Goal: Task Accomplishment & Management: Use online tool/utility

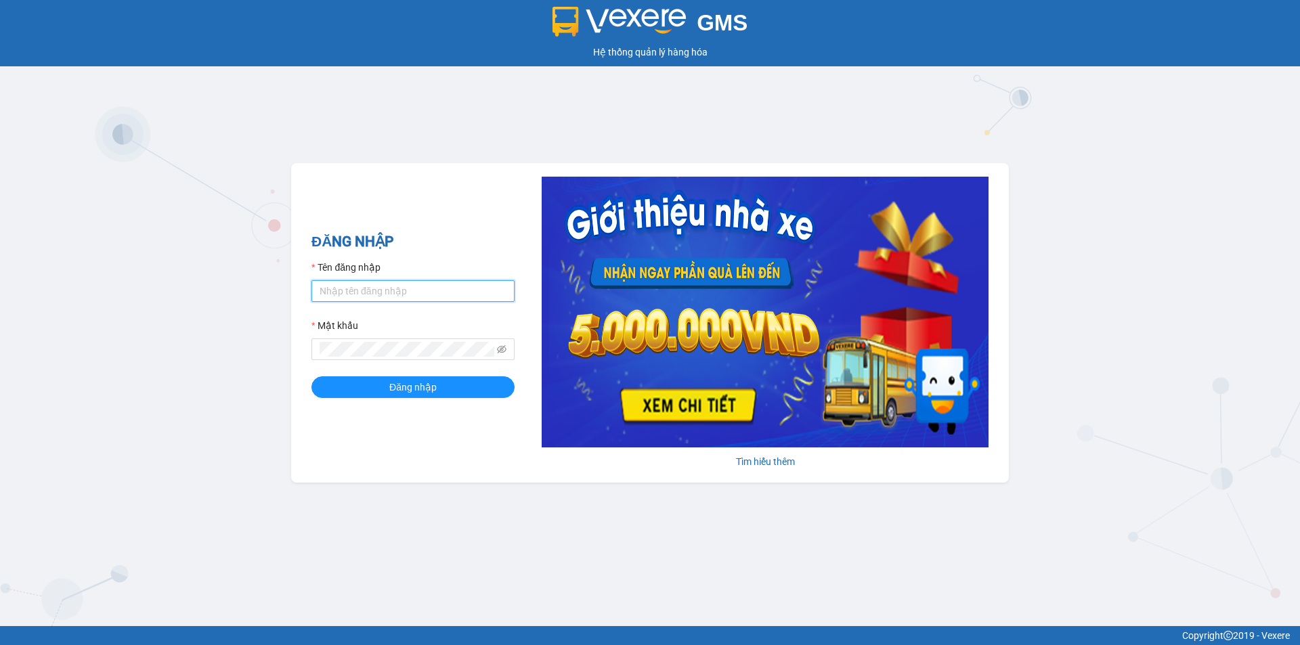
click at [397, 287] on input "Tên đăng nhập" at bounding box center [413, 291] width 203 height 22
type input "cvlkhanh.hhg"
click at [312, 377] on button "Đăng nhập" at bounding box center [413, 388] width 203 height 22
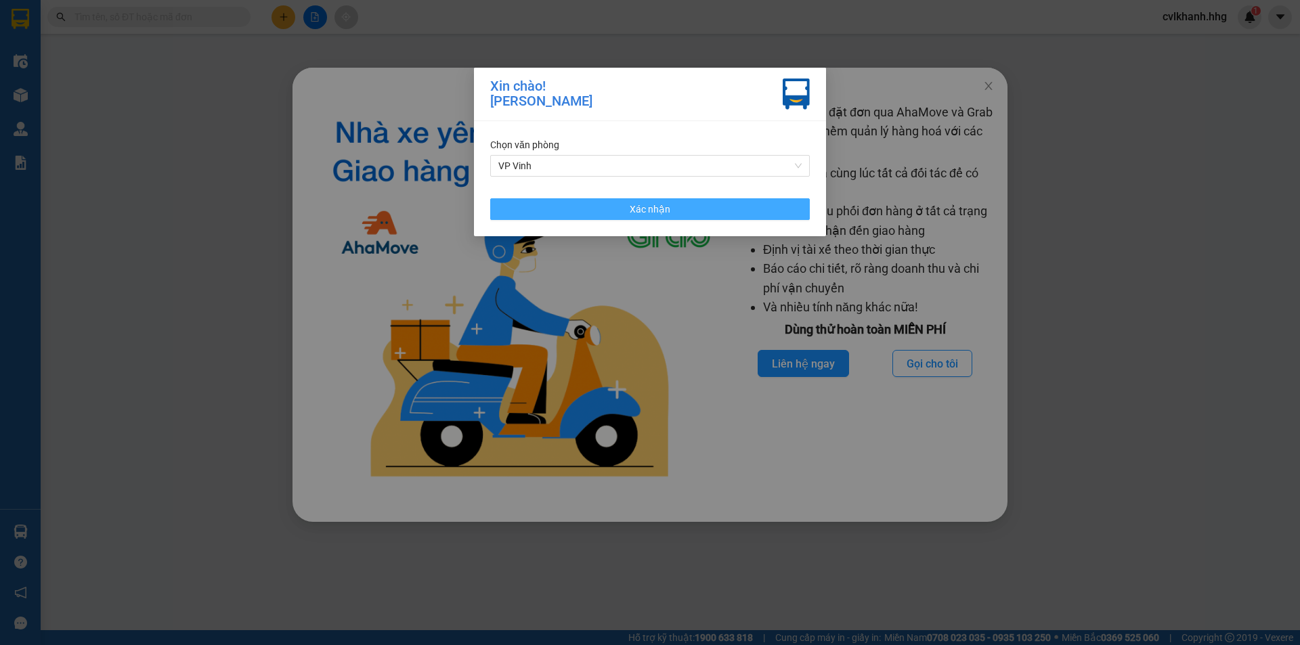
click at [619, 215] on button "Xác nhận" at bounding box center [650, 209] width 320 height 22
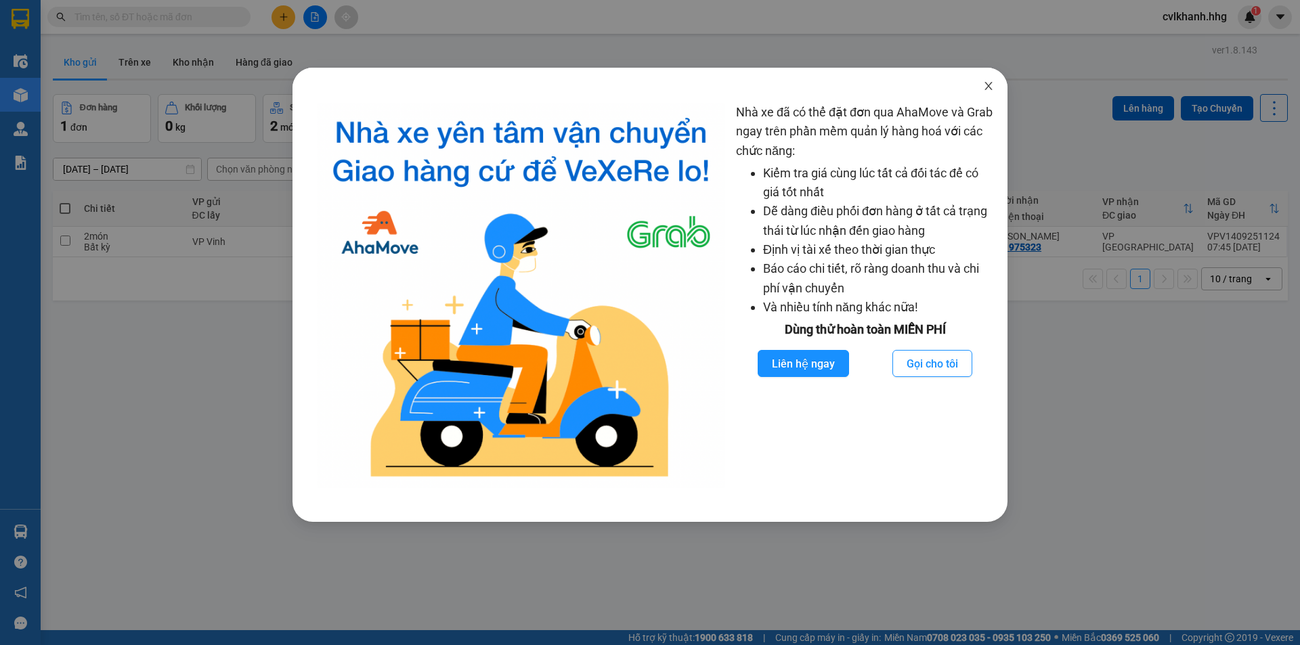
click at [989, 85] on icon "close" at bounding box center [988, 86] width 11 height 11
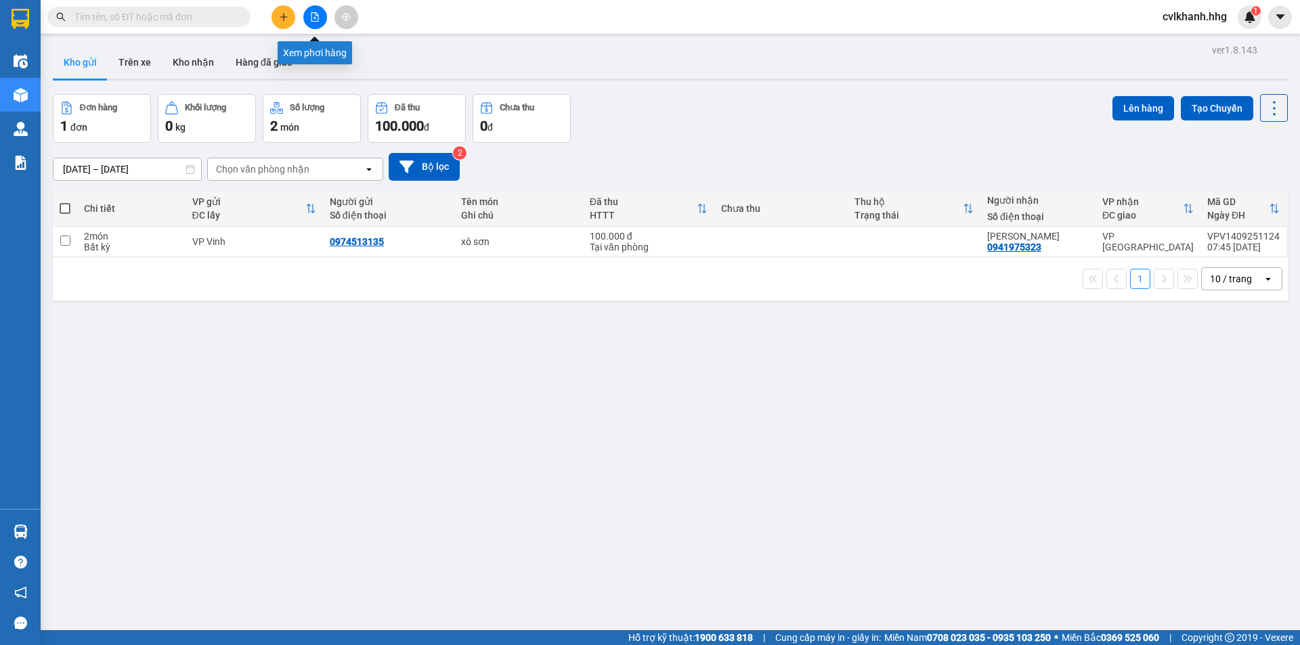
click at [315, 12] on button at bounding box center [315, 17] width 24 height 24
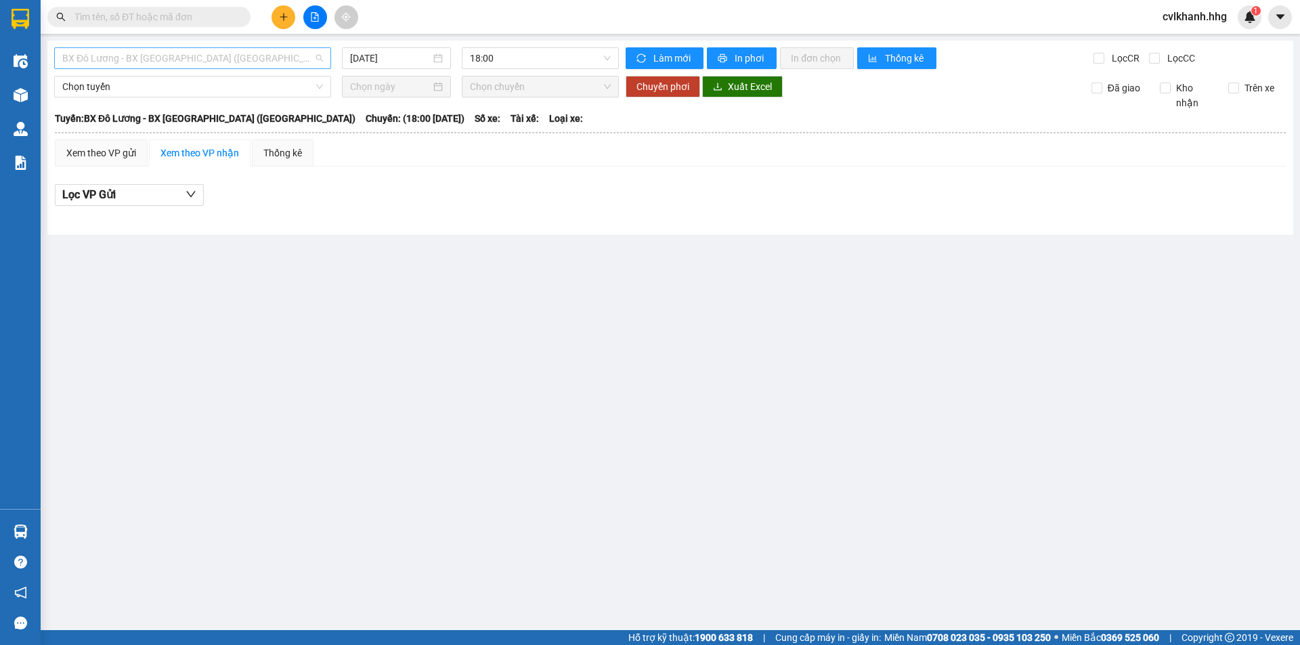
click at [314, 55] on span "BX Đô Lương - BX Quảng Ngãi (Limousine)" at bounding box center [192, 58] width 261 height 20
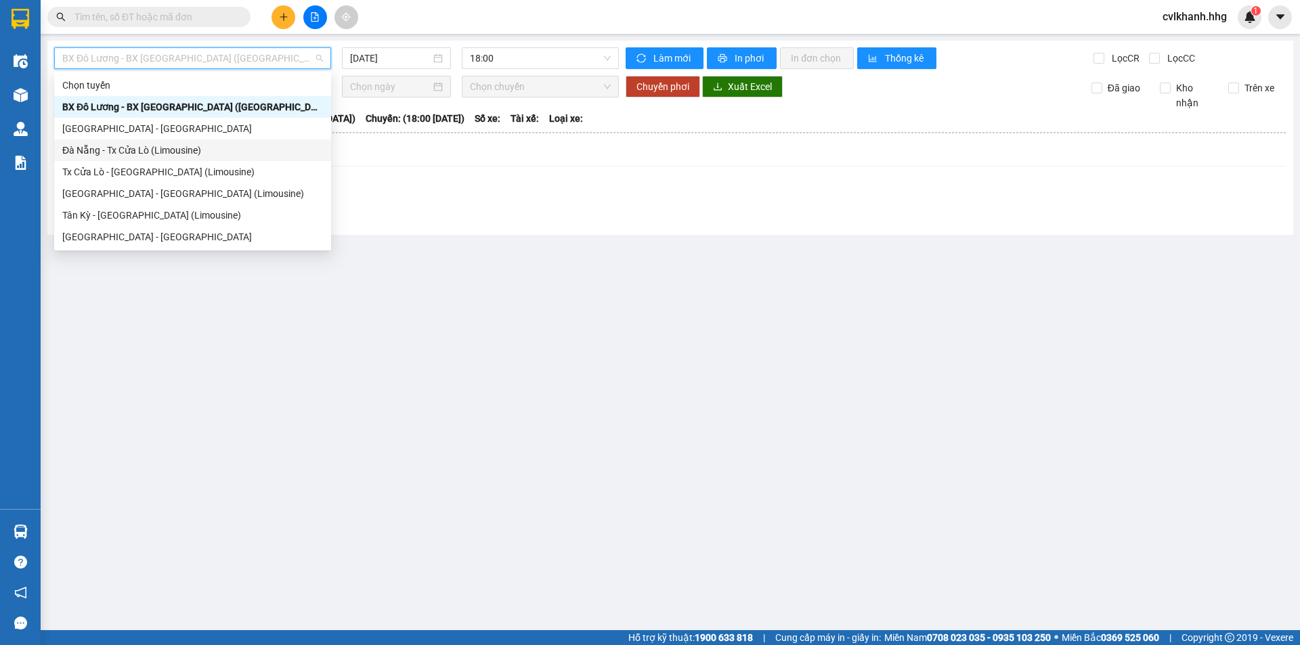
drag, startPoint x: 137, startPoint y: 151, endPoint x: 341, endPoint y: 98, distance: 209.9
click at [140, 150] on div "Đà Nẵng - Tx Cửa Lò (Limousine)" at bounding box center [192, 150] width 261 height 15
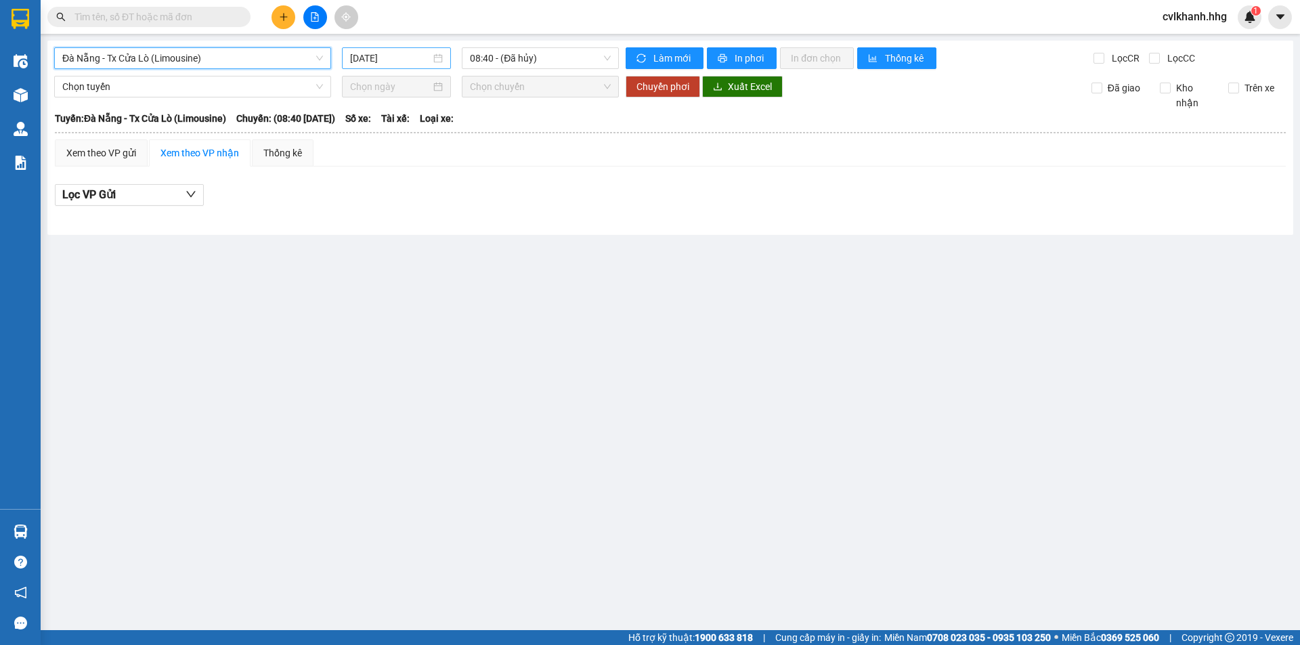
click at [439, 62] on div "[DATE]" at bounding box center [396, 58] width 93 height 15
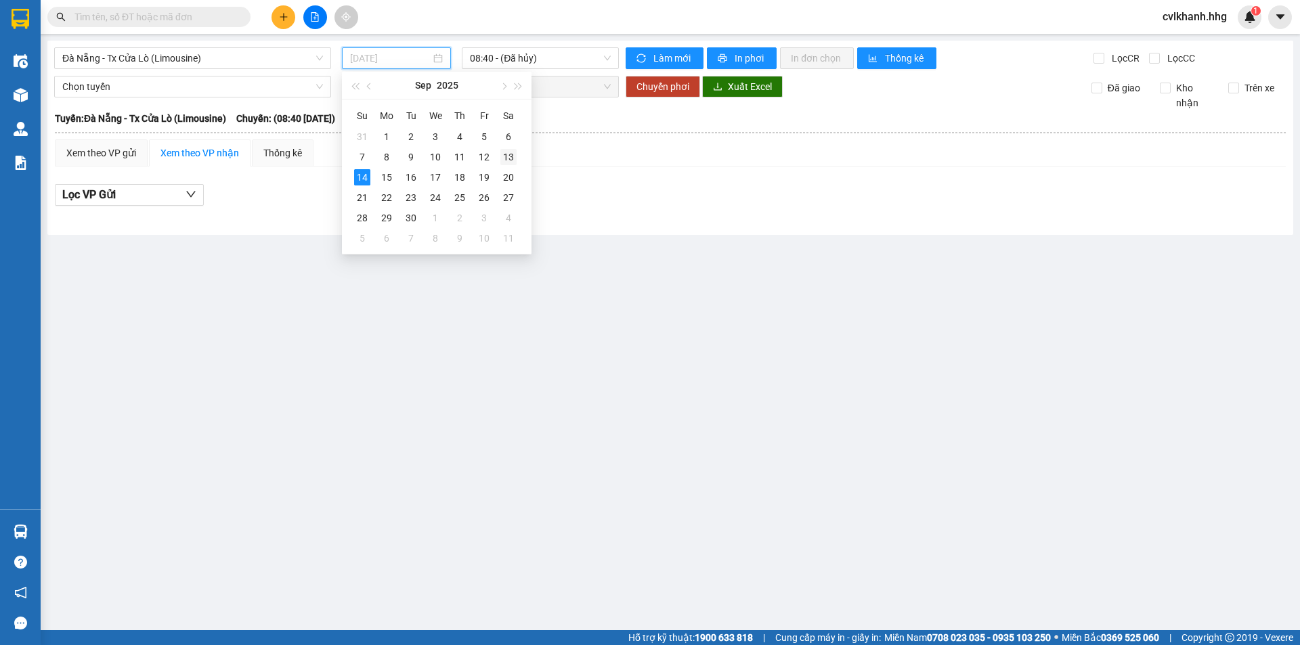
click at [505, 151] on div "13" at bounding box center [509, 157] width 16 height 16
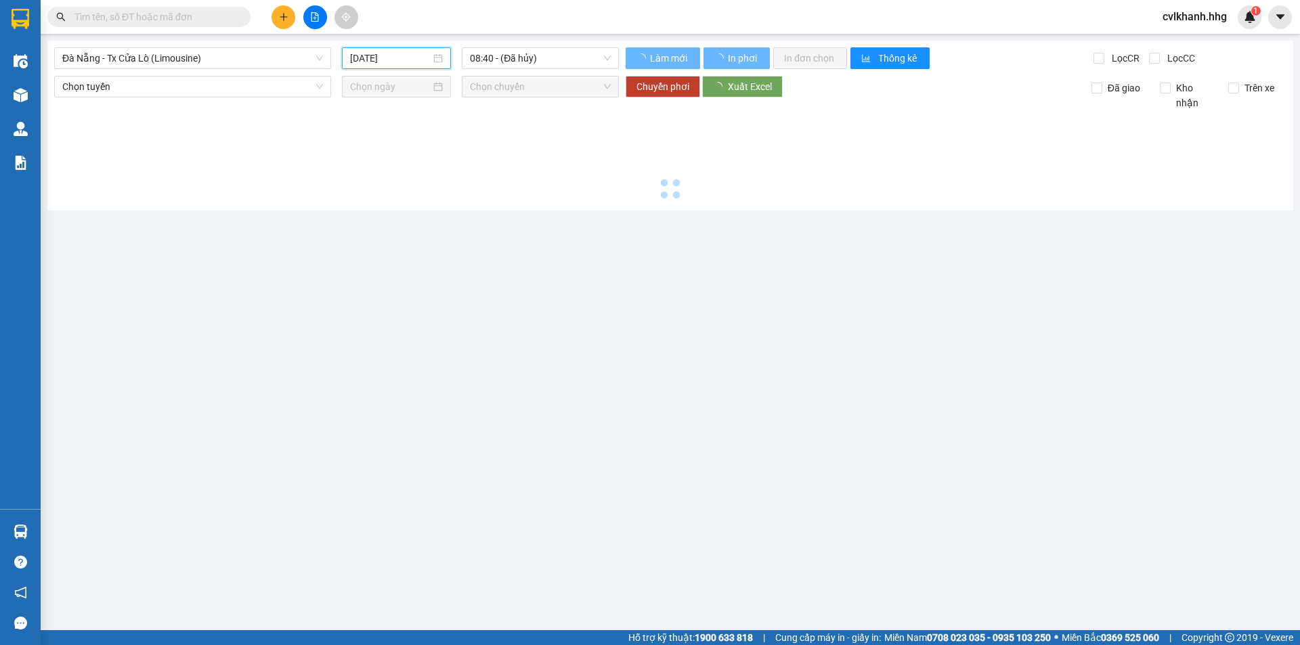
type input "13/09/2025"
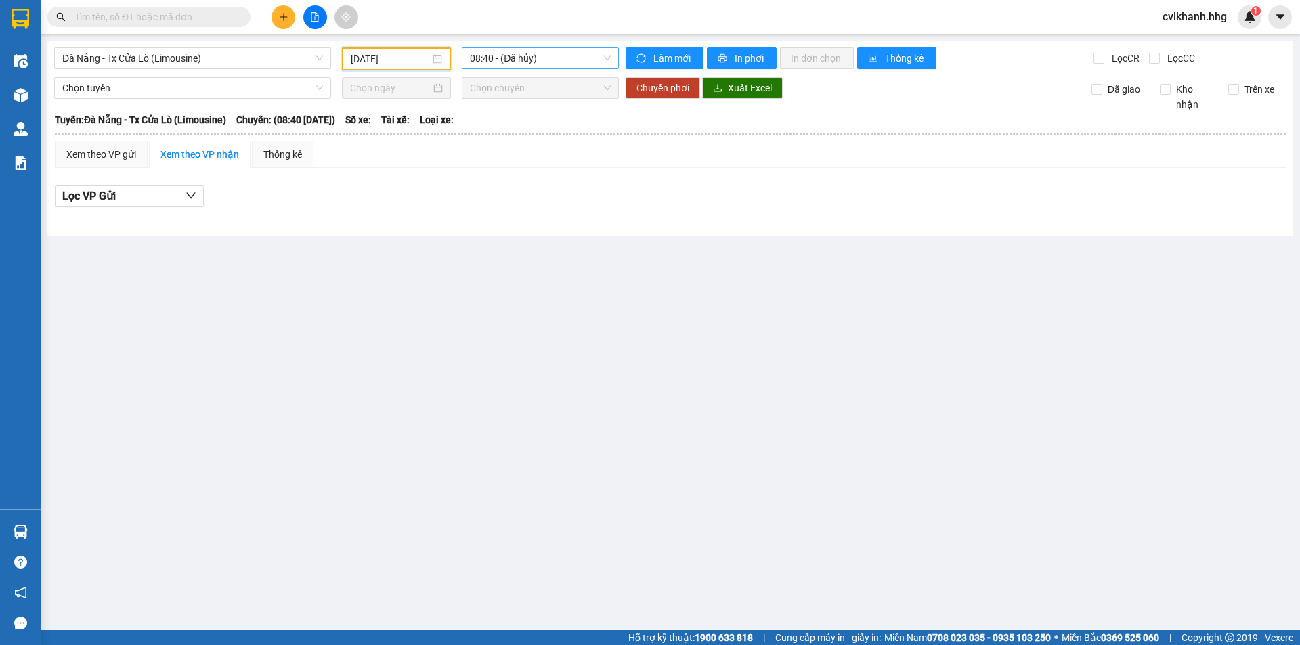
click at [530, 54] on span "08:40 - (Đã hủy)" at bounding box center [540, 58] width 141 height 20
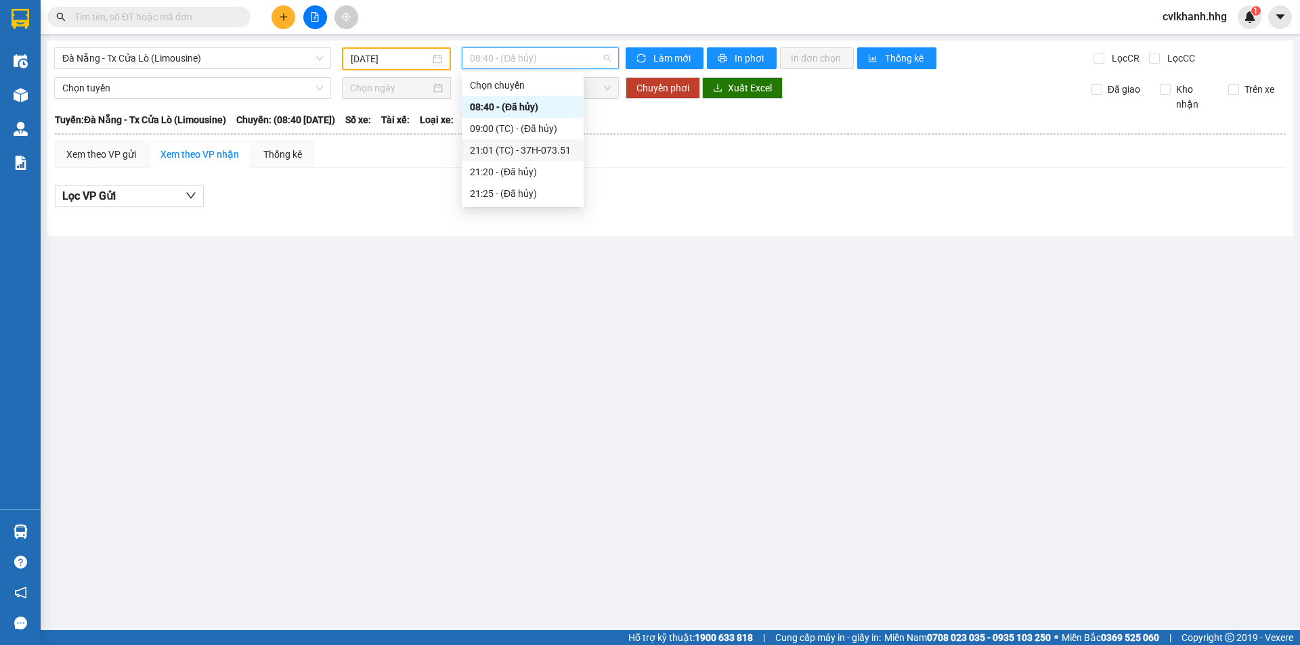
click at [526, 148] on div "21:01 (TC) - 37H-073.51" at bounding box center [523, 150] width 106 height 15
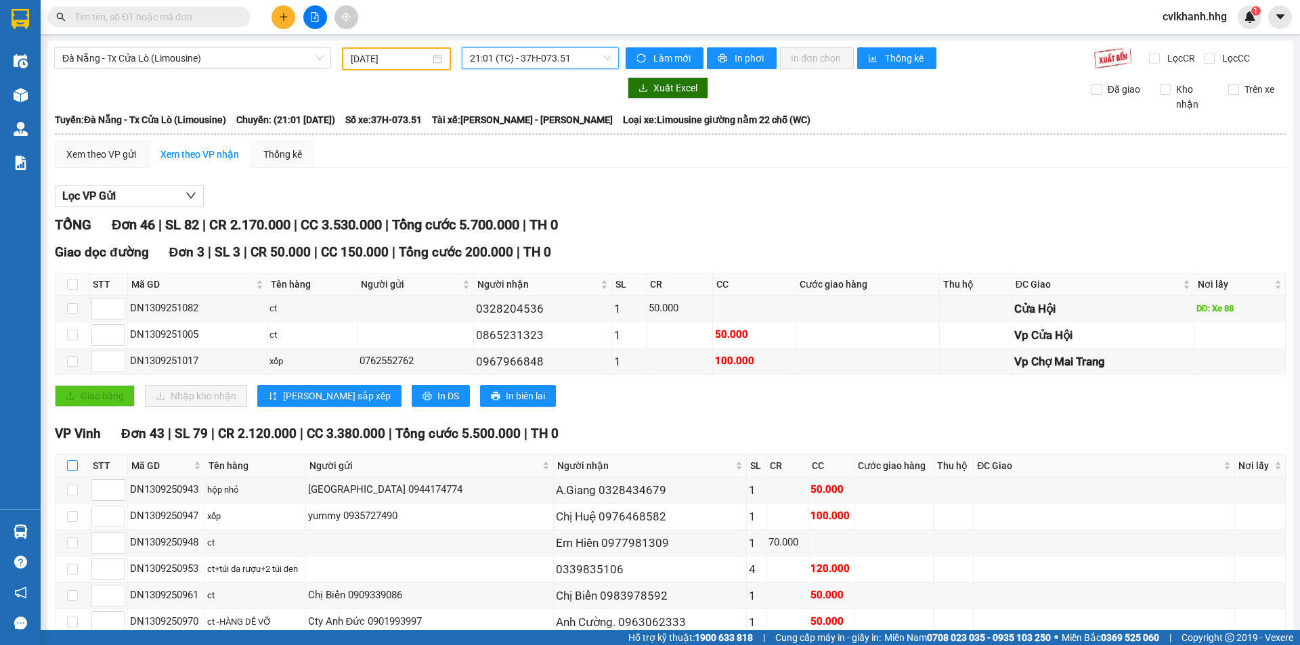
click at [77, 469] on input "checkbox" at bounding box center [72, 466] width 11 height 11
checkbox input "true"
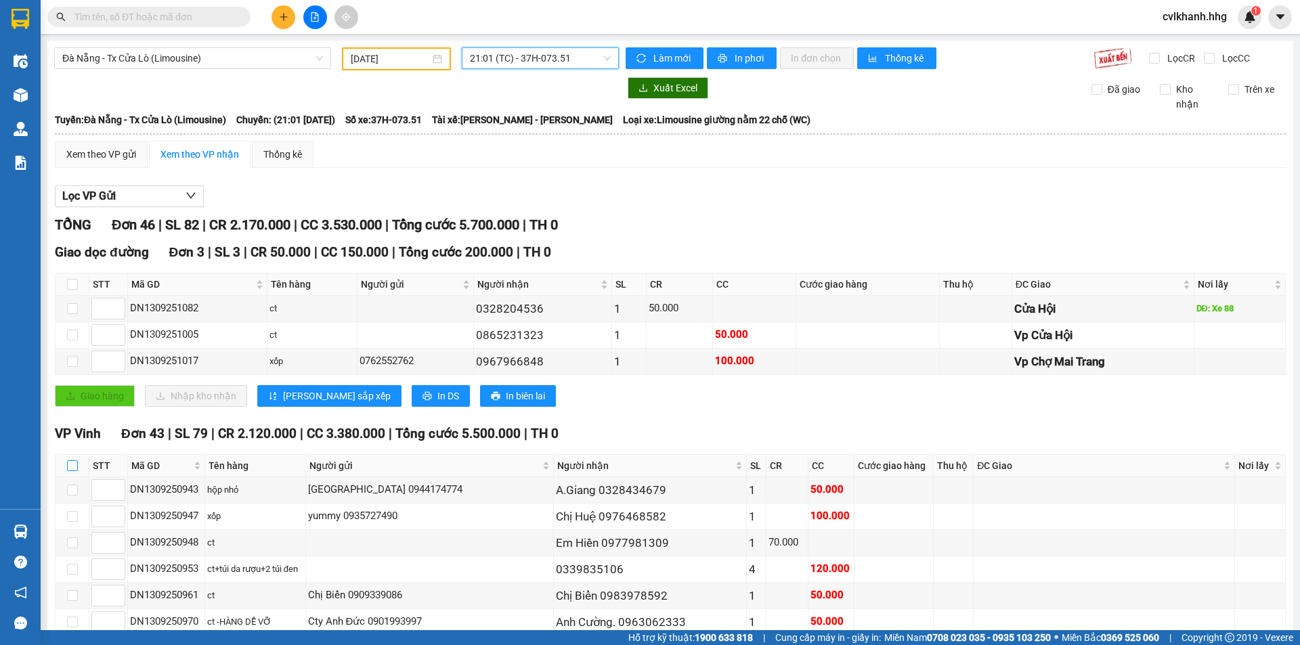
checkbox input "true"
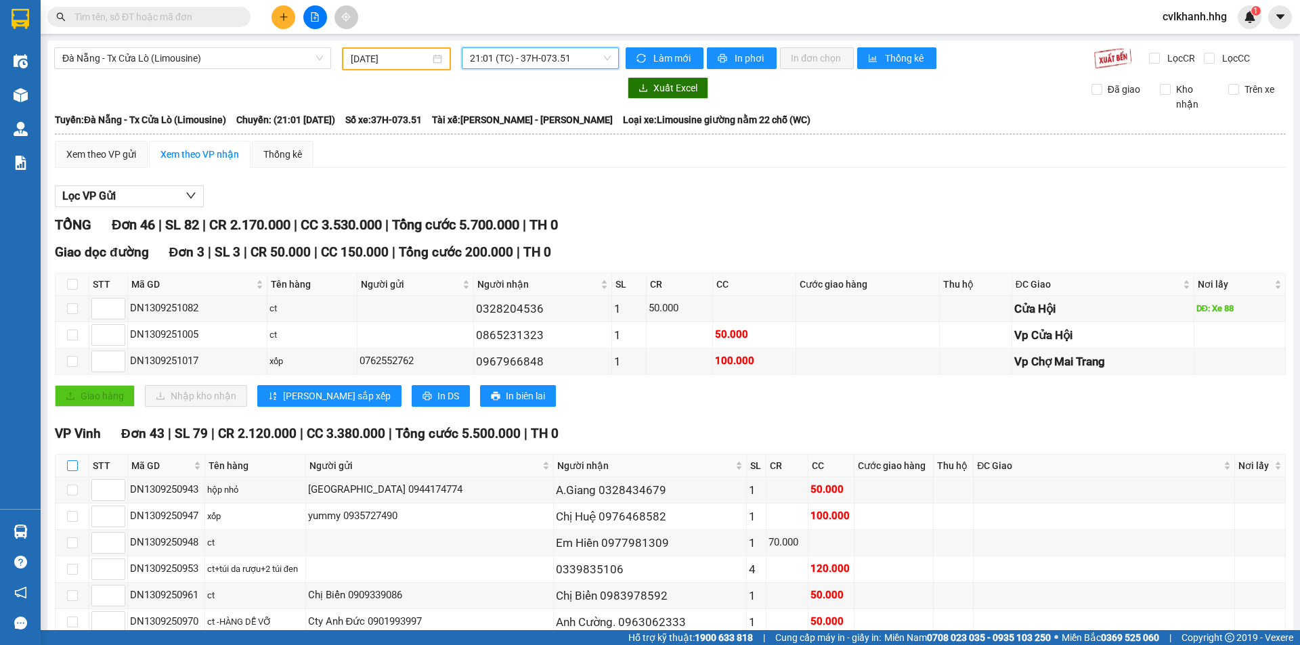
checkbox input "true"
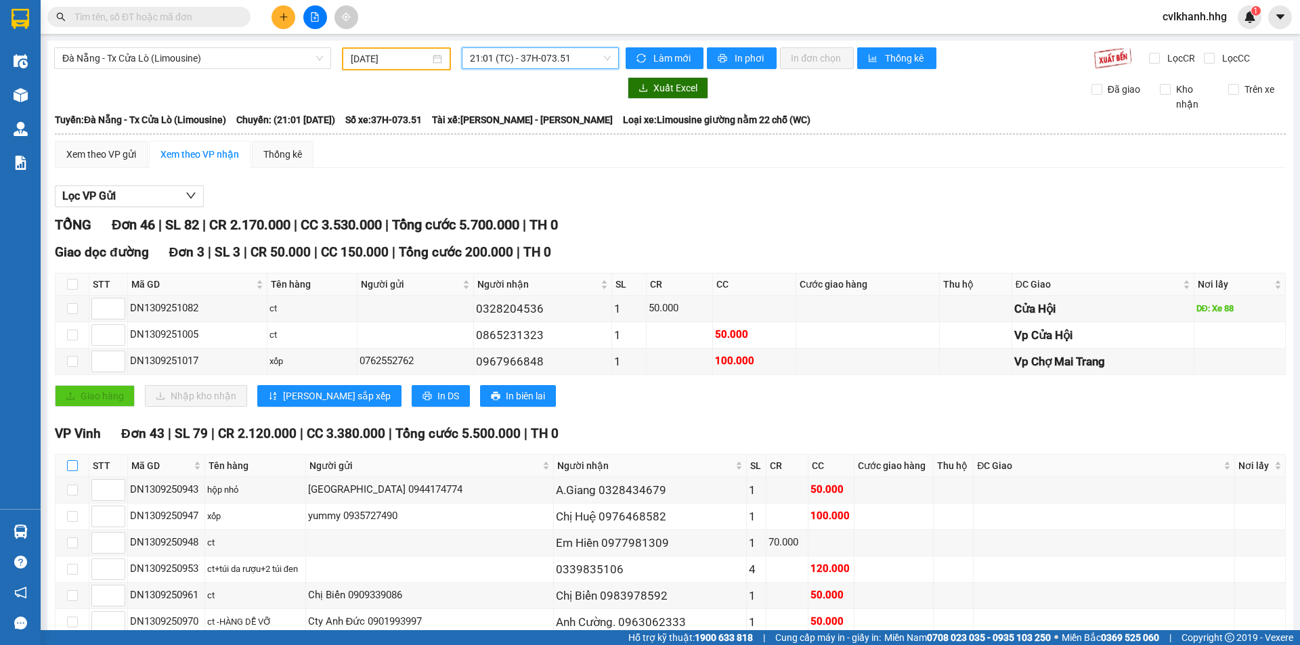
checkbox input "true"
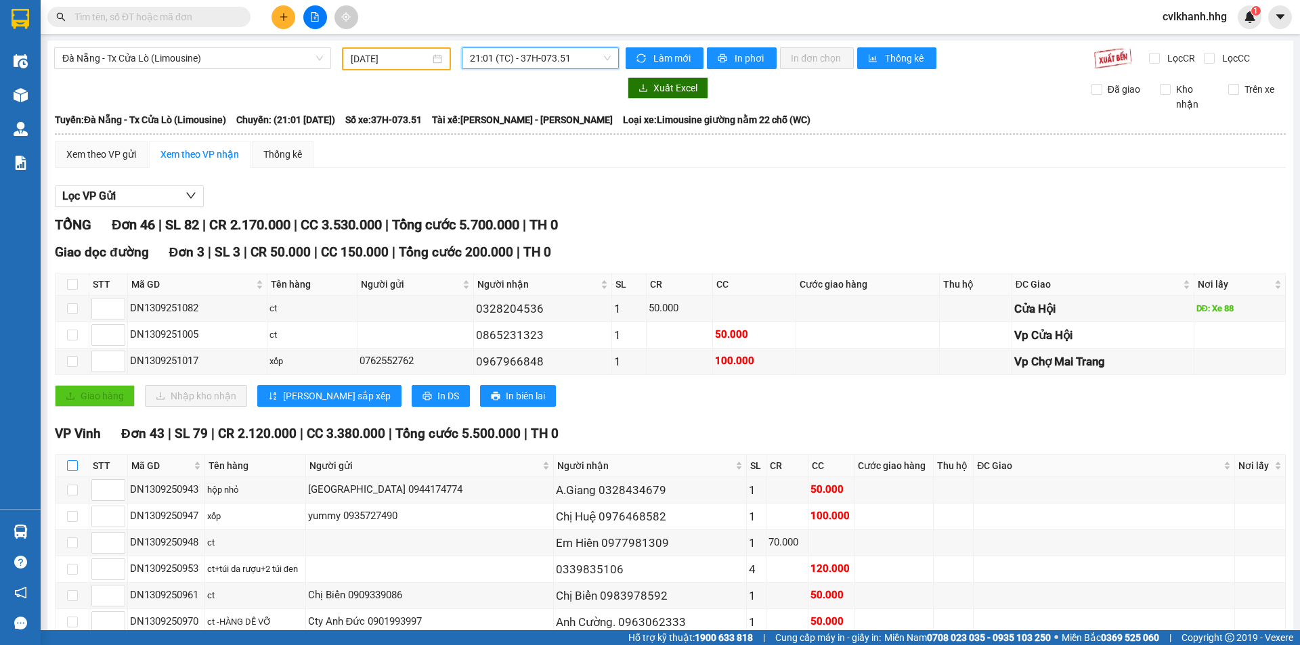
checkbox input "true"
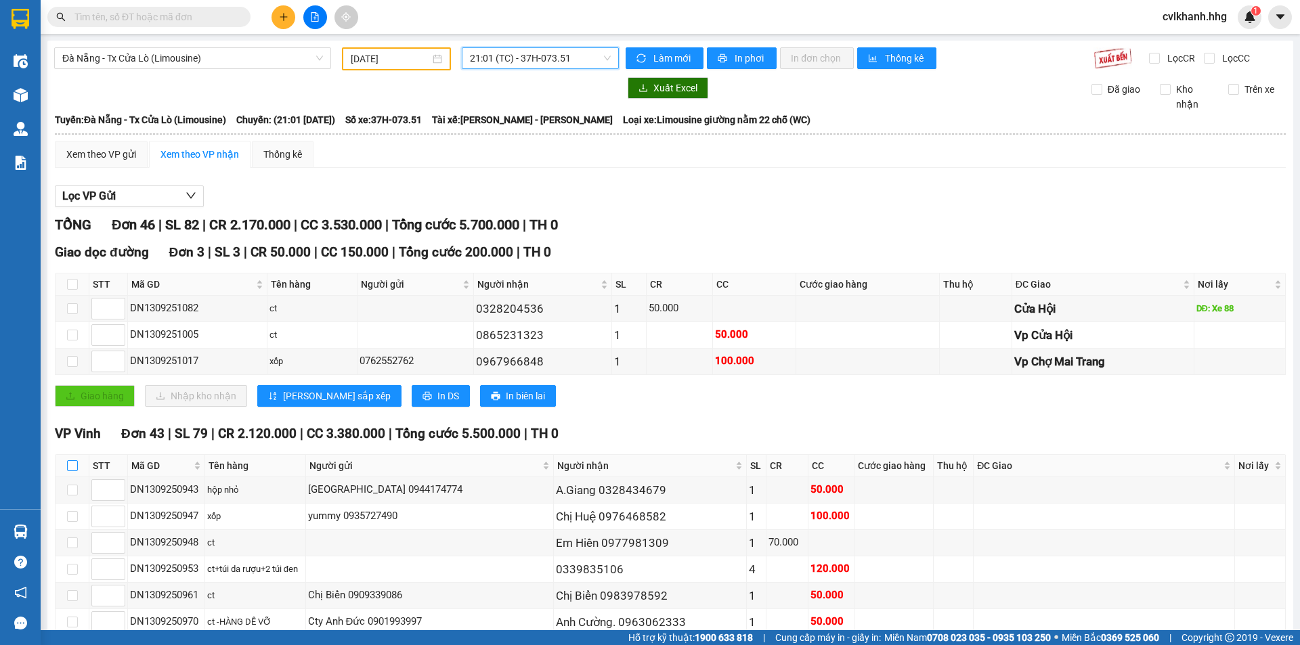
checkbox input "true"
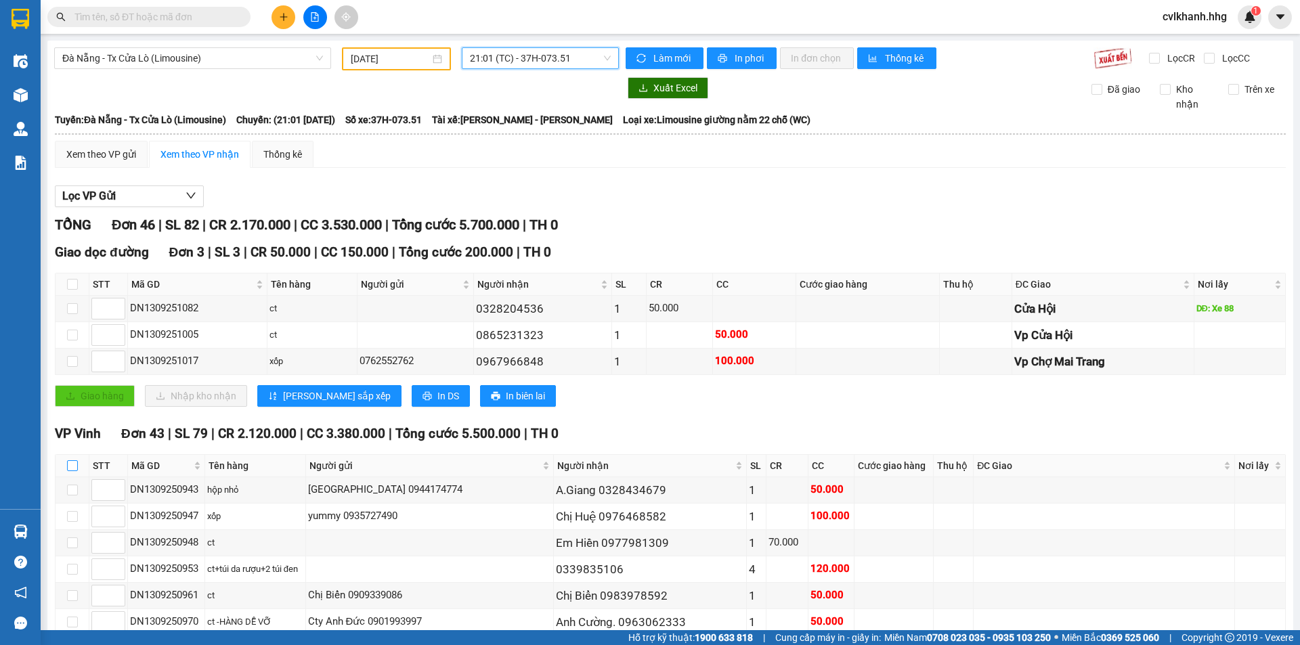
checkbox input "true"
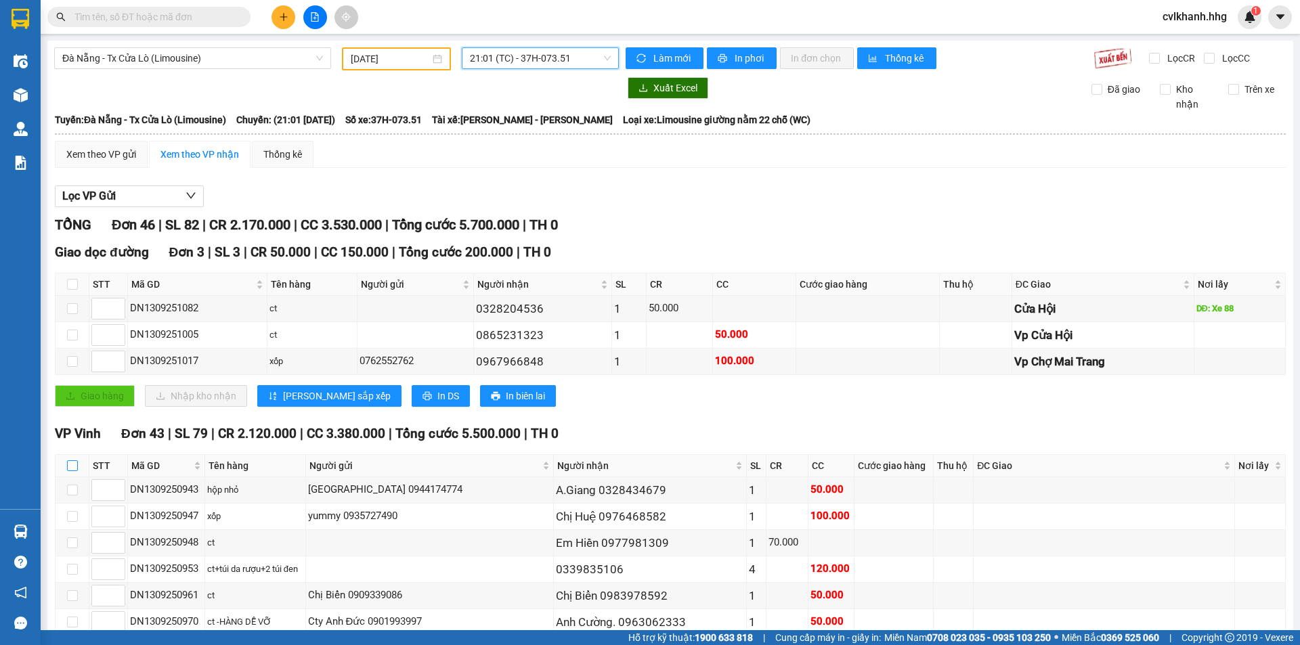
checkbox input "true"
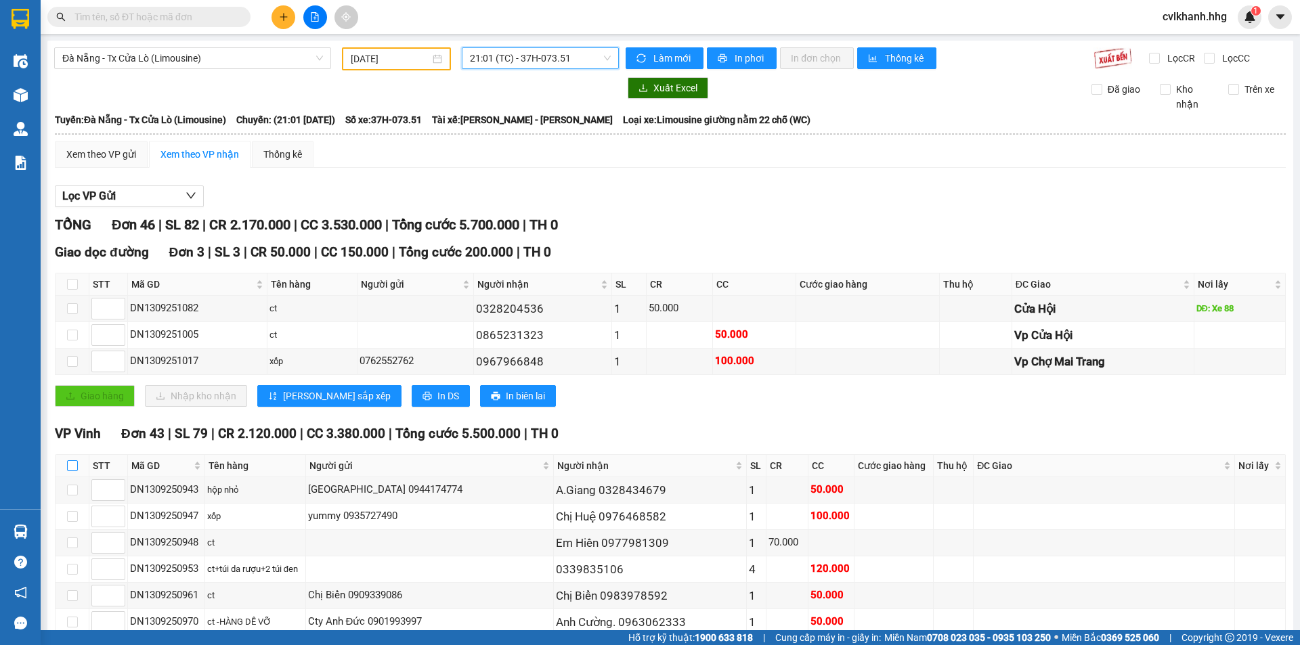
checkbox input "true"
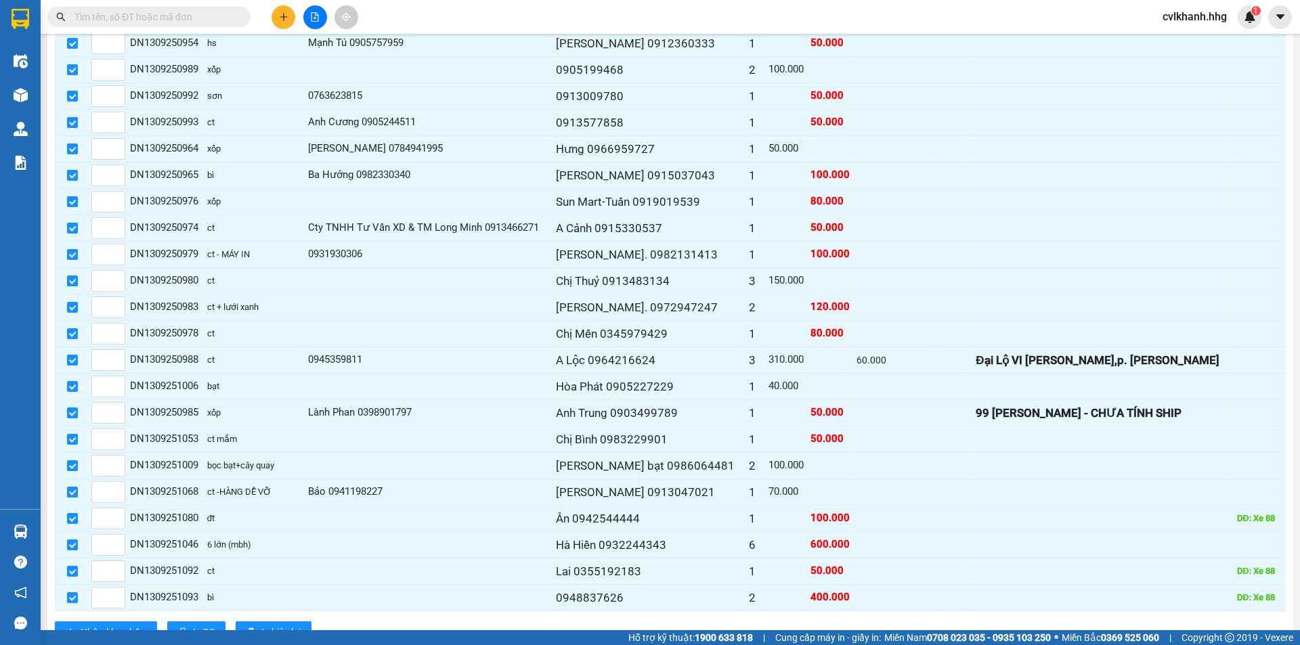
scroll to position [1053, 0]
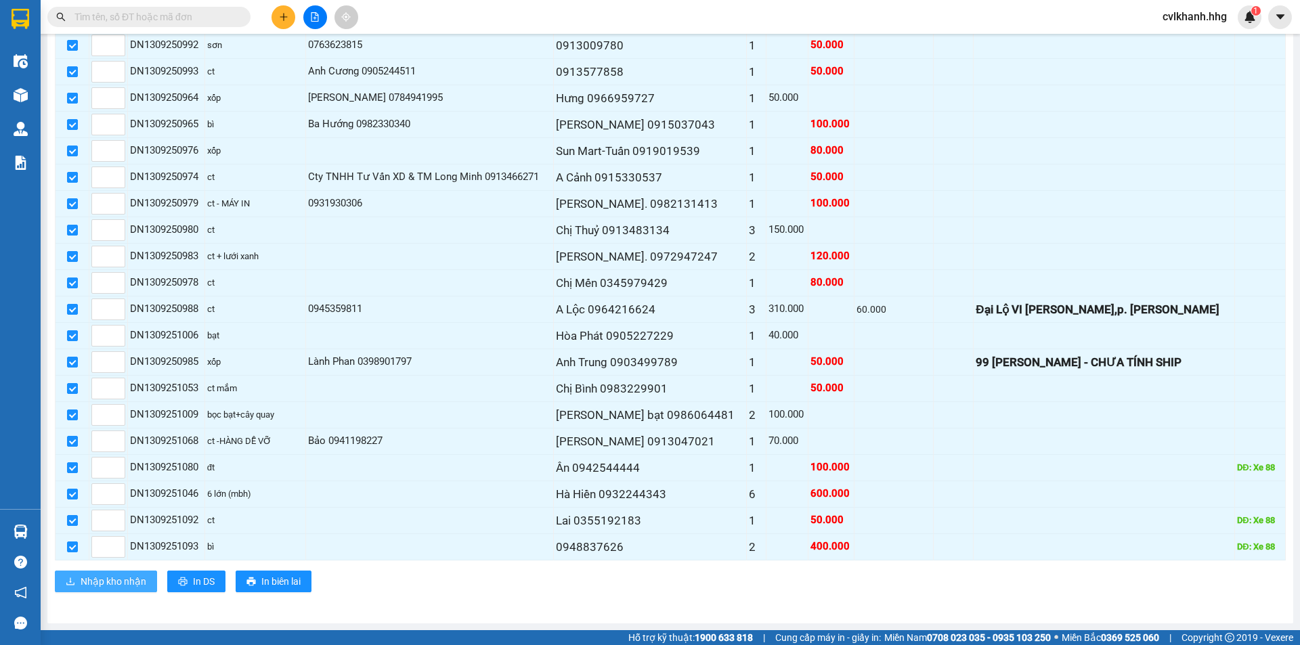
click at [98, 582] on span "Nhập kho nhận" at bounding box center [114, 581] width 66 height 15
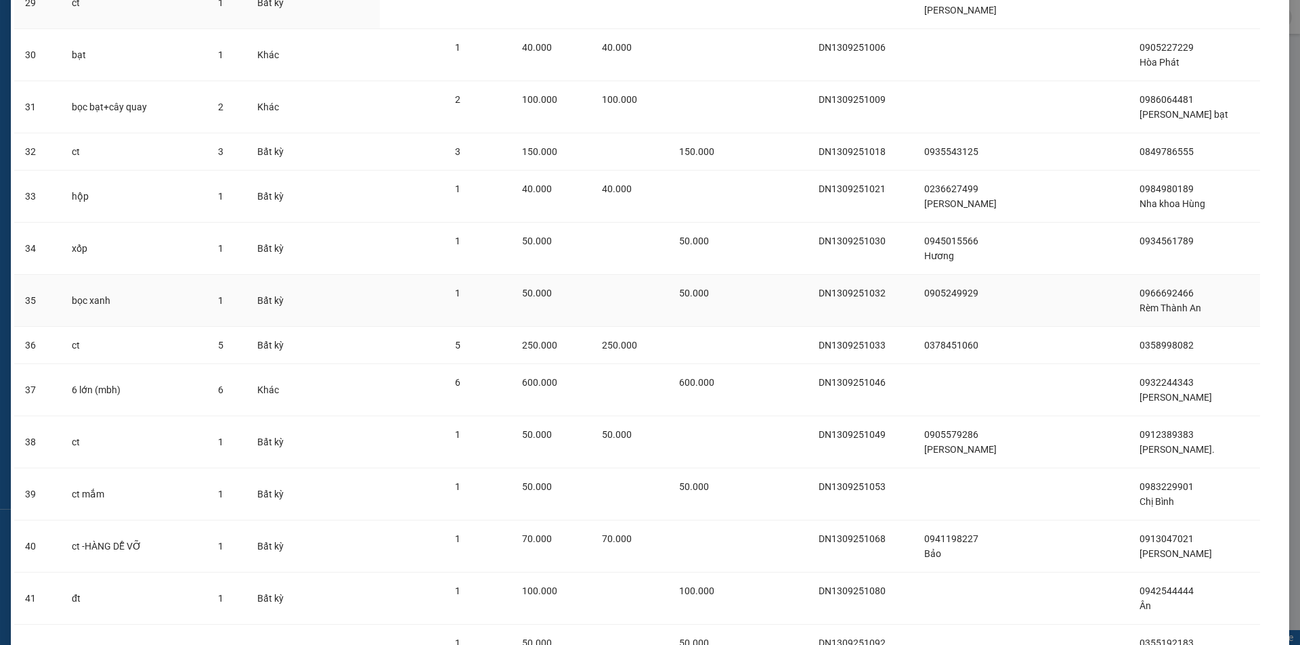
scroll to position [1720, 0]
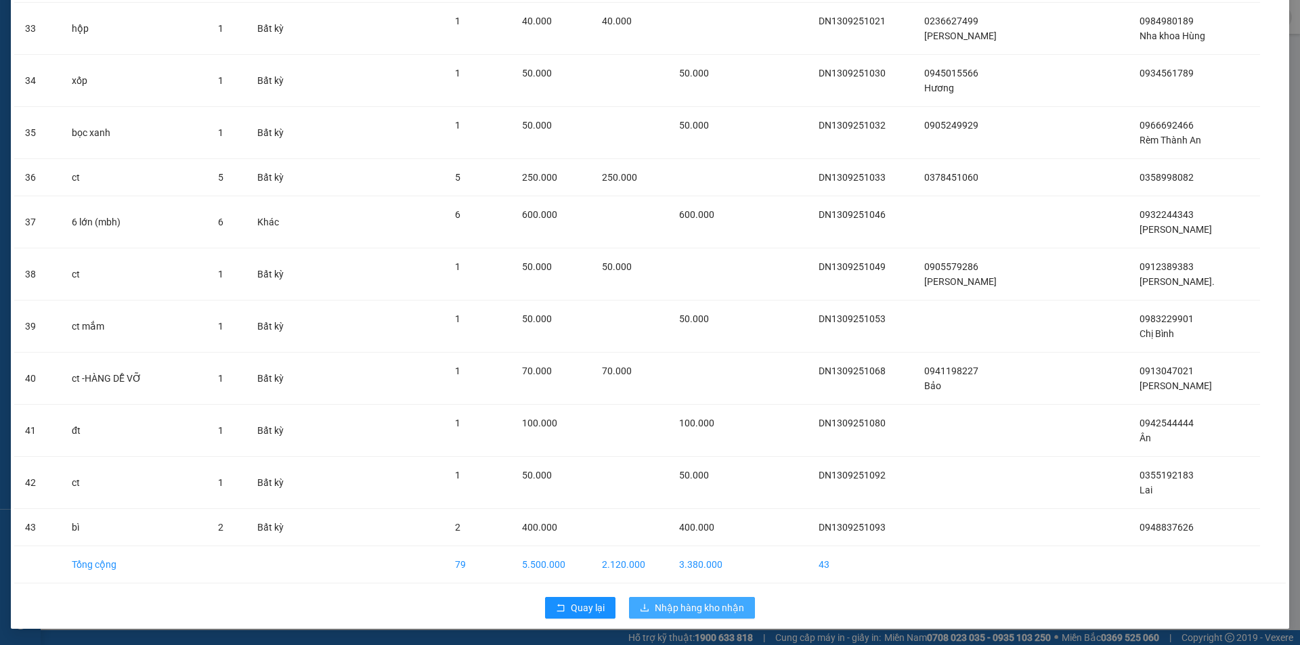
drag, startPoint x: 690, startPoint y: 601, endPoint x: 689, endPoint y: 591, distance: 10.9
click at [691, 599] on button "Nhập hàng kho nhận" at bounding box center [692, 608] width 126 height 22
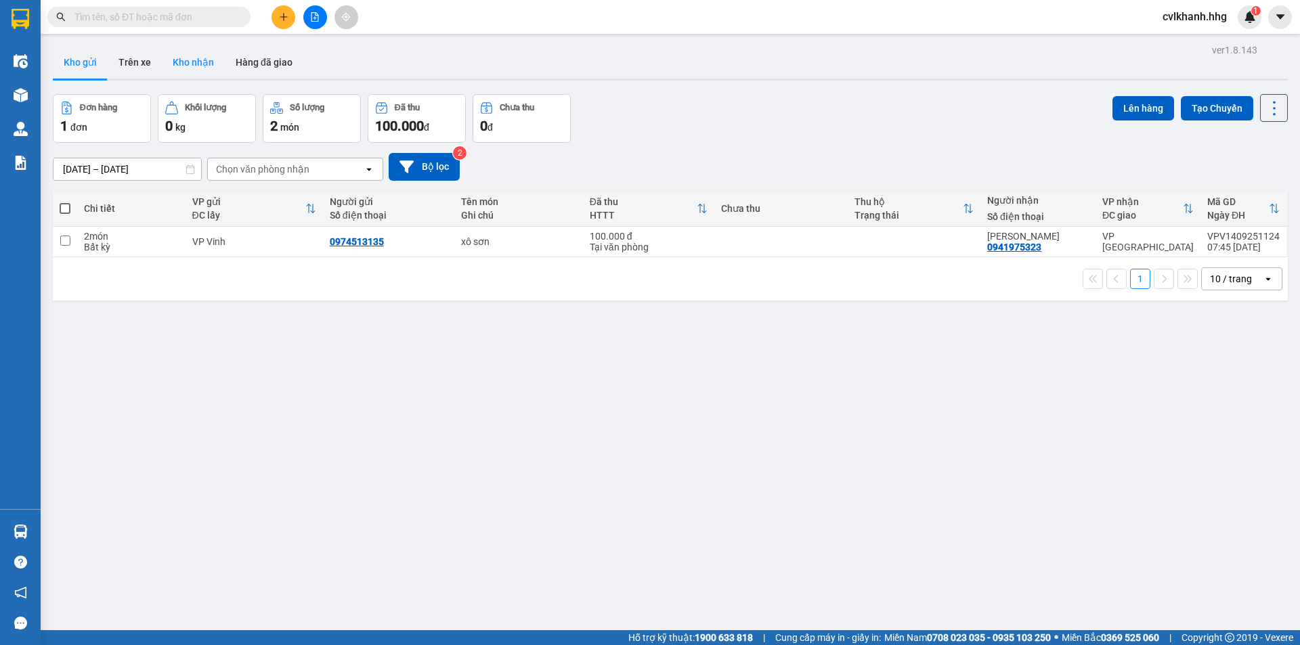
click at [180, 68] on button "Kho nhận" at bounding box center [193, 62] width 63 height 33
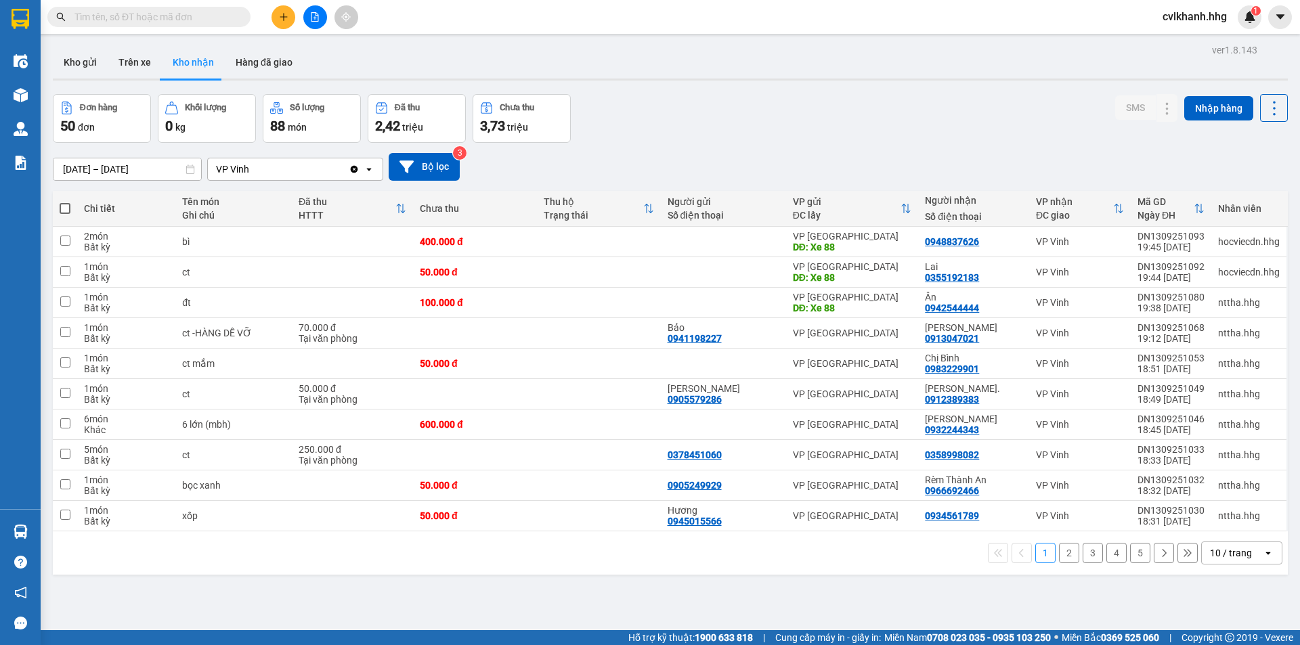
click at [1214, 550] on div "10 / trang" at bounding box center [1231, 554] width 42 height 14
click at [1225, 524] on span "100 / trang" at bounding box center [1226, 524] width 49 height 14
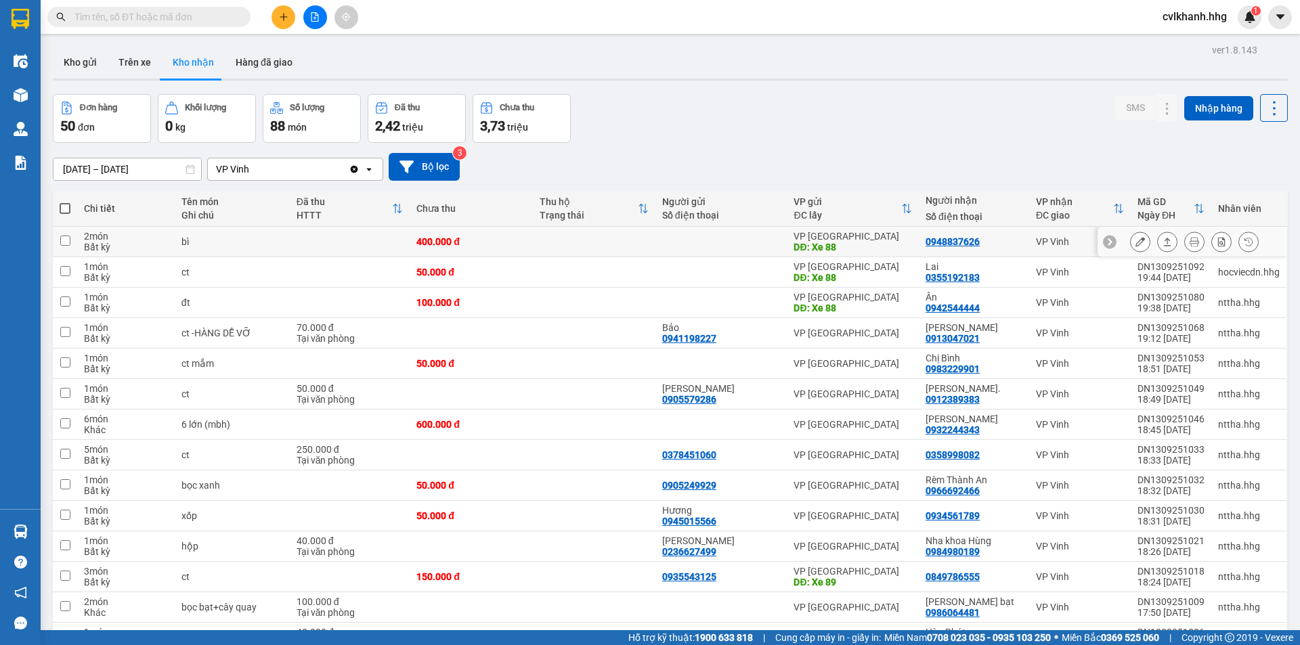
click at [1158, 236] on button at bounding box center [1167, 242] width 19 height 24
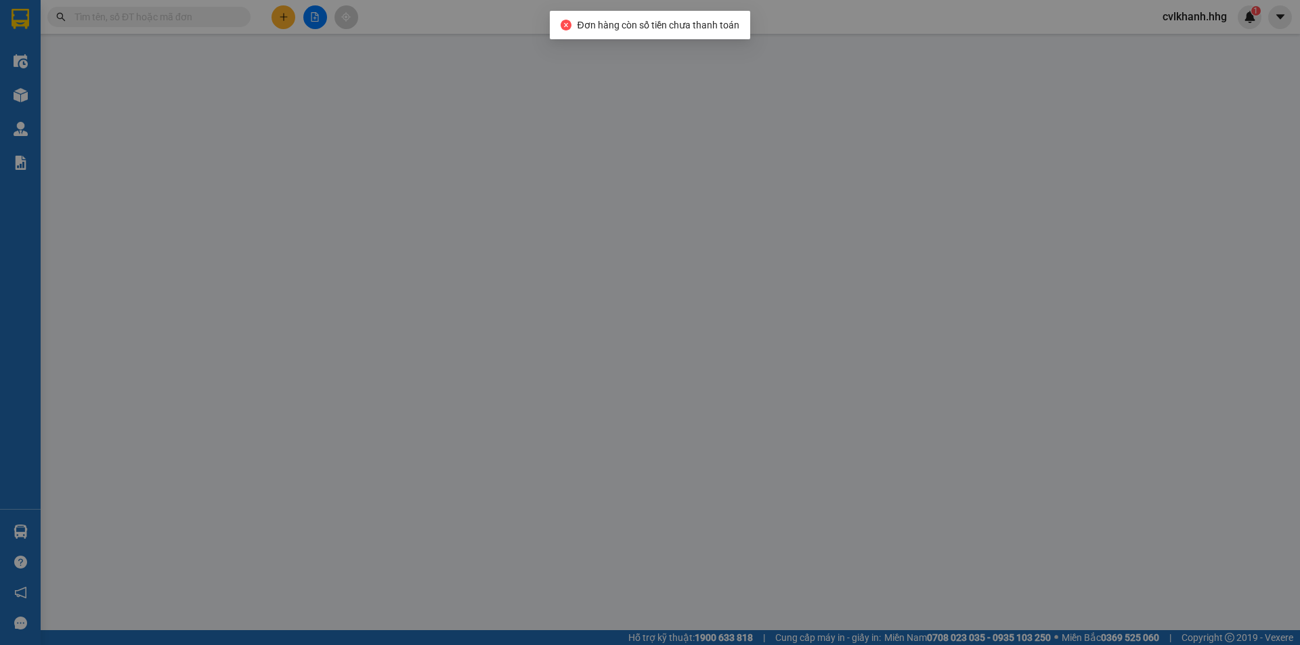
type input "Xe 88"
type input "0948837626"
type input "400.000"
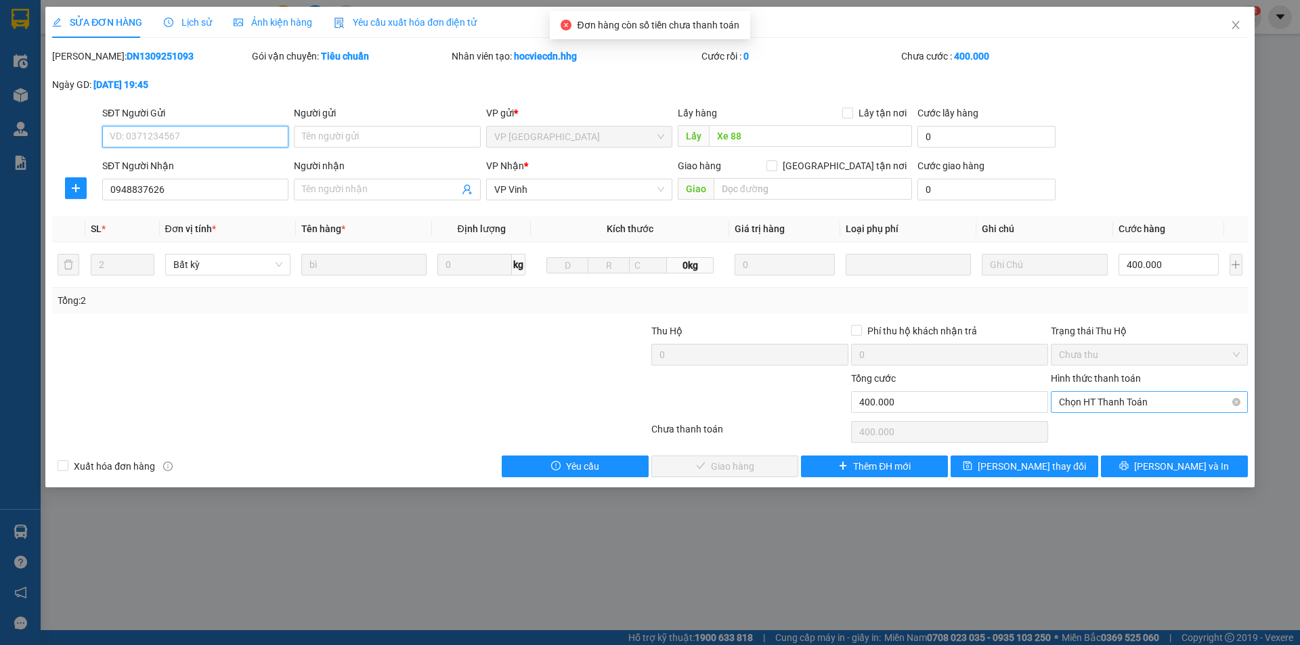
click at [1157, 396] on span "Chọn HT Thanh Toán" at bounding box center [1149, 402] width 181 height 20
click at [1090, 432] on div "Tại văn phòng" at bounding box center [1149, 429] width 181 height 15
type input "0"
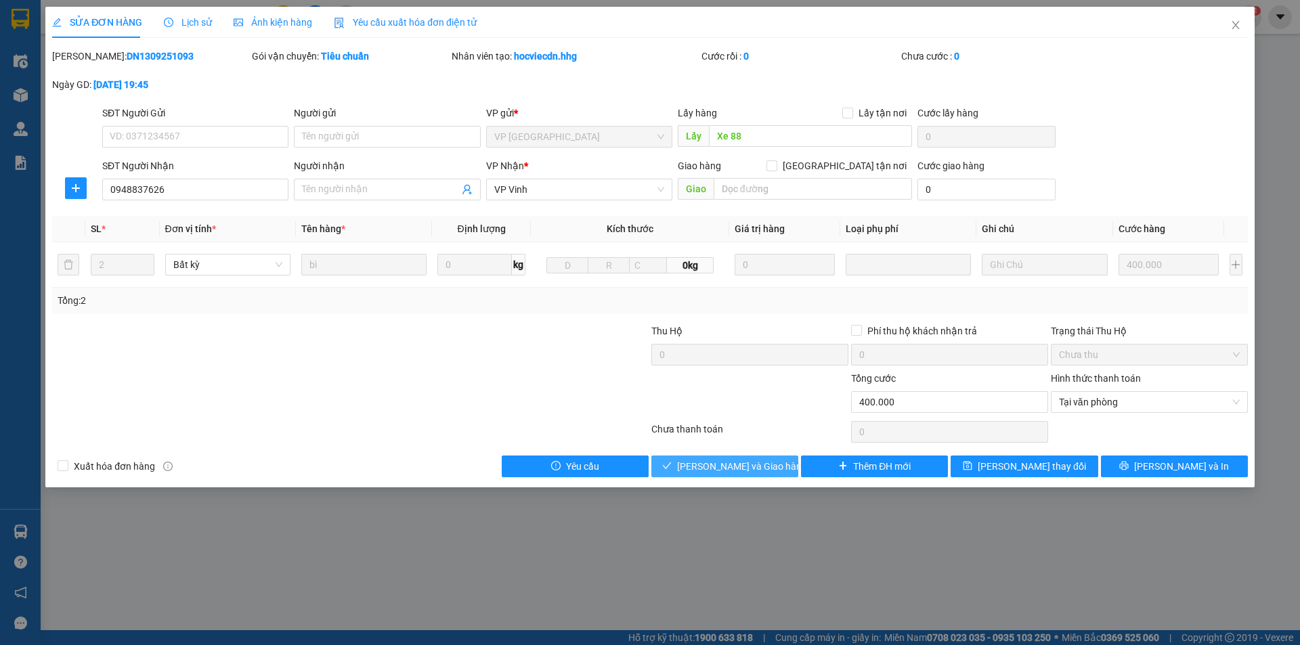
click at [758, 467] on span "[PERSON_NAME] và Giao hàng" at bounding box center [742, 466] width 130 height 15
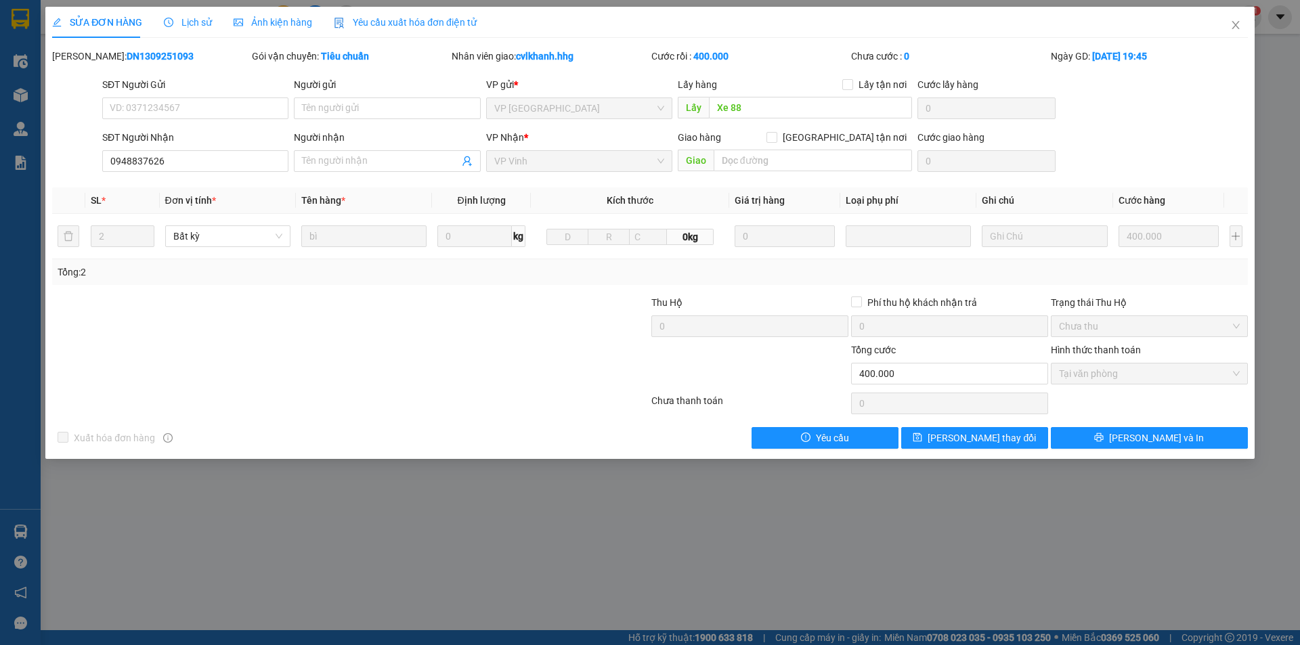
drag, startPoint x: 164, startPoint y: 54, endPoint x: 88, endPoint y: 59, distance: 76.0
click at [88, 59] on div "Mã ĐH: DN1309251093" at bounding box center [150, 56] width 197 height 15
copy b "DN1309251093"
click at [1236, 28] on icon "close" at bounding box center [1236, 25] width 11 height 11
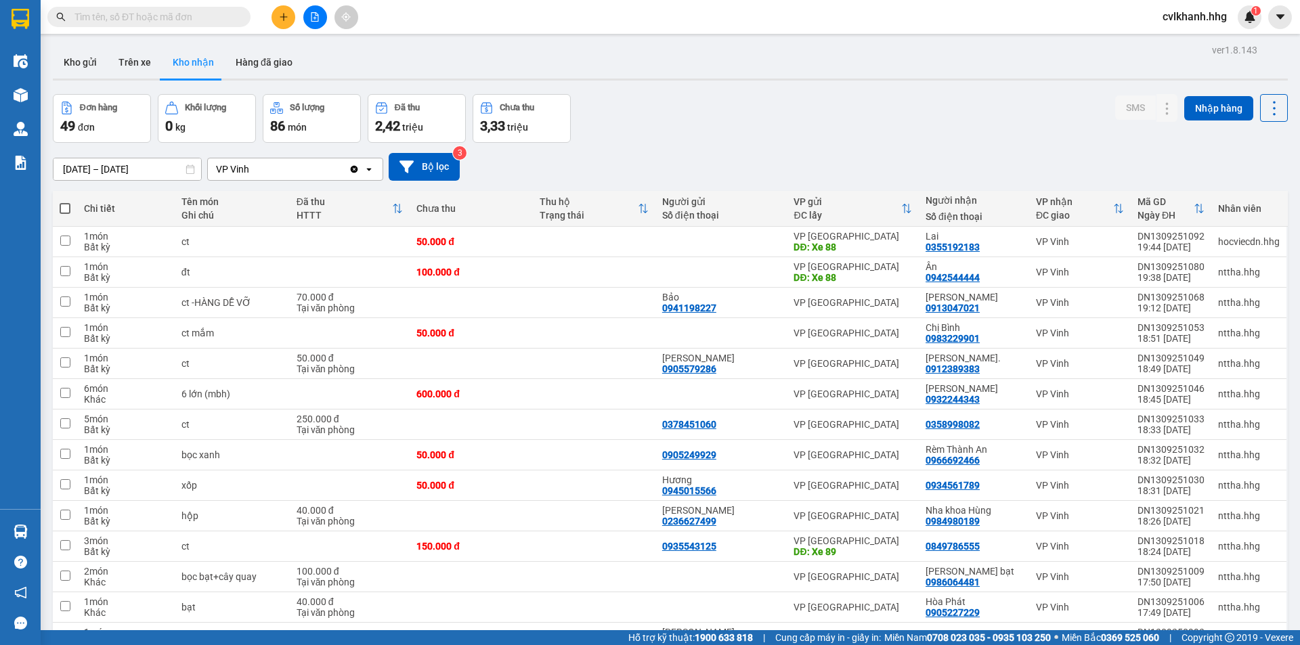
click at [125, 20] on input "text" at bounding box center [155, 16] width 160 height 15
paste input "DN1309251093"
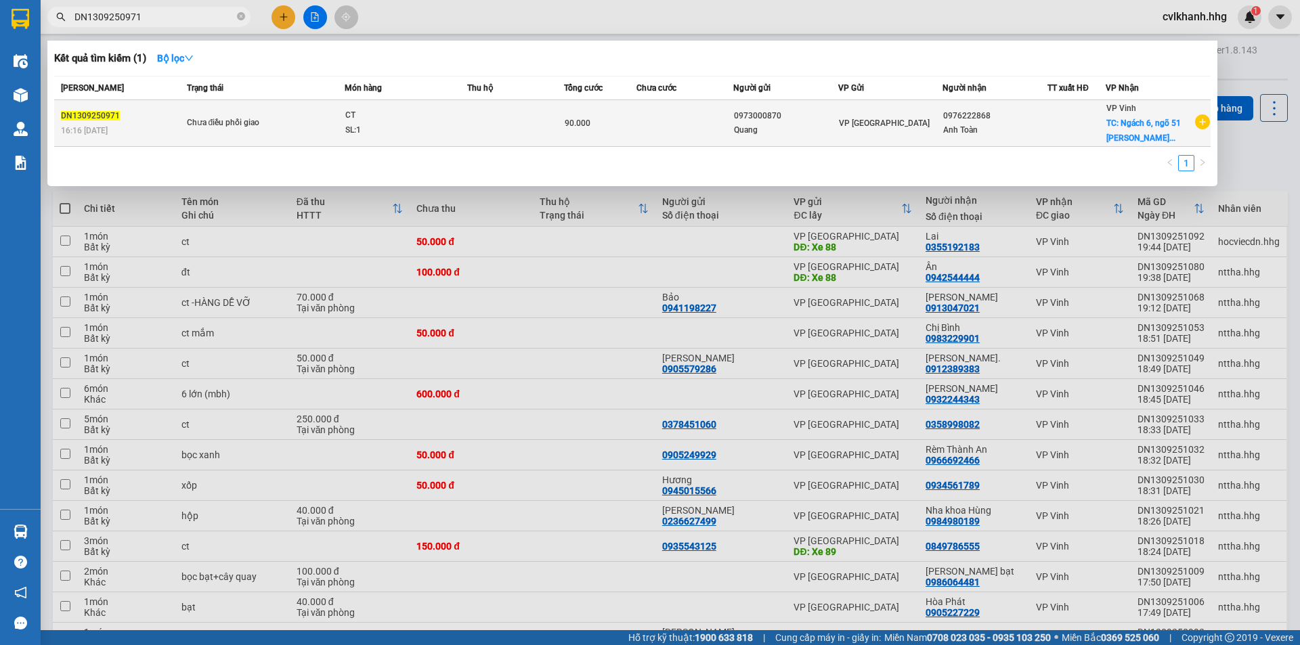
type input "DN1309250971"
click at [608, 137] on td "90.000" at bounding box center [600, 123] width 72 height 47
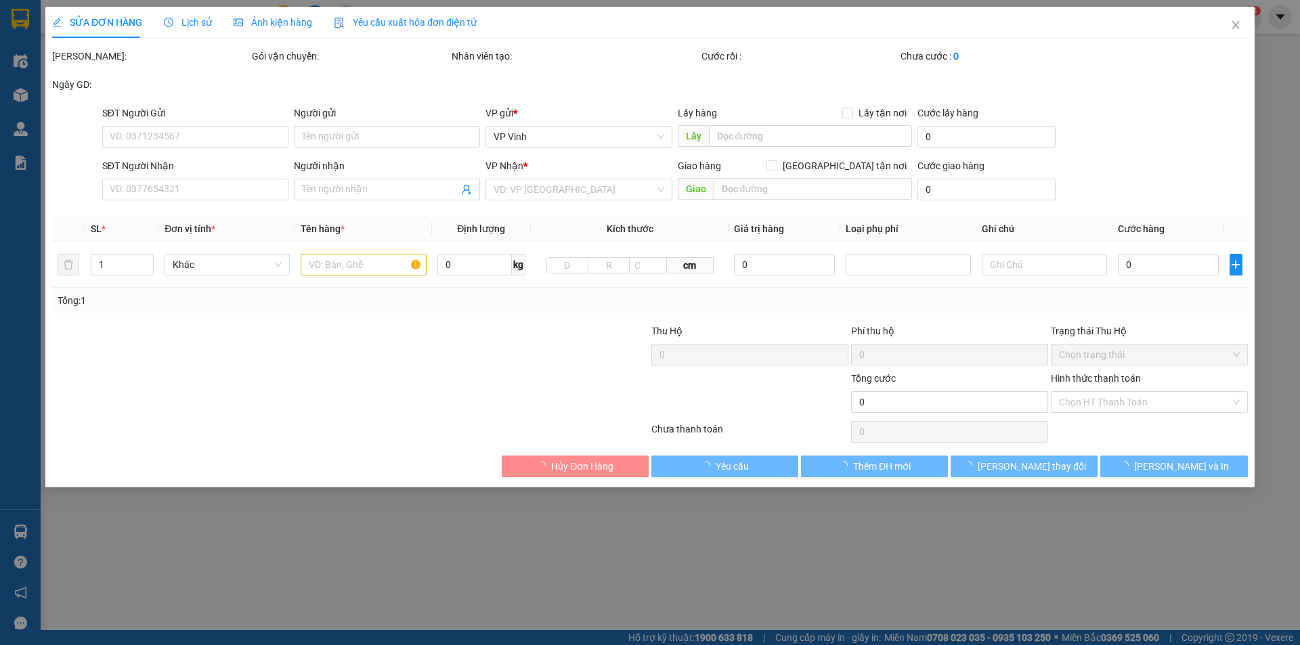
type input "0973000870"
type input "Quang"
type input "0976222868"
type input "Anh Toàn"
checkbox input "true"
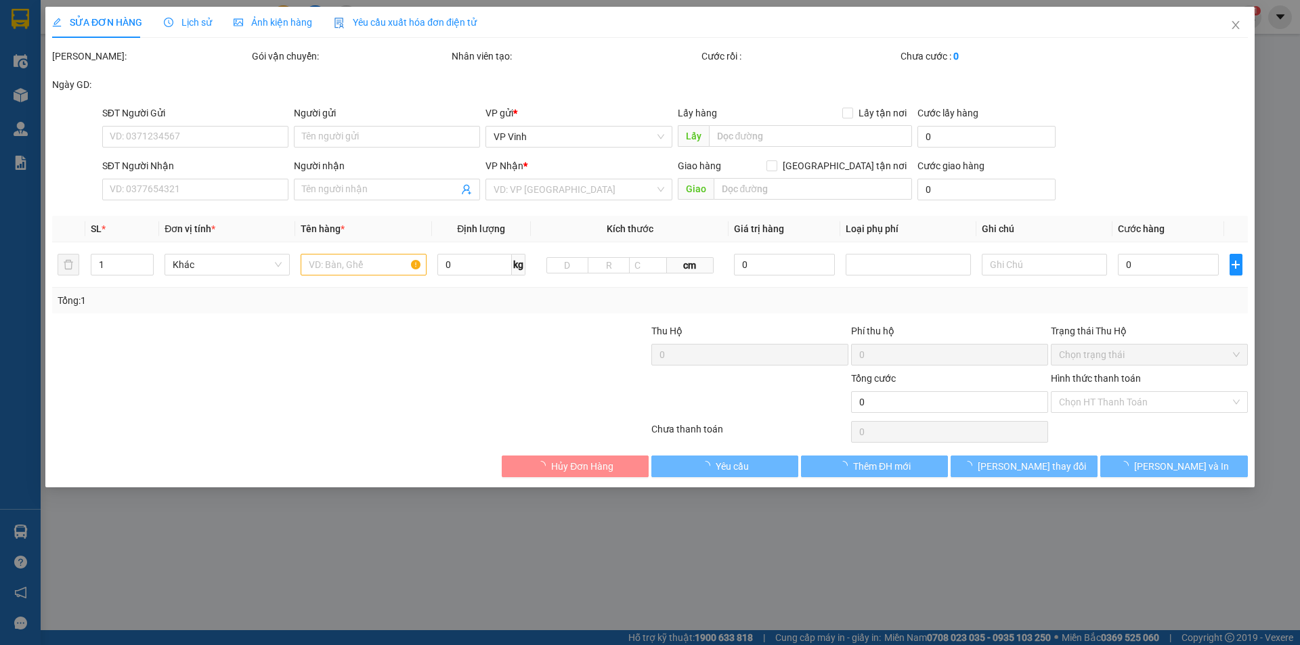
type input "Ngách 6, ngõ 51 Nguyễn Bỉnh Khiêm"
type input "90.000"
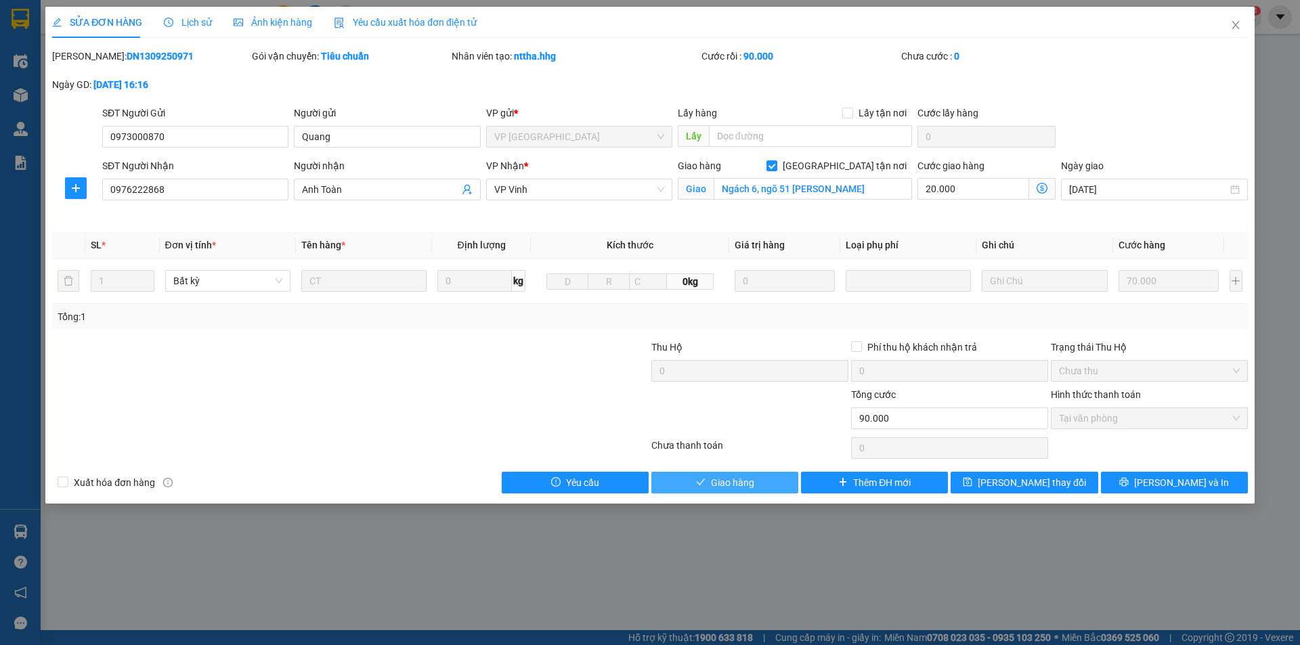
click at [716, 485] on span "Giao hàng" at bounding box center [732, 482] width 43 height 15
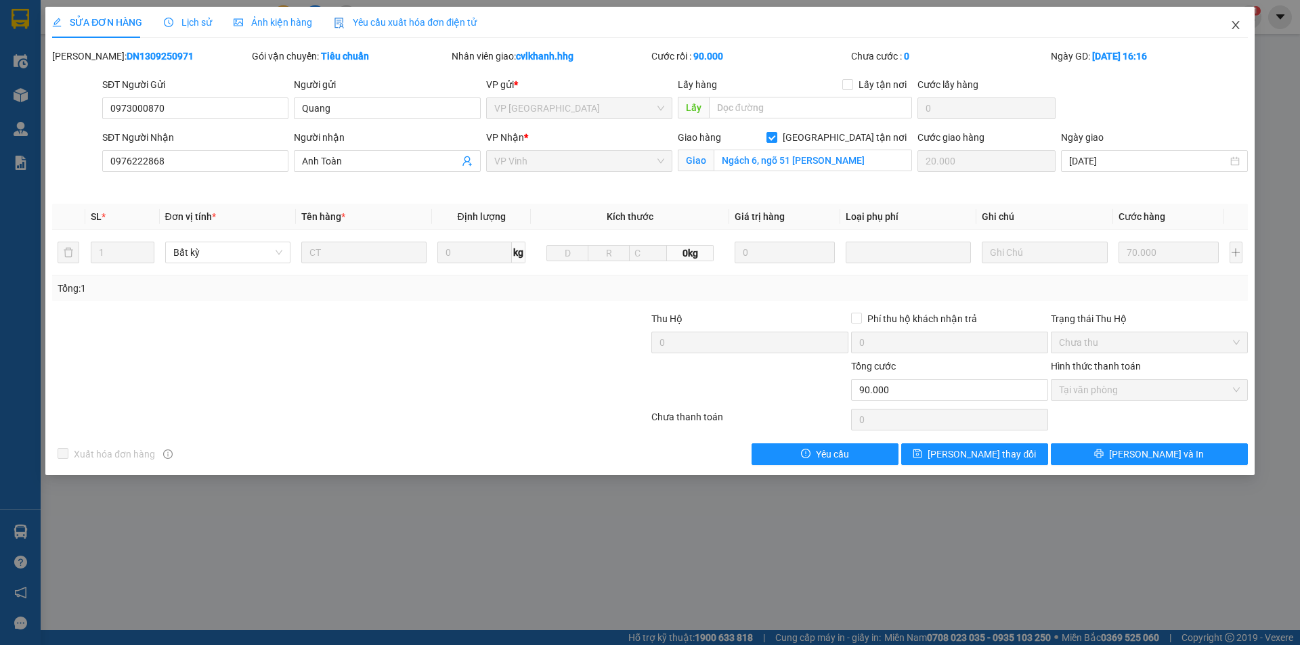
click at [1239, 19] on span "Close" at bounding box center [1236, 26] width 38 height 38
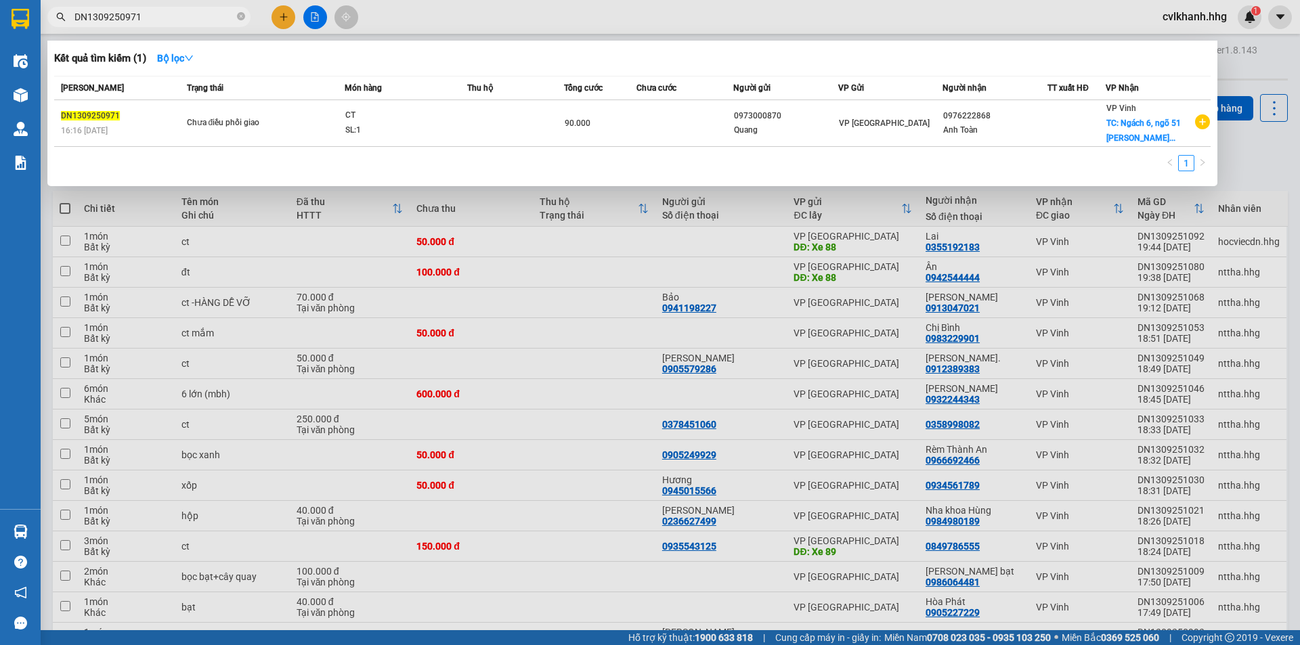
click at [169, 21] on input "DN1309250971" at bounding box center [155, 16] width 160 height 15
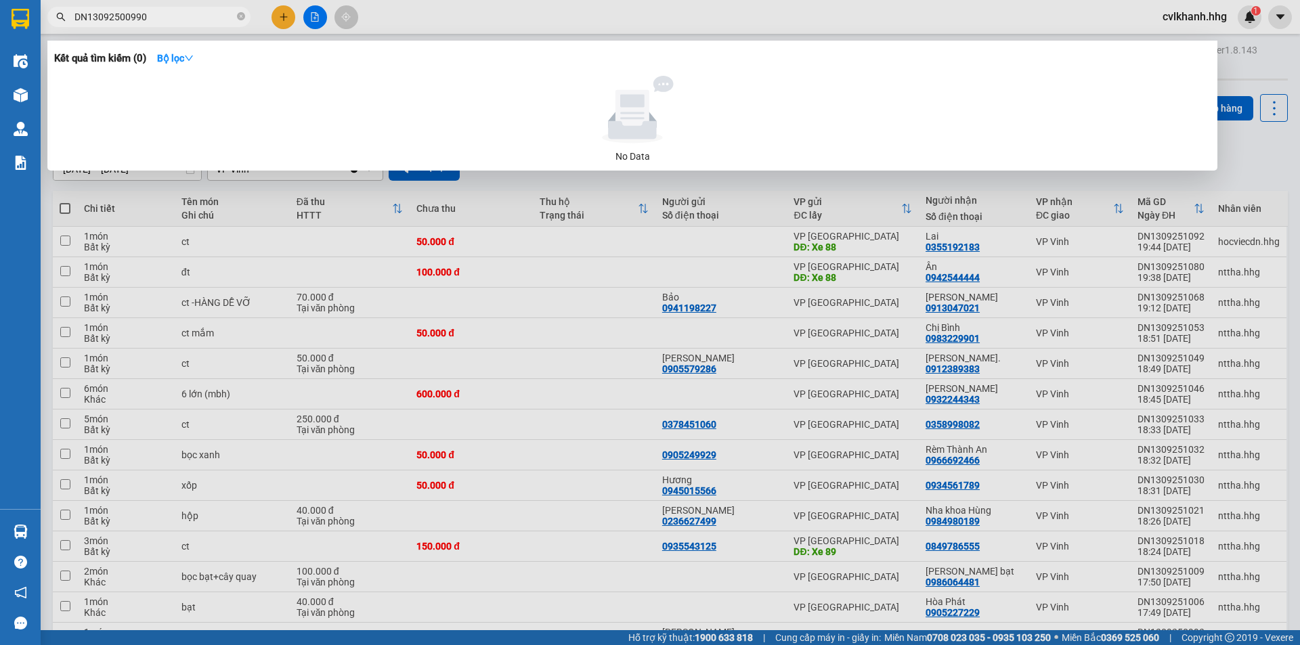
click at [170, 21] on input "DN13092500990" at bounding box center [155, 16] width 160 height 15
click at [127, 14] on input "DN13092500990" at bounding box center [155, 16] width 160 height 15
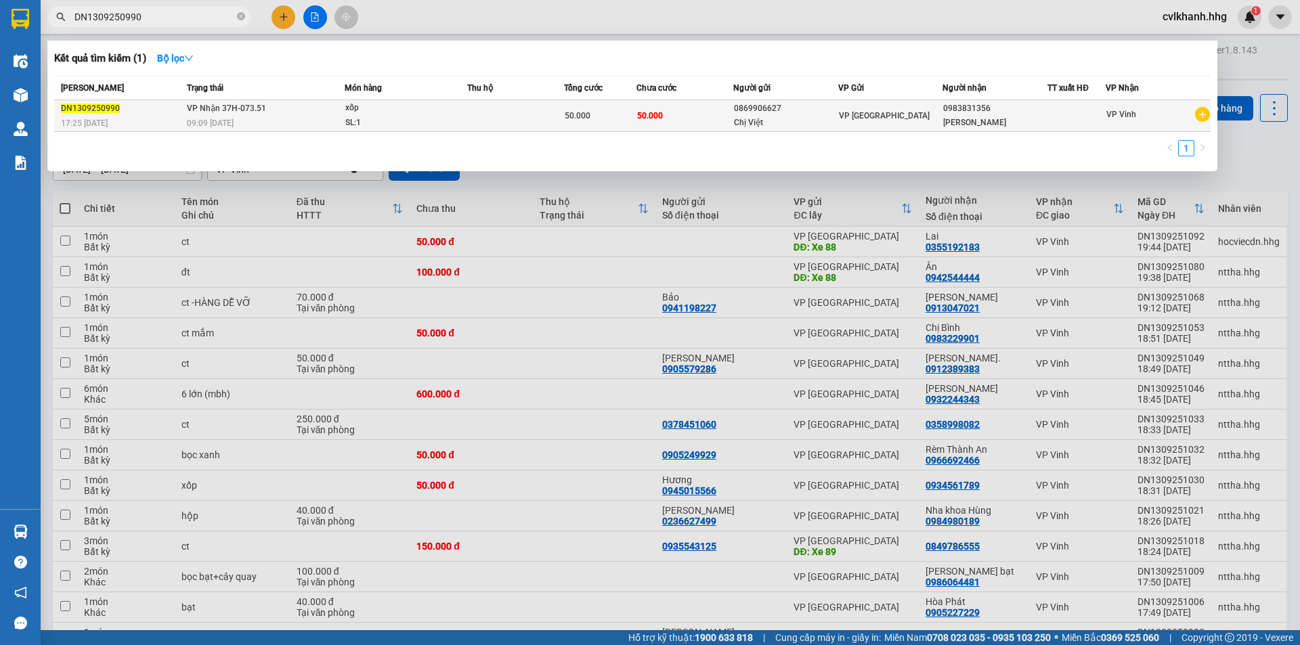
type input "DN1309250990"
click at [340, 115] on td "VP Nhận 37H-073.51 09:09 [DATE]" at bounding box center [264, 116] width 161 height 32
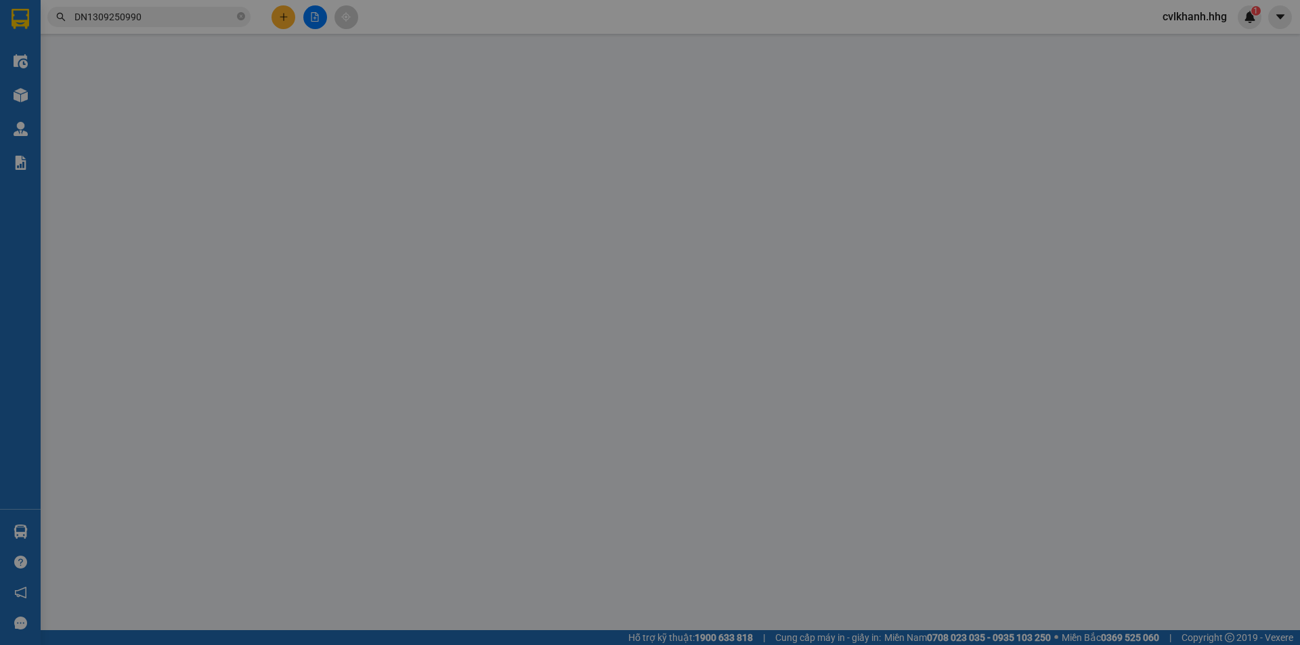
type input "0869906627"
type input "Chị Việt"
type input "0983831356"
type input "Bà Lương"
type input "50.000"
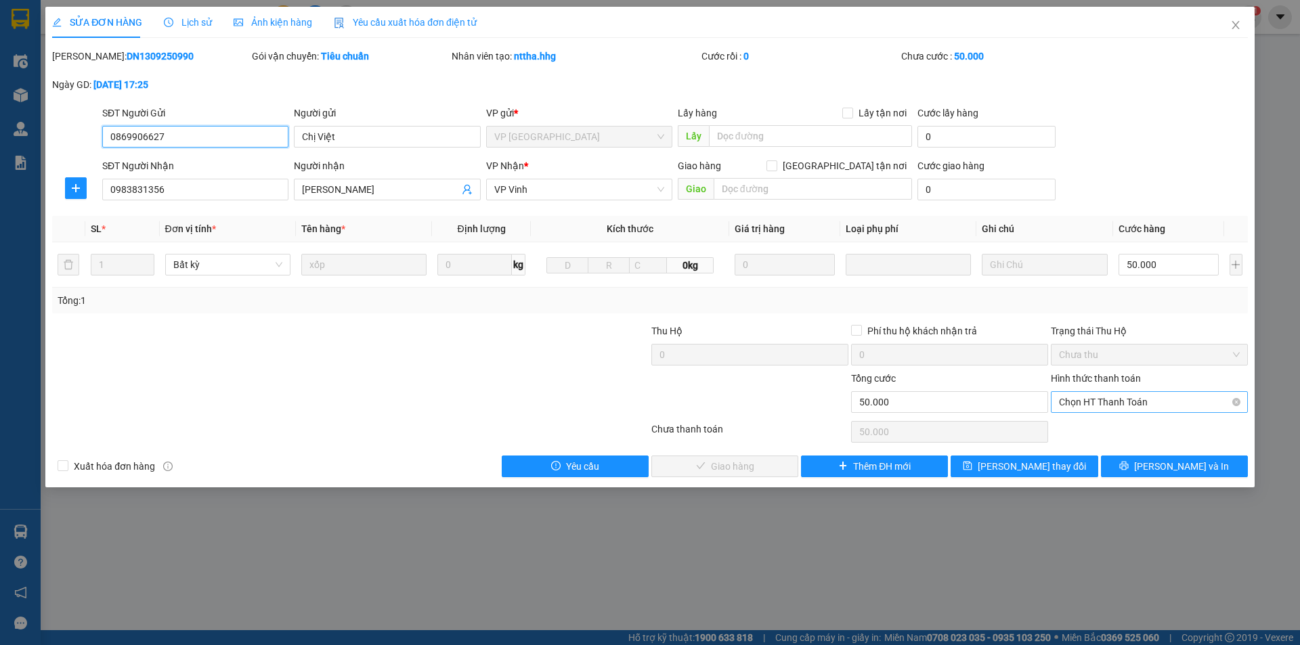
click at [1100, 400] on span "Chọn HT Thanh Toán" at bounding box center [1149, 402] width 181 height 20
click at [1090, 429] on div "Tại văn phòng" at bounding box center [1149, 429] width 181 height 15
type input "0"
click at [753, 467] on span "[PERSON_NAME] và Giao hàng" at bounding box center [742, 466] width 130 height 15
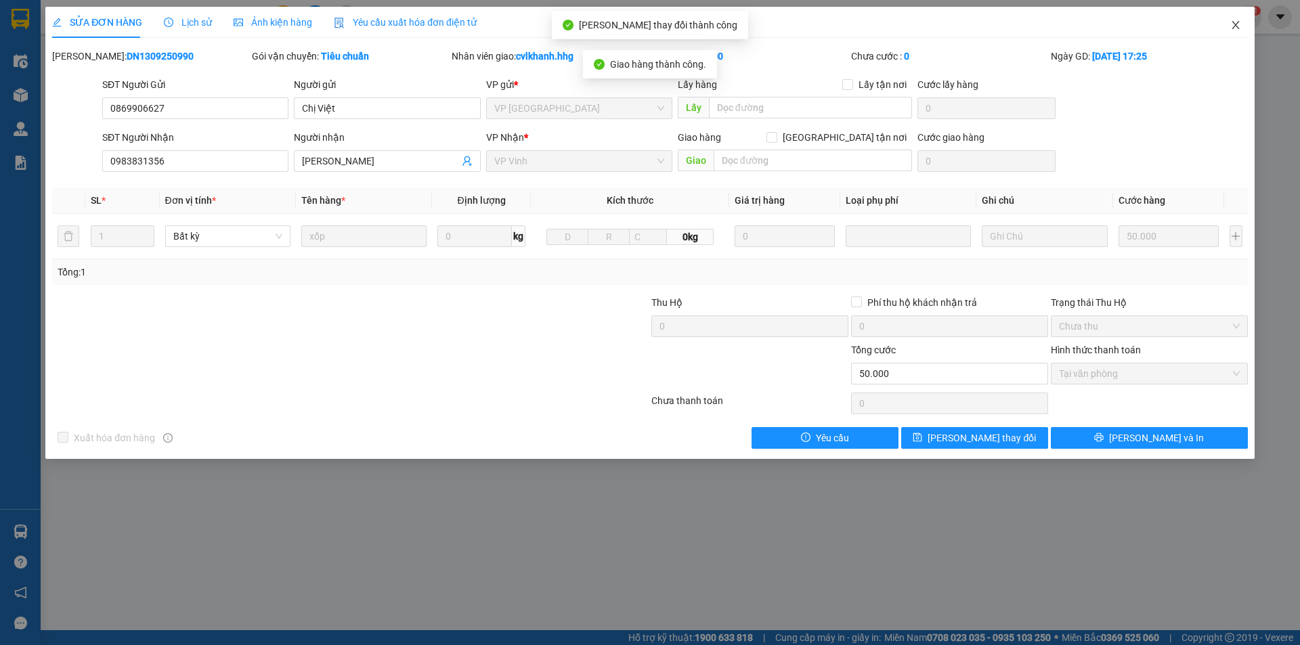
click at [1239, 24] on icon "close" at bounding box center [1236, 25] width 11 height 11
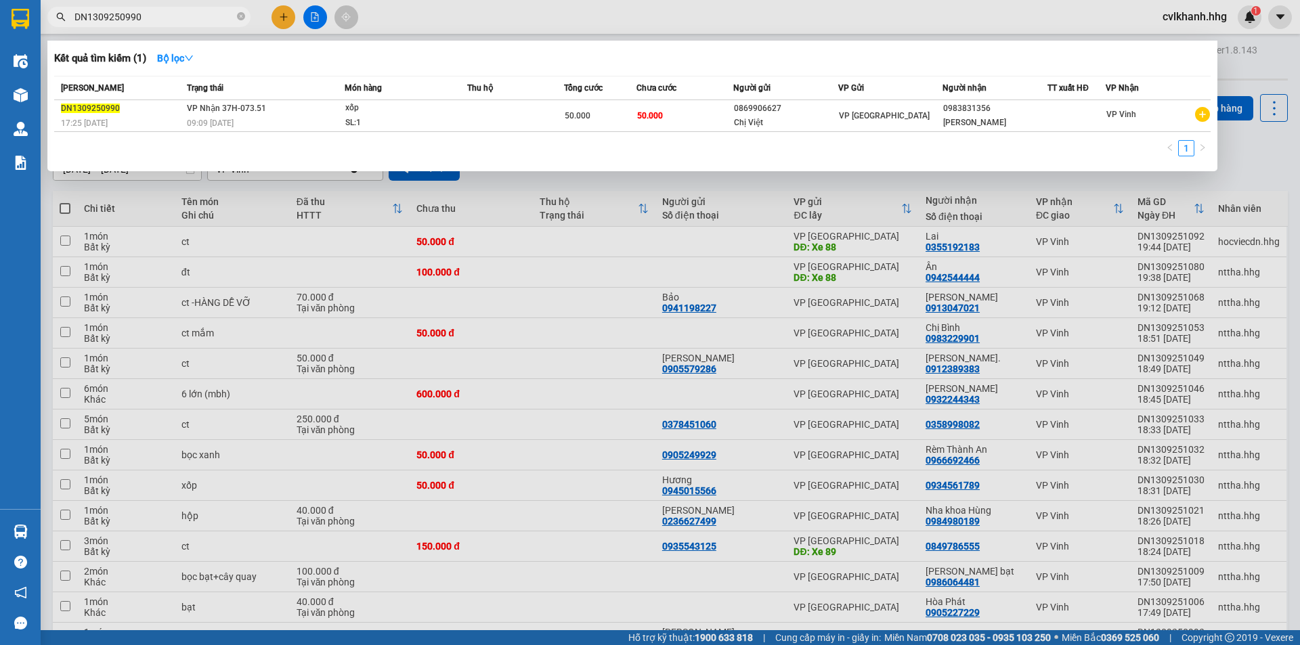
click at [152, 16] on input "DN1309250990" at bounding box center [155, 16] width 160 height 15
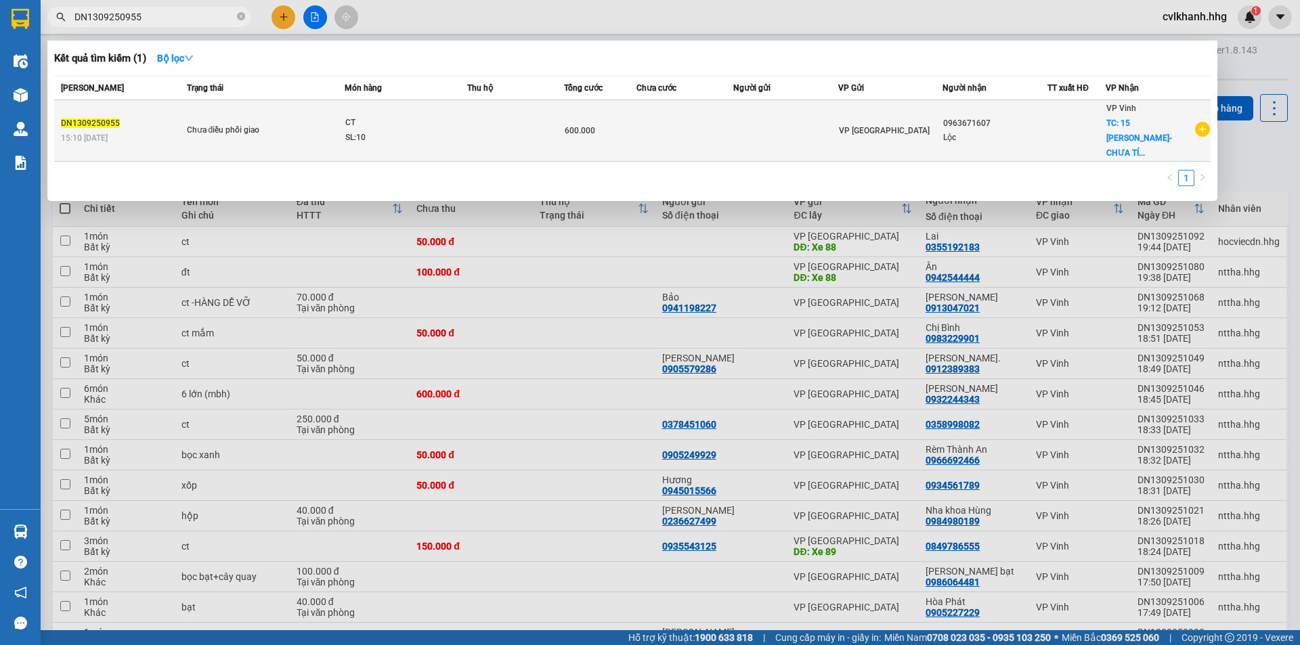
type input "DN1309250955"
click at [525, 114] on td at bounding box center [515, 131] width 97 height 62
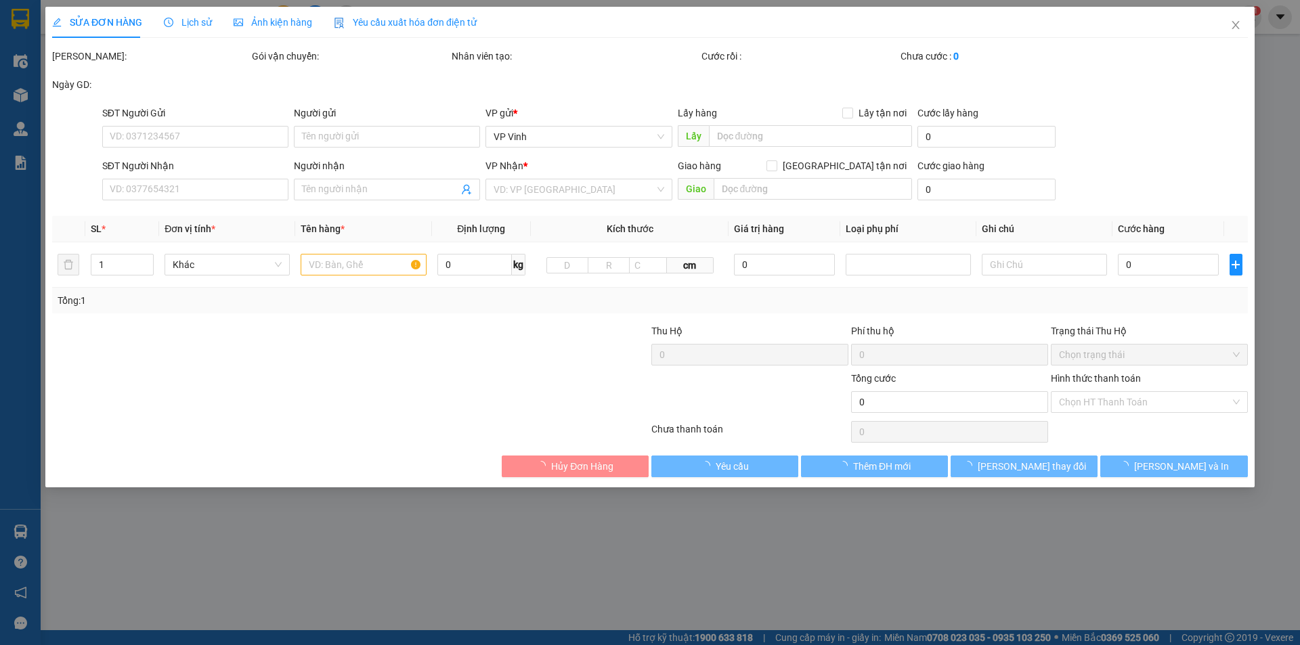
type input "0963671607"
type input "Lộc"
checkbox input "true"
type input "15 Phan Công Tích- CHƯA TÍNH SHIP"
type input "600.000"
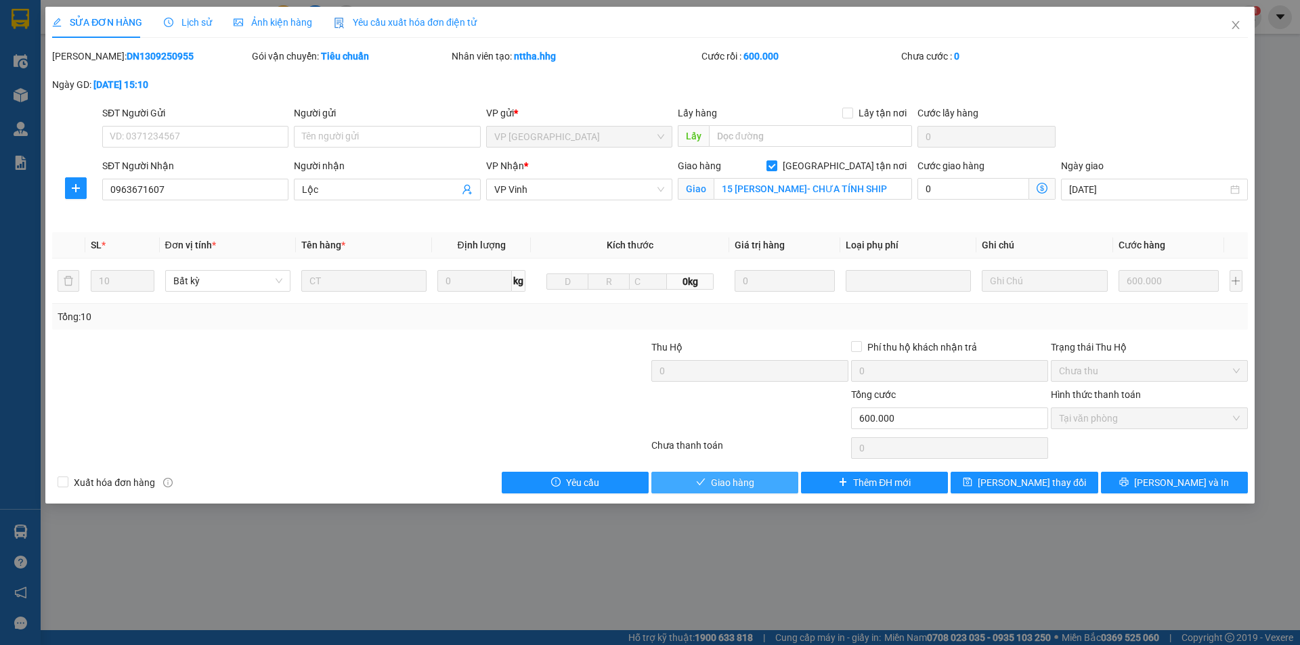
click at [703, 483] on icon "check" at bounding box center [700, 481] width 9 height 9
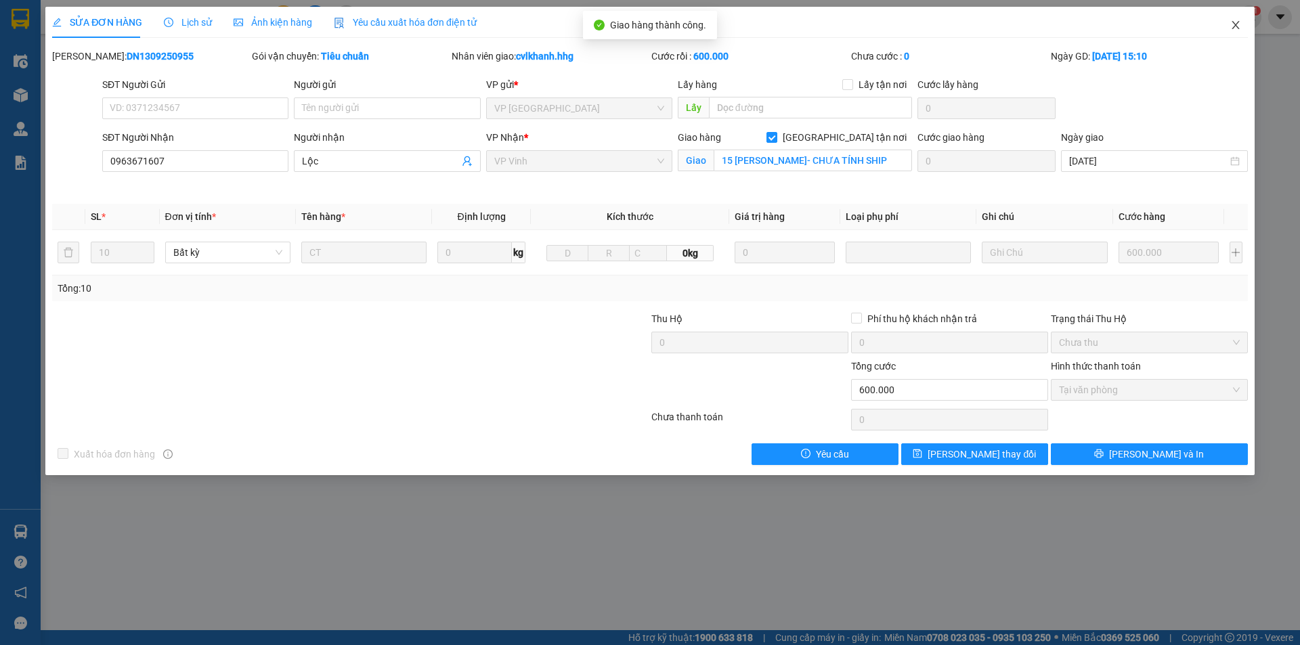
click at [1238, 20] on span "Close" at bounding box center [1236, 26] width 38 height 38
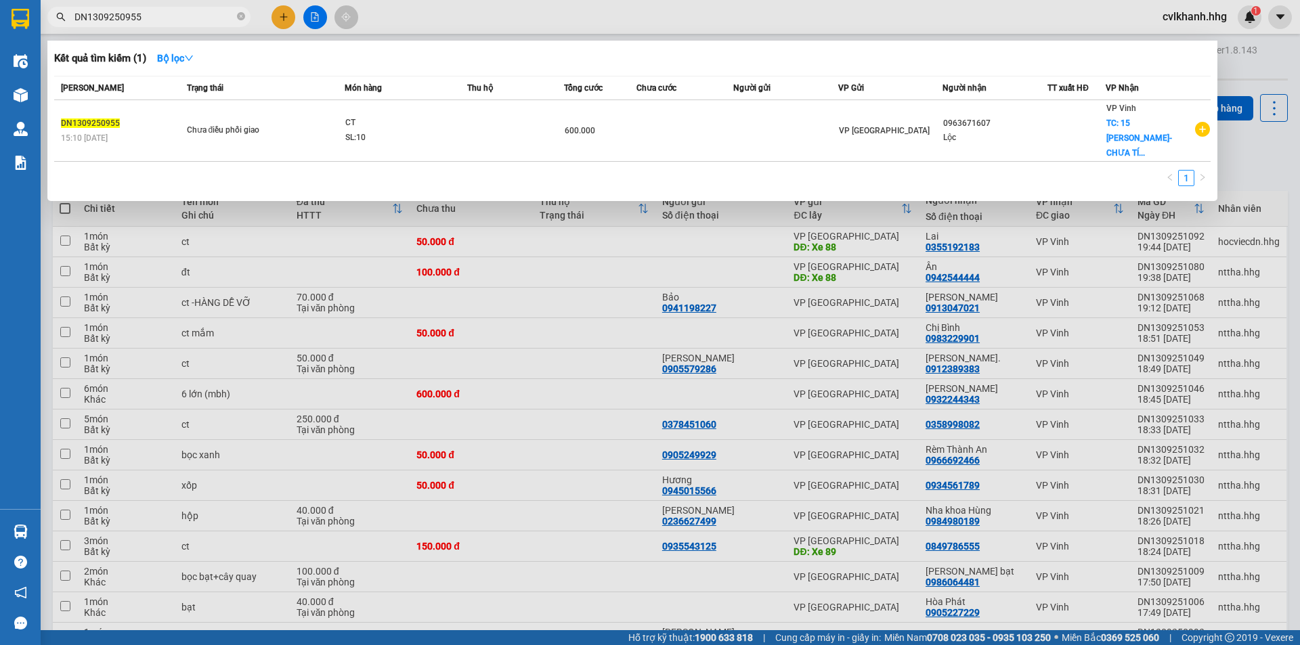
click at [150, 16] on input "DN1309250955" at bounding box center [155, 16] width 160 height 15
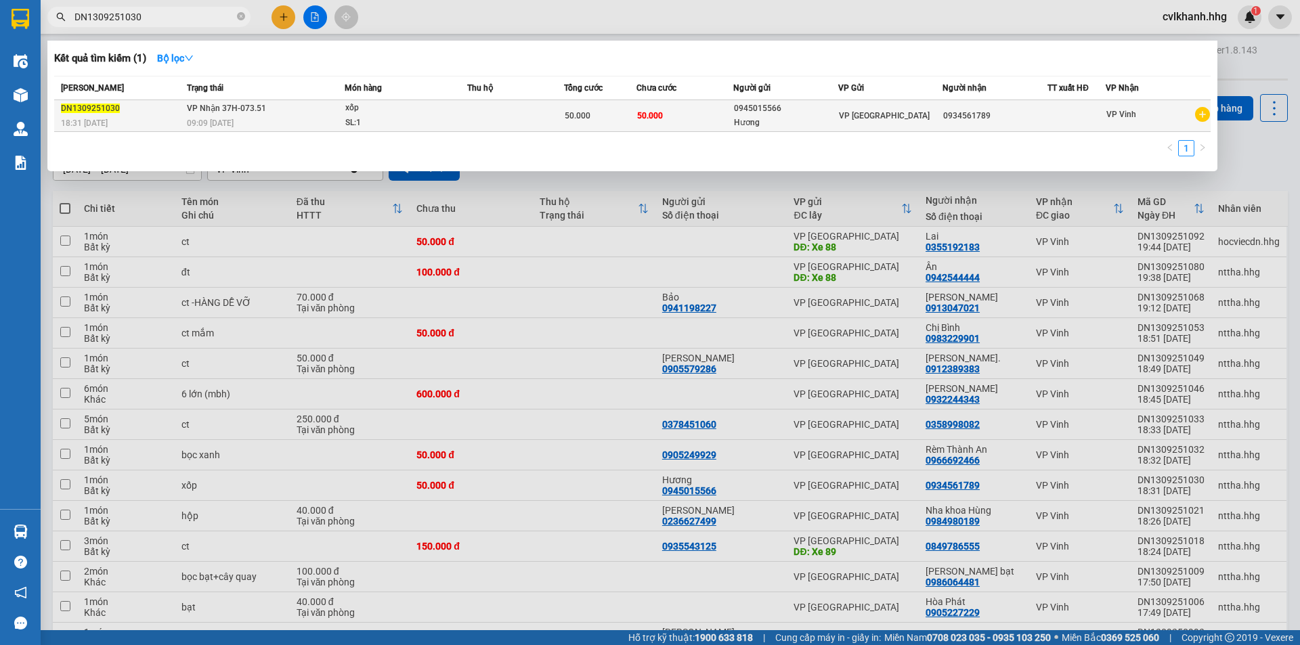
type input "DN1309251030"
click at [217, 123] on span "09:09 [DATE]" at bounding box center [210, 123] width 47 height 9
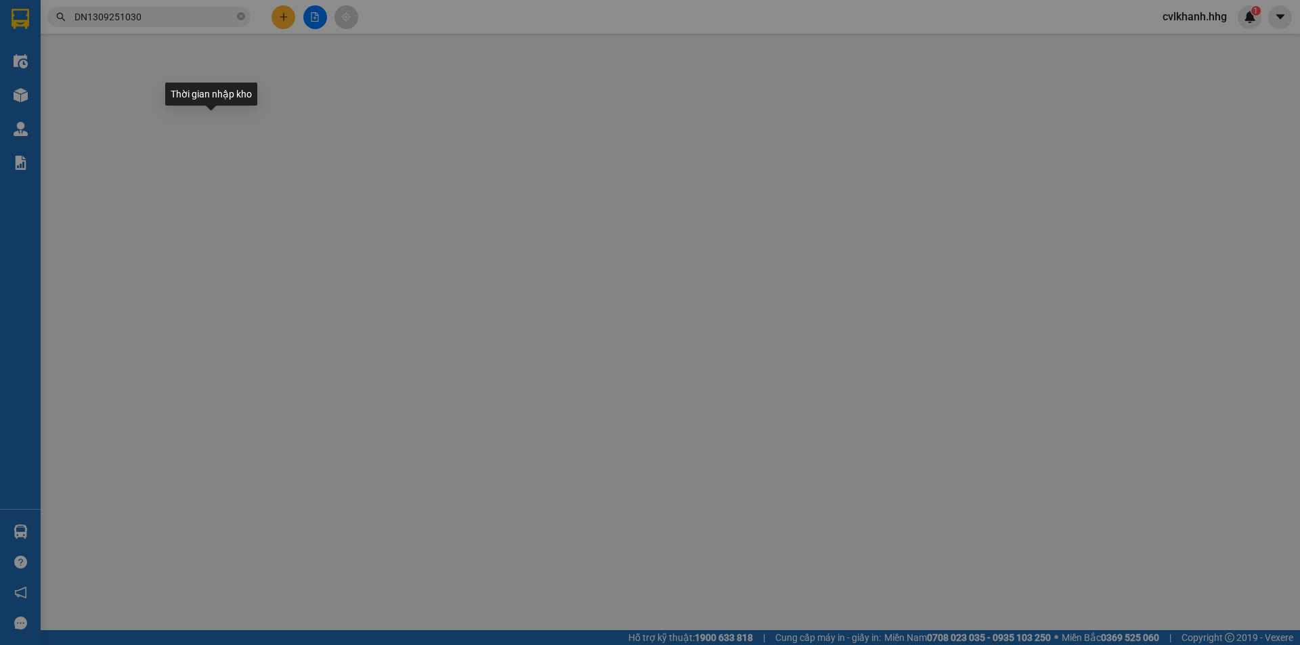
type input "0945015566"
type input "Hương"
type input "0934561789"
type input "50.000"
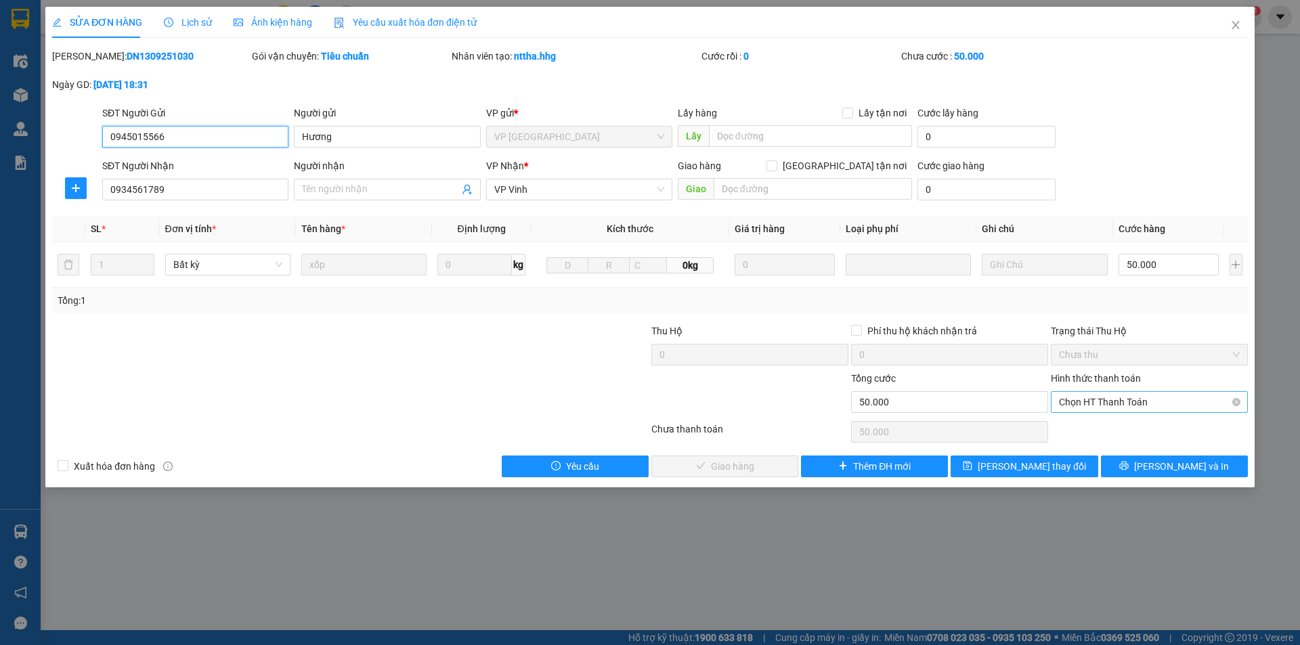
click at [1092, 402] on span "Chọn HT Thanh Toán" at bounding box center [1149, 402] width 181 height 20
click at [1080, 428] on div "Tại văn phòng" at bounding box center [1149, 429] width 181 height 15
type input "0"
click at [765, 461] on span "[PERSON_NAME] và Giao hàng" at bounding box center [742, 466] width 130 height 15
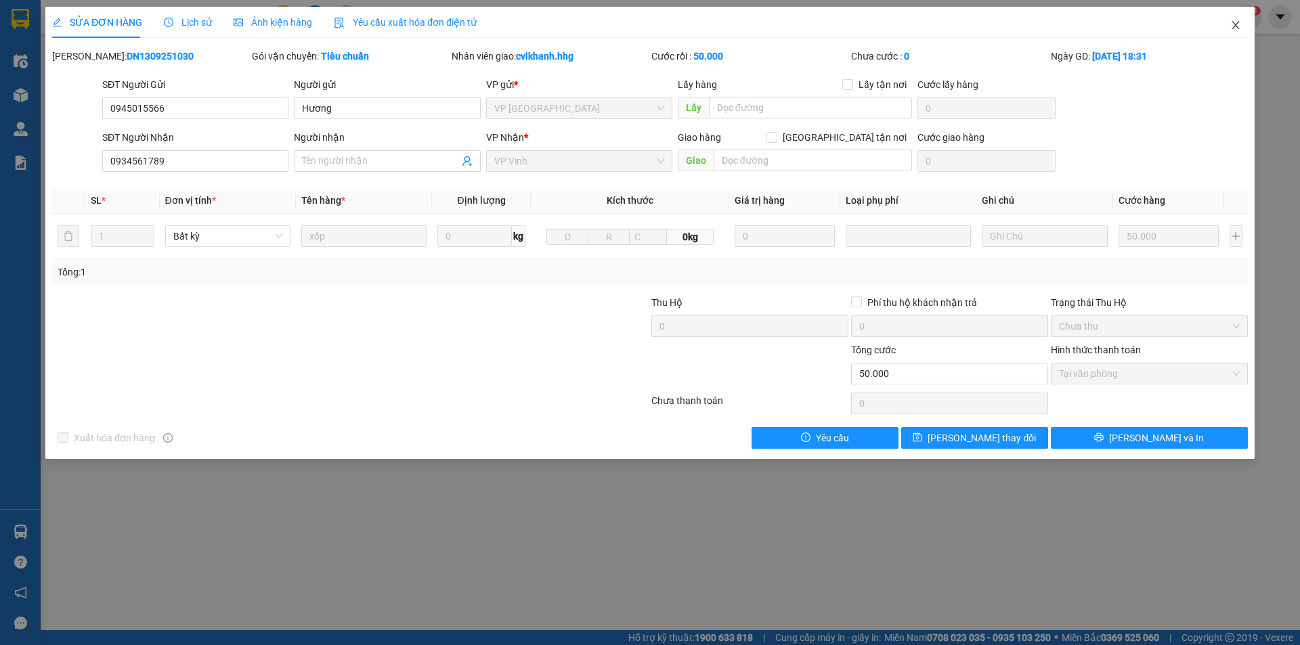
drag, startPoint x: 1239, startPoint y: 28, endPoint x: 16, endPoint y: 171, distance: 1230.8
click at [1238, 28] on icon "close" at bounding box center [1236, 25] width 11 height 11
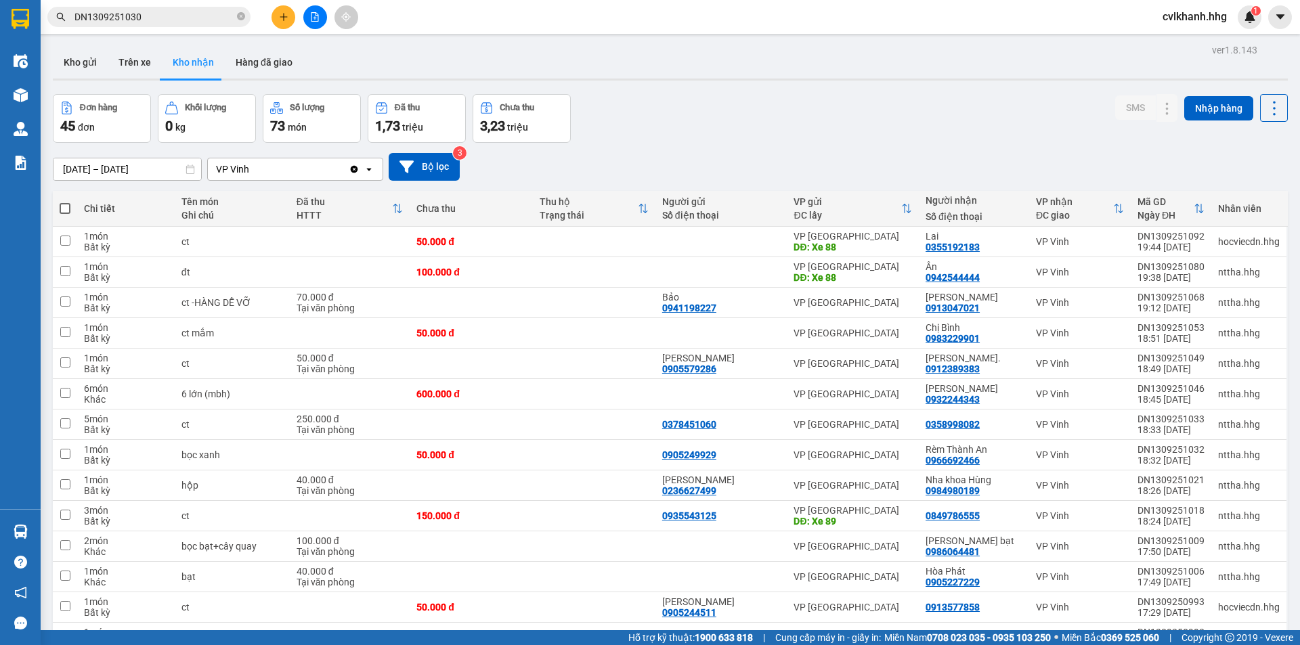
click at [157, 17] on input "DN1309251030" at bounding box center [155, 16] width 160 height 15
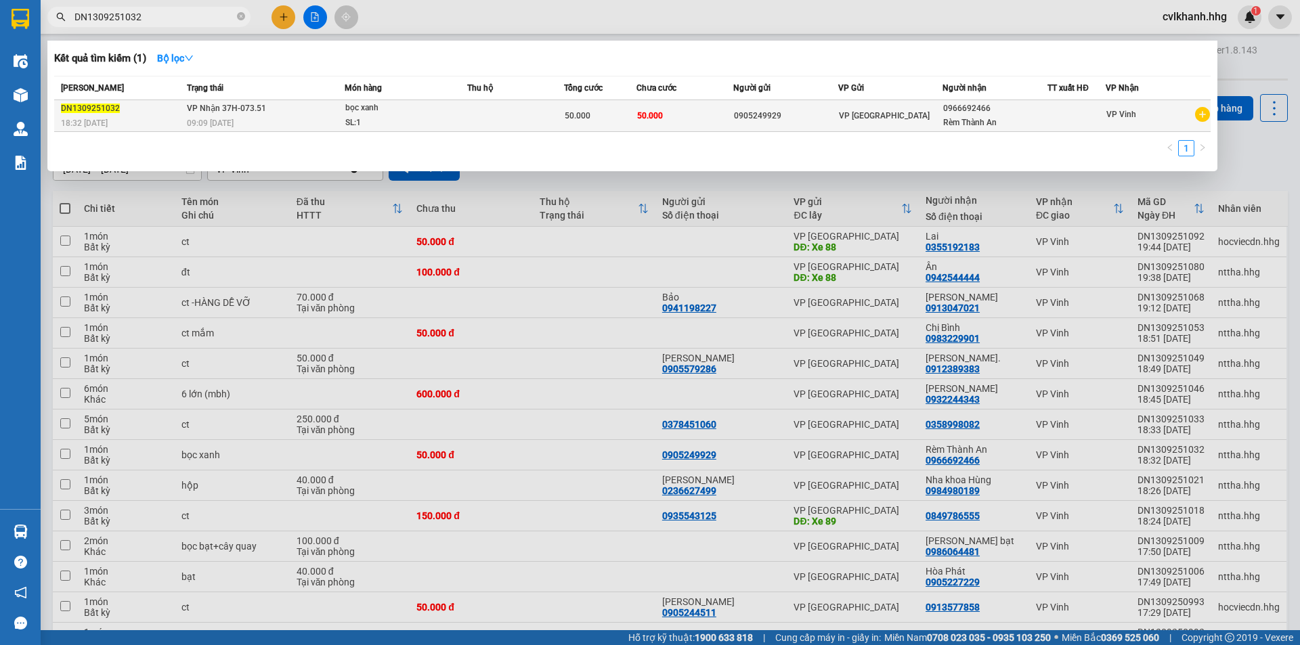
type input "DN1309251032"
click at [292, 109] on td "VP Nhận 37H-073.51 09:09 [DATE]" at bounding box center [264, 116] width 161 height 32
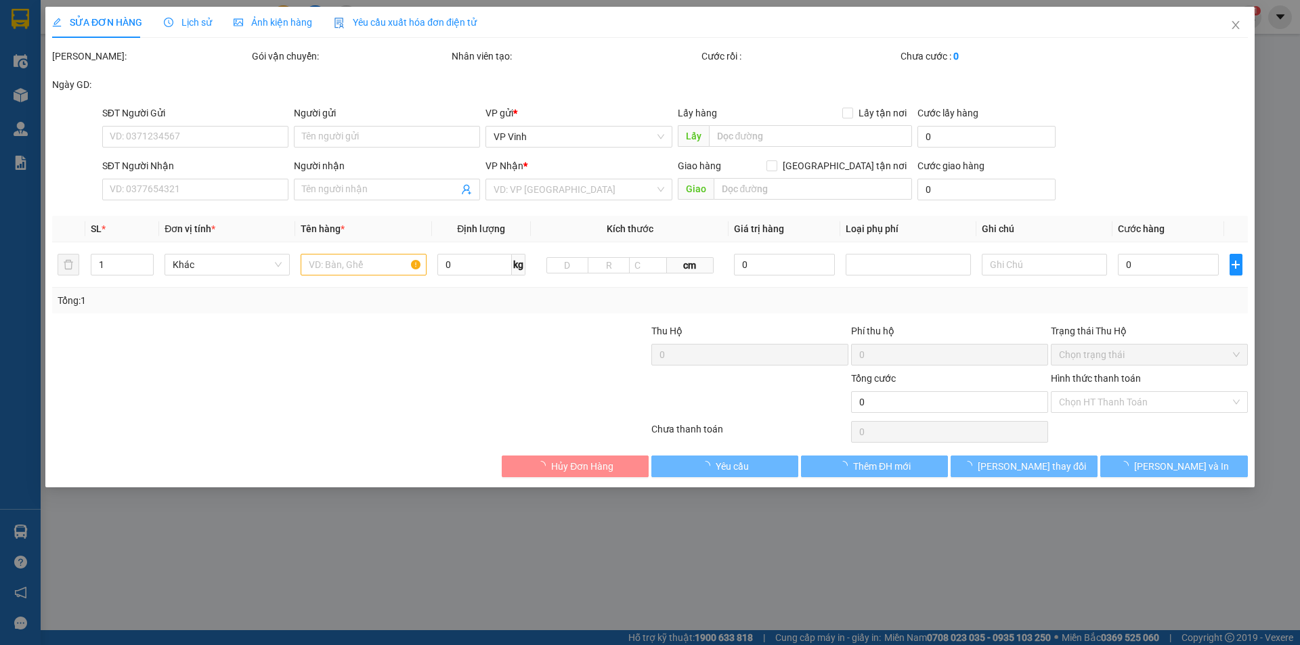
type input "0905249929"
type input "0966692466"
type input "Rèm Thành An"
type input "50.000"
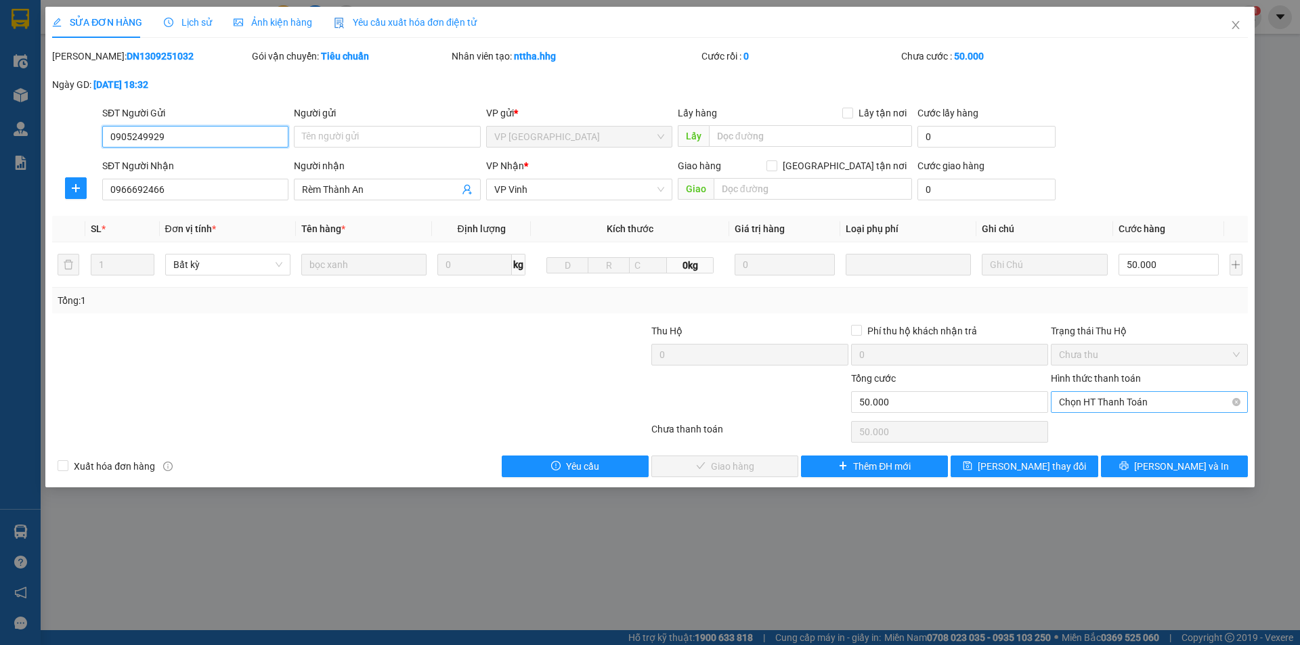
click at [1106, 402] on span "Chọn HT Thanh Toán" at bounding box center [1149, 402] width 181 height 20
click at [1078, 431] on div "Tại văn phòng" at bounding box center [1149, 429] width 181 height 15
type input "0"
click at [726, 465] on span "[PERSON_NAME] và Giao hàng" at bounding box center [742, 466] width 130 height 15
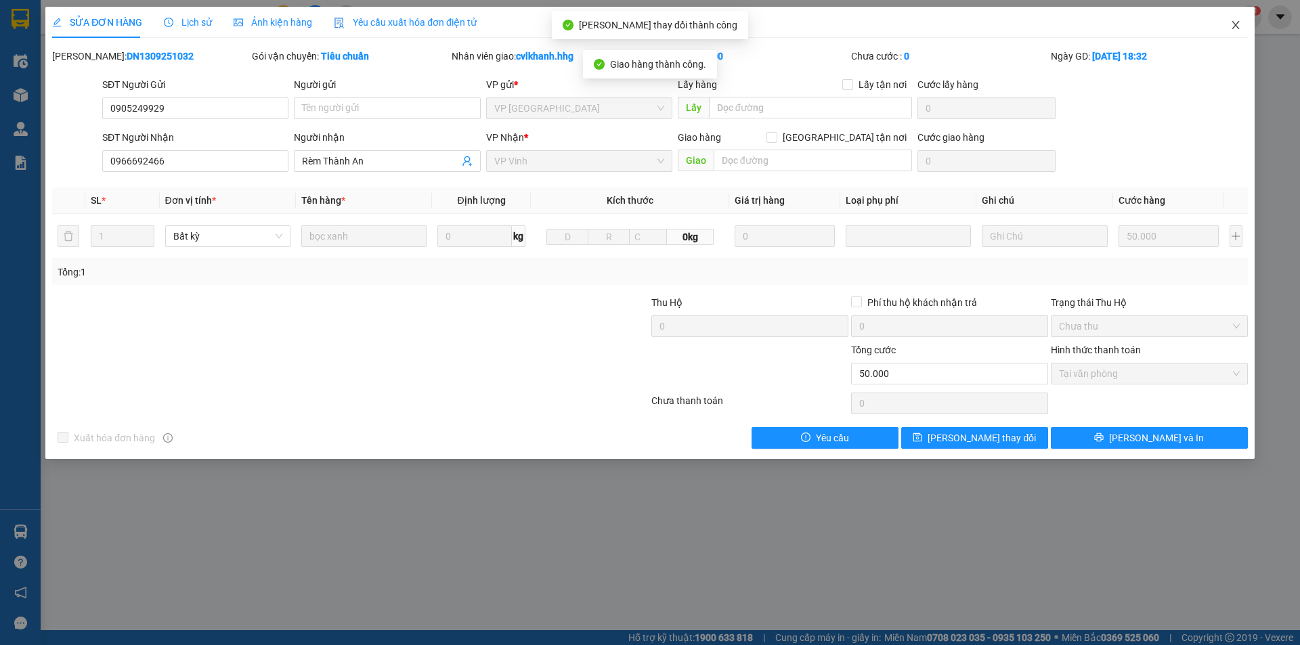
click at [1231, 24] on icon "close" at bounding box center [1236, 25] width 11 height 11
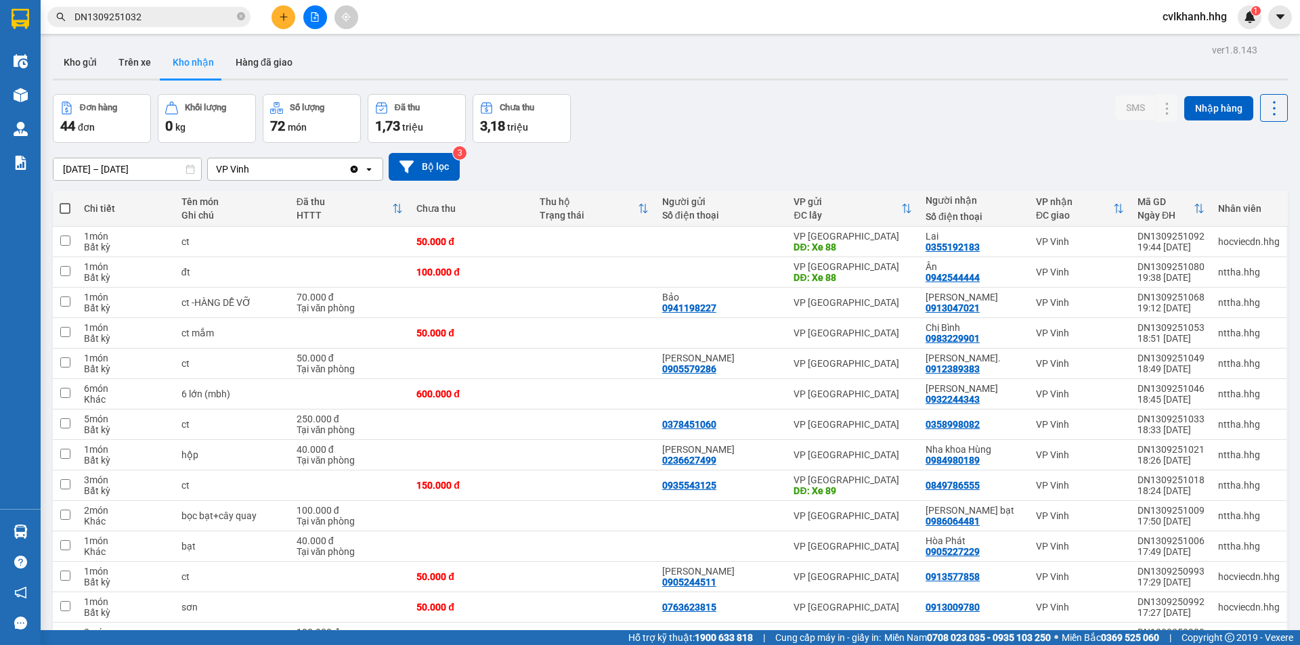
click at [154, 19] on input "DN1309251032" at bounding box center [155, 16] width 160 height 15
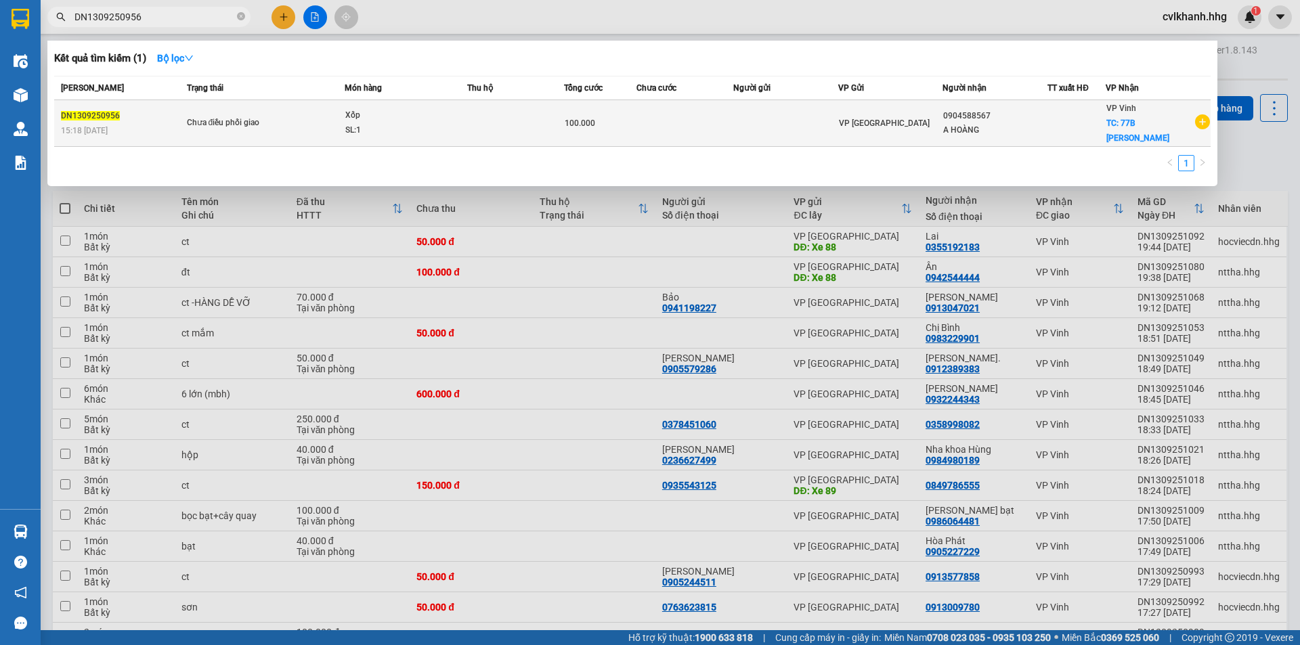
type input "DN1309250956"
click at [447, 122] on span "Xốp SL: 1" at bounding box center [405, 122] width 121 height 29
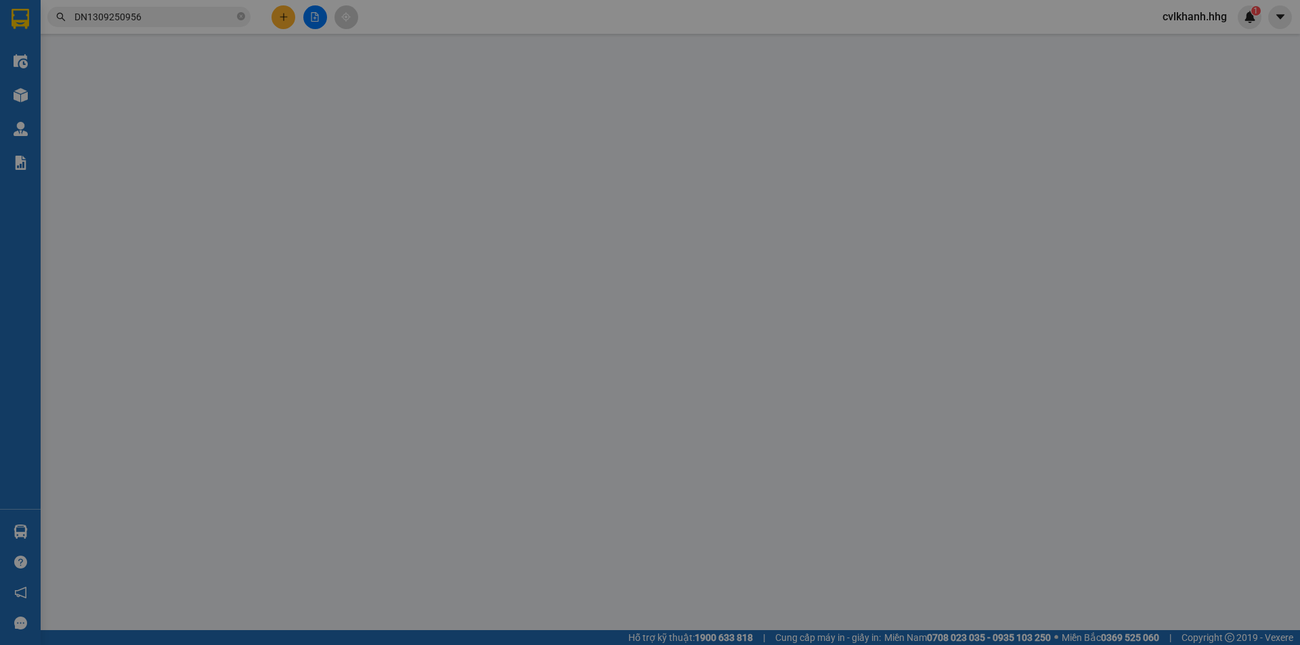
type input "0904588567"
type input "A HOÀNG"
checkbox input "true"
type input "77B [PERSON_NAME]"
type input "100.000"
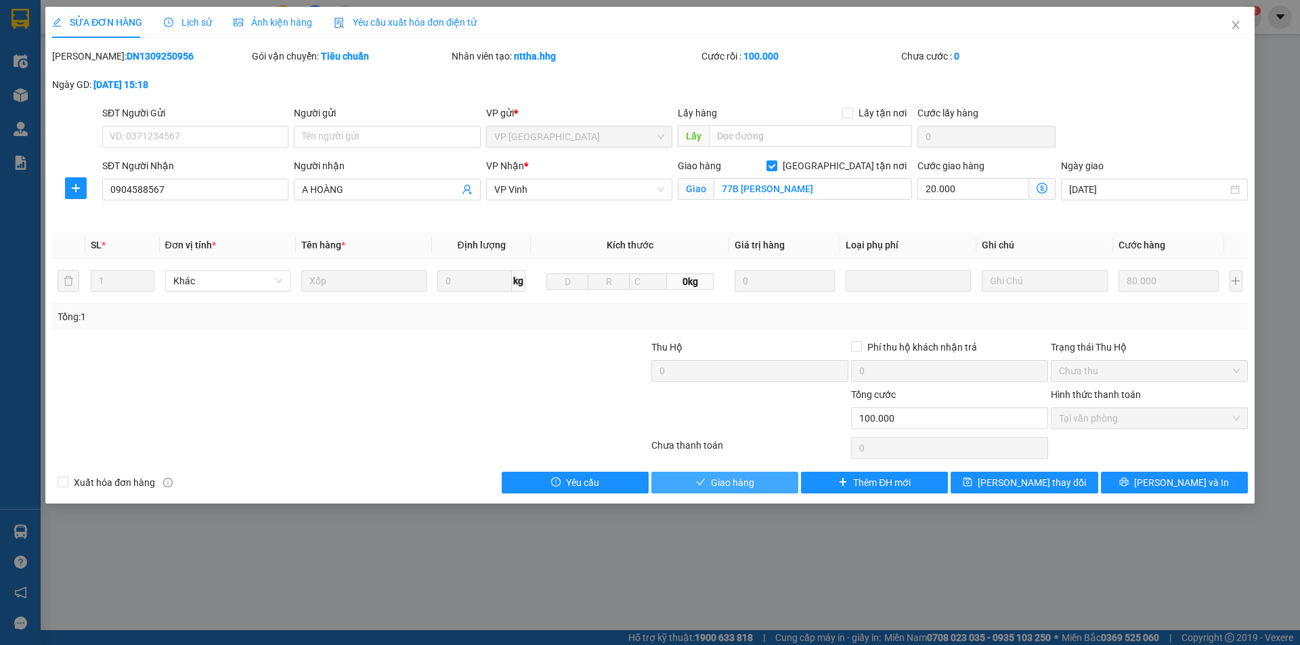
click at [748, 481] on span "Giao hàng" at bounding box center [732, 482] width 43 height 15
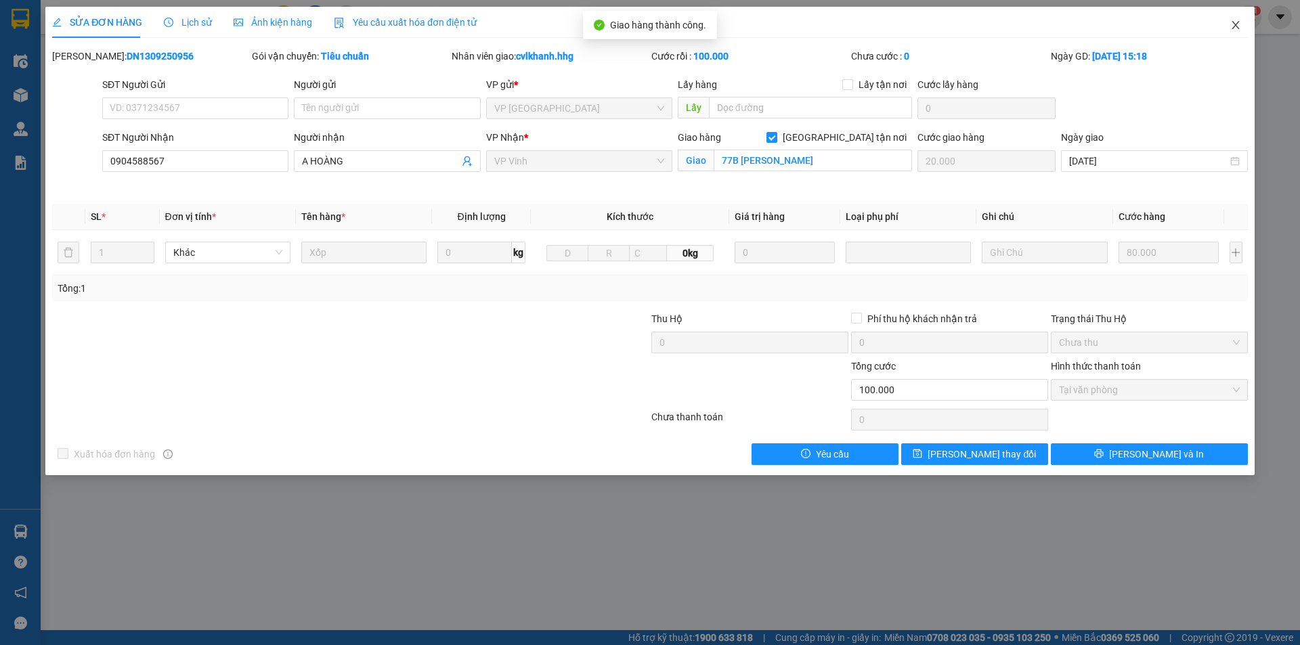
click at [1238, 20] on span "Close" at bounding box center [1236, 26] width 38 height 38
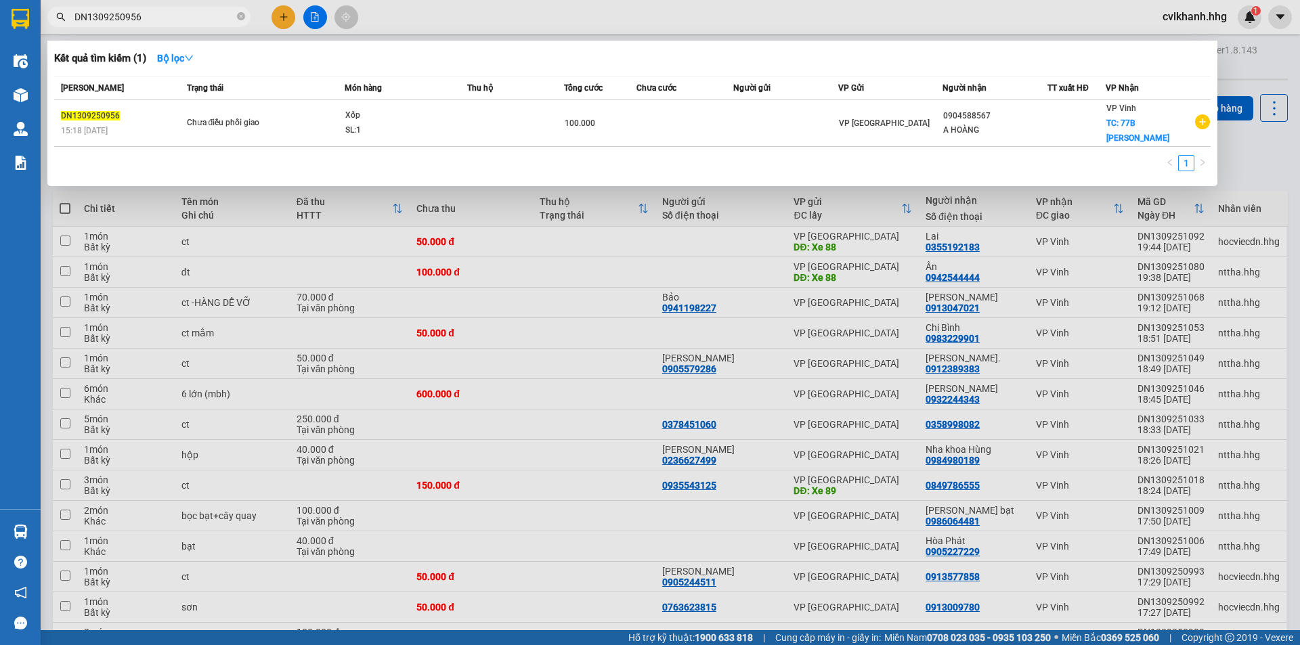
click at [177, 16] on input "DN1309250956" at bounding box center [155, 16] width 160 height 15
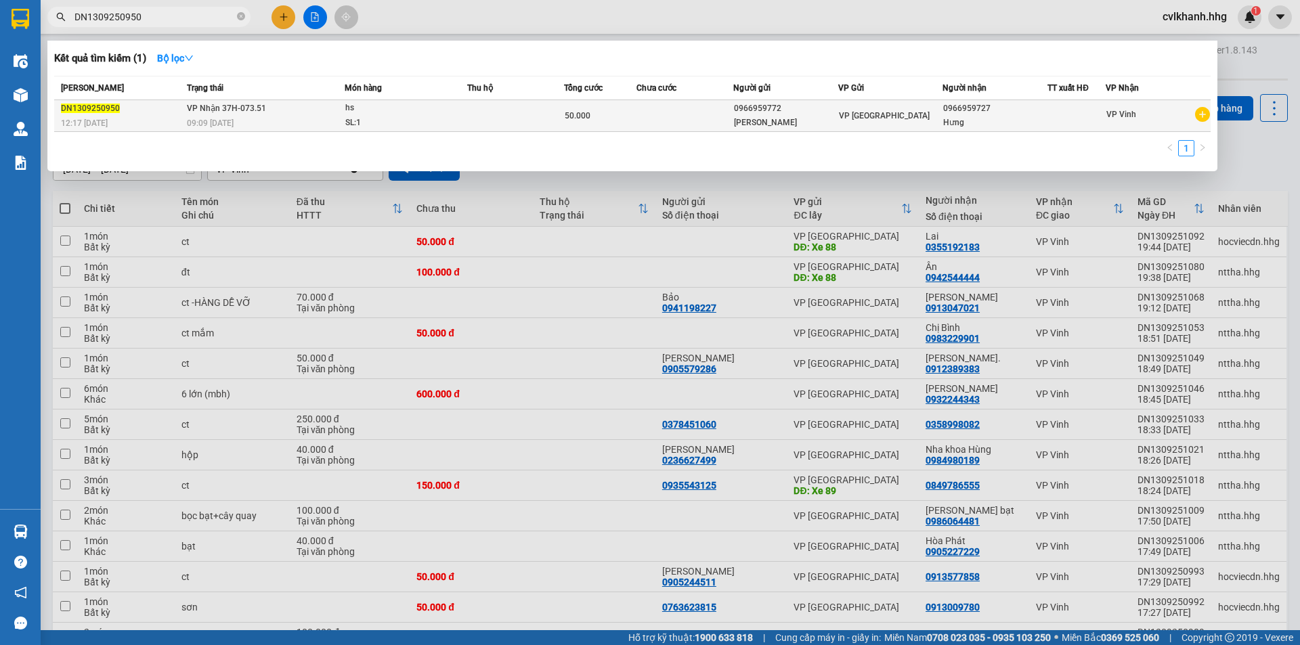
type input "DN1309250950"
click at [384, 115] on div "hs" at bounding box center [396, 108] width 102 height 15
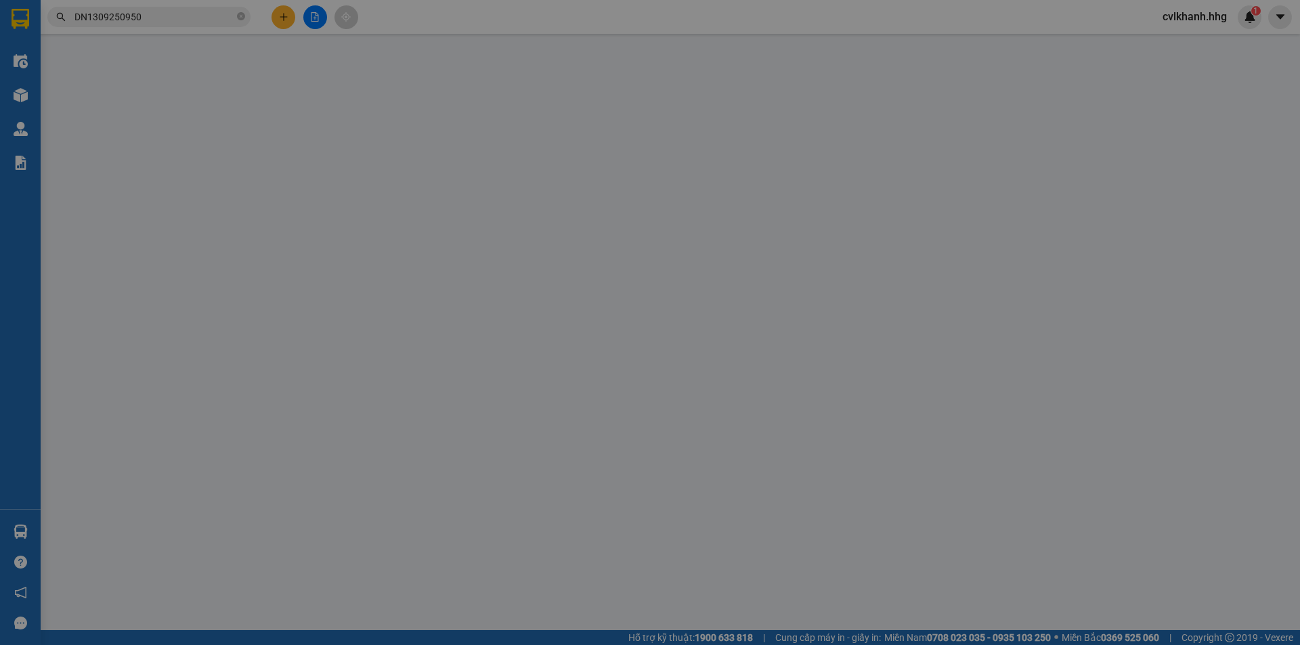
type input "0966959772"
type input "c hoài"
type input "0966959727"
type input "Hưng"
type input "50.000"
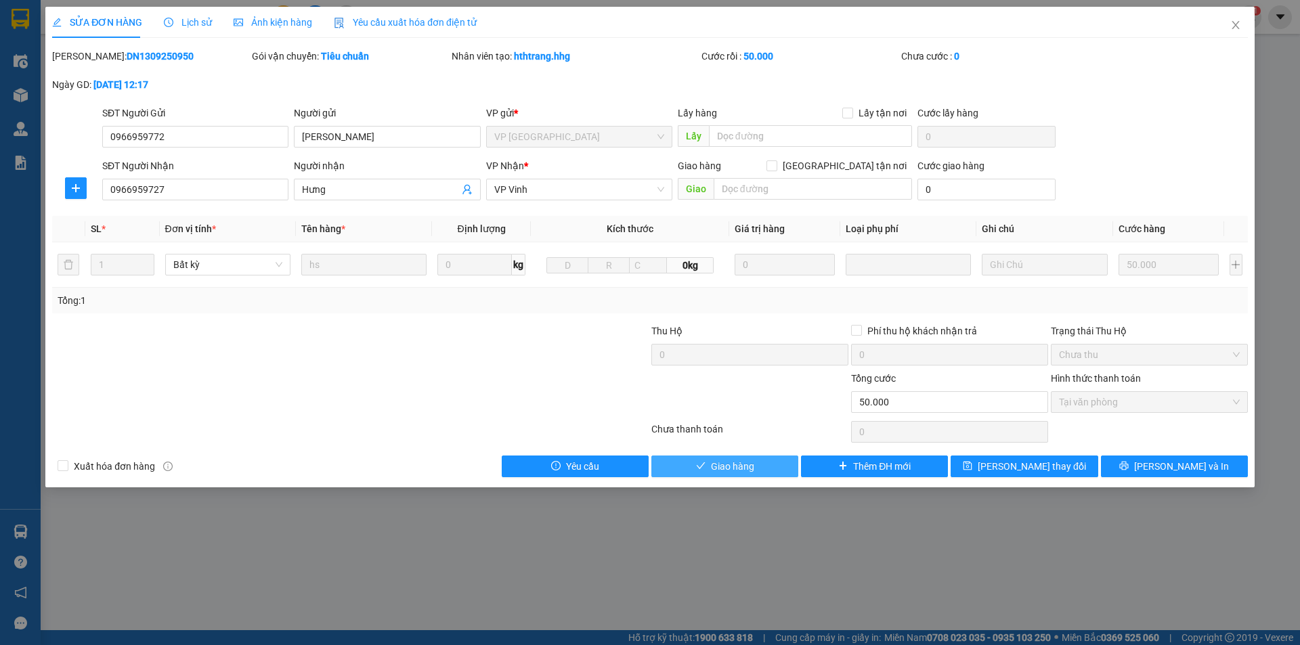
click at [715, 463] on span "Giao hàng" at bounding box center [732, 466] width 43 height 15
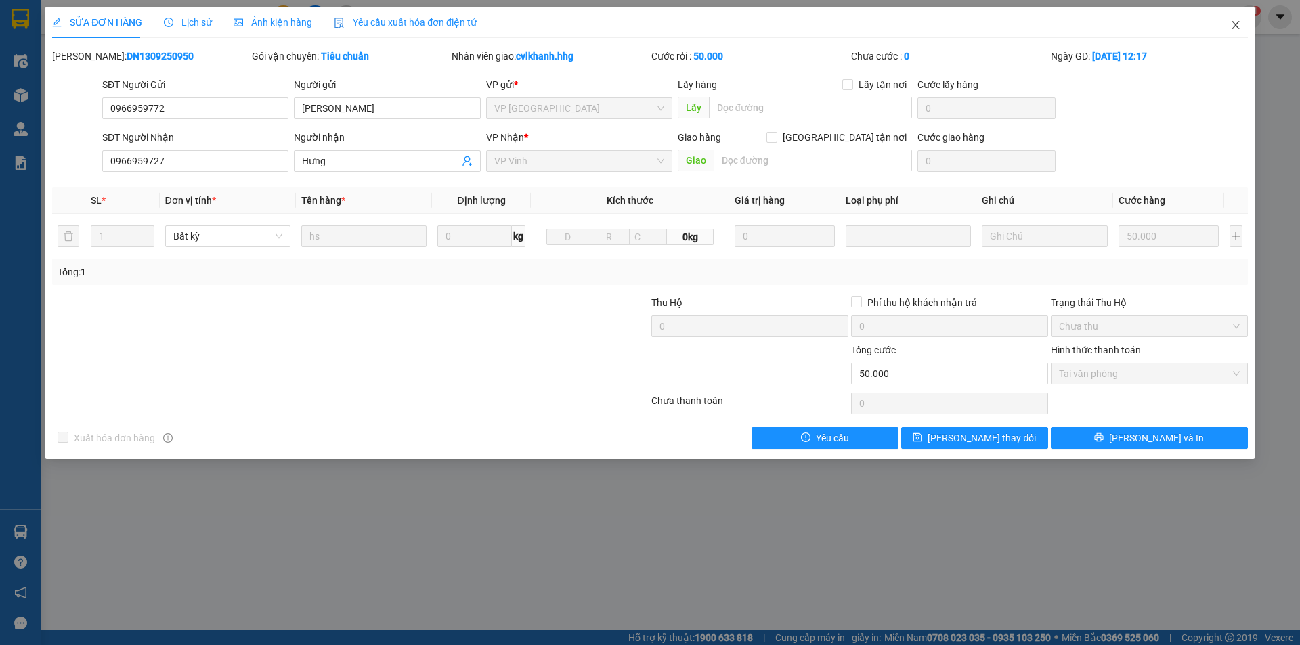
click at [1228, 23] on span "Close" at bounding box center [1236, 26] width 38 height 38
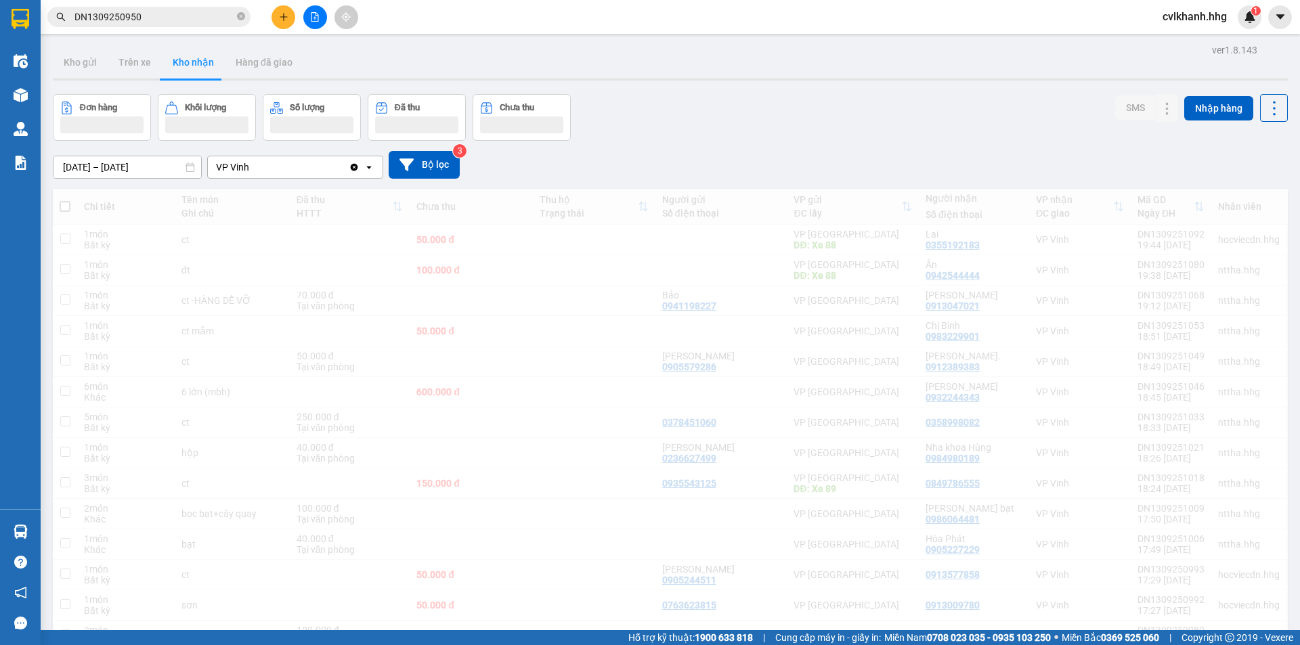
click at [1234, 25] on span "cvlkhanh.hhg" at bounding box center [1195, 16] width 86 height 17
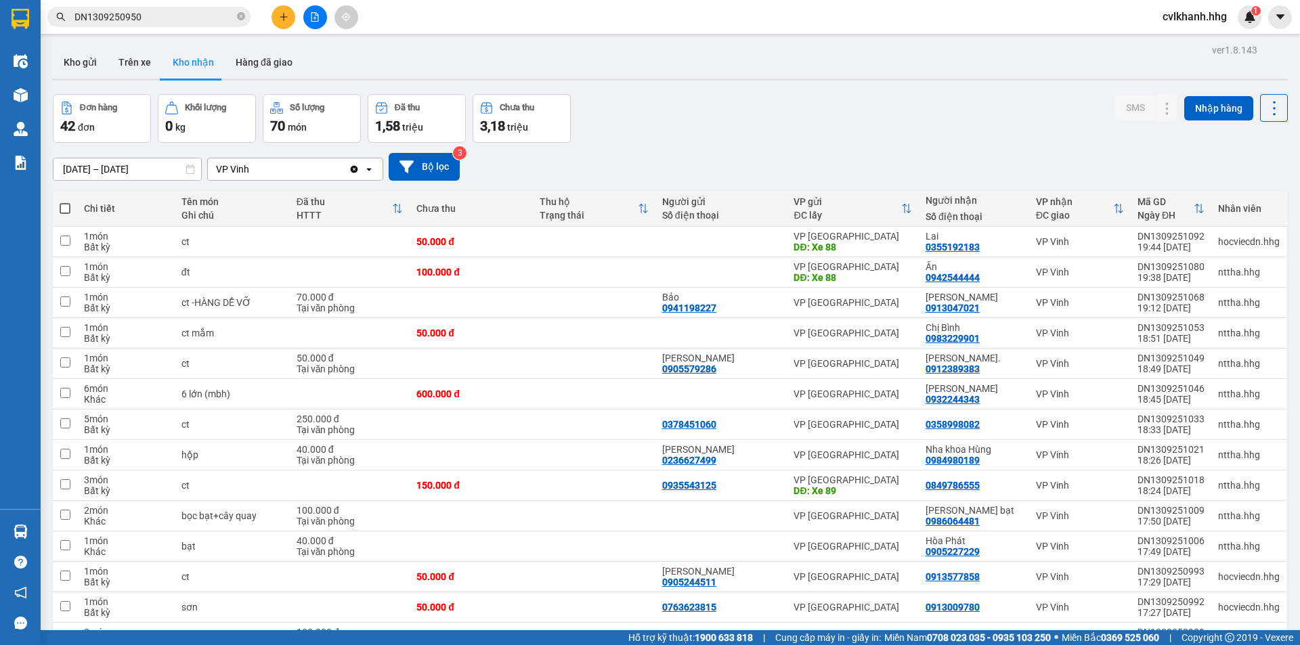
click at [176, 0] on div "Kết quả tìm kiếm ( 1 ) Bộ lọc Mã ĐH Trạng thái Món hàng Thu hộ Tổng cước Chưa c…" at bounding box center [650, 17] width 1300 height 34
click at [154, 12] on input "DN1309250950" at bounding box center [155, 16] width 160 height 15
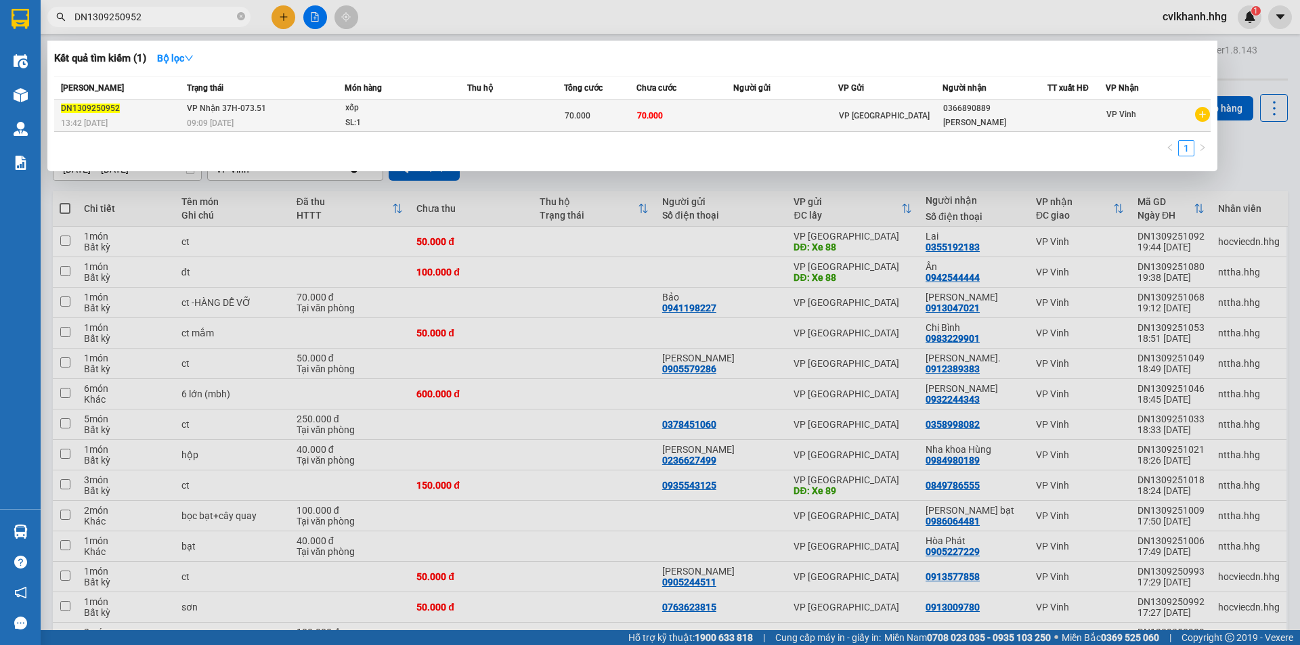
type input "DN1309250952"
click at [289, 114] on td "VP Nhận 37H-073.51 09:09 [DATE]" at bounding box center [264, 116] width 161 height 32
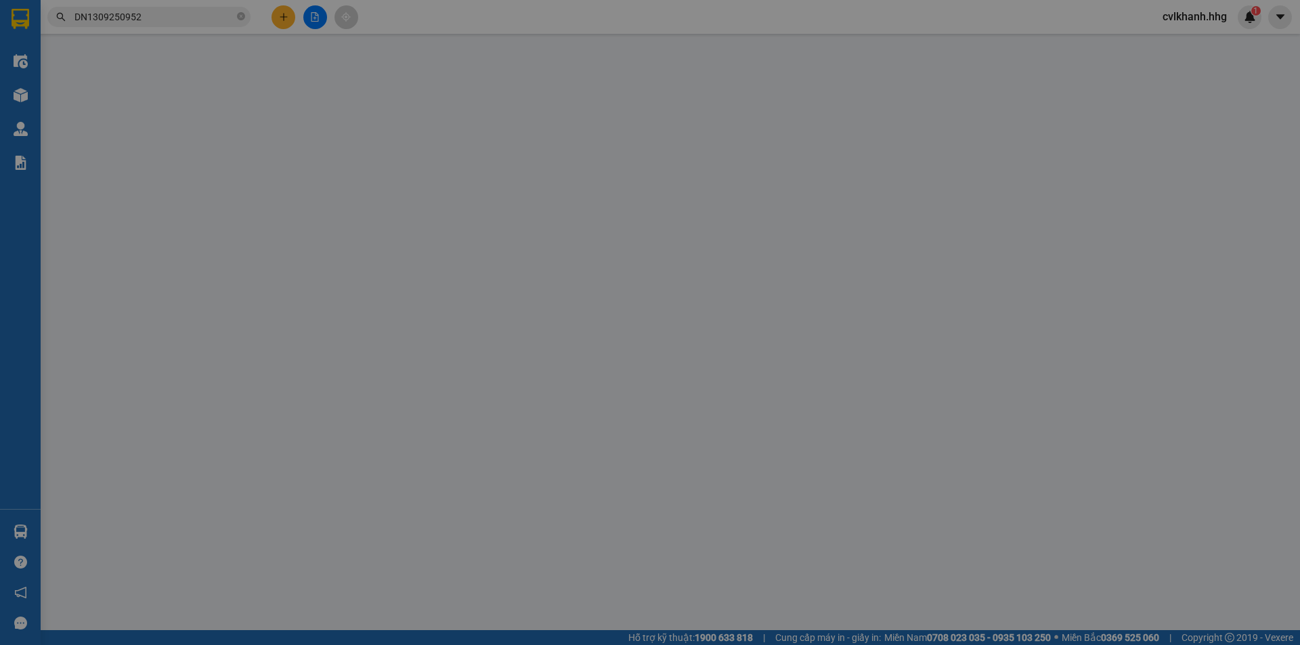
type input "0366890889"
type input "Linh Trang"
type input "70.000"
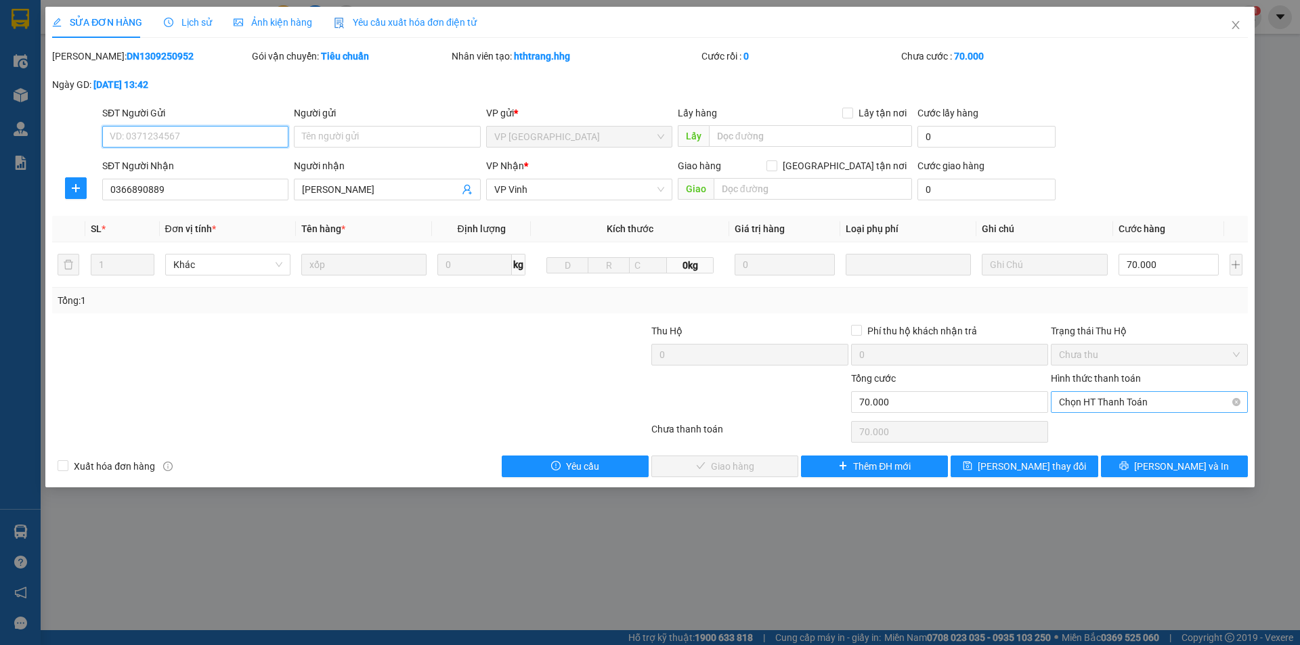
click at [1076, 398] on span "Chọn HT Thanh Toán" at bounding box center [1149, 402] width 181 height 20
click at [1082, 431] on div "Tại văn phòng" at bounding box center [1149, 429] width 181 height 15
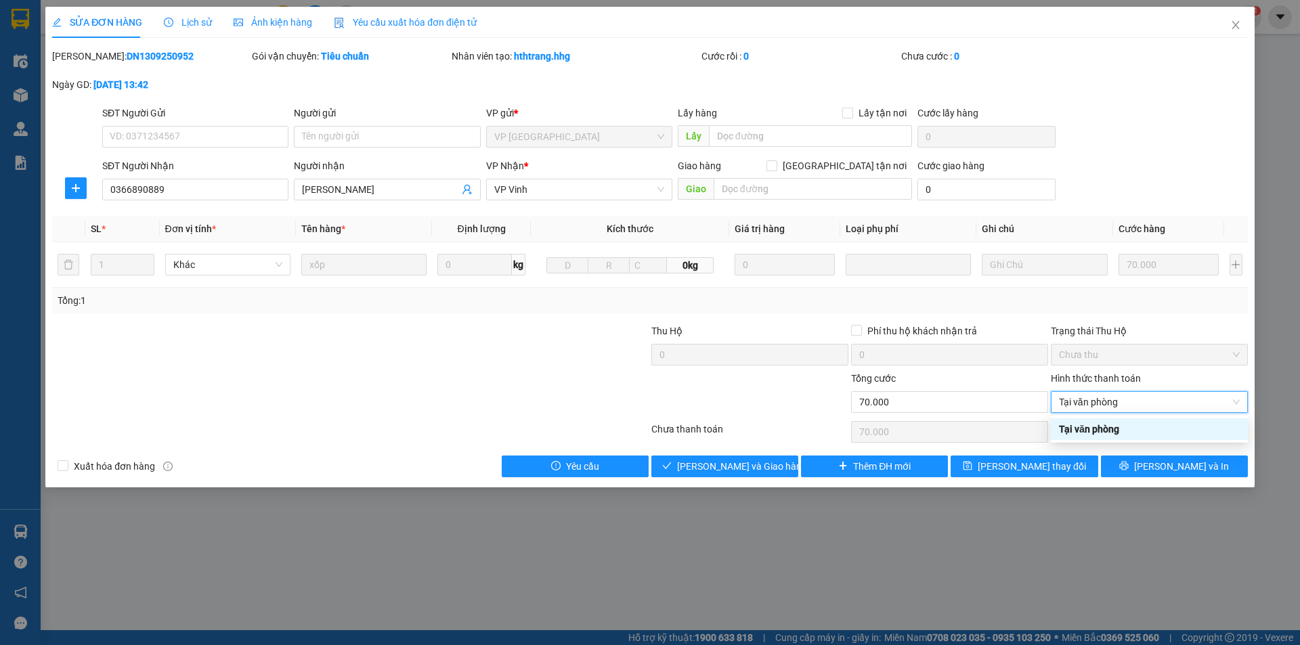
type input "0"
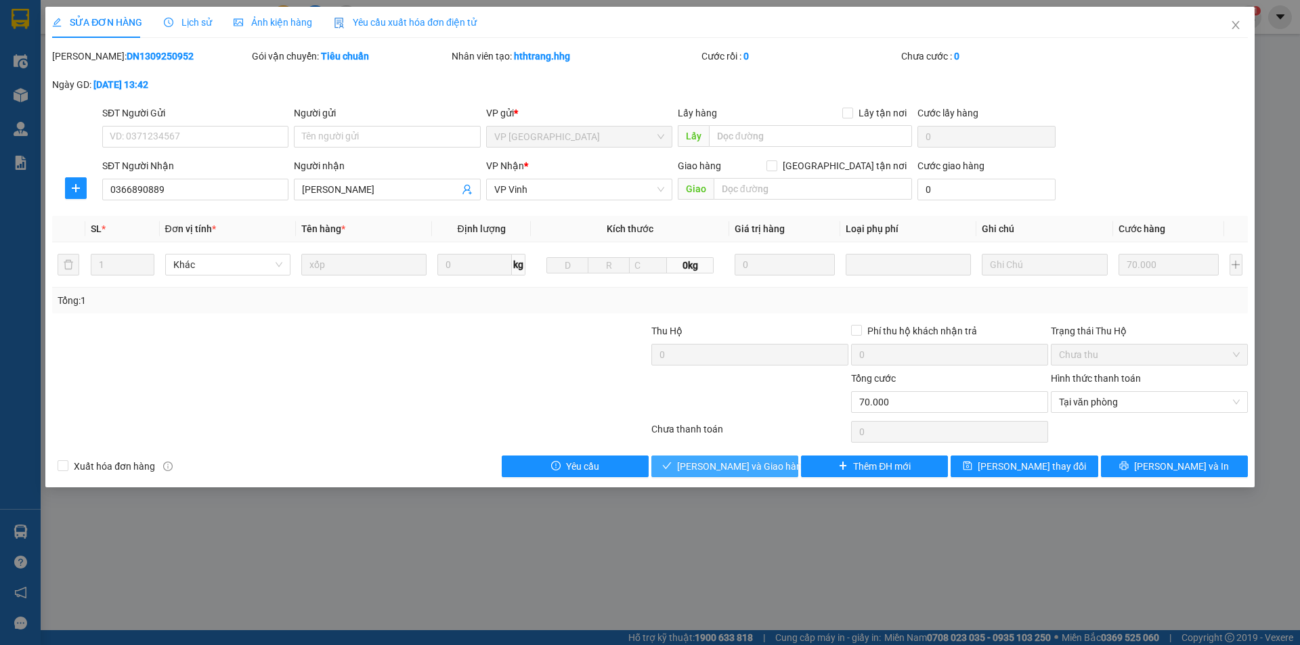
click at [731, 463] on span "[PERSON_NAME] và Giao hàng" at bounding box center [742, 466] width 130 height 15
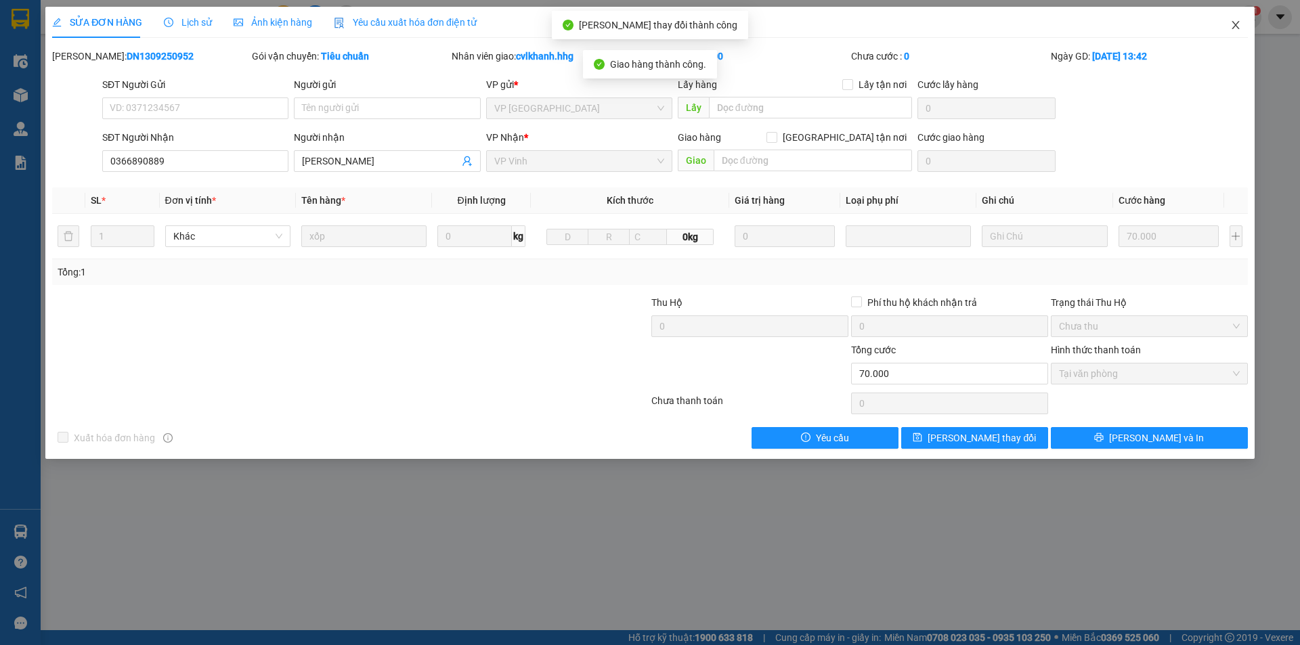
click at [1234, 19] on span "Close" at bounding box center [1236, 26] width 38 height 38
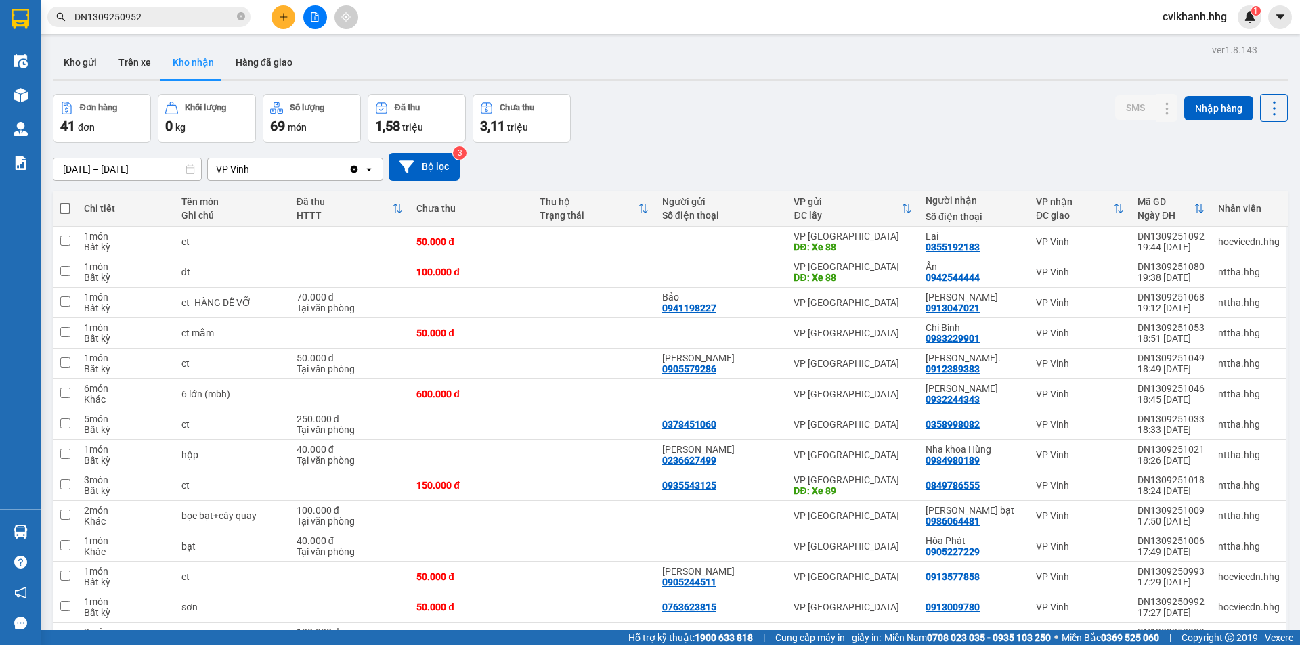
click at [203, 19] on input "DN1309250952" at bounding box center [155, 16] width 160 height 15
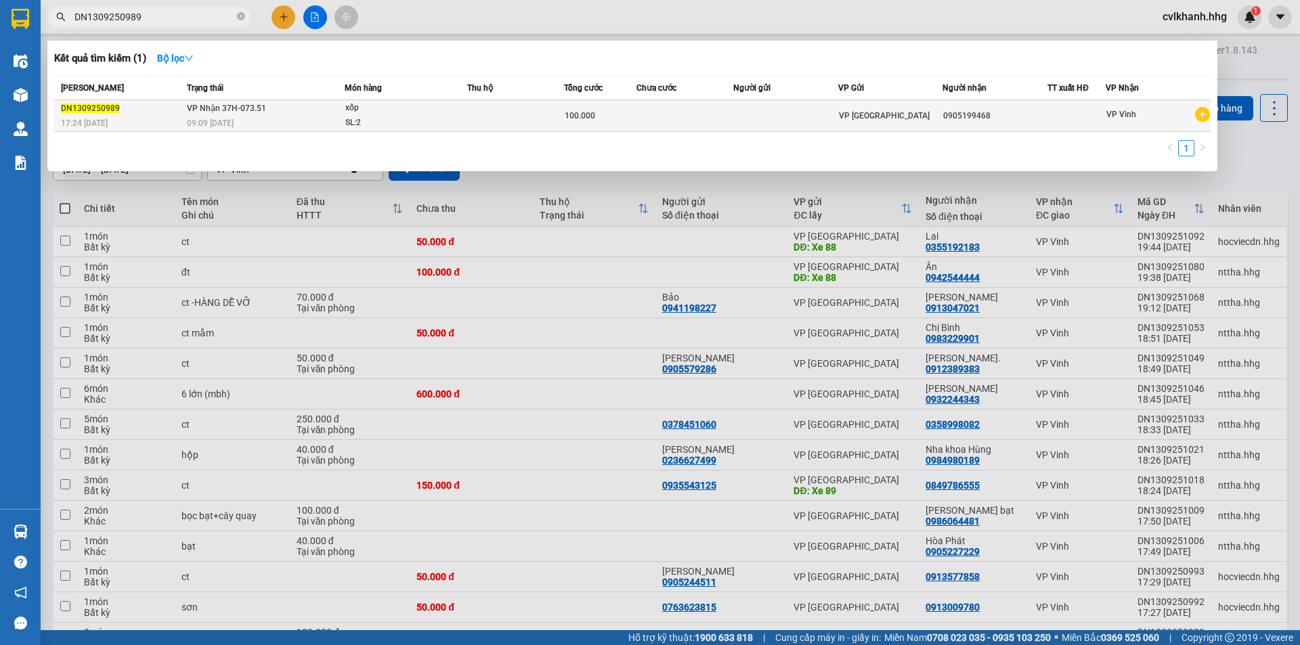
type input "DN1309250989"
click at [195, 124] on span "09:09 [DATE]" at bounding box center [210, 123] width 47 height 9
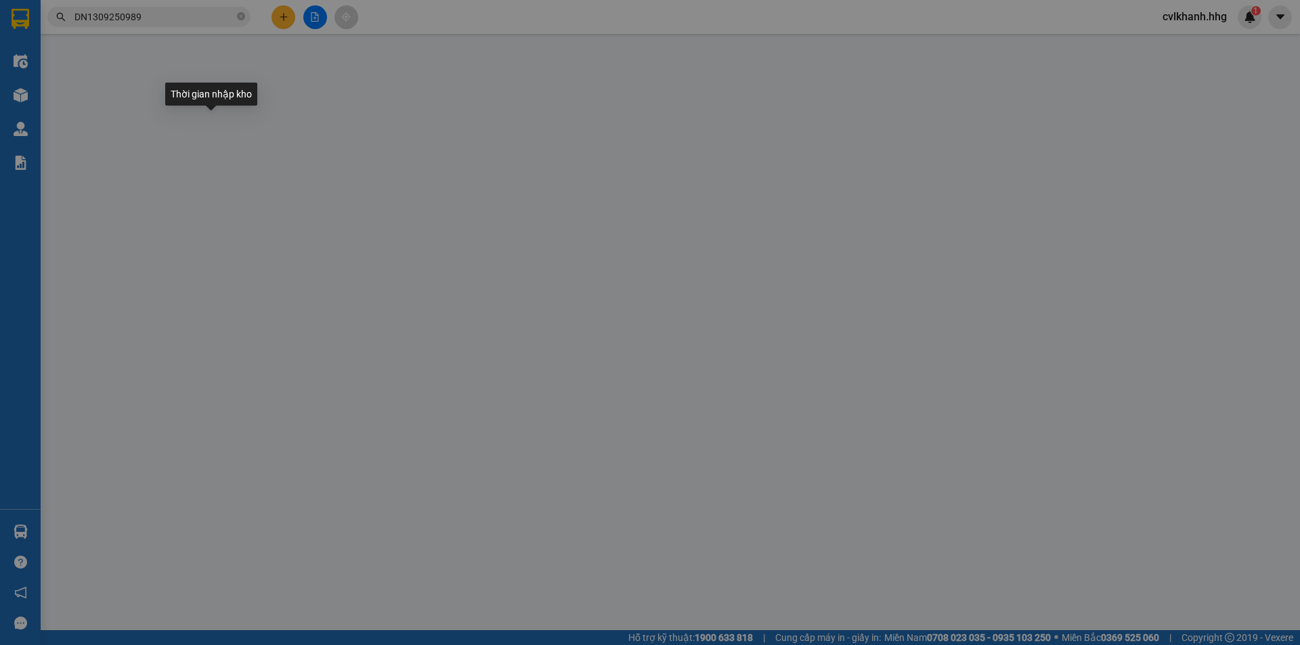
type input "0905199468"
type input "100.000"
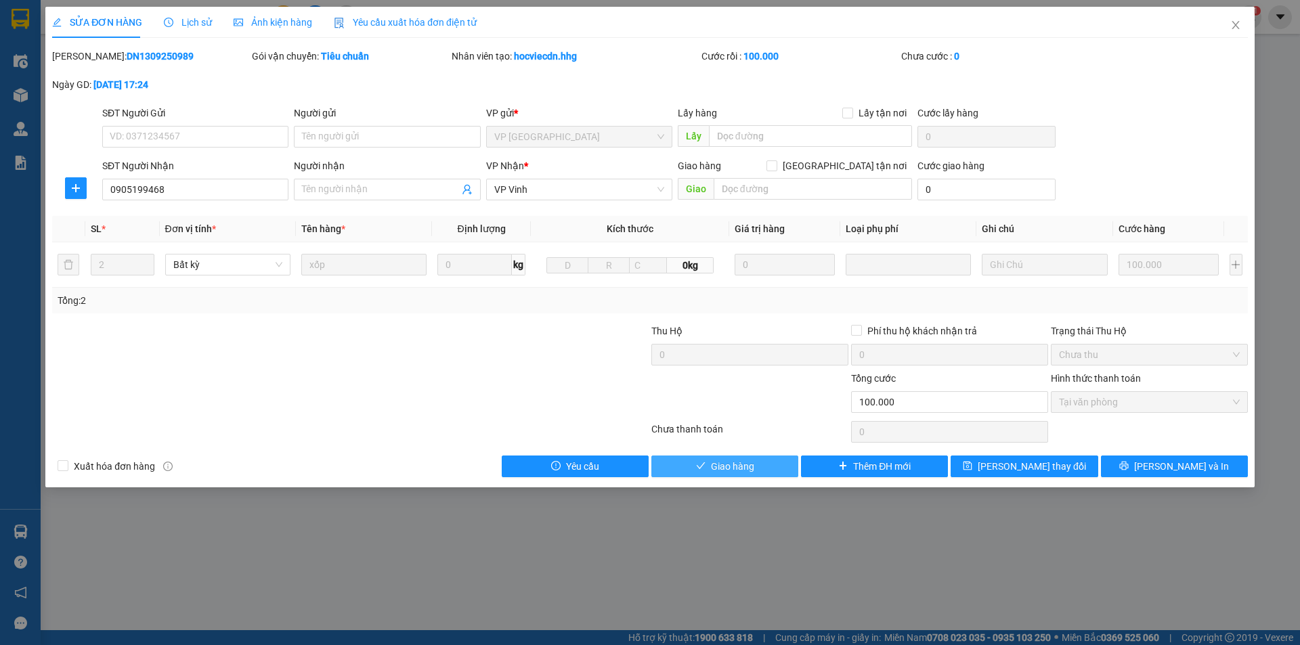
click at [706, 465] on button "Giao hàng" at bounding box center [725, 467] width 147 height 22
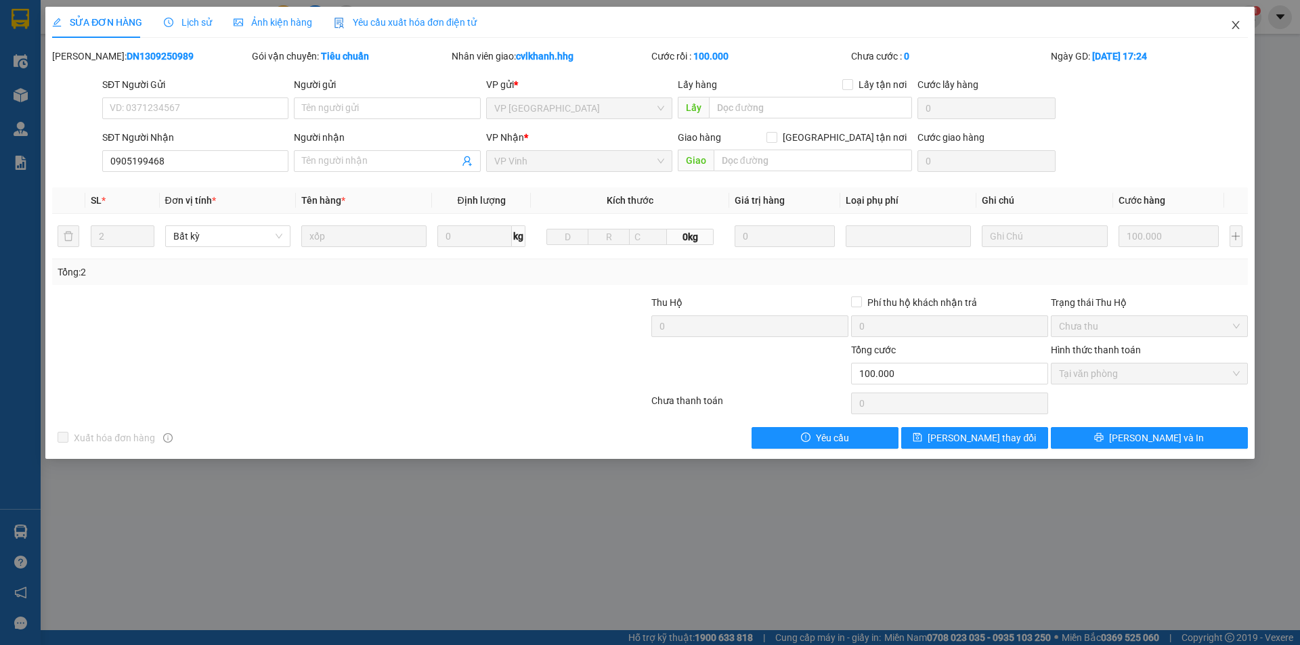
click at [1231, 22] on icon "close" at bounding box center [1236, 25] width 11 height 11
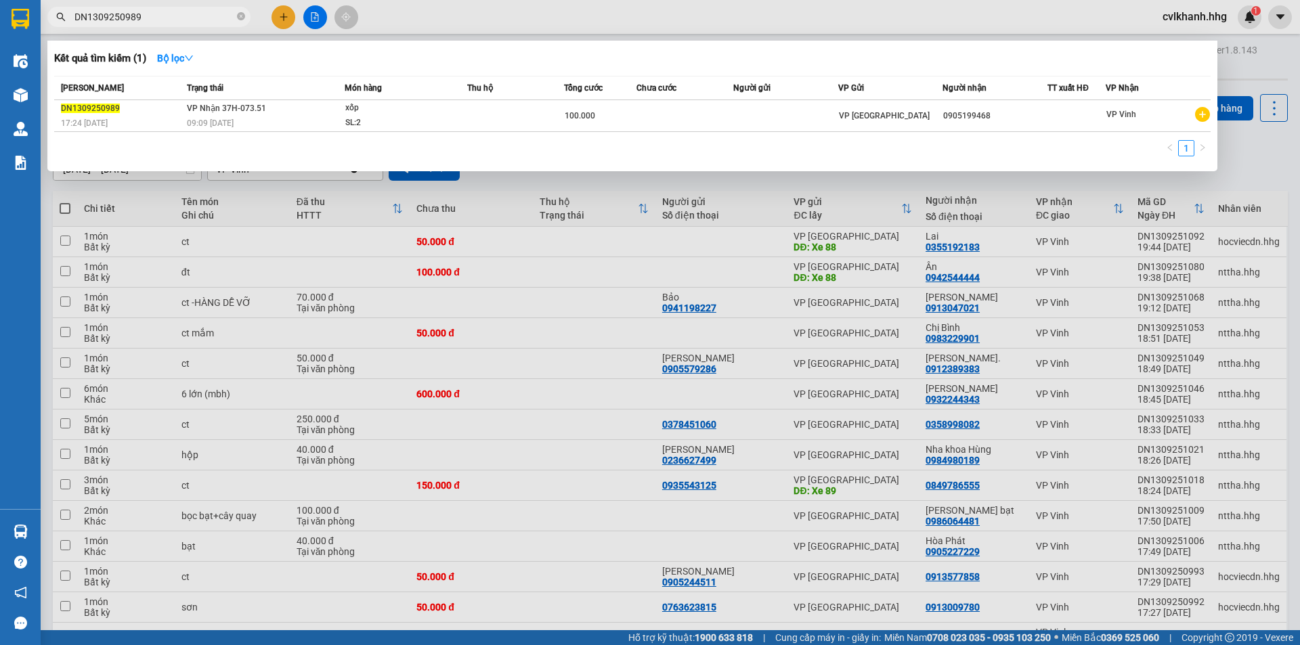
click at [163, 16] on input "DN1309250989" at bounding box center [155, 16] width 160 height 15
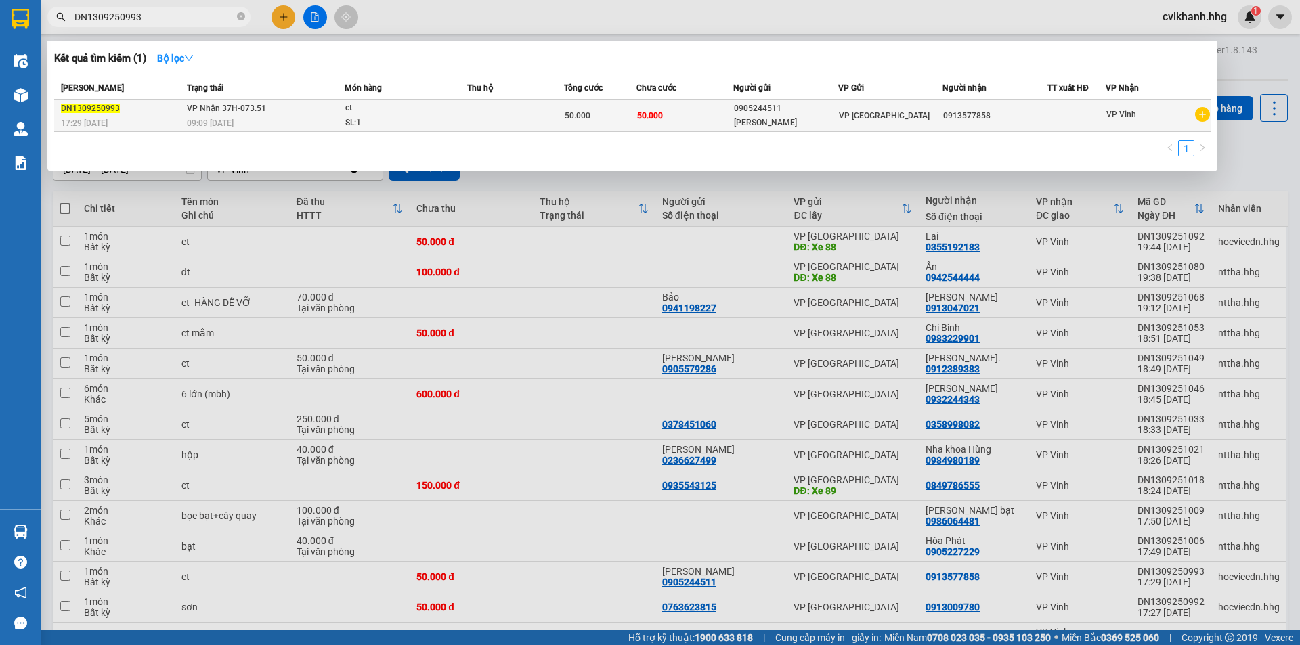
type input "DN1309250993"
click at [226, 123] on span "09:09 [DATE]" at bounding box center [210, 123] width 47 height 9
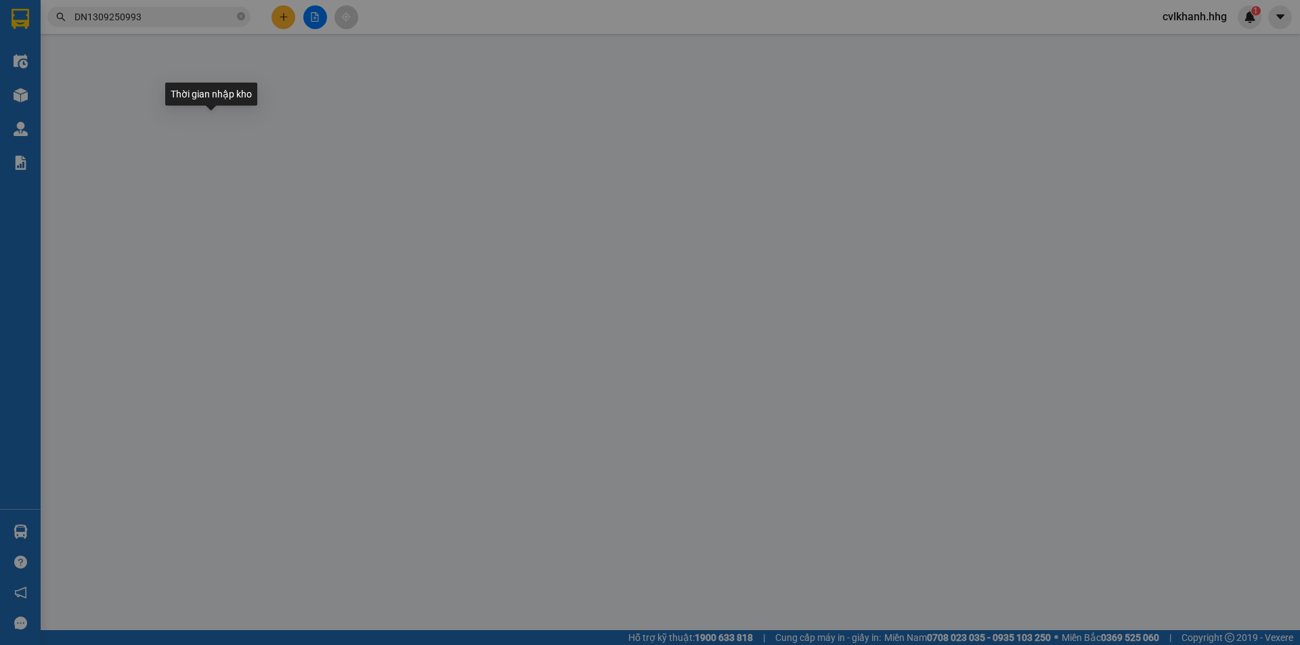
type input "0905244511"
type input "Anh Cương"
type input "0913577858"
type input "50.000"
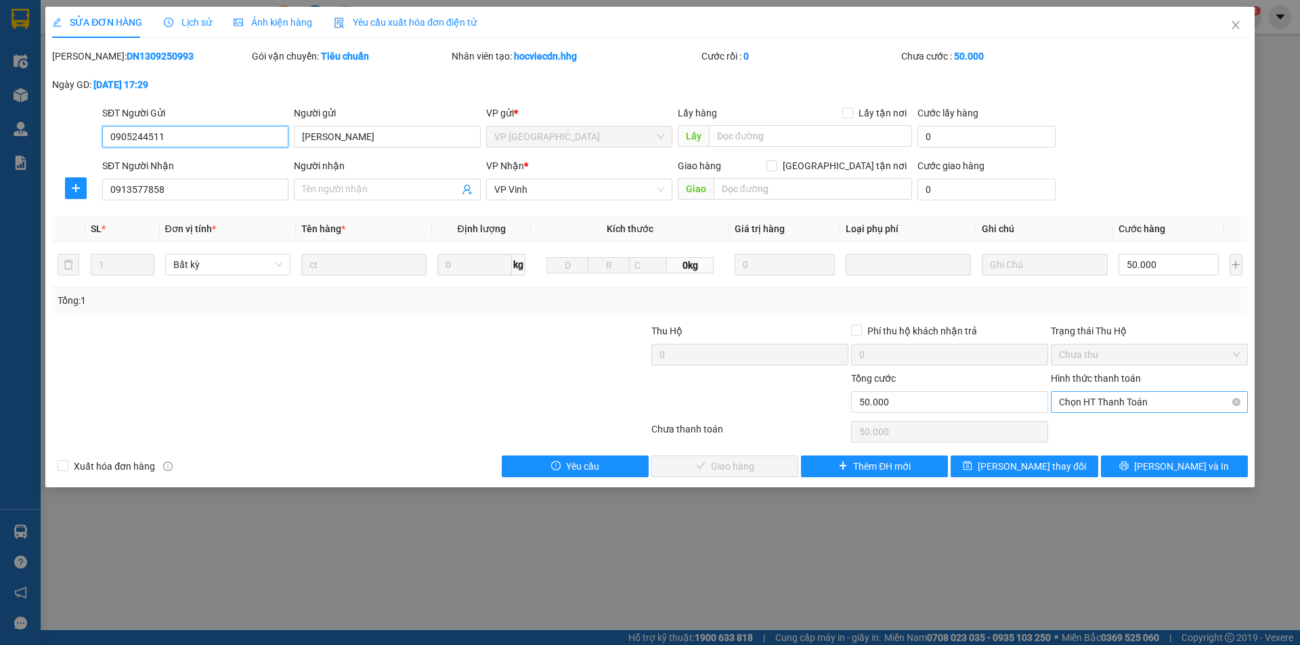
click at [1084, 402] on span "Chọn HT Thanh Toán" at bounding box center [1149, 402] width 181 height 20
click at [1074, 429] on div "Tại văn phòng" at bounding box center [1149, 429] width 181 height 15
type input "0"
click at [713, 459] on span "[PERSON_NAME] và Giao hàng" at bounding box center [742, 466] width 130 height 15
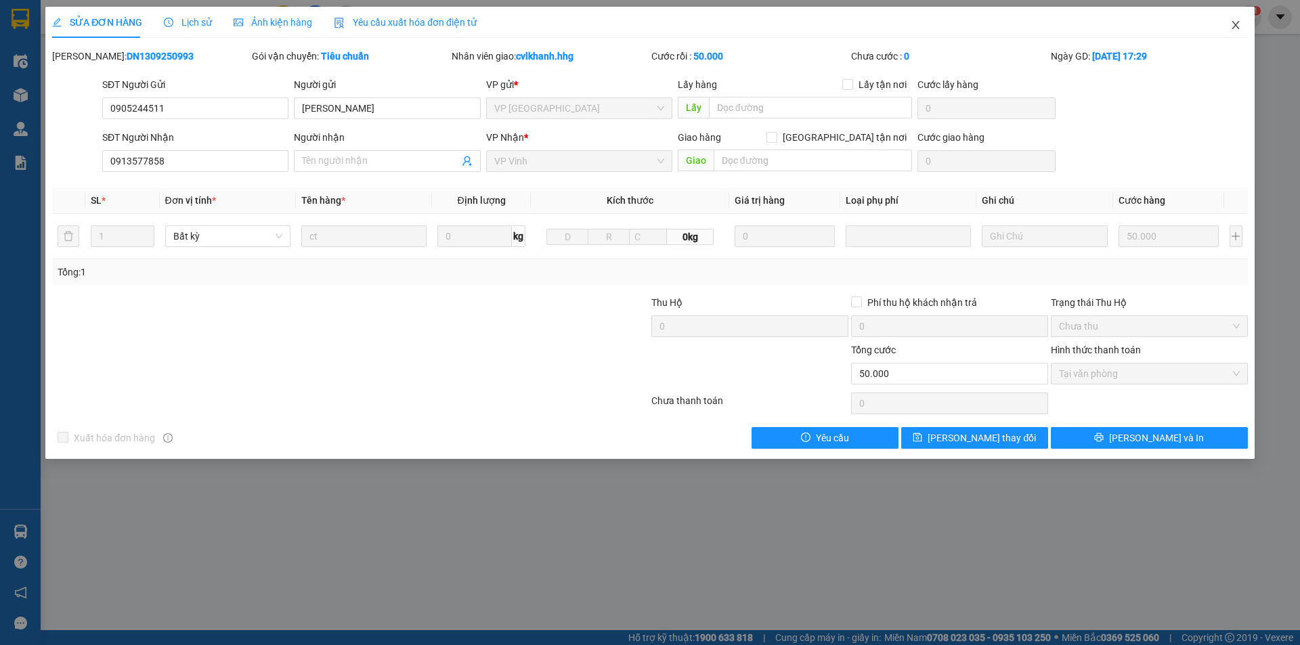
click at [1232, 26] on icon "close" at bounding box center [1236, 25] width 11 height 11
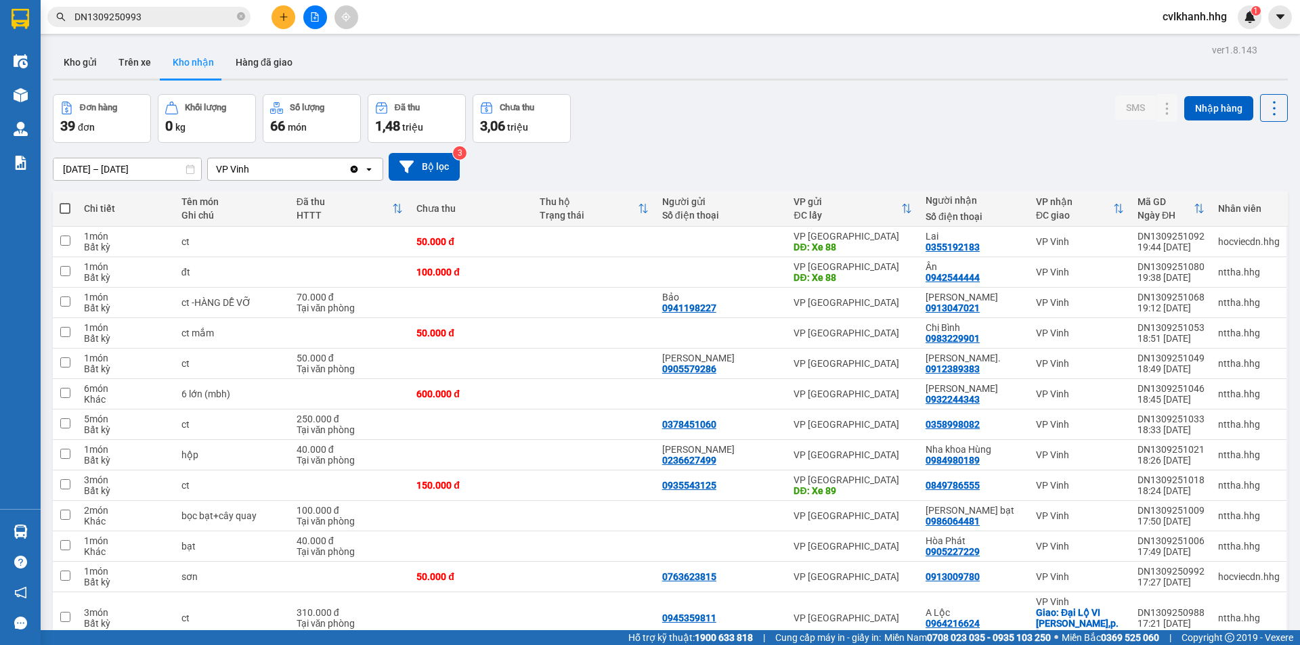
click at [162, 16] on input "DN1309250993" at bounding box center [155, 16] width 160 height 15
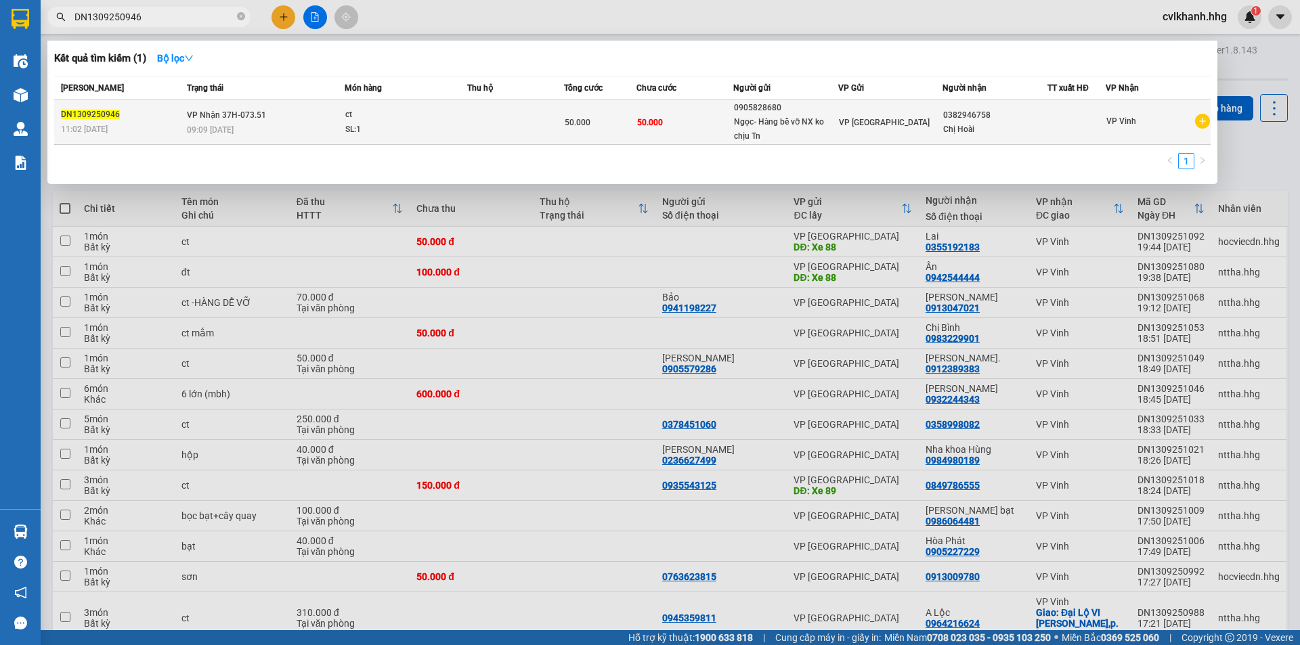
type input "DN1309250946"
click at [242, 114] on span "VP Nhận 37H-073.51" at bounding box center [226, 114] width 79 height 9
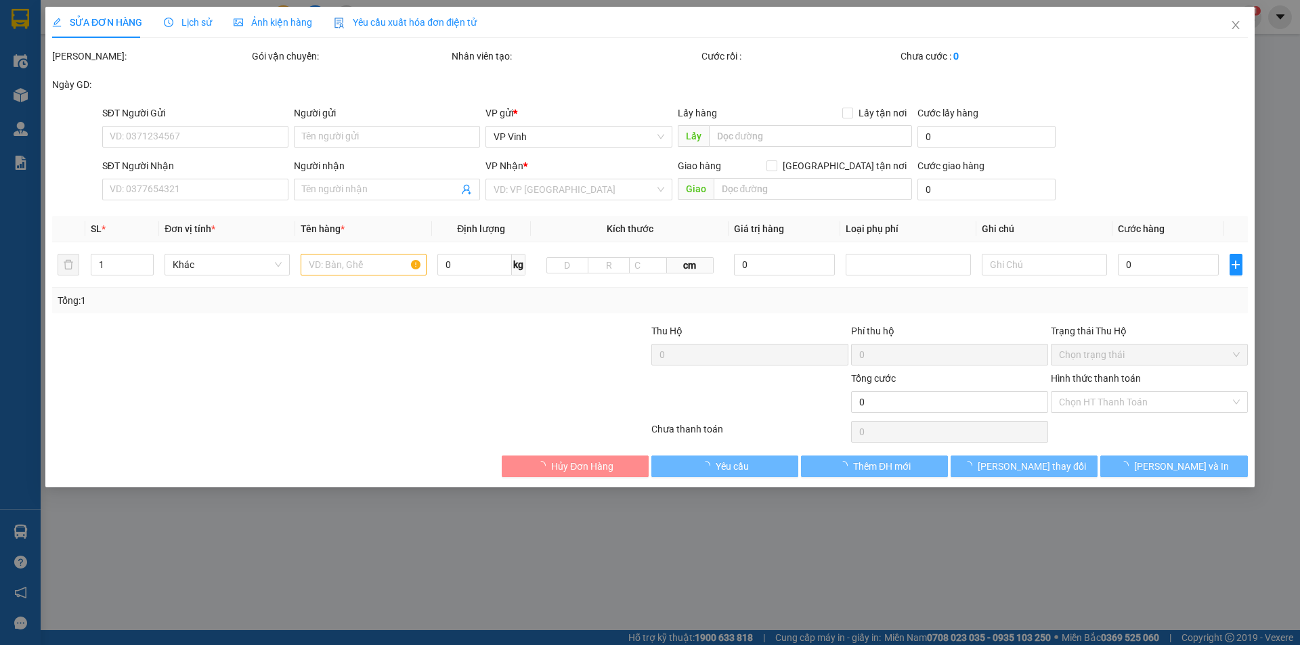
type input "0905828680"
type input "Ngọc- Hàng bể vỡ NX ko chịu Tn"
type input "0382946758"
type input "Chị Hoài"
type input "50.000"
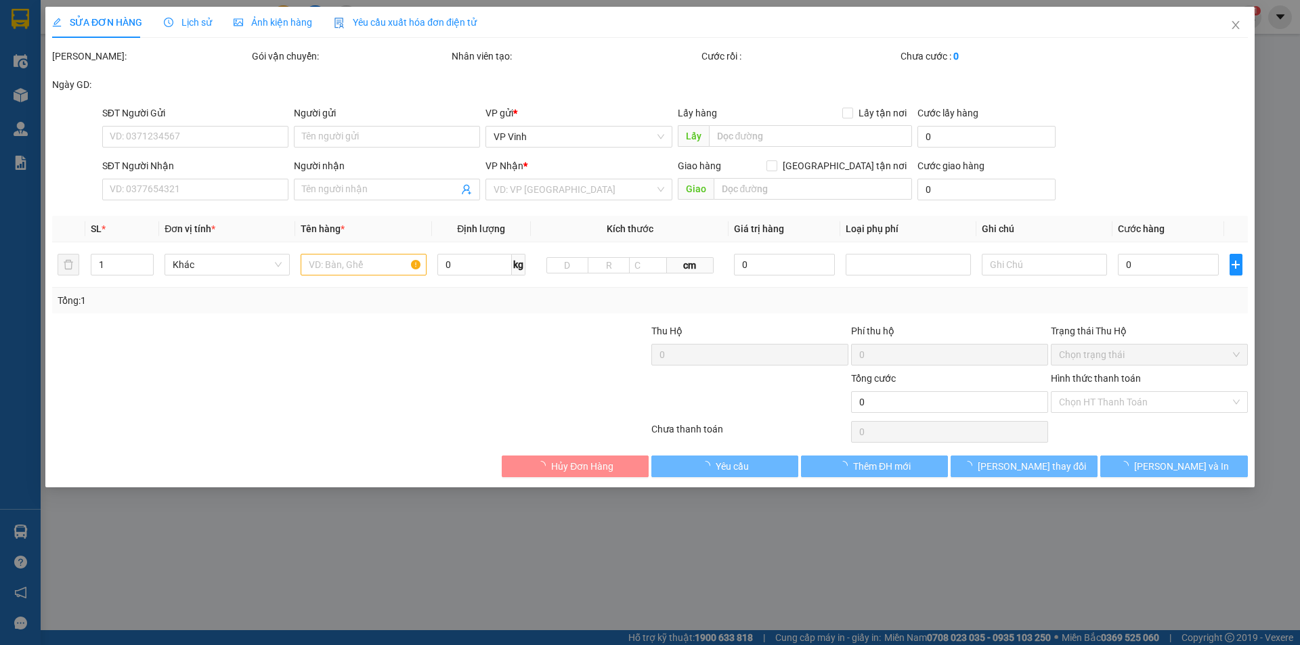
type input "50.000"
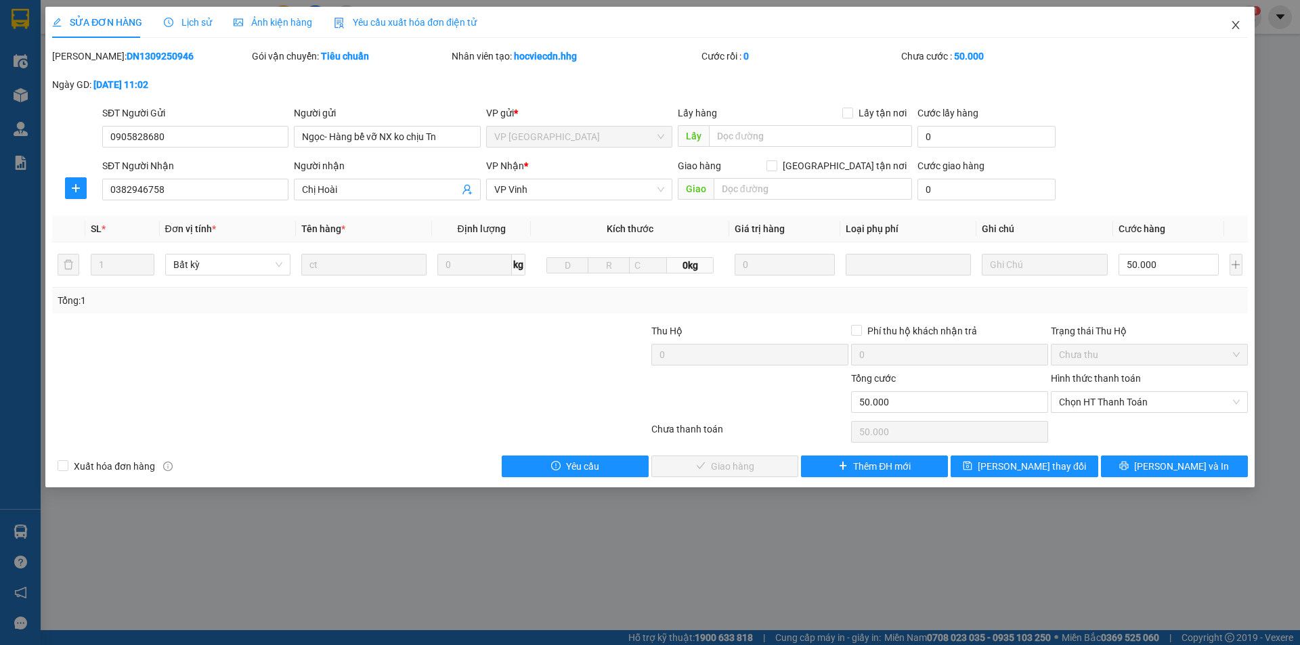
click at [1239, 21] on span "Close" at bounding box center [1236, 26] width 38 height 38
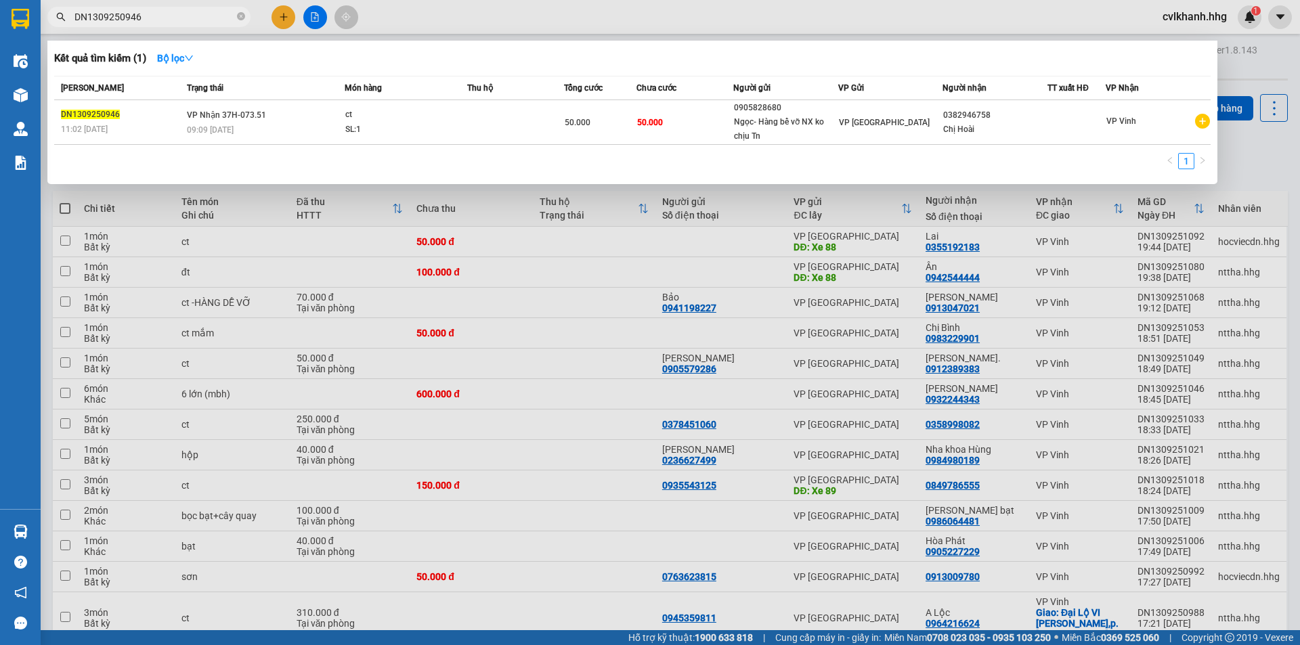
click at [172, 16] on input "DN1309250946" at bounding box center [155, 16] width 160 height 15
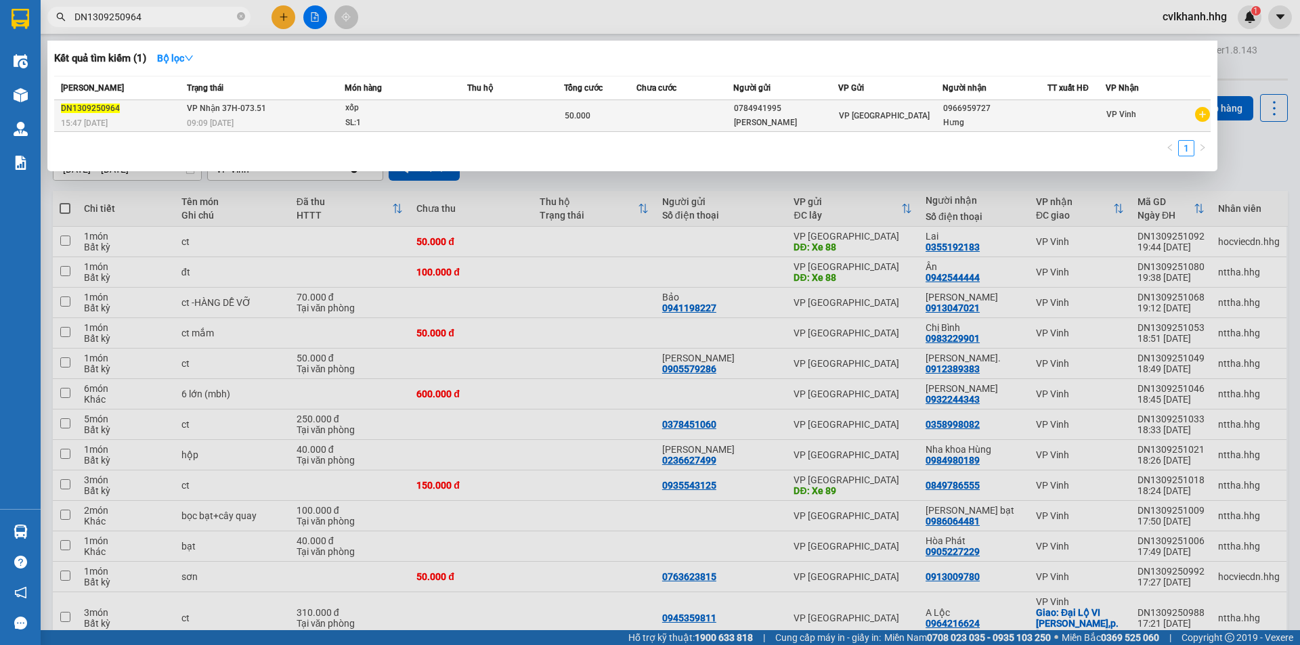
type input "DN1309250964"
click at [244, 112] on span "VP Nhận 37H-073.51" at bounding box center [226, 108] width 79 height 9
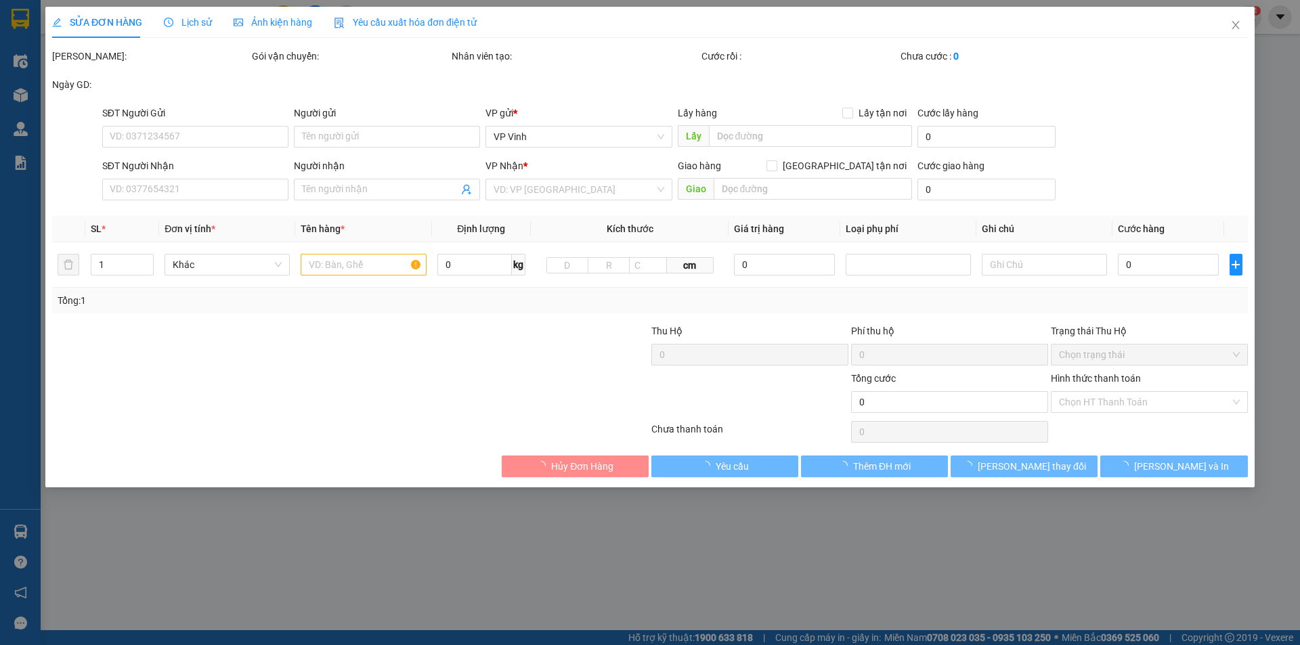
type input "0784941995"
type input "Nhật Kim Thành"
type input "0966959727"
type input "Hưng"
type input "50.000"
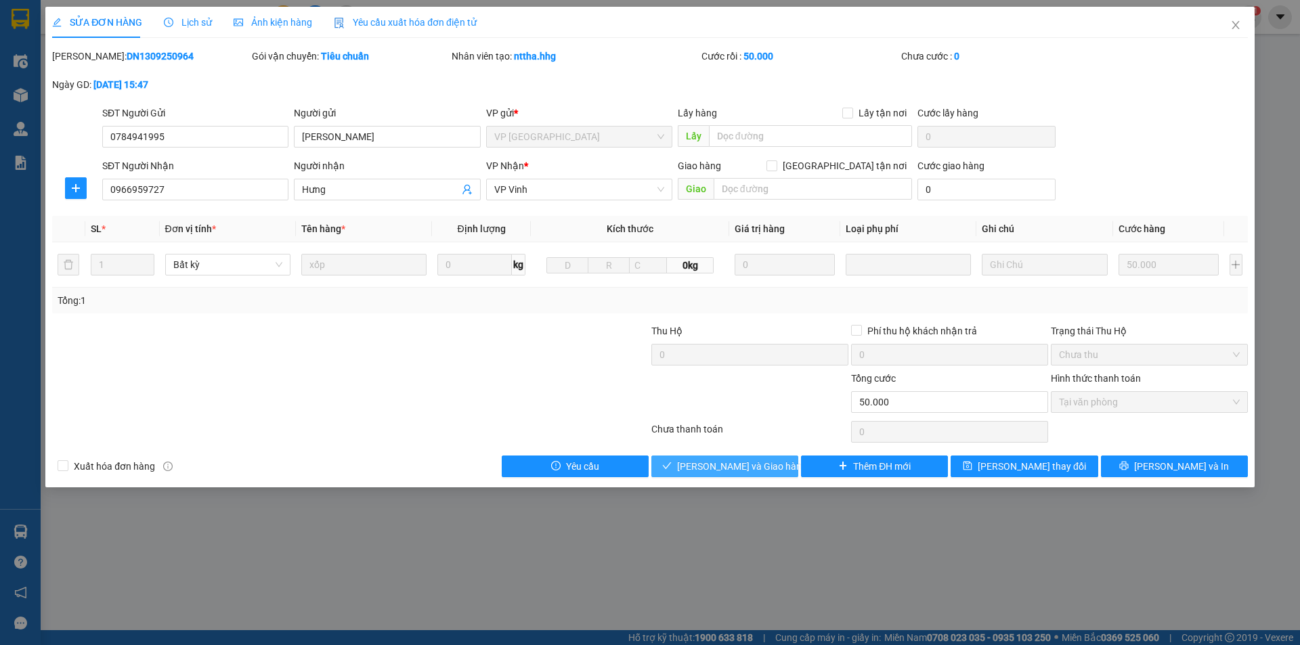
click at [755, 463] on span "[PERSON_NAME] và Giao hàng" at bounding box center [742, 466] width 130 height 15
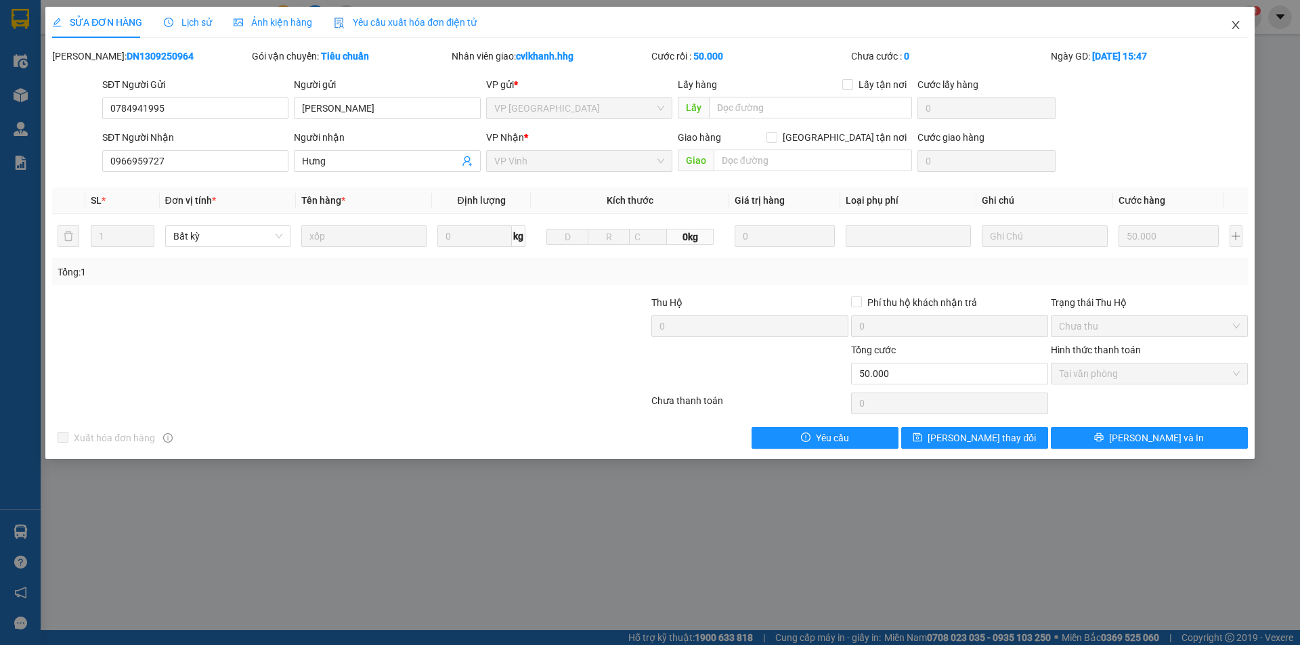
click at [1229, 15] on span "Close" at bounding box center [1236, 26] width 38 height 38
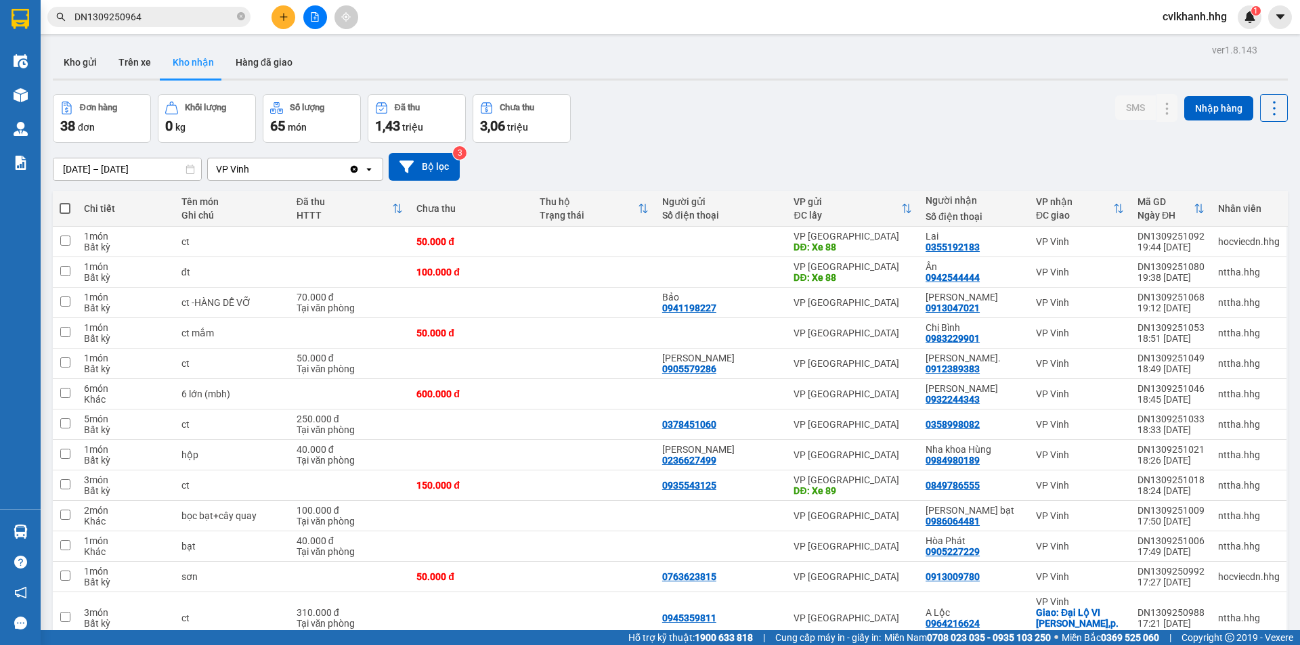
click at [155, 14] on input "DN1309250964" at bounding box center [155, 16] width 160 height 15
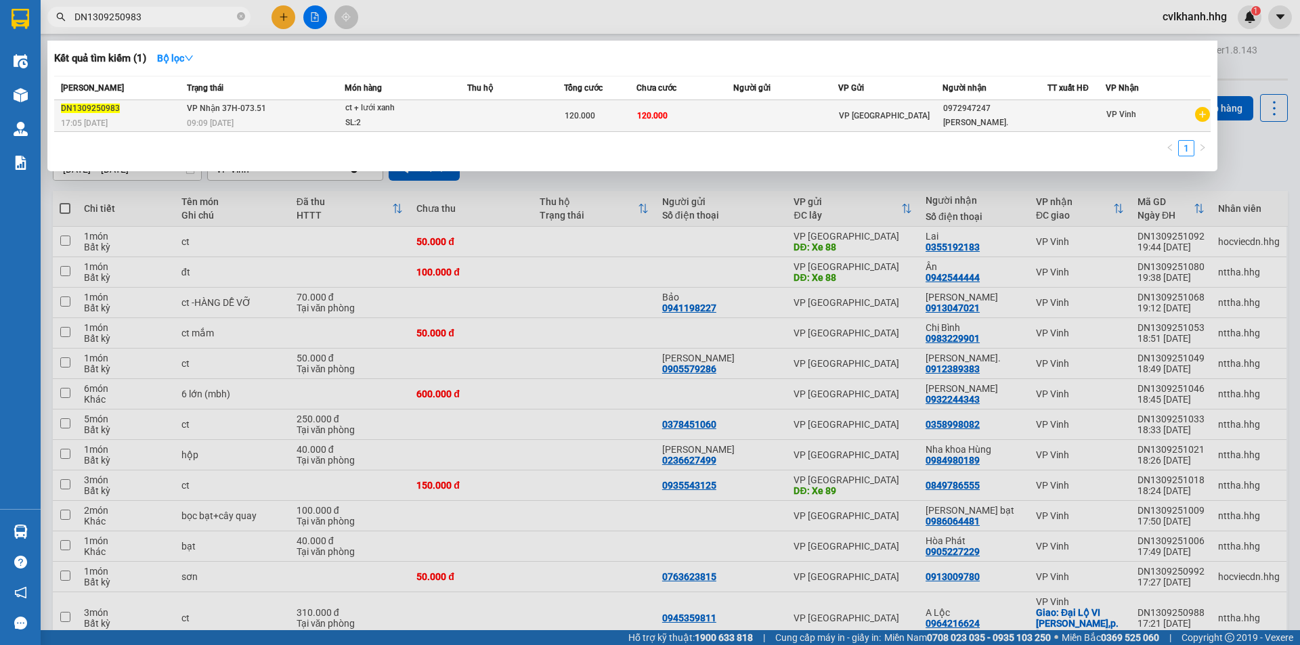
type input "DN1309250983"
click at [232, 120] on span "09:09 [DATE]" at bounding box center [210, 123] width 47 height 9
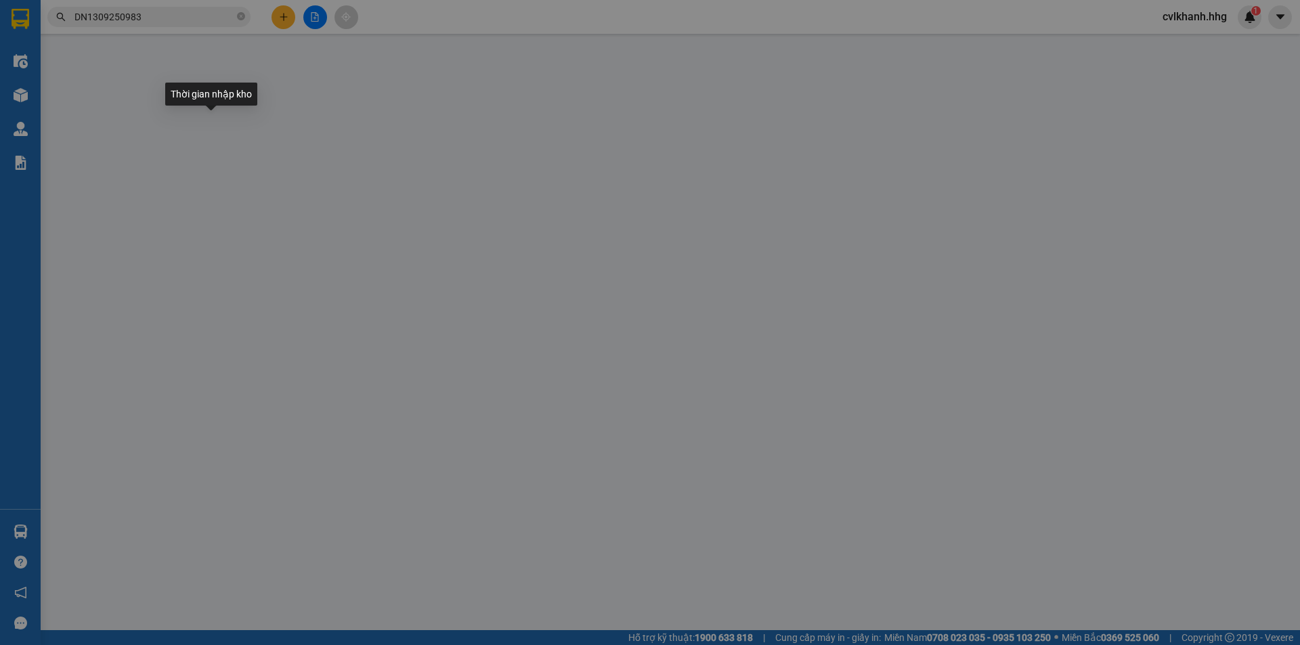
type input "0972947247"
type input "[PERSON_NAME]."
type input "120.000"
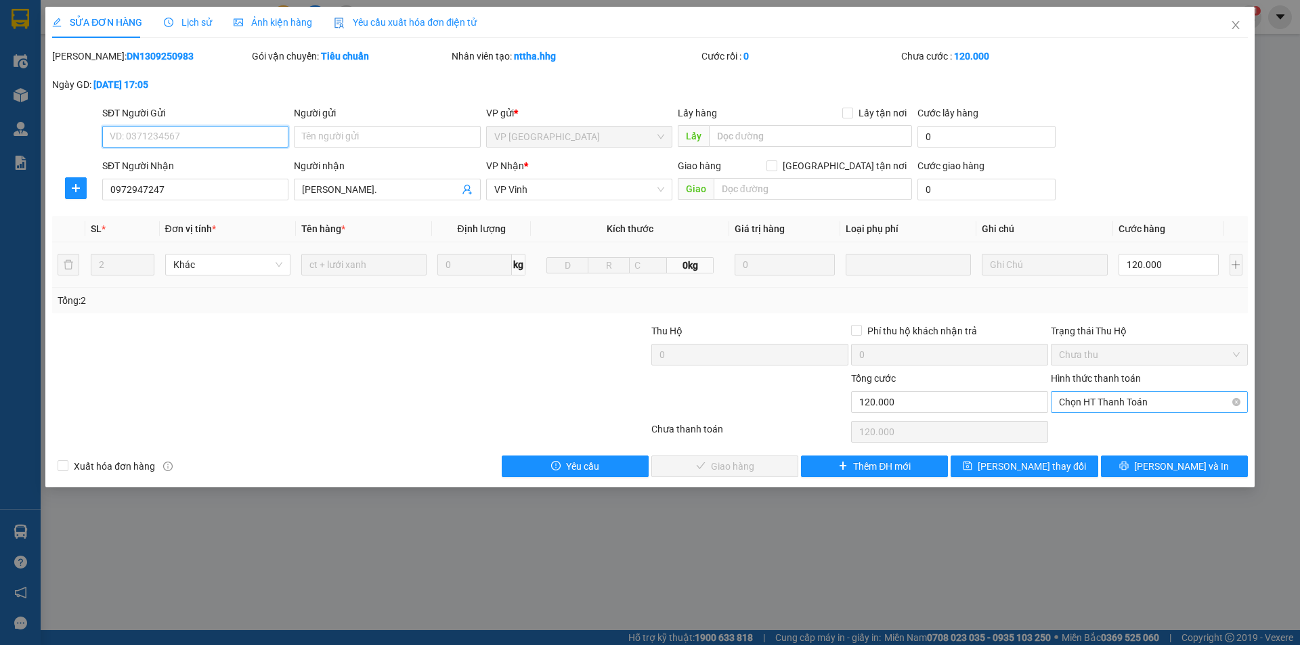
click at [1090, 404] on span "Chọn HT Thanh Toán" at bounding box center [1149, 402] width 181 height 20
click at [1072, 426] on div "Tại văn phòng" at bounding box center [1149, 429] width 181 height 15
type input "0"
click at [728, 460] on span "[PERSON_NAME] và Giao hàng" at bounding box center [742, 466] width 130 height 15
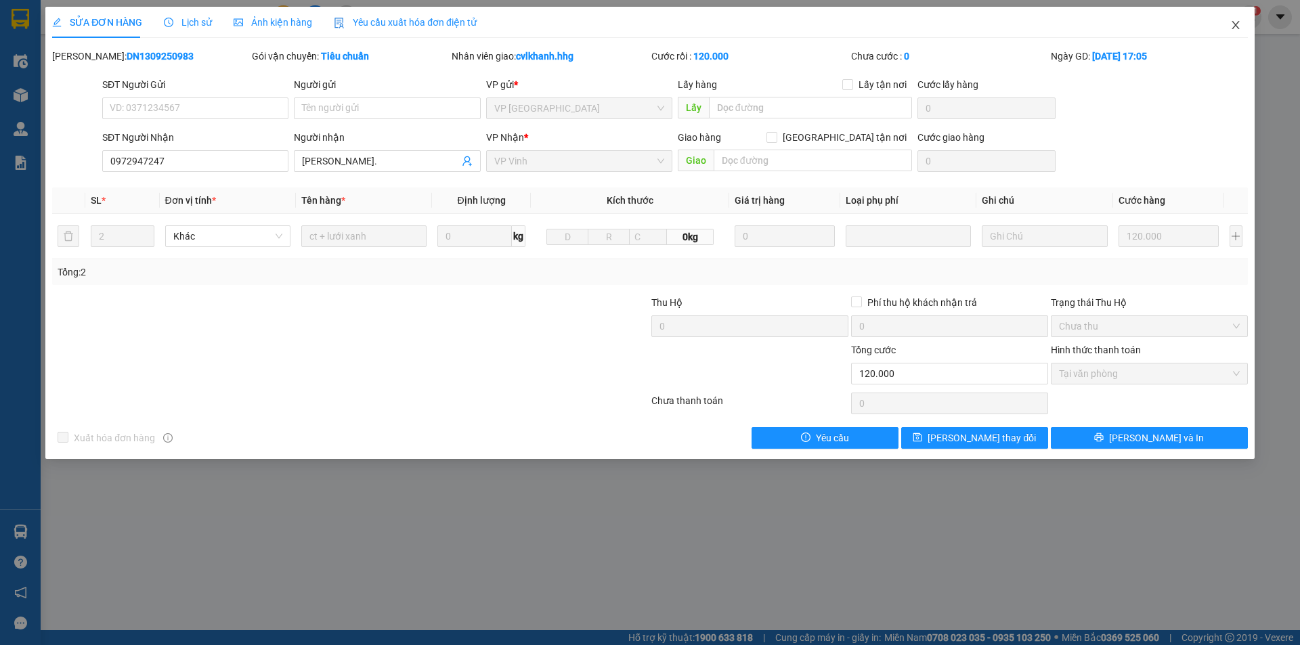
click at [1239, 24] on icon "close" at bounding box center [1236, 25] width 11 height 11
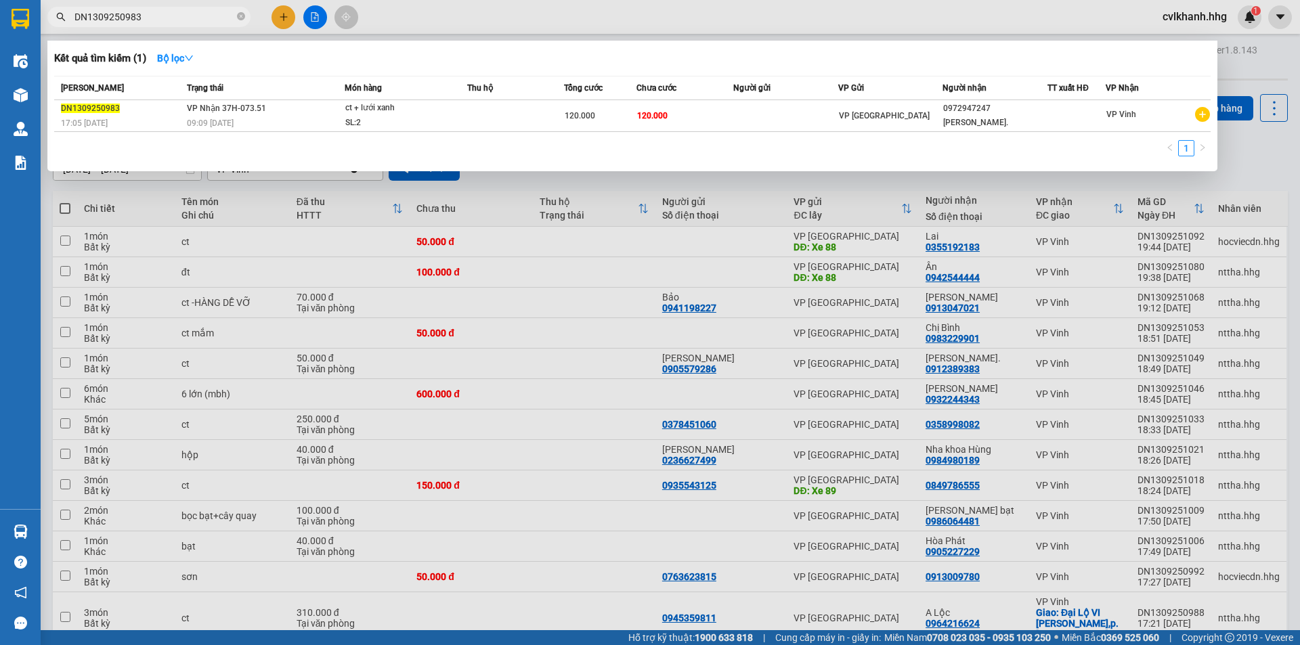
click at [163, 14] on input "DN1309250983" at bounding box center [155, 16] width 160 height 15
type input "DN1309250978"
click at [271, 112] on td "VP Nhận 37H-073.51 09:09 [DATE]" at bounding box center [264, 116] width 161 height 32
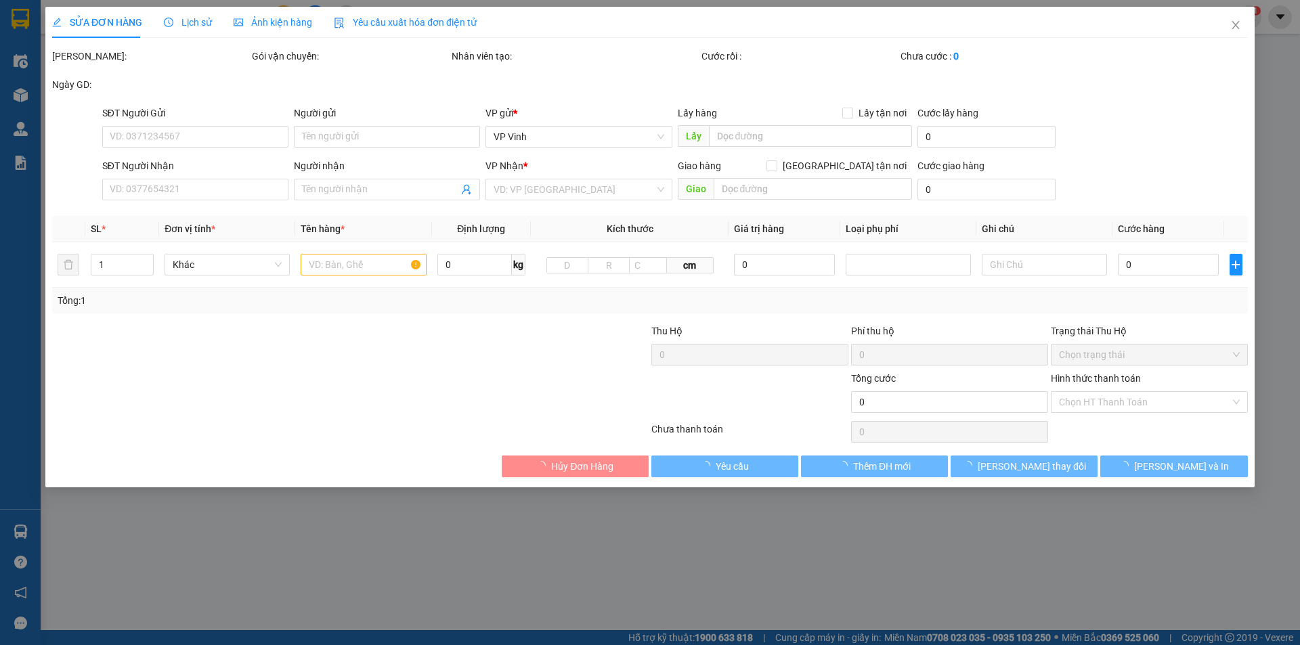
type input "0345979429"
type input "Chị Mến"
type input "80.000"
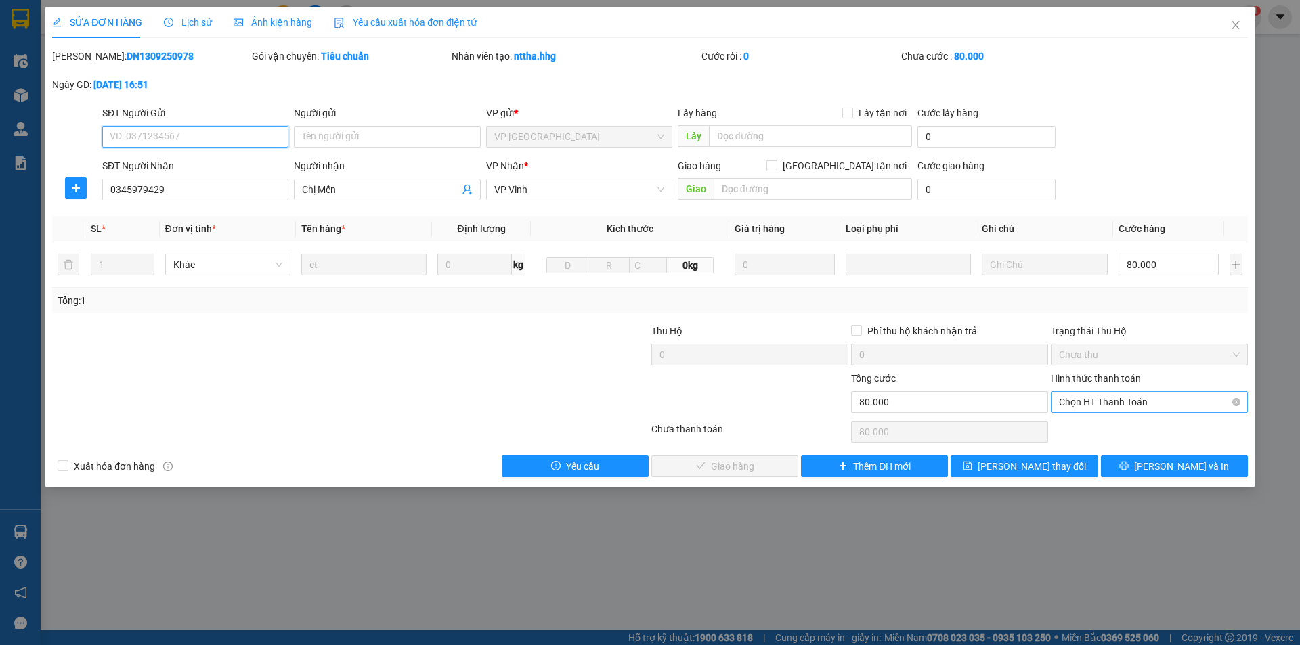
click at [1091, 394] on span "Chọn HT Thanh Toán" at bounding box center [1149, 402] width 181 height 20
click at [1078, 427] on div "Tại văn phòng" at bounding box center [1149, 429] width 181 height 15
type input "0"
click at [703, 466] on span "[PERSON_NAME] và Giao hàng" at bounding box center [742, 466] width 130 height 15
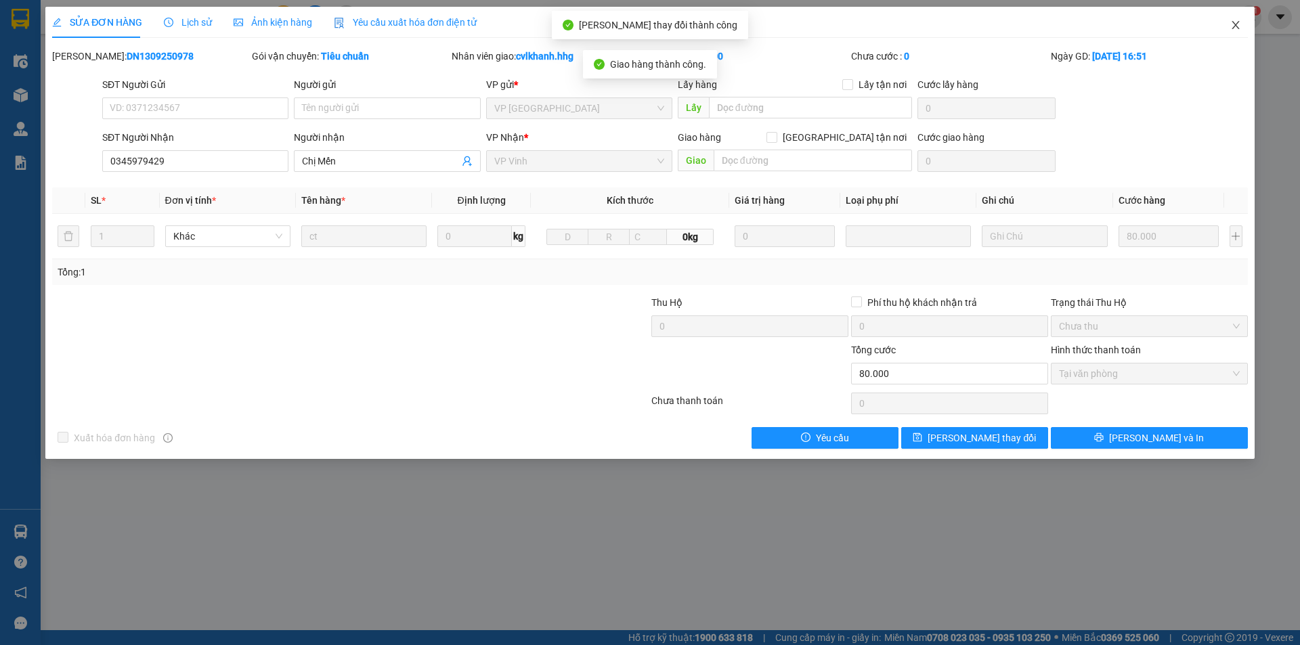
click at [1246, 13] on span "Close" at bounding box center [1236, 26] width 38 height 38
click at [1239, 20] on div "1" at bounding box center [1250, 17] width 24 height 24
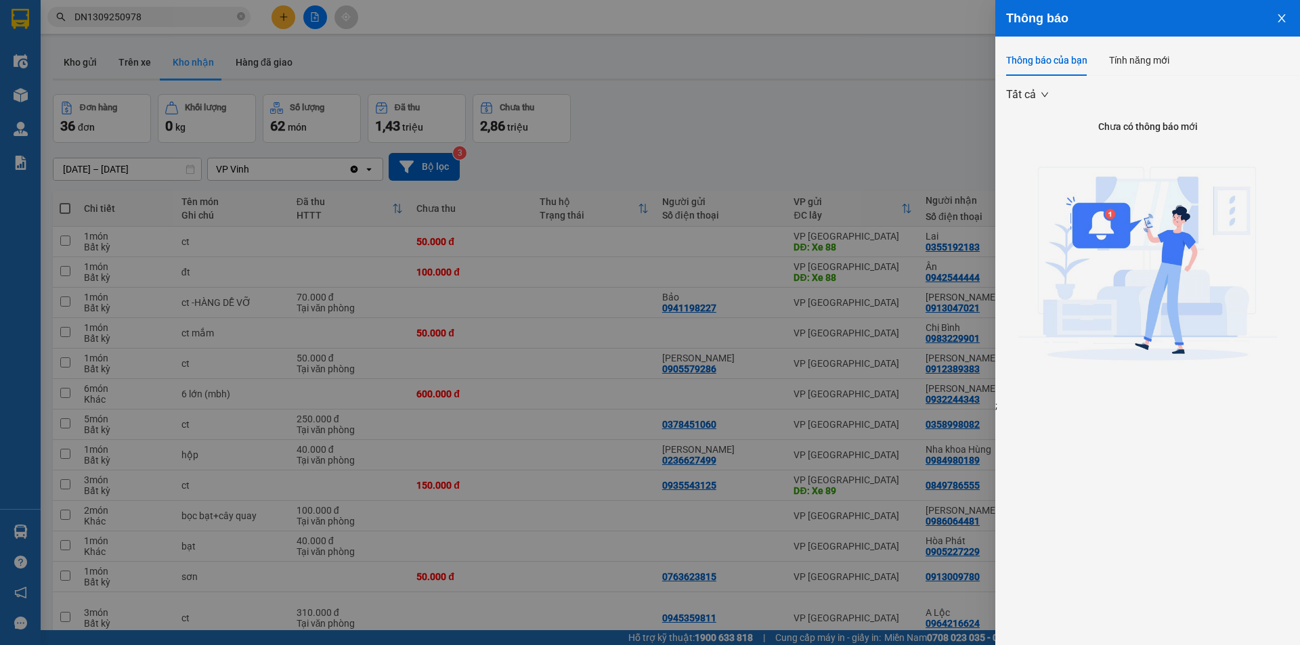
click at [837, 129] on div at bounding box center [650, 322] width 1300 height 645
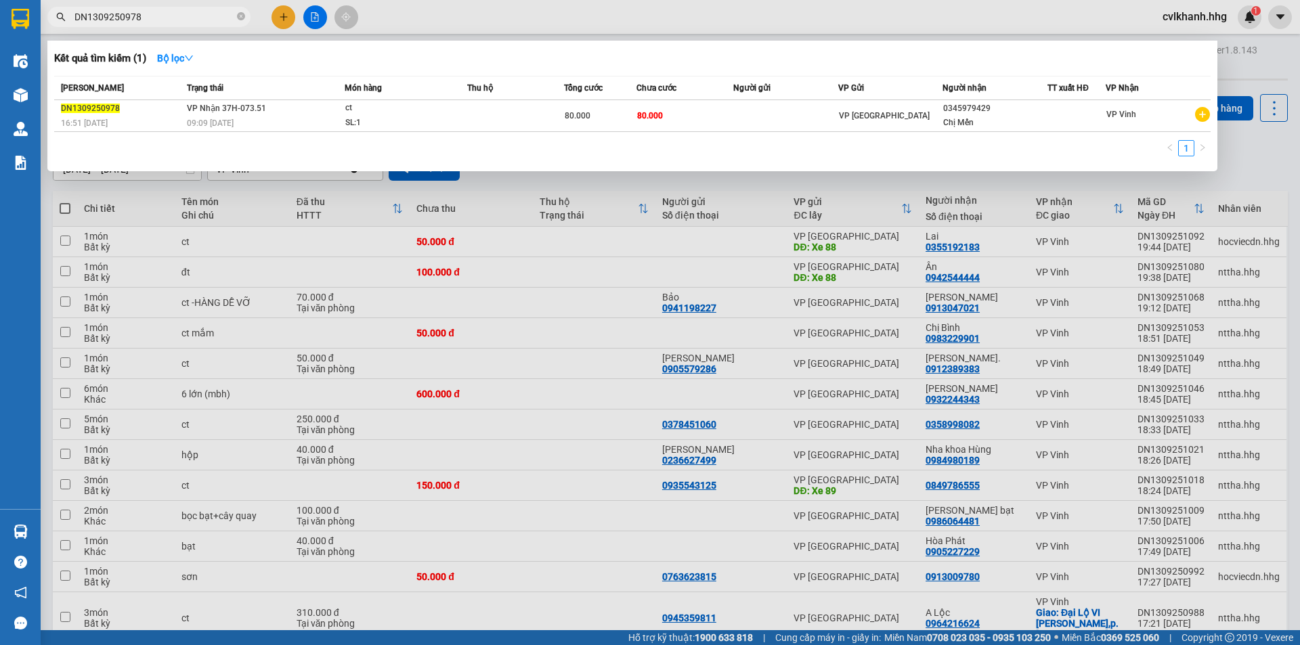
click at [152, 16] on input "DN1309250978" at bounding box center [155, 16] width 160 height 15
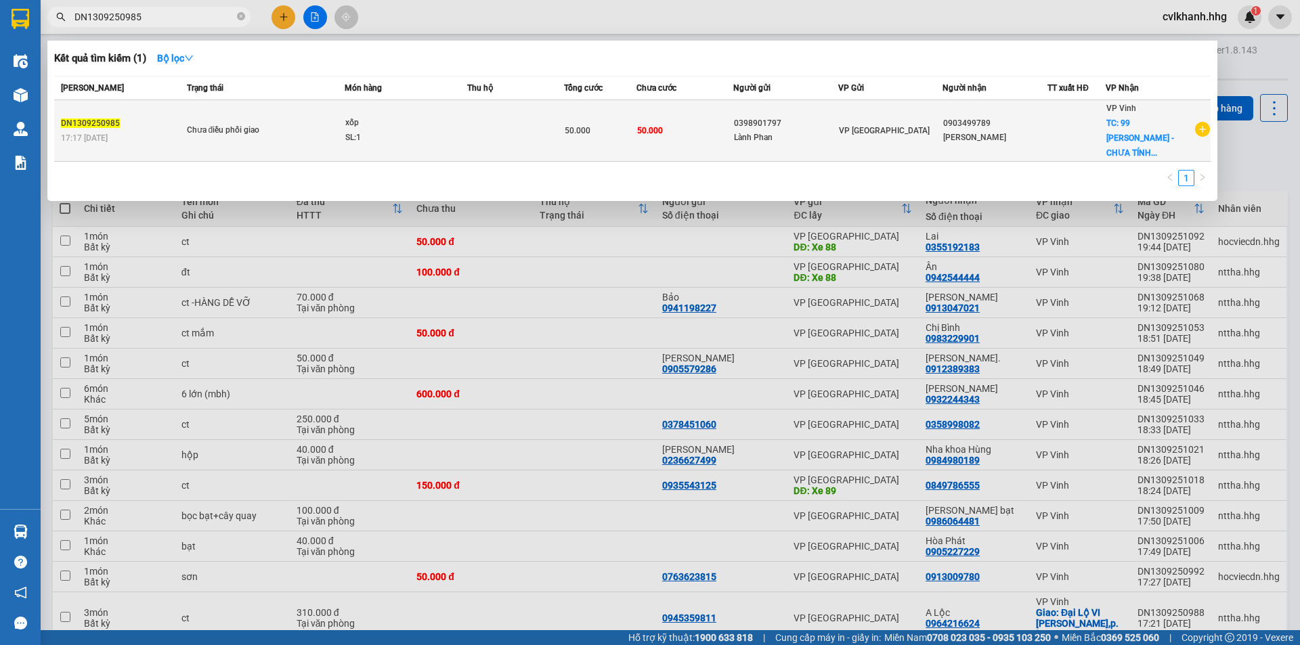
type input "DN1309250985"
click at [227, 112] on td "Chưa điều phối giao" at bounding box center [264, 131] width 161 height 62
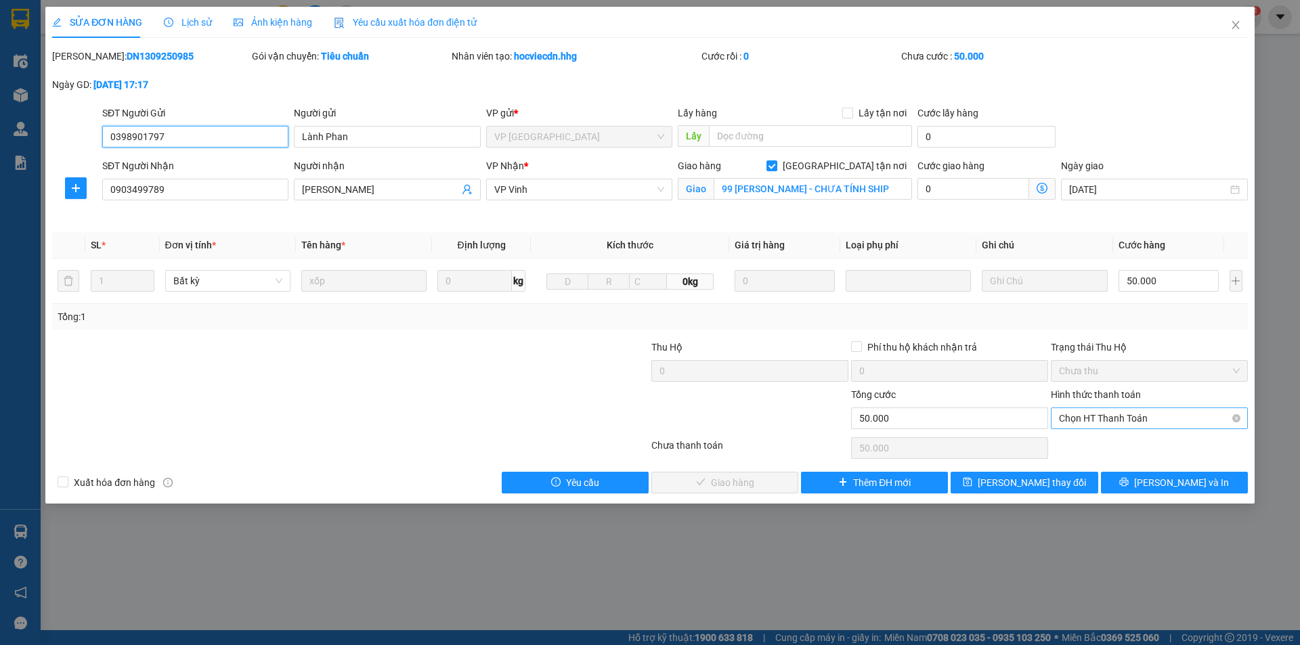
click at [1074, 419] on span "Chọn HT Thanh Toán" at bounding box center [1149, 418] width 181 height 20
click at [1063, 441] on div "Tại văn phòng" at bounding box center [1149, 445] width 181 height 15
type input "0"
click at [692, 477] on button "[PERSON_NAME] và Giao hàng" at bounding box center [725, 483] width 147 height 22
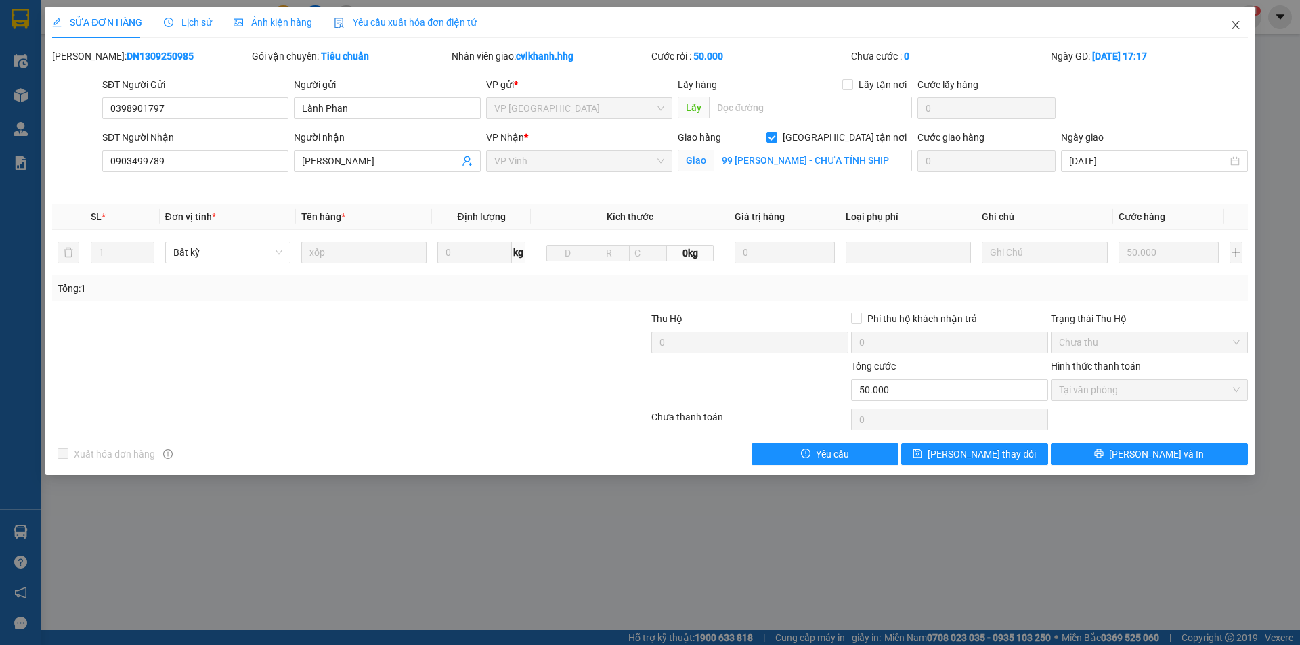
click at [1240, 24] on icon "close" at bounding box center [1236, 25] width 11 height 11
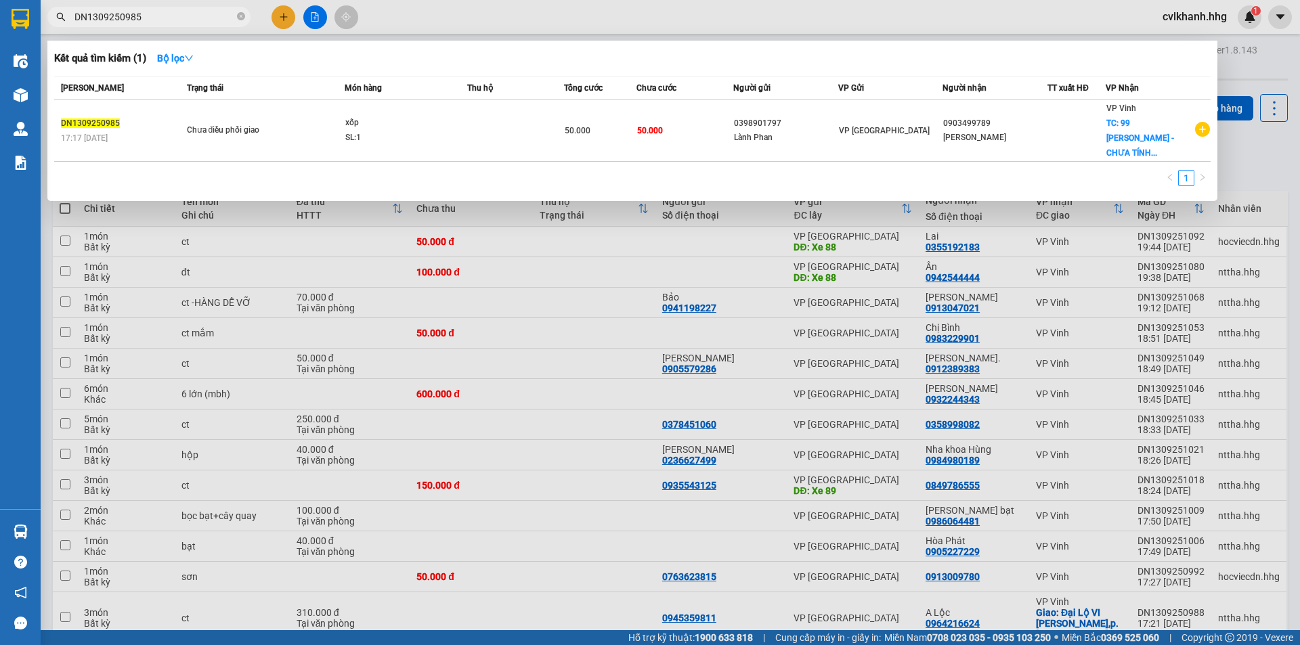
click at [141, 13] on input "DN1309250985" at bounding box center [155, 16] width 160 height 15
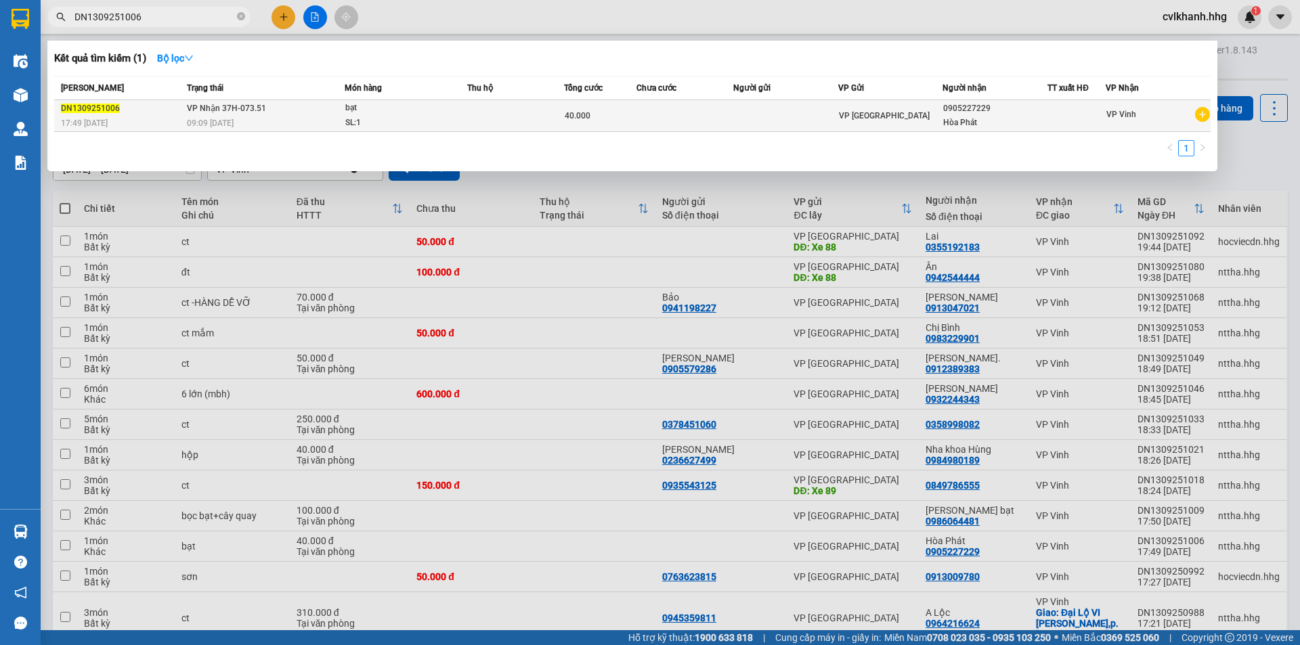
type input "DN1309251006"
click at [286, 123] on div "09:09 [DATE]" at bounding box center [265, 123] width 157 height 15
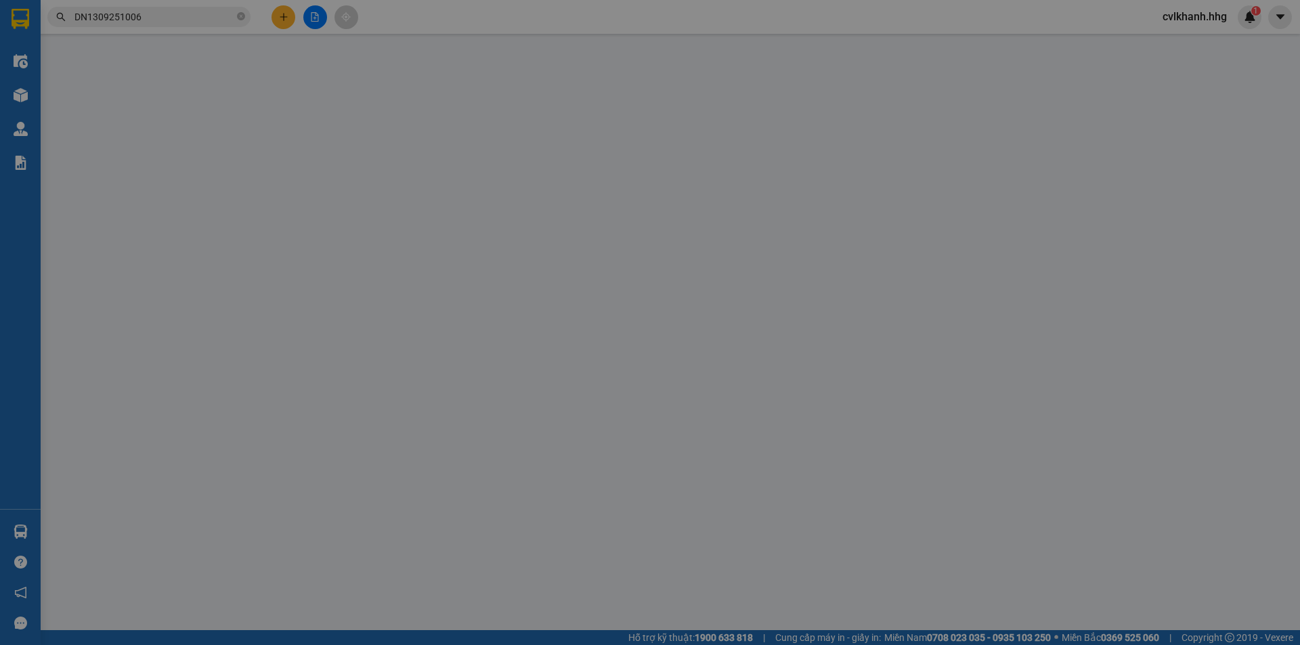
type input "0905227229"
type input "Hòa Phát"
type input "40.000"
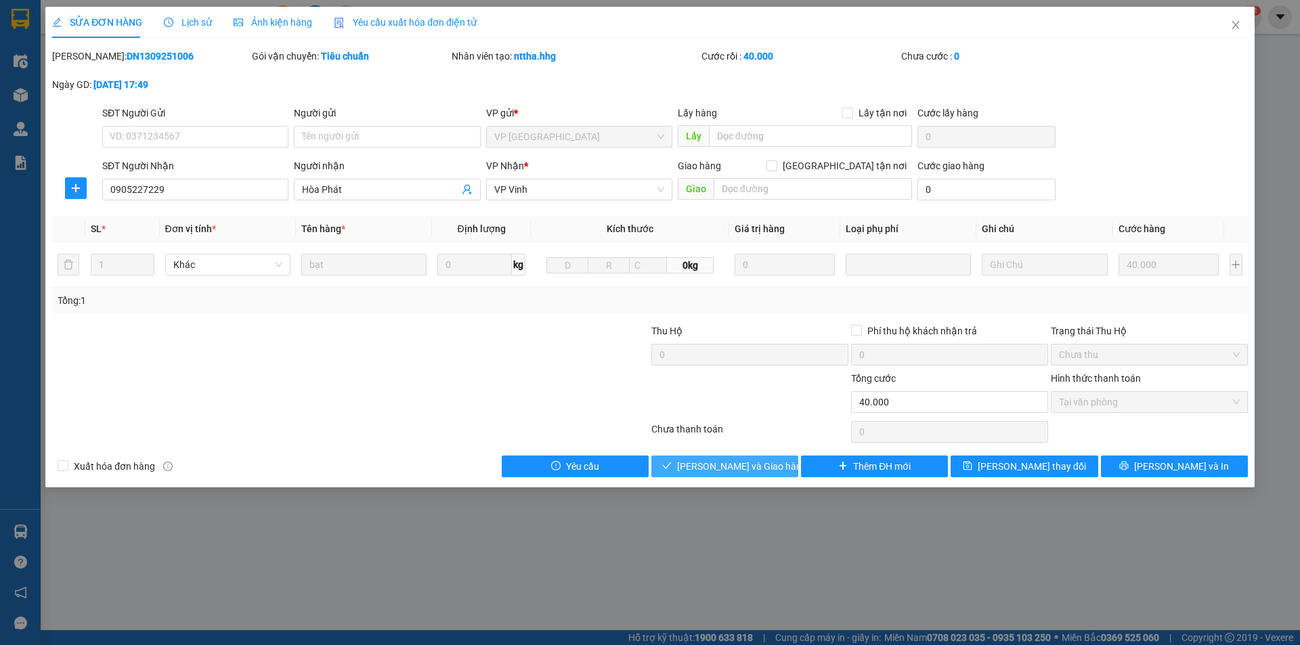
click at [738, 461] on span "[PERSON_NAME] và Giao hàng" at bounding box center [742, 466] width 130 height 15
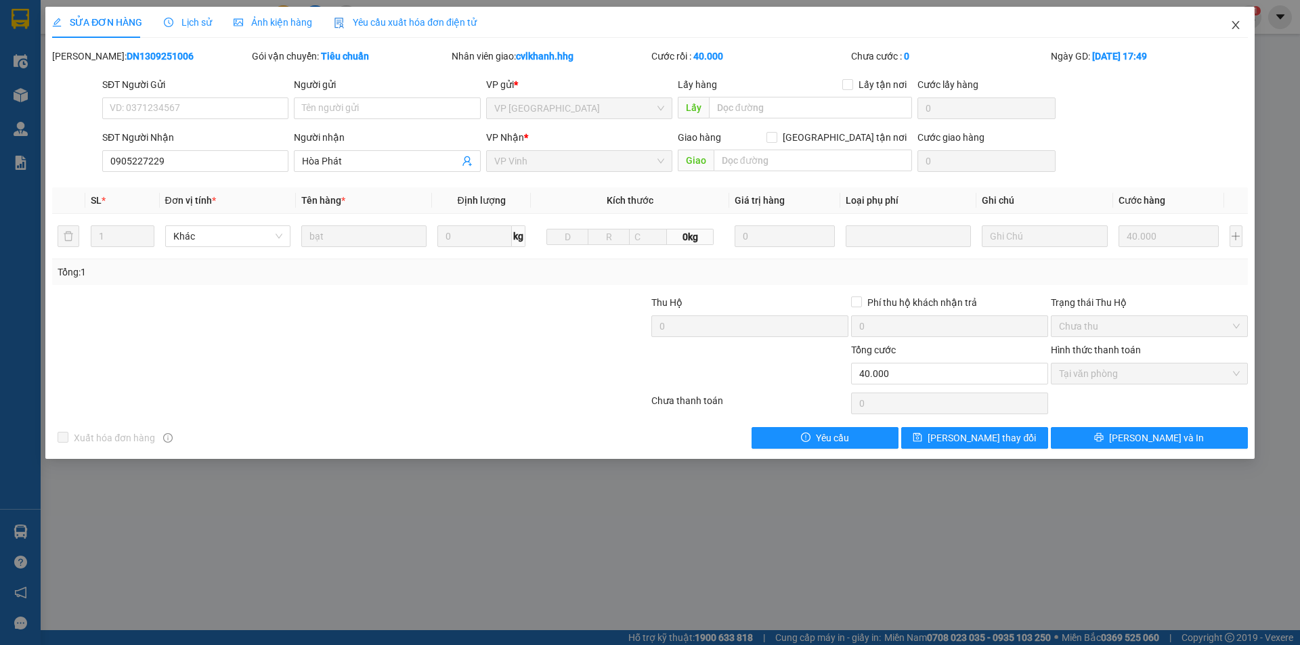
click at [1231, 24] on icon "close" at bounding box center [1236, 25] width 11 height 11
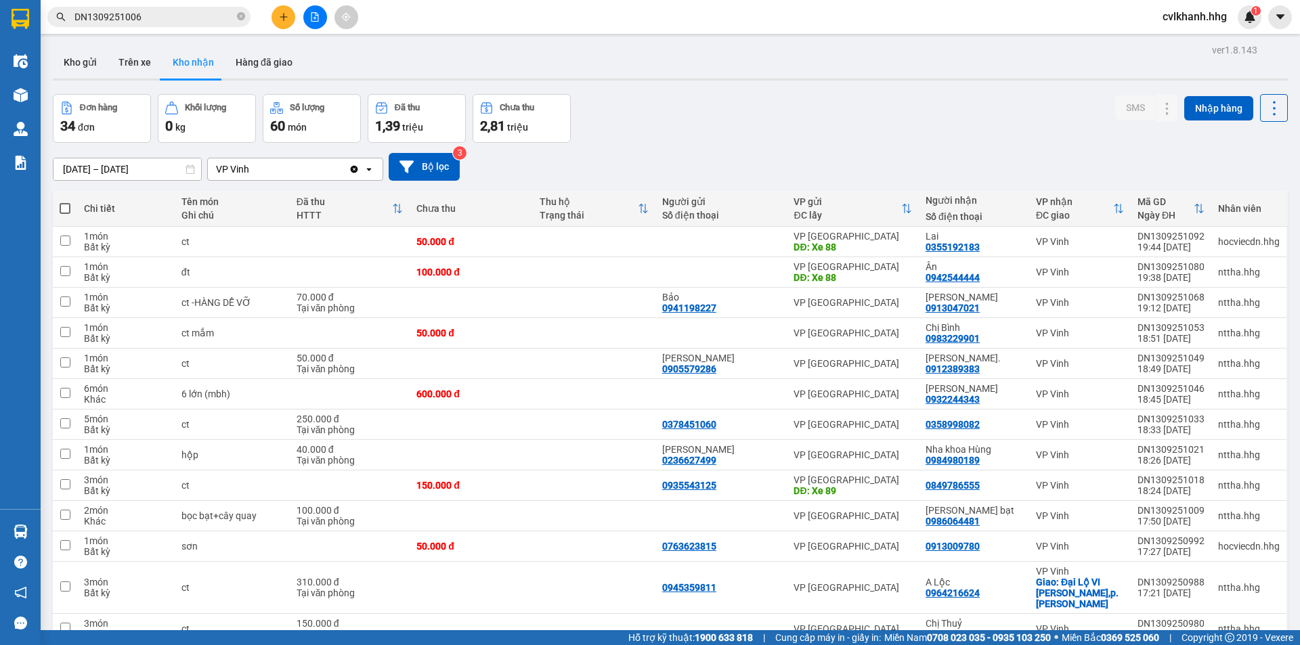
click at [171, 14] on input "DN1309251006" at bounding box center [155, 16] width 160 height 15
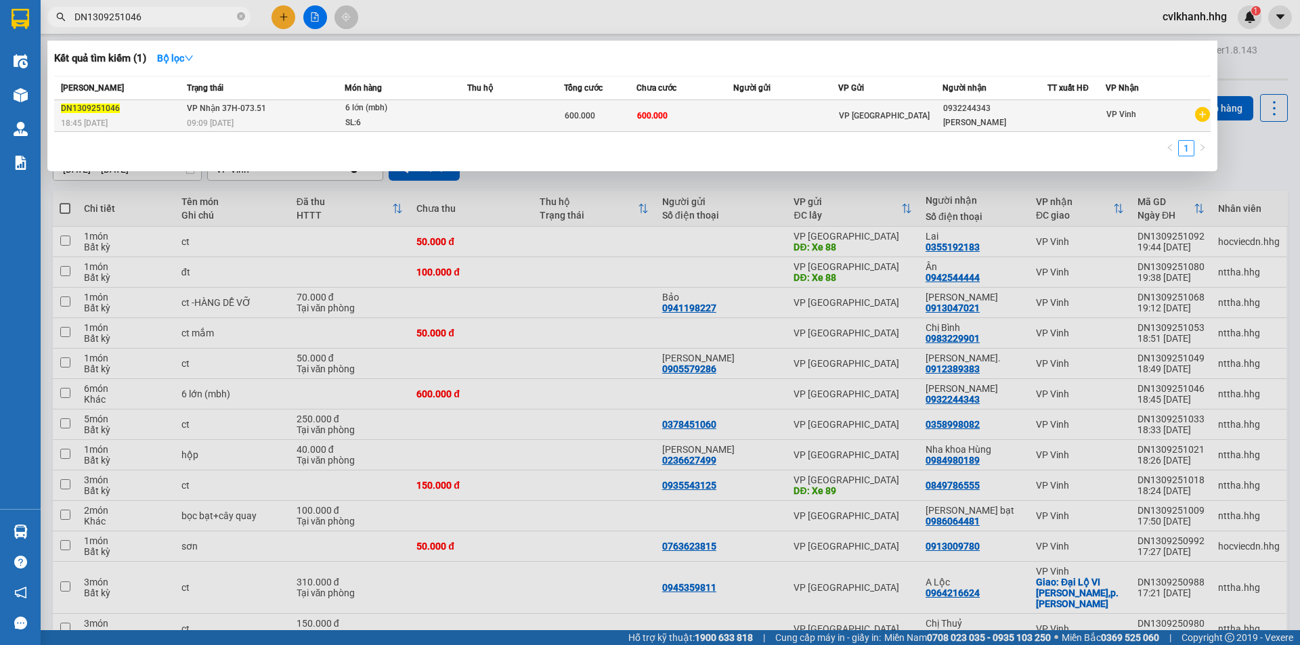
type input "DN1309251046"
click at [228, 122] on span "09:09 [DATE]" at bounding box center [210, 123] width 47 height 9
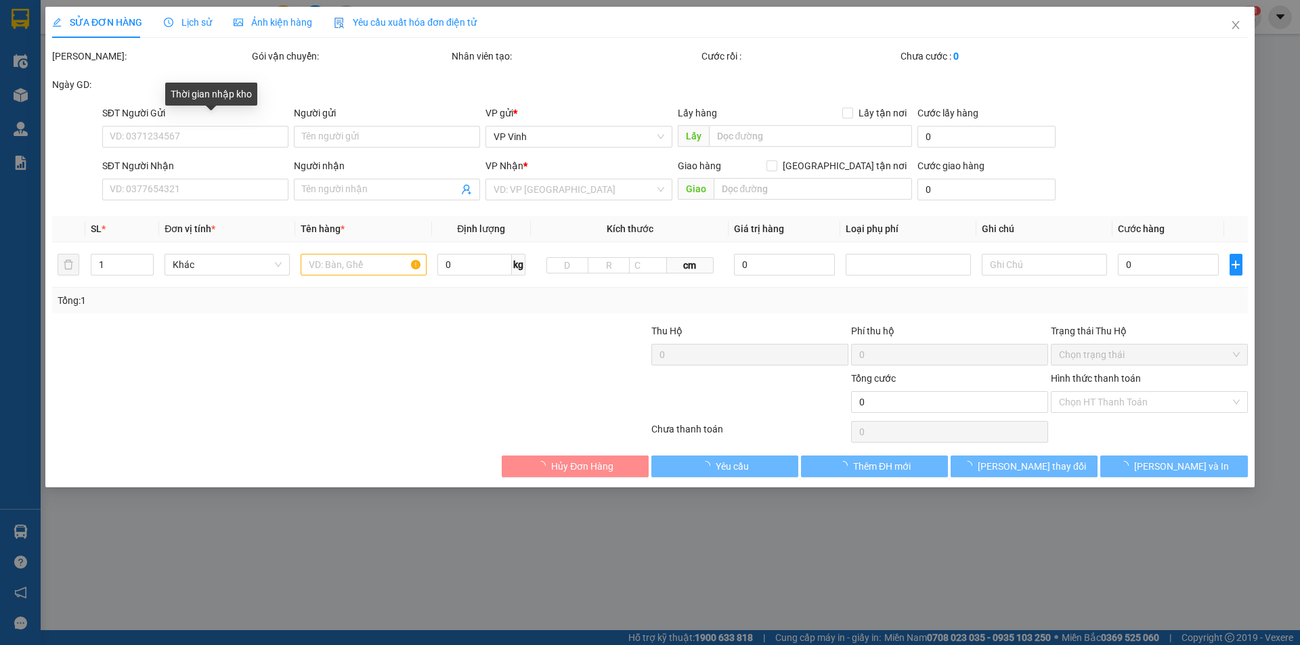
type input "0932244343"
type input "[PERSON_NAME]"
type input "600.000"
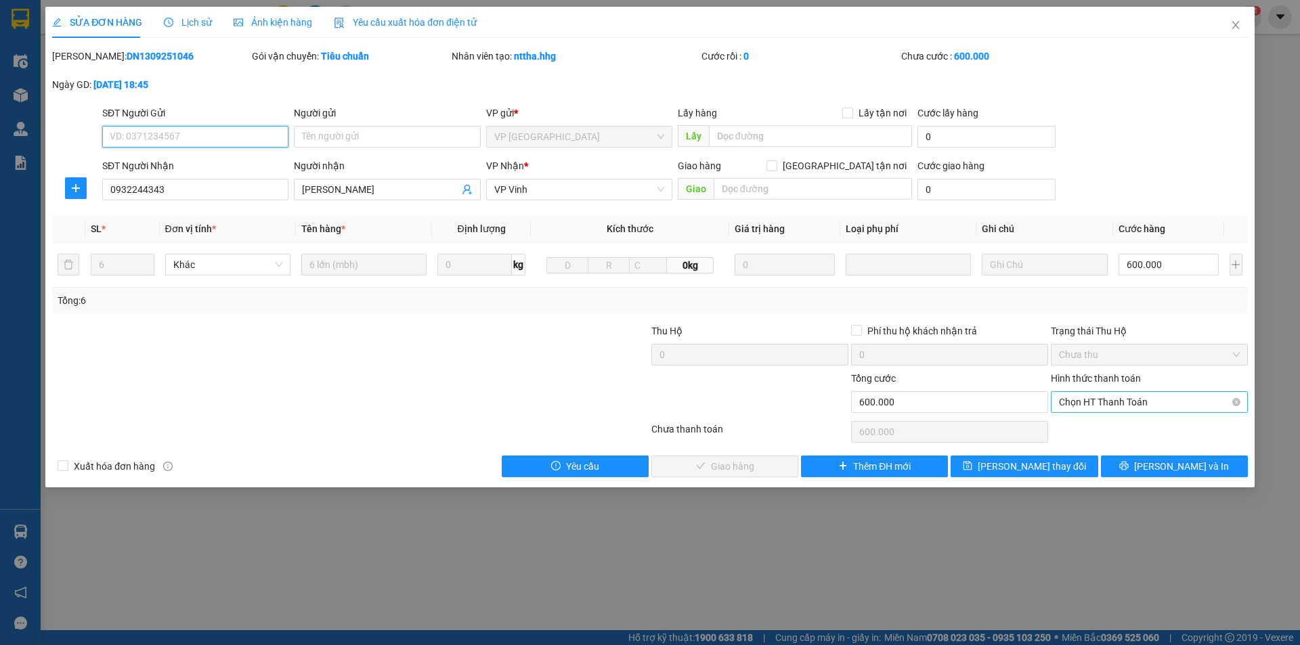
click at [1101, 394] on span "Chọn HT Thanh Toán" at bounding box center [1149, 402] width 181 height 20
click at [1079, 423] on div "Tại văn phòng" at bounding box center [1149, 429] width 181 height 15
type input "0"
click at [739, 471] on span "[PERSON_NAME] và Giao hàng" at bounding box center [742, 466] width 130 height 15
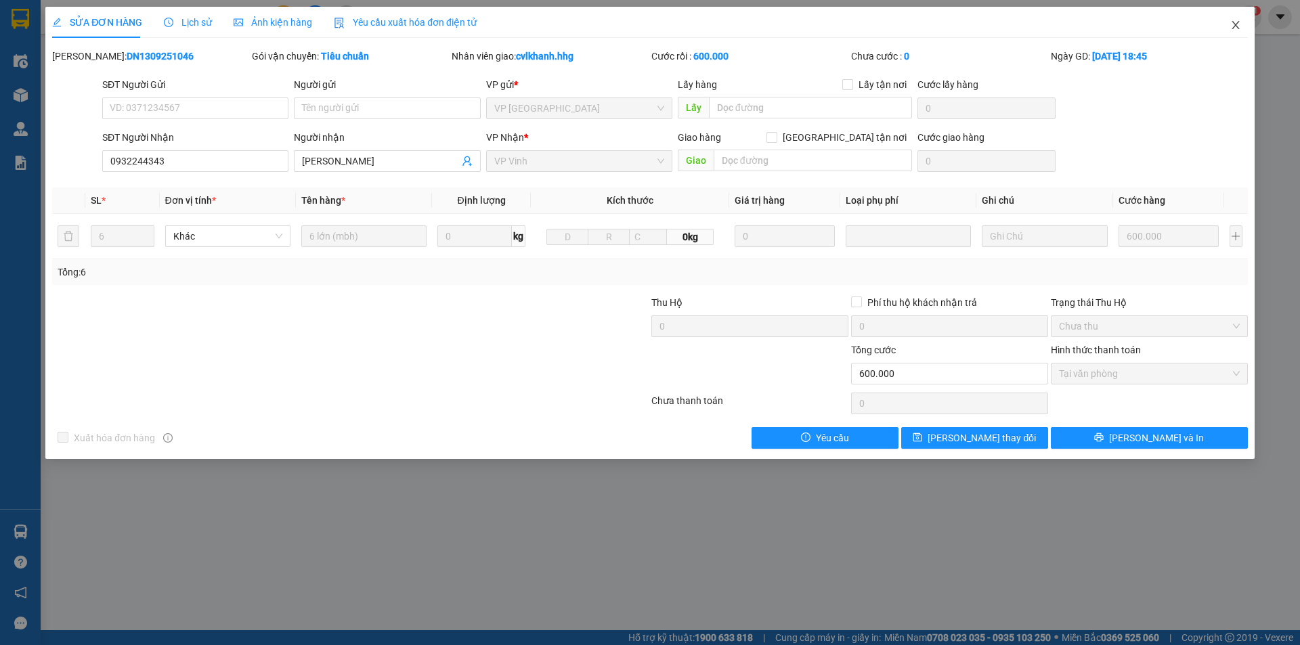
click at [1240, 21] on icon "close" at bounding box center [1236, 25] width 11 height 11
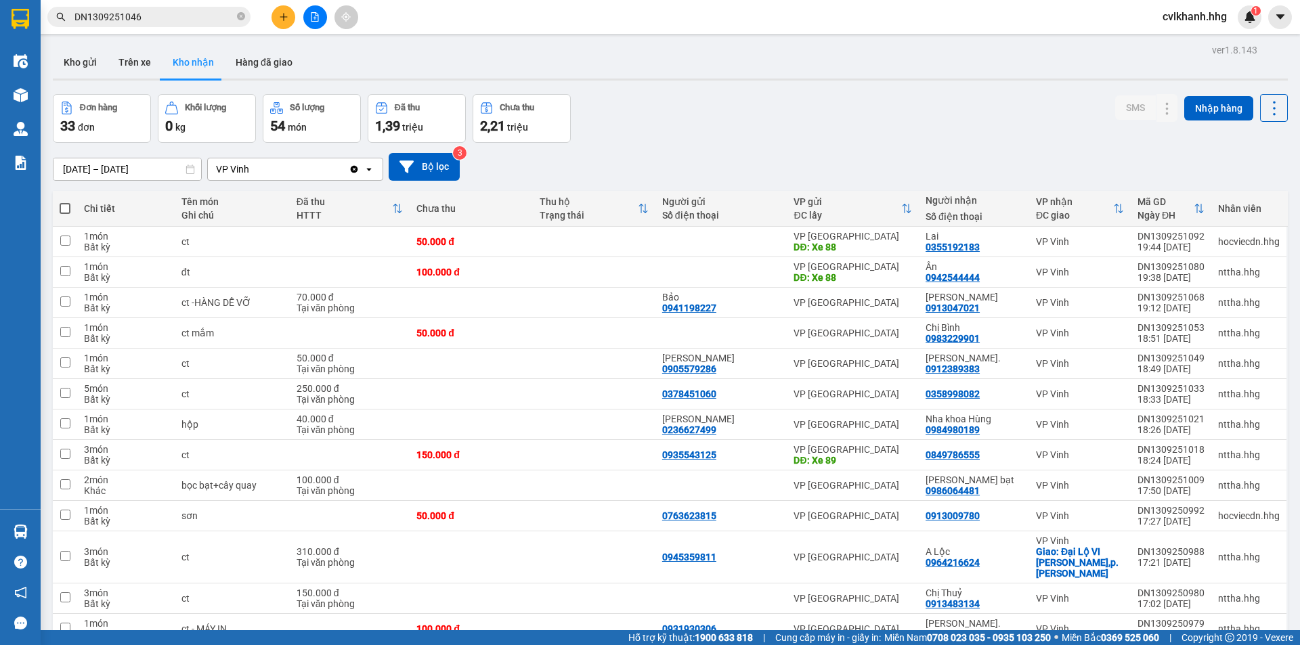
click at [169, 17] on input "DN1309251046" at bounding box center [155, 16] width 160 height 15
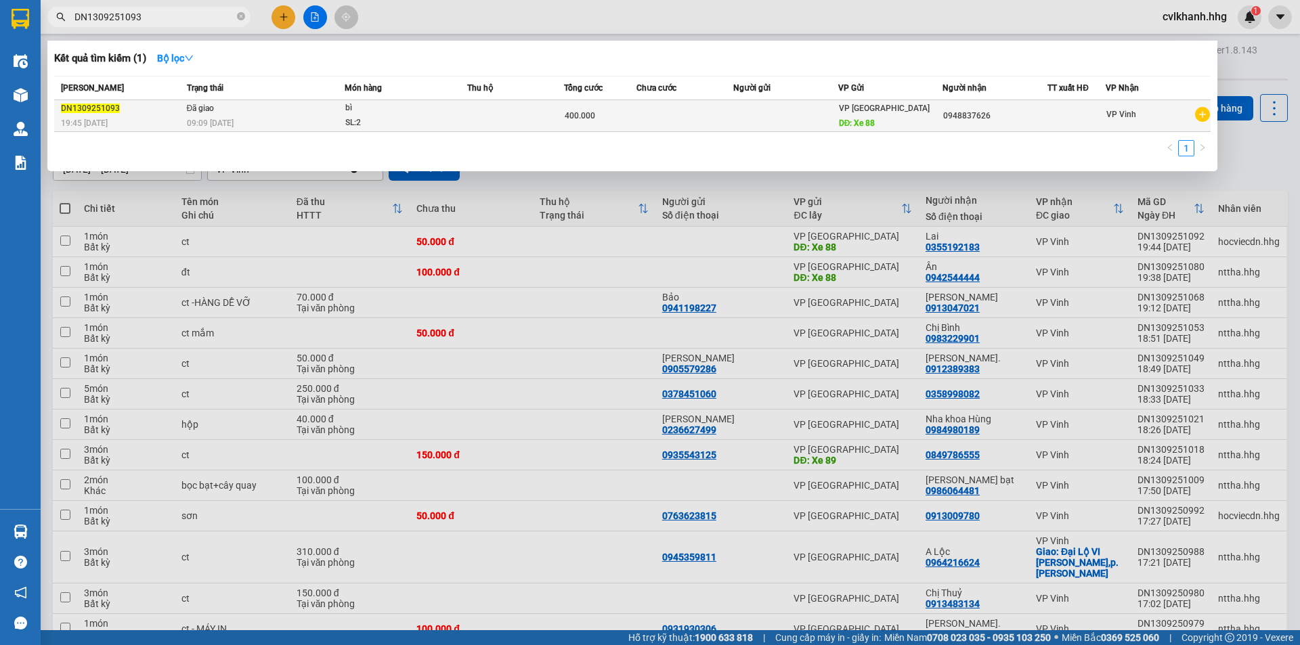
type input "DN1309251093"
click at [254, 121] on div "09:09 [DATE]" at bounding box center [265, 123] width 157 height 15
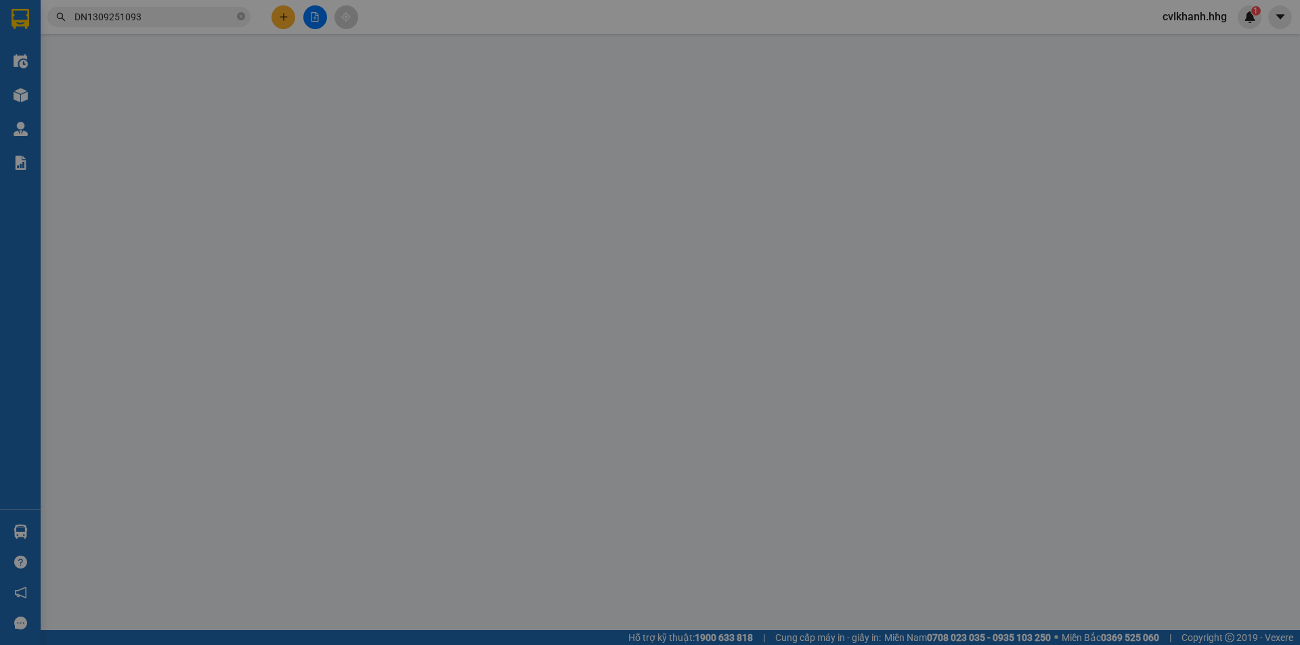
type input "Xe 88"
type input "0948837626"
type input "400.000"
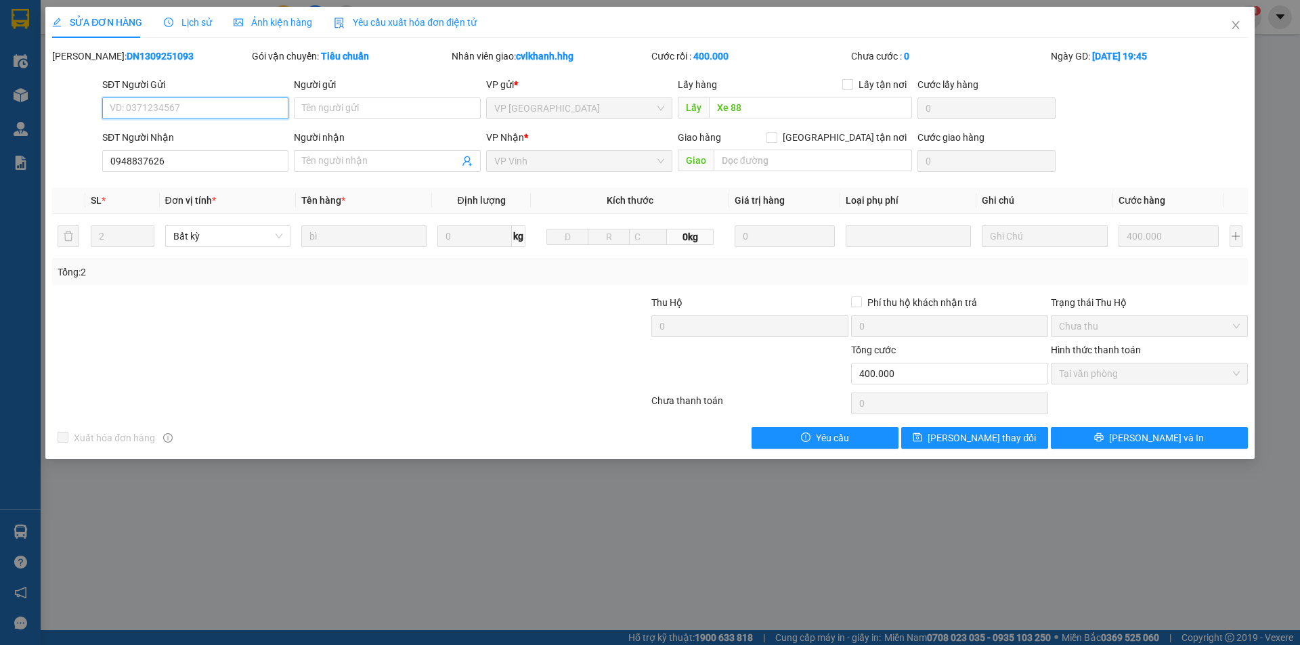
click at [1089, 373] on span "Tại văn phòng" at bounding box center [1149, 374] width 181 height 20
click at [1241, 21] on span "Close" at bounding box center [1236, 26] width 38 height 38
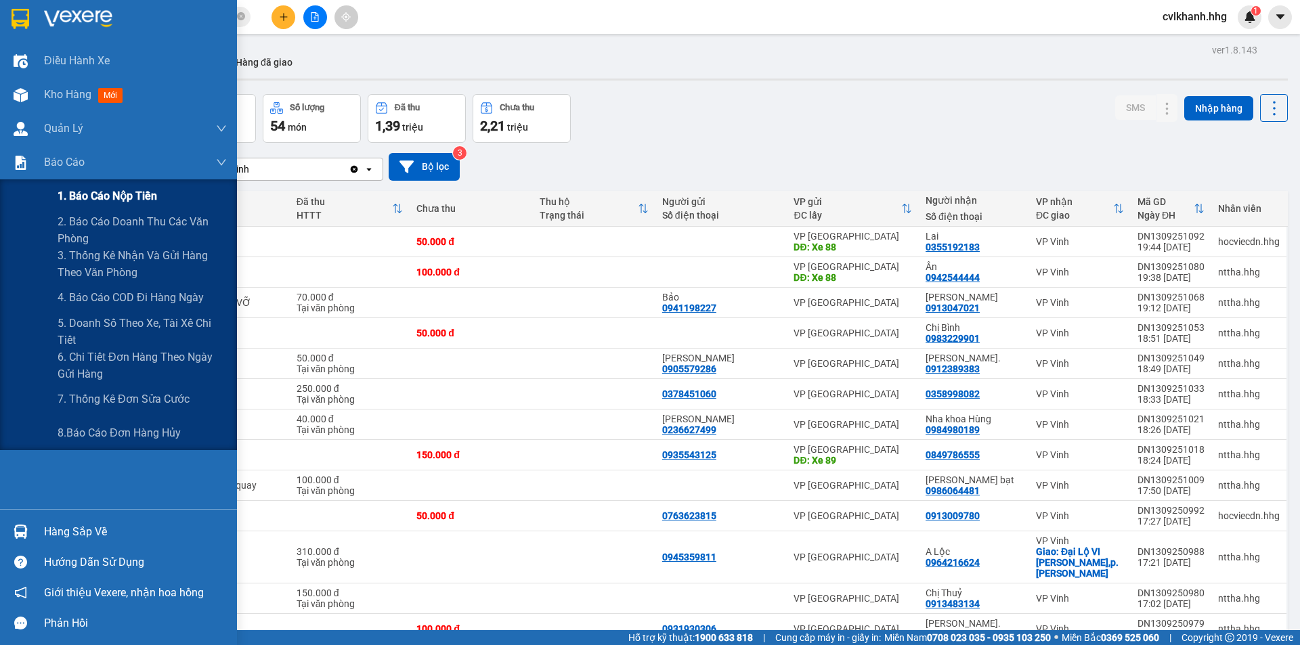
click at [125, 198] on span "1. Báo cáo nộp tiền" at bounding box center [108, 196] width 100 height 17
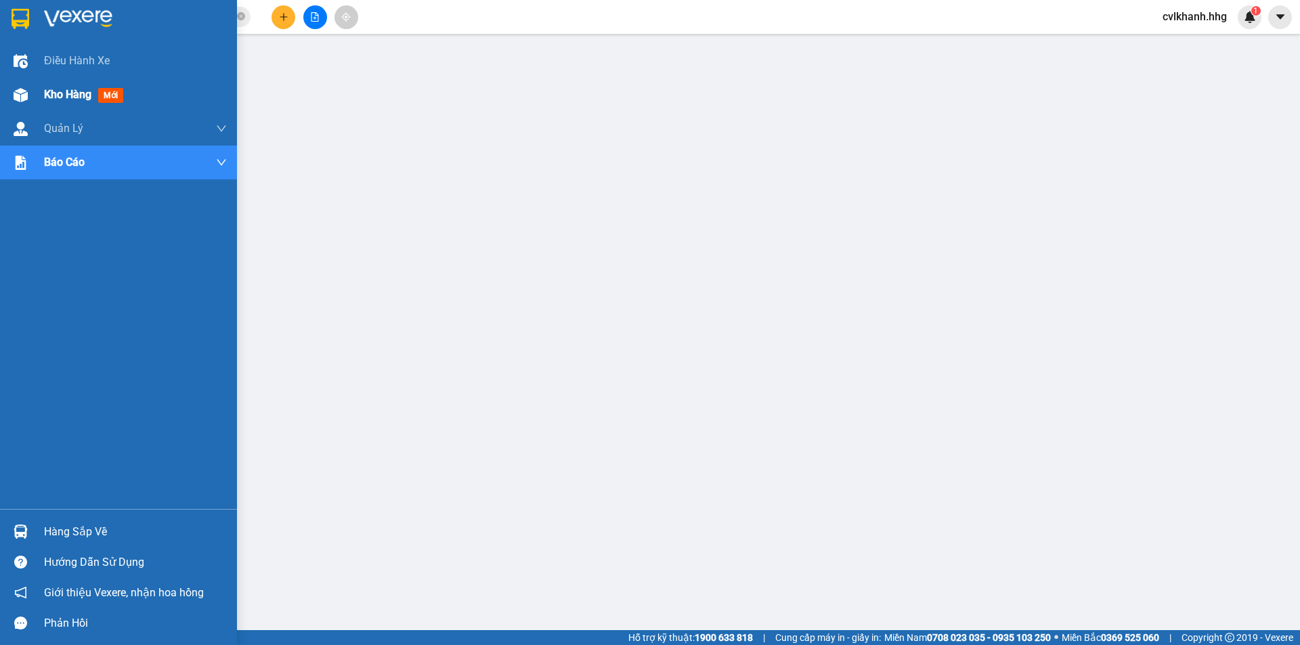
click at [54, 100] on span "Kho hàng" at bounding box center [67, 94] width 47 height 13
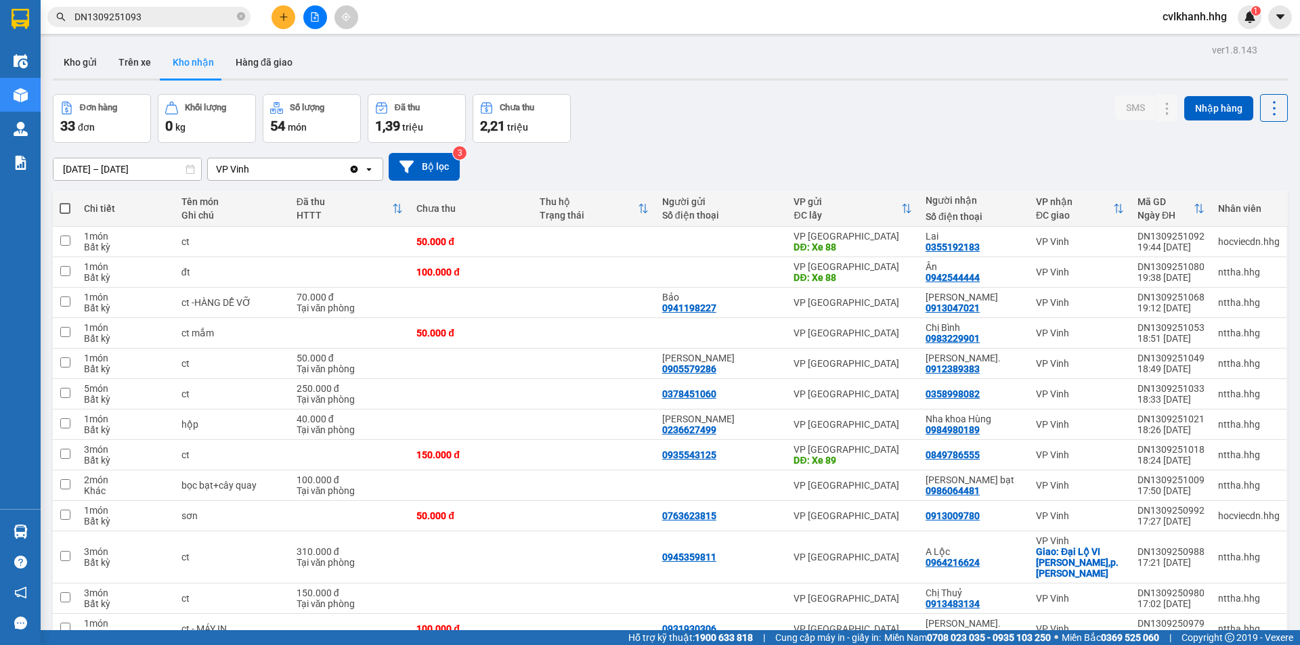
click at [161, 14] on input "DN1309251093" at bounding box center [155, 16] width 160 height 15
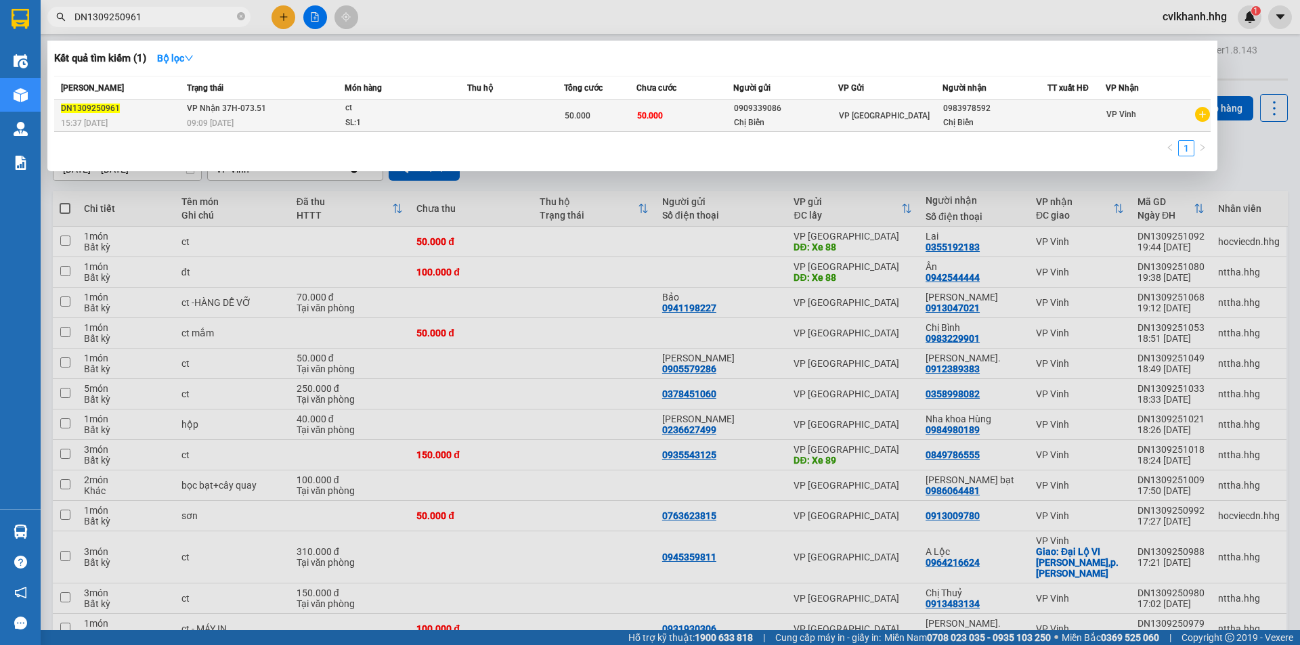
type input "DN1309250961"
click at [456, 117] on span "ct SL: 1" at bounding box center [405, 115] width 121 height 29
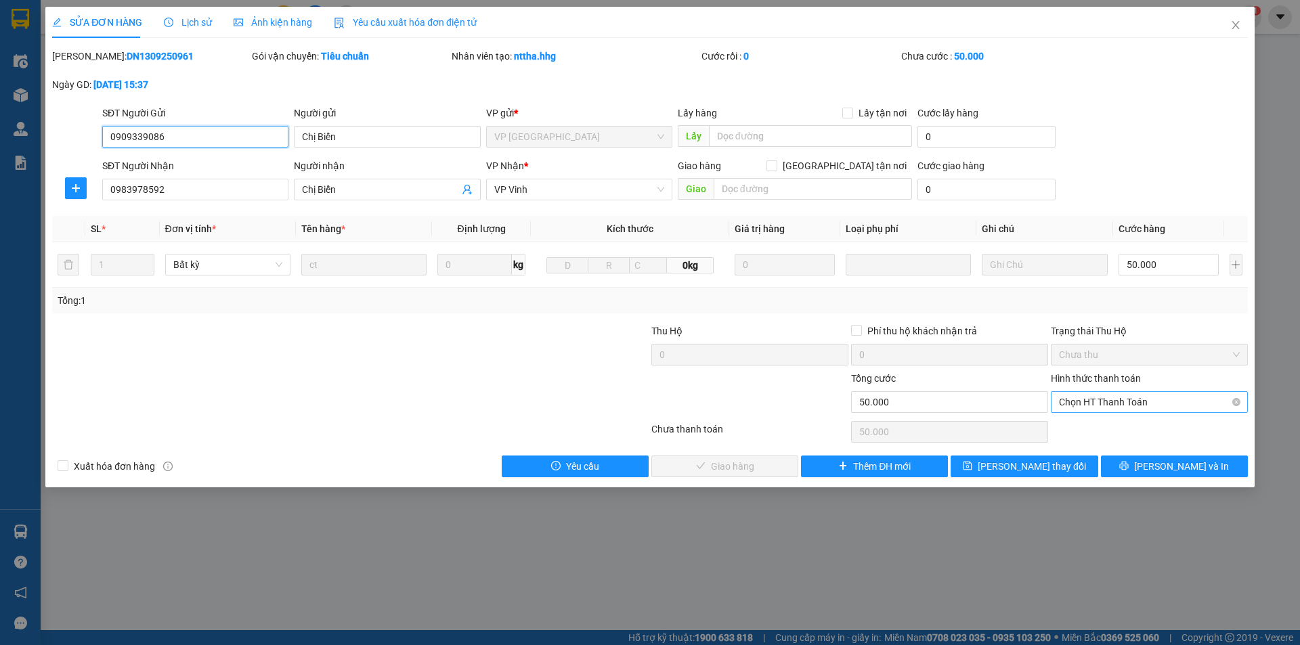
click at [1126, 404] on span "Chọn HT Thanh Toán" at bounding box center [1149, 402] width 181 height 20
click at [1094, 429] on div "Tại văn phòng" at bounding box center [1149, 429] width 181 height 15
type input "0"
click at [723, 459] on span "[PERSON_NAME] và Giao hàng" at bounding box center [742, 466] width 130 height 15
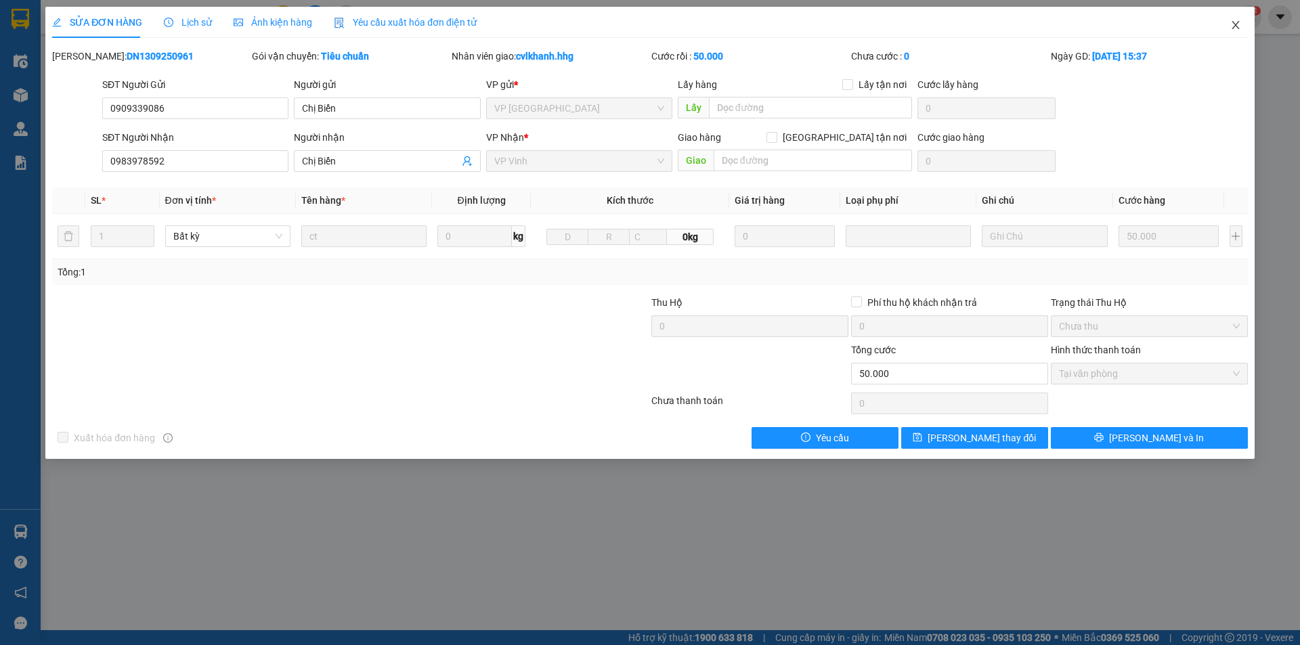
click at [1238, 26] on icon "close" at bounding box center [1236, 25] width 11 height 11
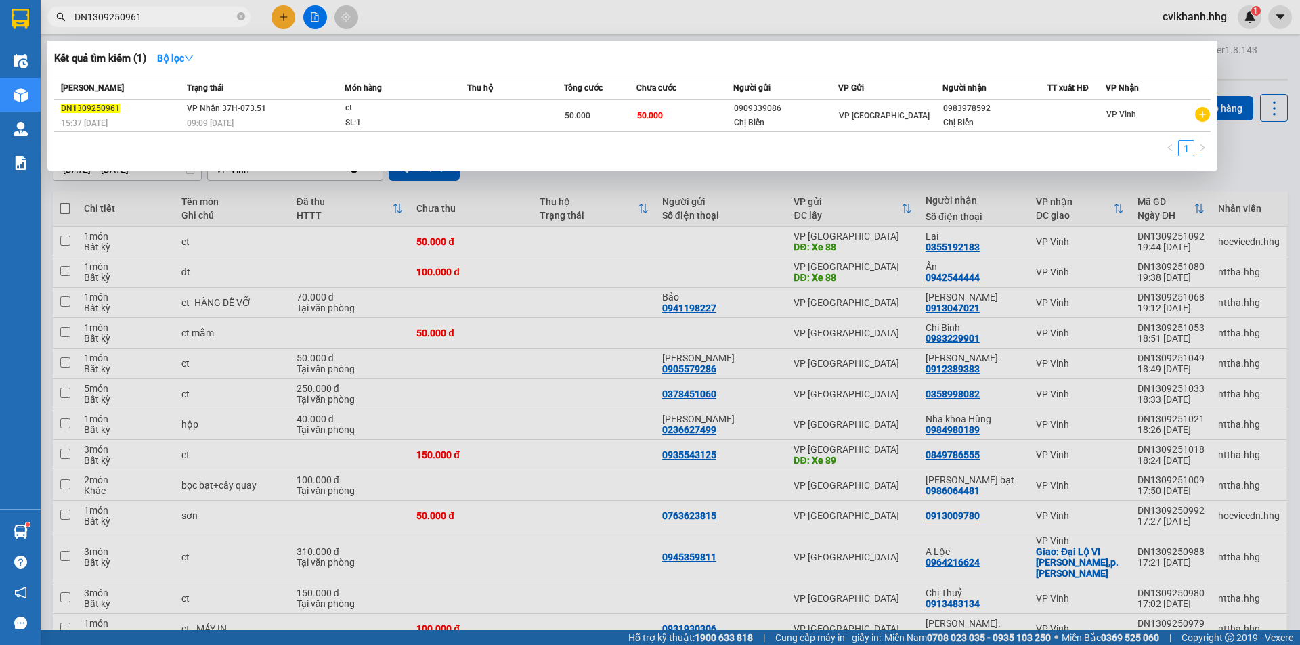
click at [158, 20] on input "DN1309250961" at bounding box center [155, 16] width 160 height 15
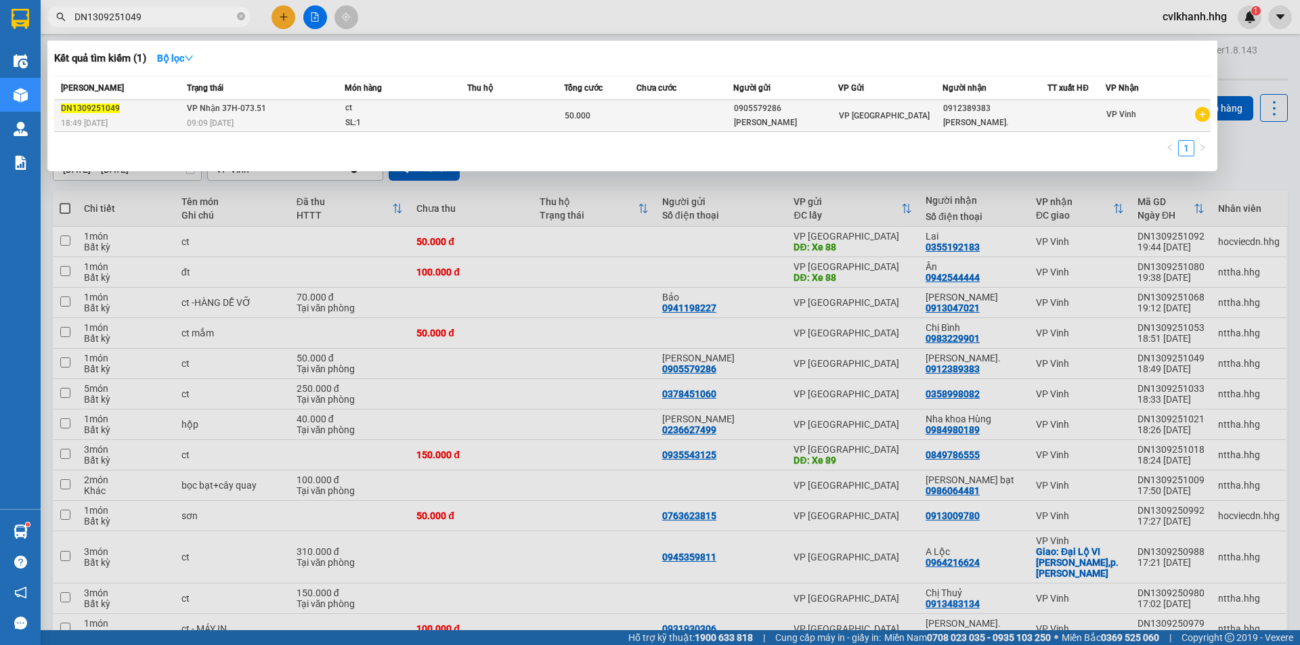
type input "DN1309251049"
click at [298, 123] on div "09:09 [DATE]" at bounding box center [265, 123] width 157 height 15
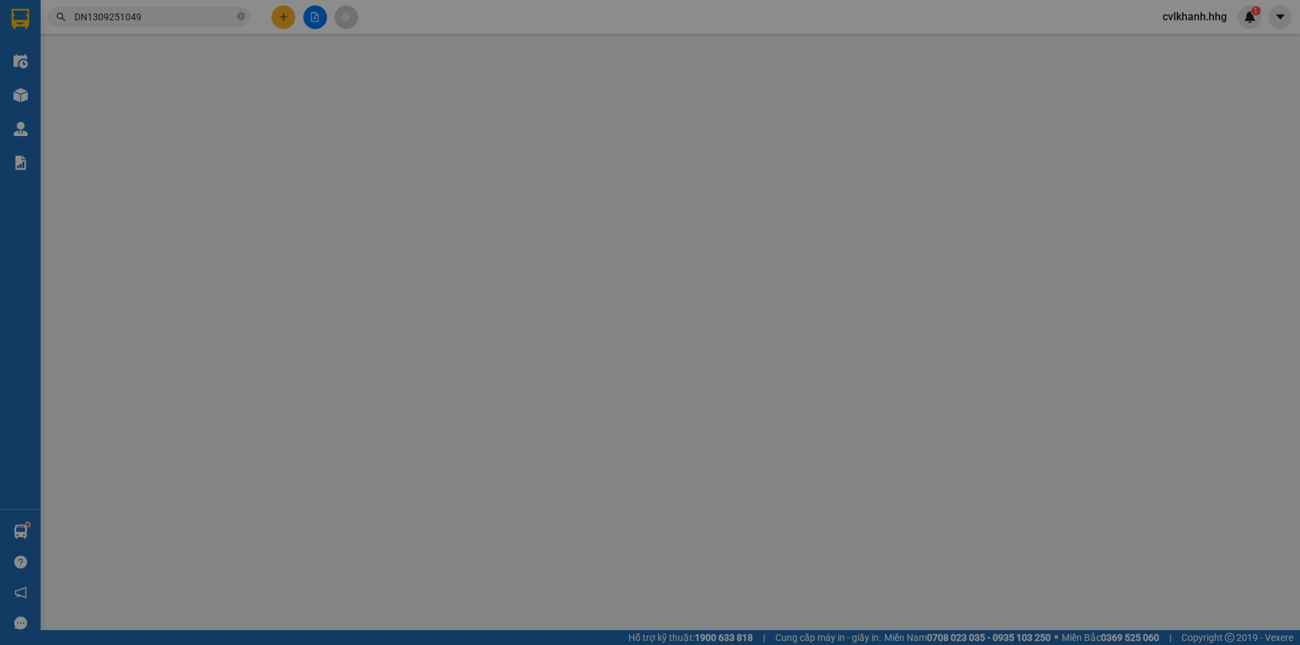
type input "0905579286"
type input "[PERSON_NAME]"
type input "0912389383"
type input "[PERSON_NAME]."
type input "50.000"
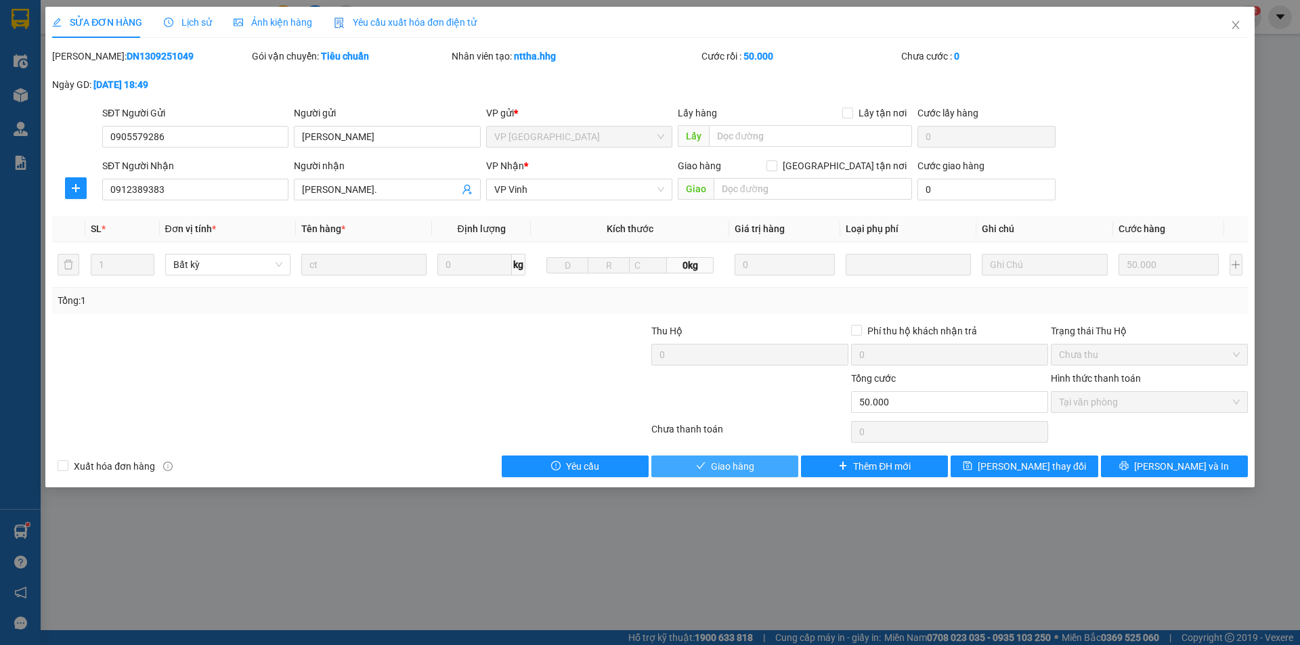
click at [752, 466] on span "Giao hàng" at bounding box center [732, 466] width 43 height 15
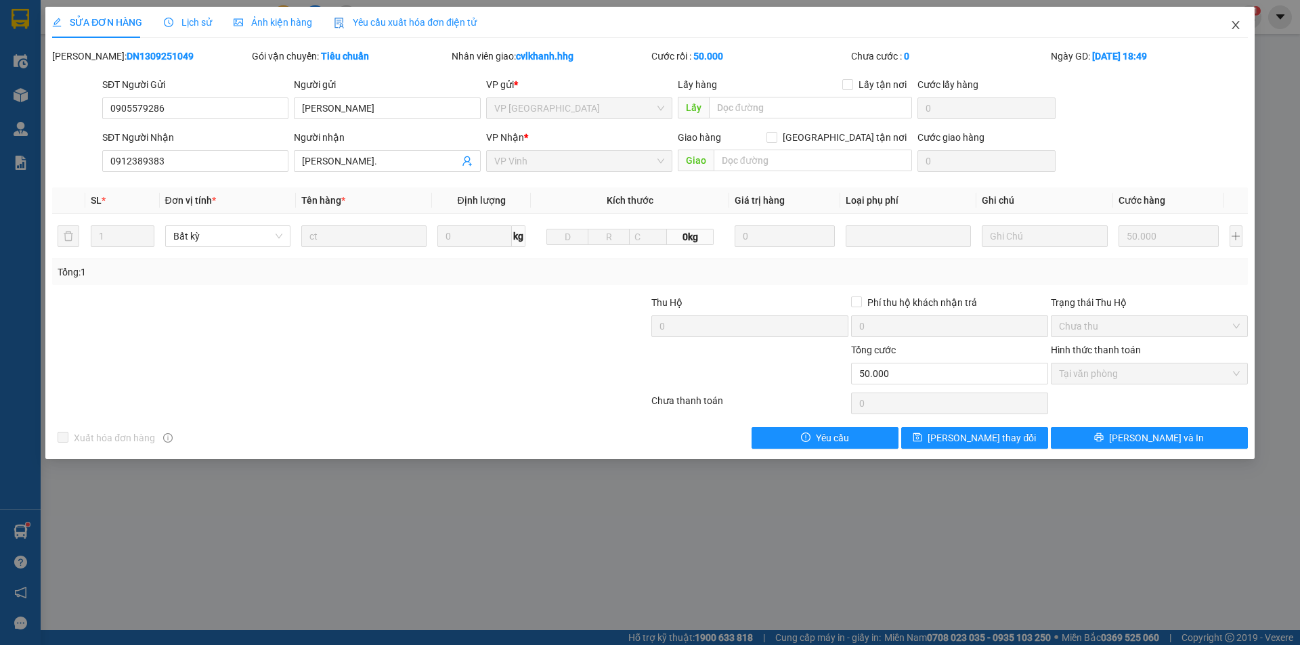
click at [1237, 28] on icon "close" at bounding box center [1236, 25] width 11 height 11
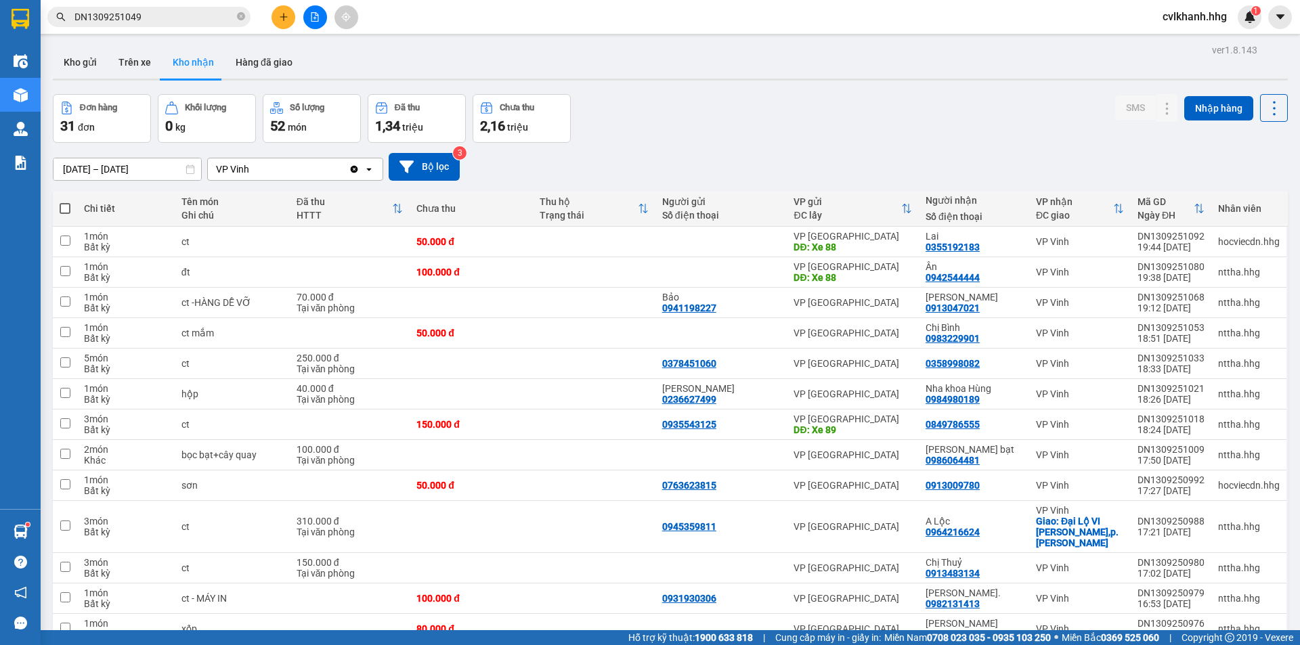
click at [167, 16] on input "DN1309251049" at bounding box center [155, 16] width 160 height 15
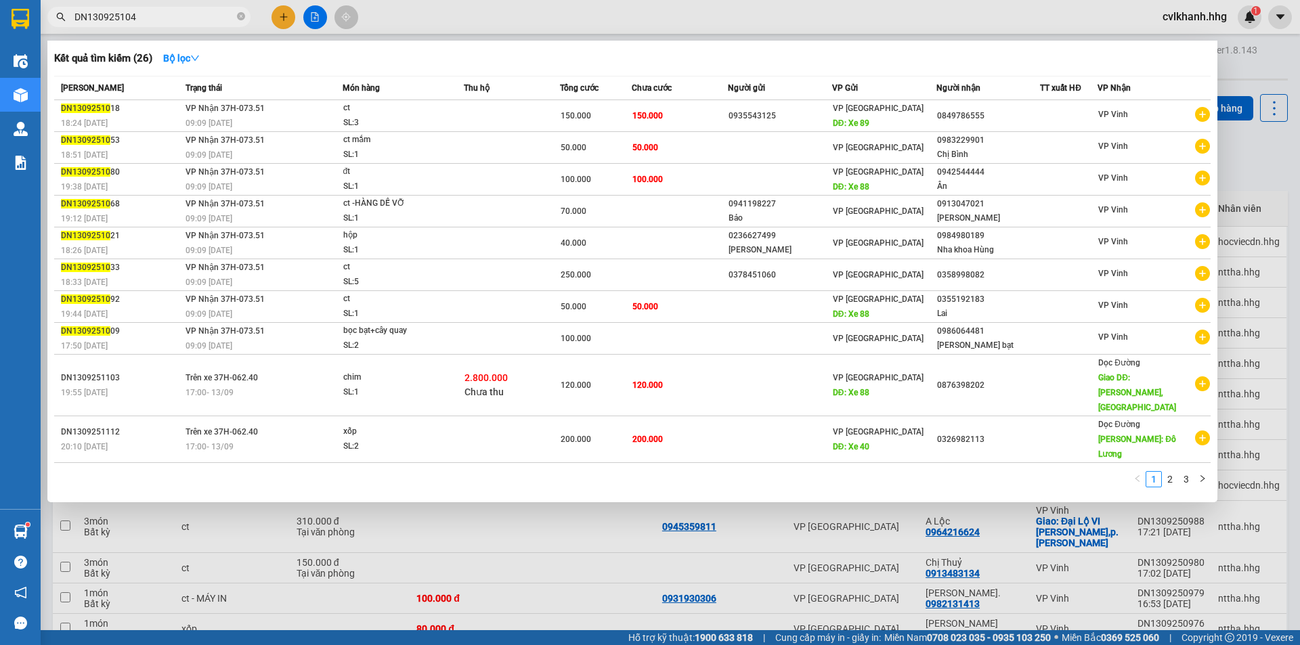
type input "DN1309251049"
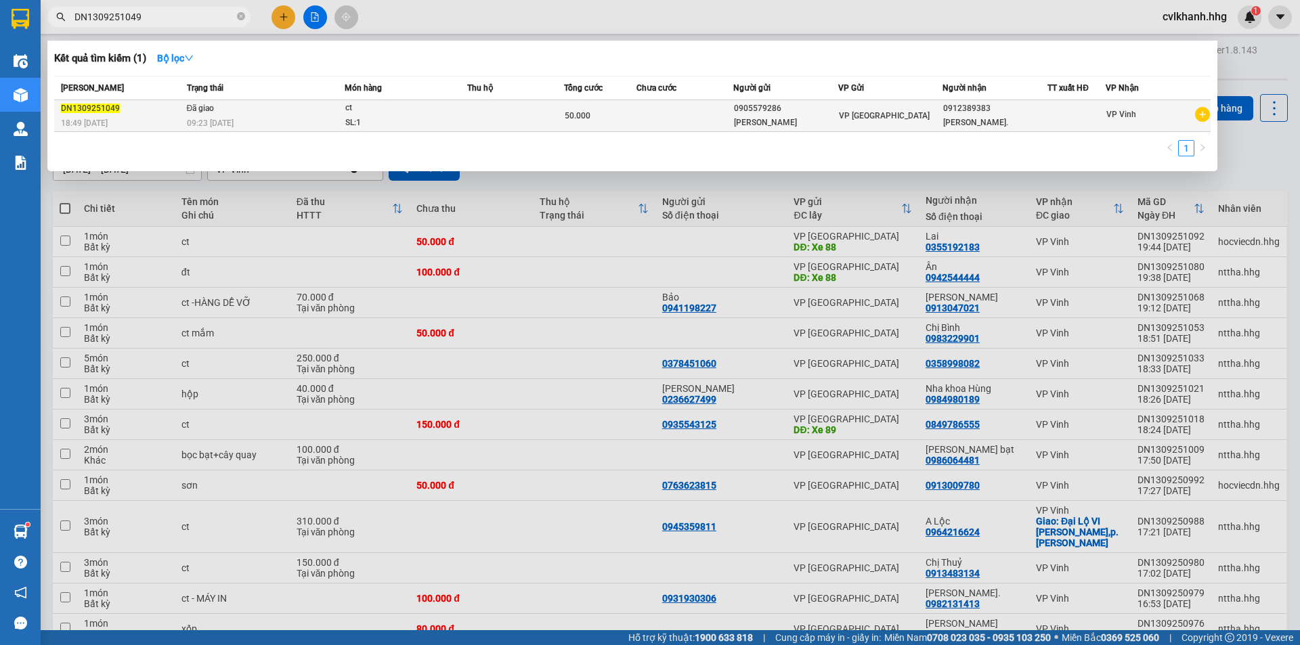
click at [349, 112] on div "ct" at bounding box center [396, 108] width 102 height 15
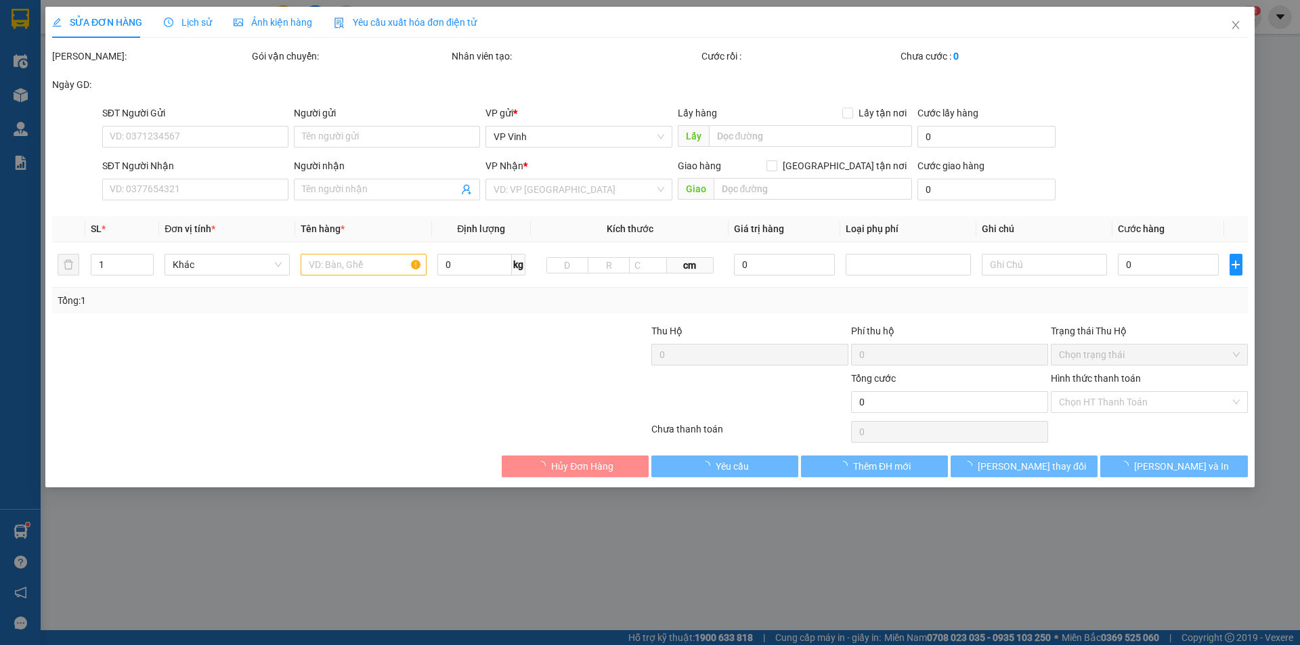
type input "0905579286"
type input "[PERSON_NAME]"
type input "0912389383"
type input "[PERSON_NAME]."
type input "50.000"
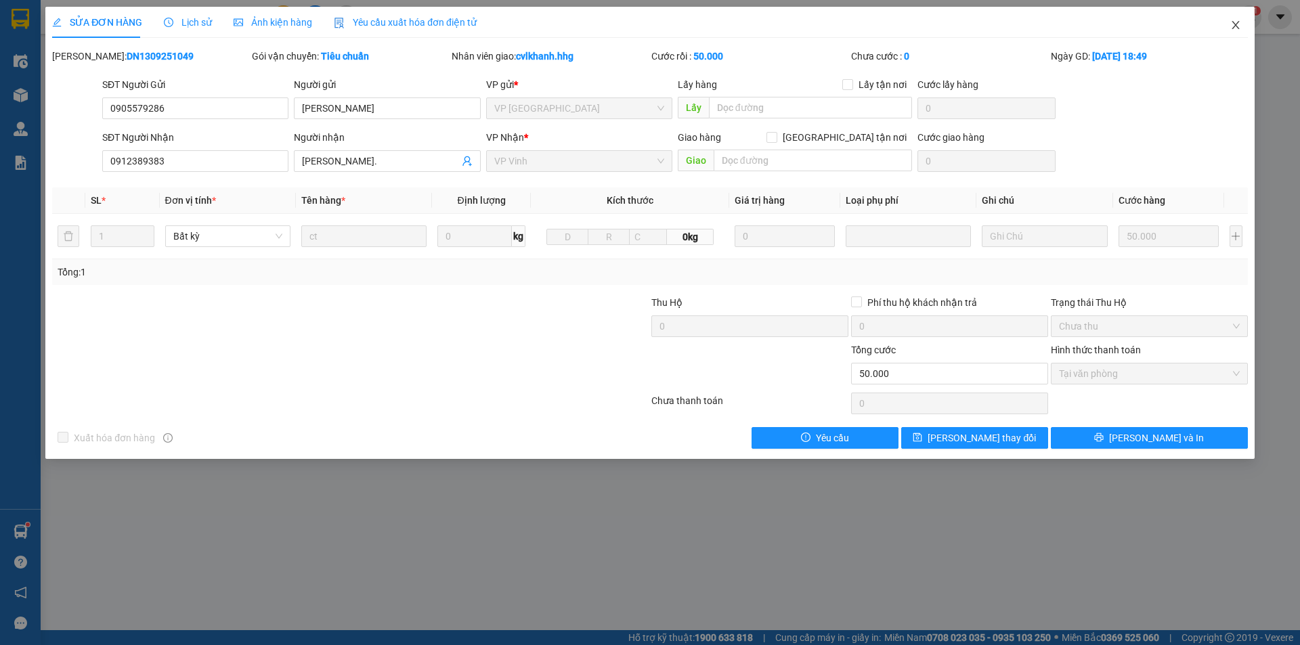
click at [1243, 20] on span "Close" at bounding box center [1236, 26] width 38 height 38
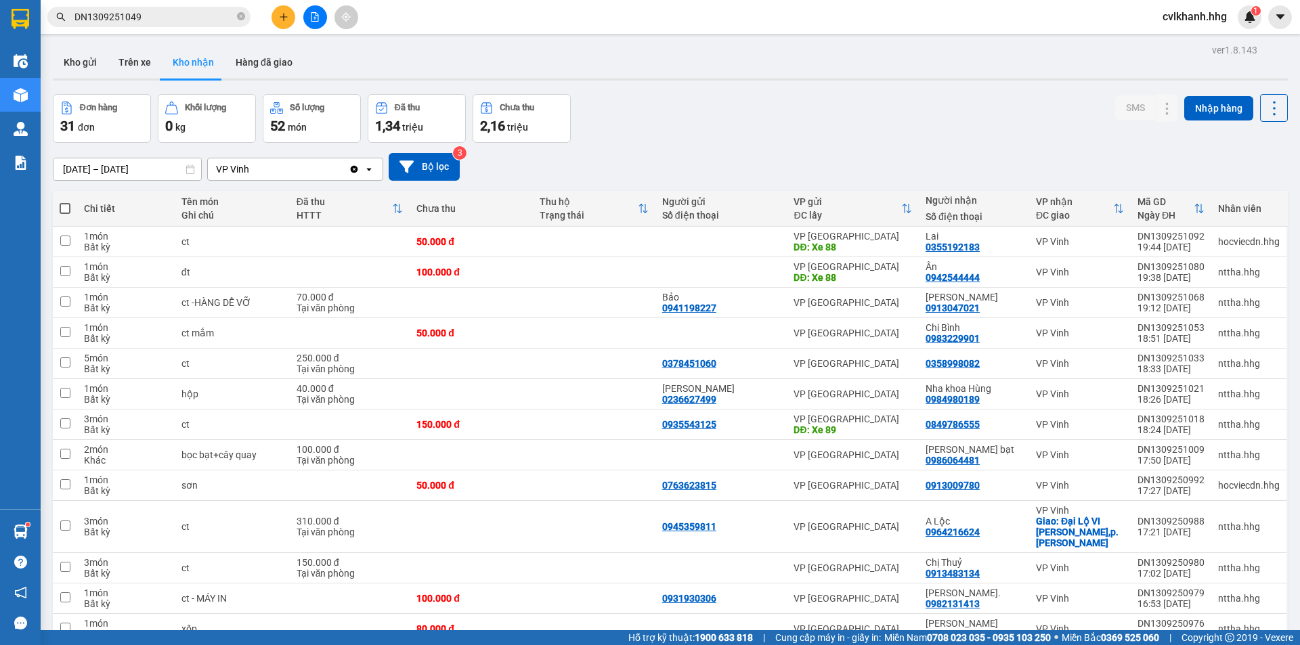
click at [190, 7] on div "Kết quả tìm kiếm ( 1 ) Bộ lọc Mã ĐH Trạng thái Món hàng Thu hộ Tổng cước Chưa c…" at bounding box center [132, 17] width 264 height 24
click at [189, 7] on span "DN1309251049" at bounding box center [148, 17] width 203 height 20
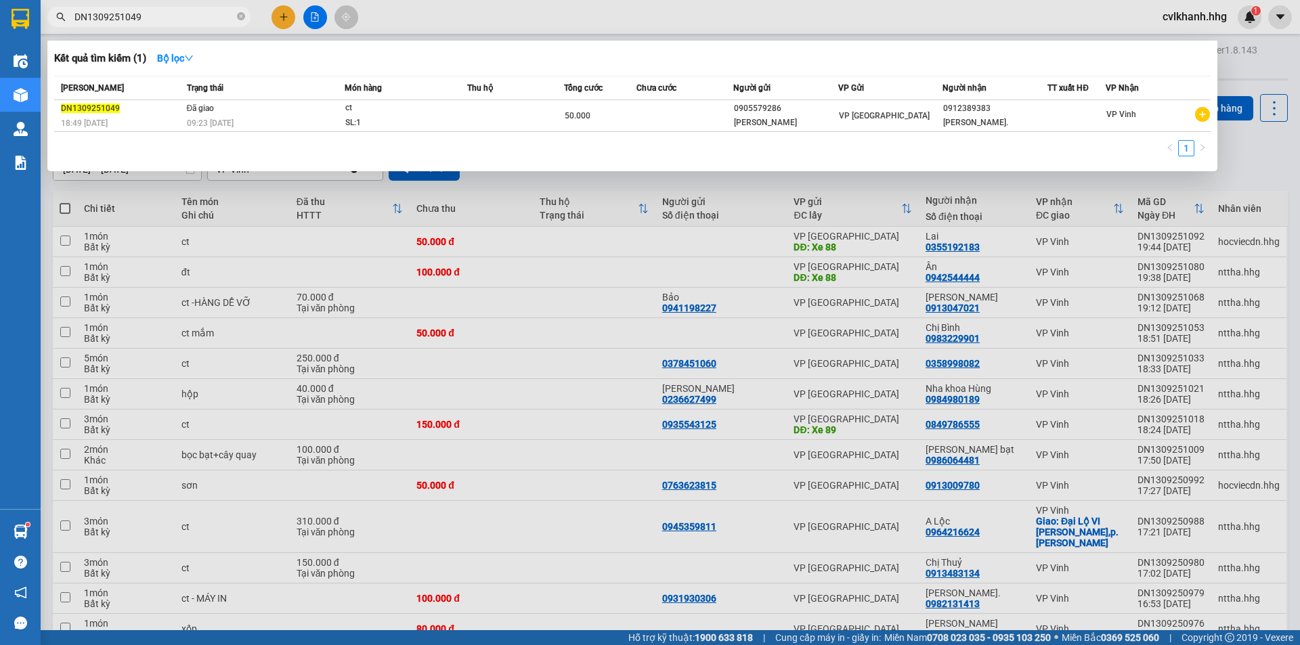
click at [190, 12] on input "DN1309251049" at bounding box center [155, 16] width 160 height 15
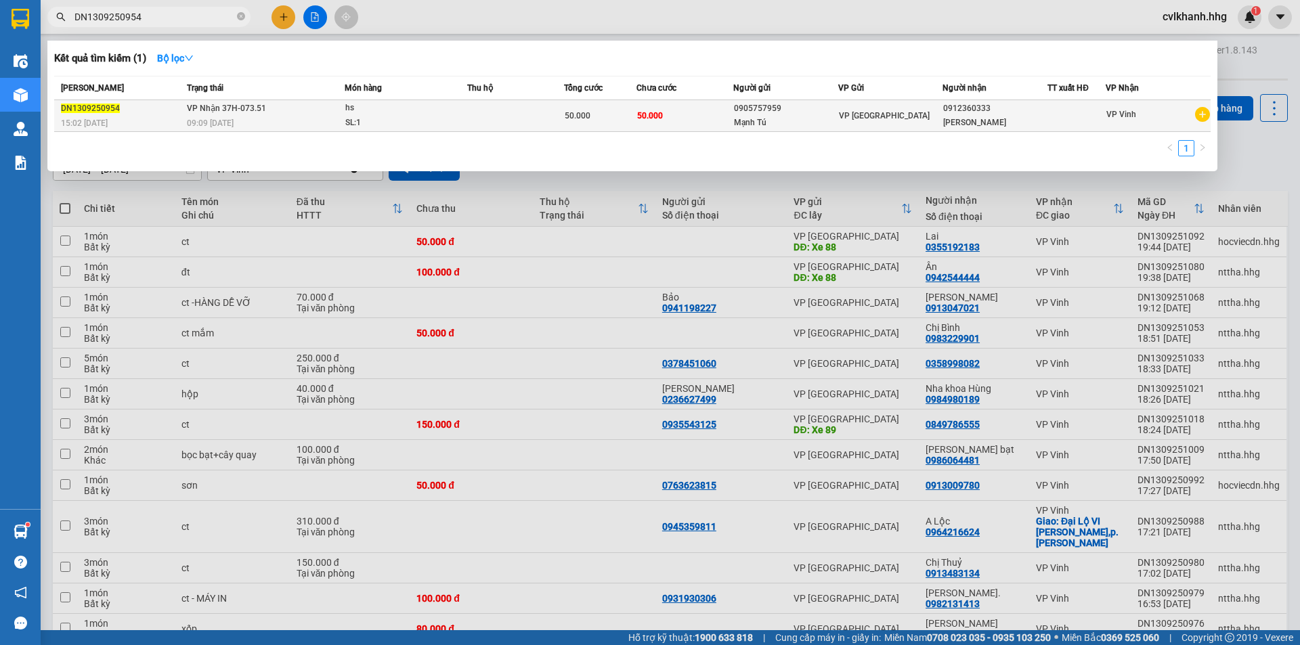
type input "DN1309250954"
click at [261, 123] on div "09:09 [DATE]" at bounding box center [265, 123] width 157 height 15
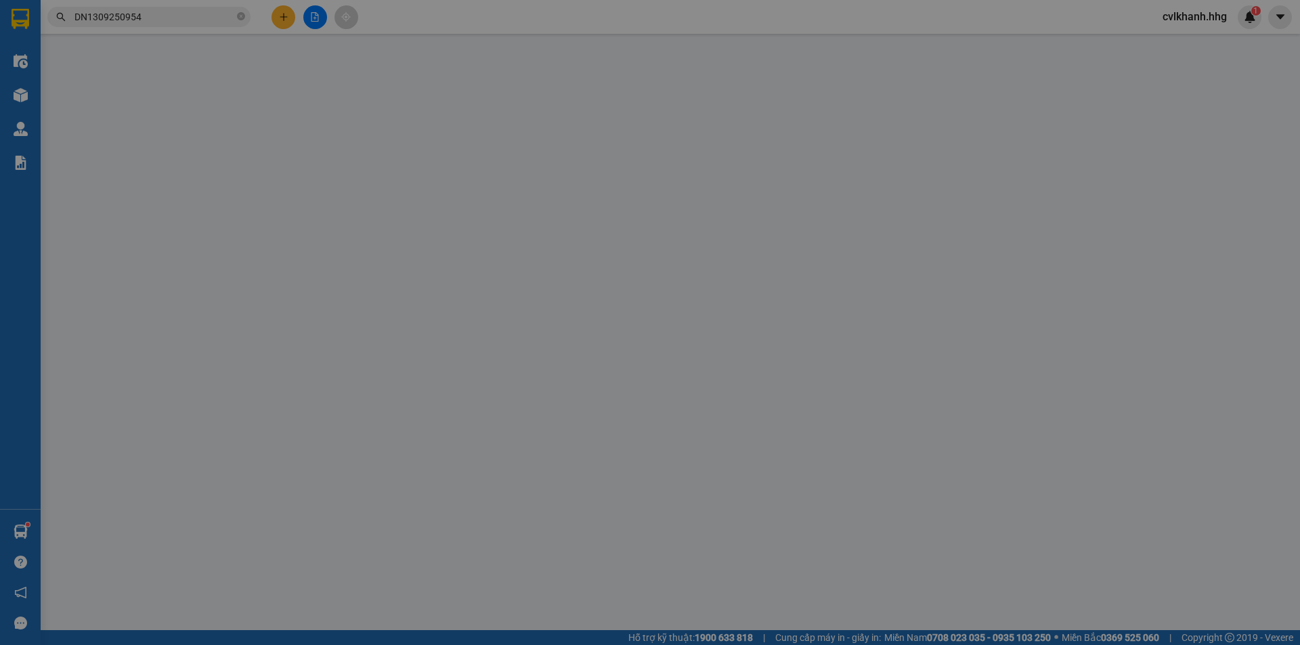
type input "0905757959"
type input "Mạnh Tú"
type input "0912360333"
type input "[PERSON_NAME]"
type input "50.000"
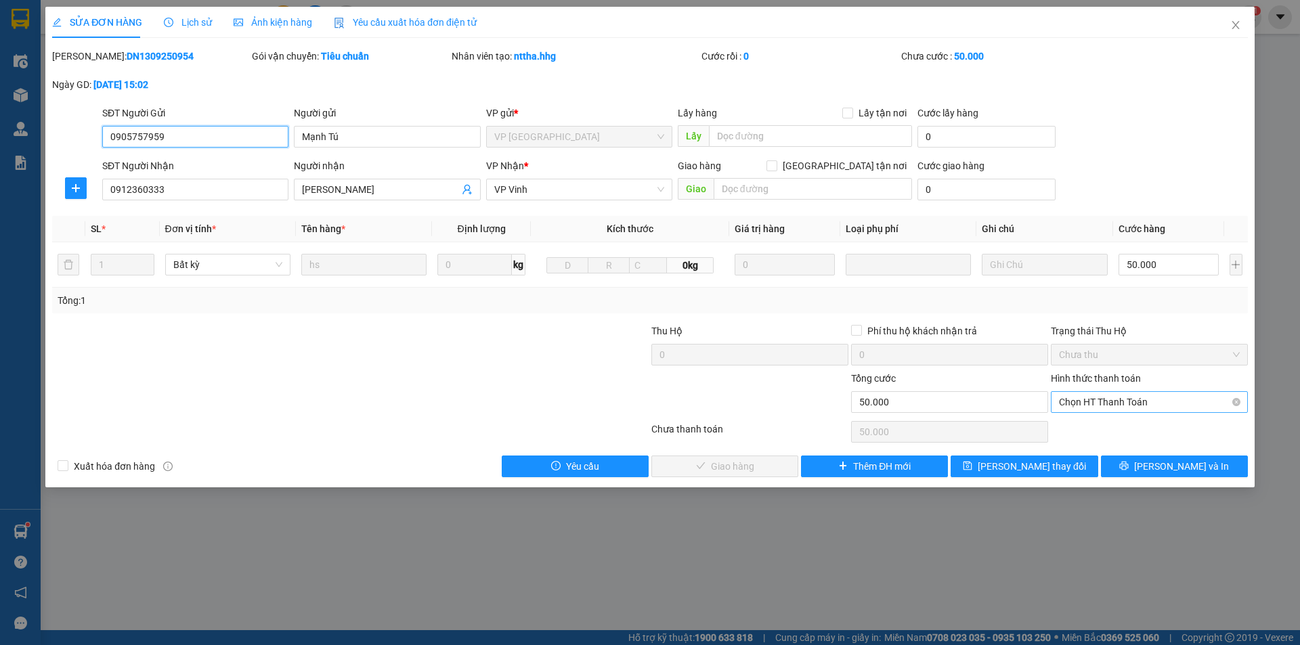
click at [1081, 405] on span "Chọn HT Thanh Toán" at bounding box center [1149, 402] width 181 height 20
click at [1072, 425] on div "Tại văn phòng" at bounding box center [1149, 429] width 181 height 15
type input "0"
click at [752, 466] on span "[PERSON_NAME] và Giao hàng" at bounding box center [742, 466] width 130 height 15
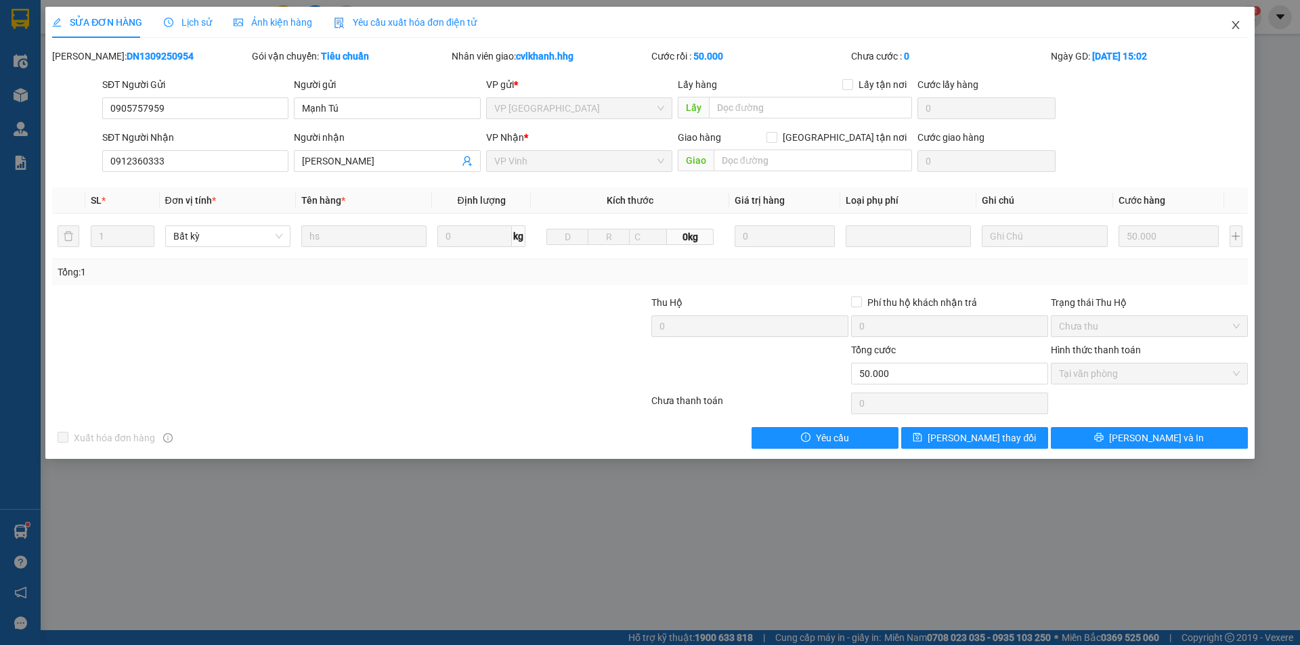
click at [1237, 26] on icon "close" at bounding box center [1235, 25] width 7 height 8
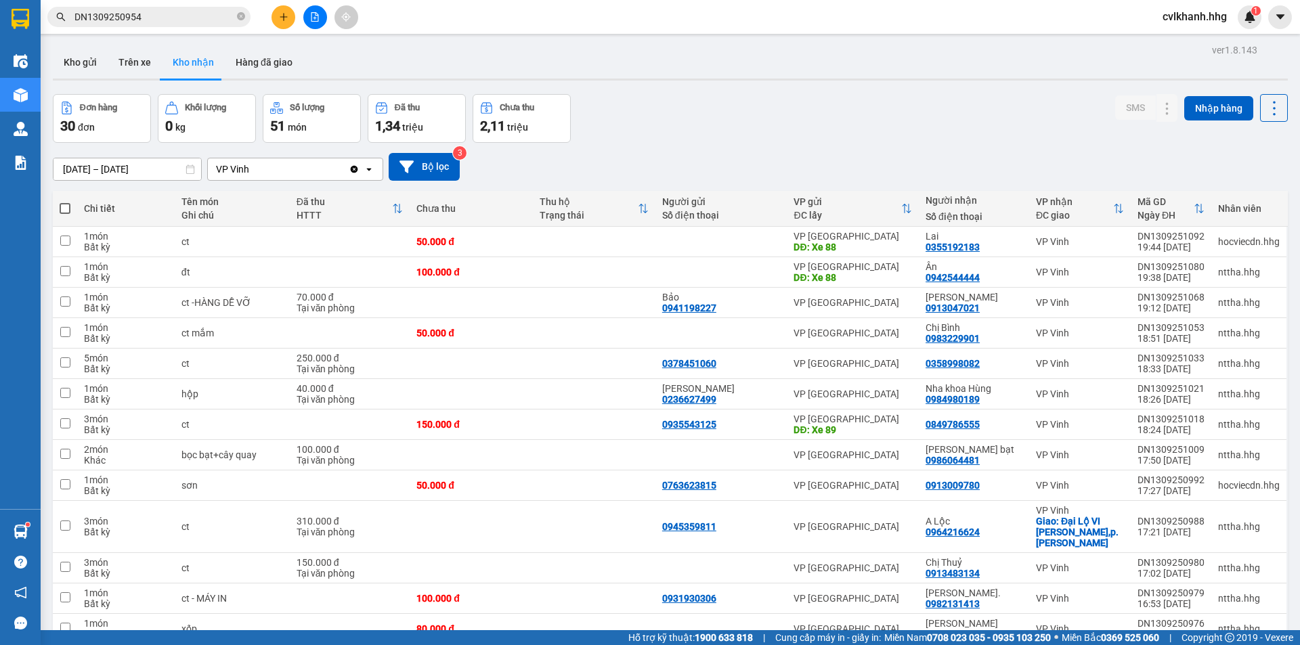
click at [167, 14] on input "DN1309250954" at bounding box center [155, 16] width 160 height 15
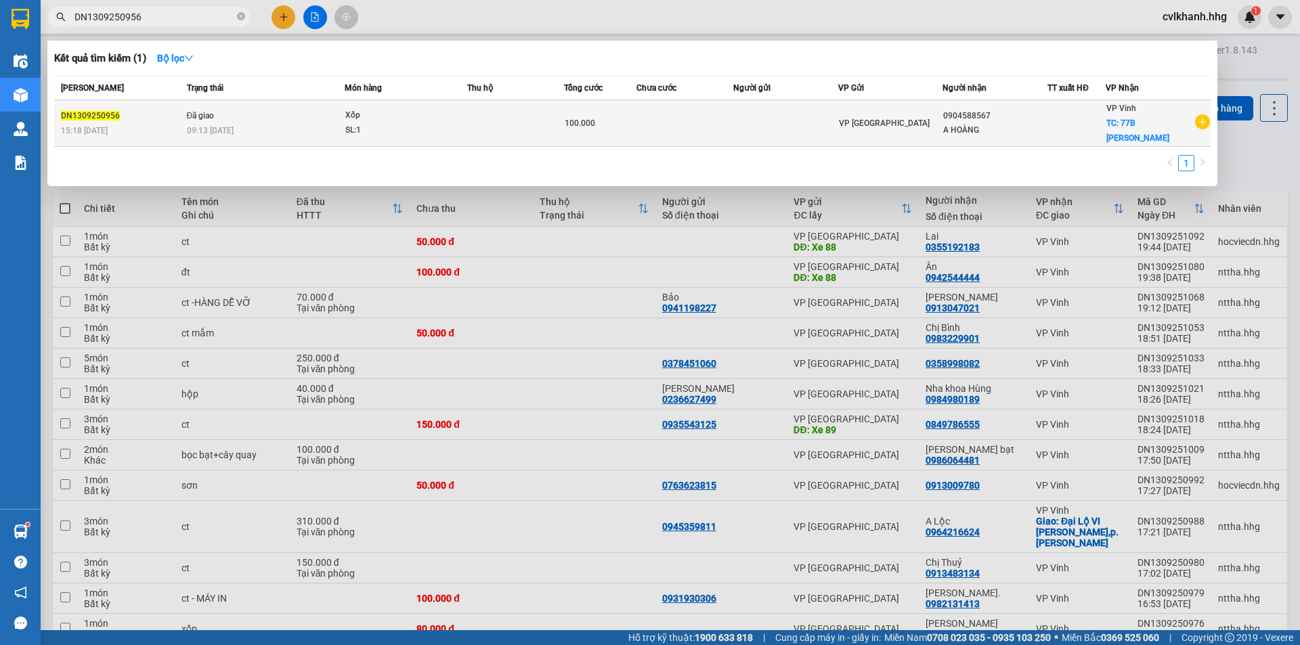
type input "DN1309250956"
click at [307, 109] on td "Đã giao 09:13 [DATE]" at bounding box center [264, 123] width 161 height 47
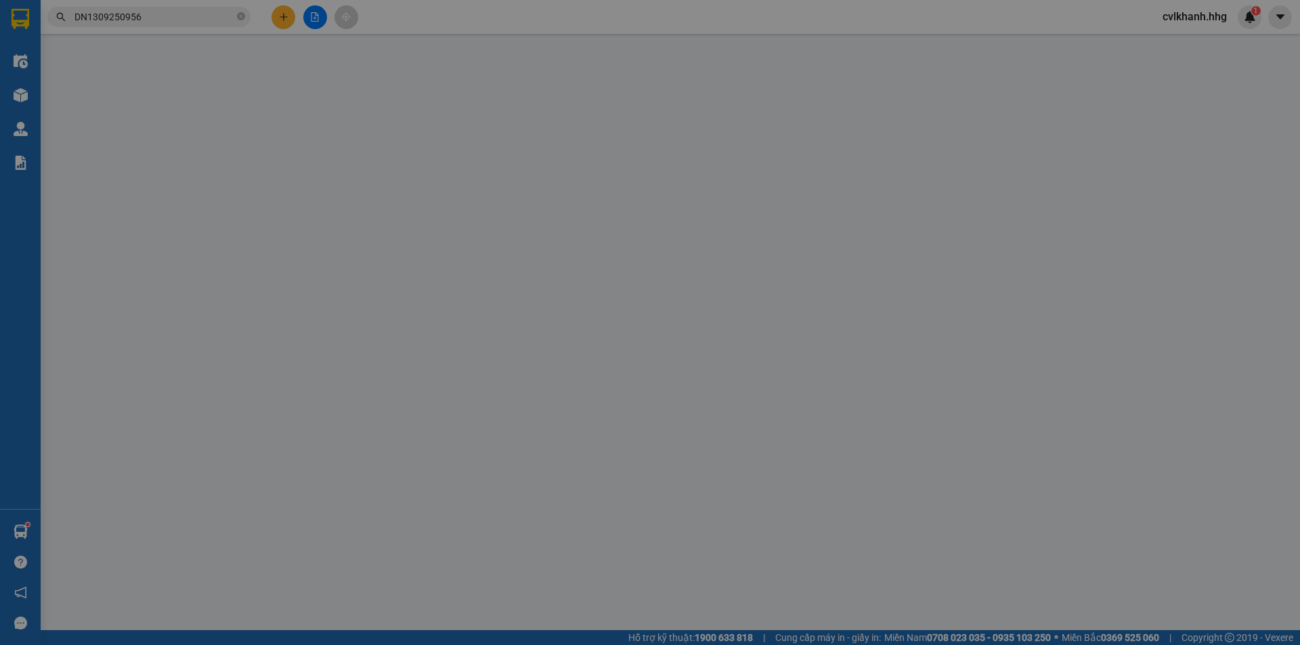
type input "0904588567"
type input "A HOÀNG"
checkbox input "true"
type input "77B [PERSON_NAME]"
type input "20.000"
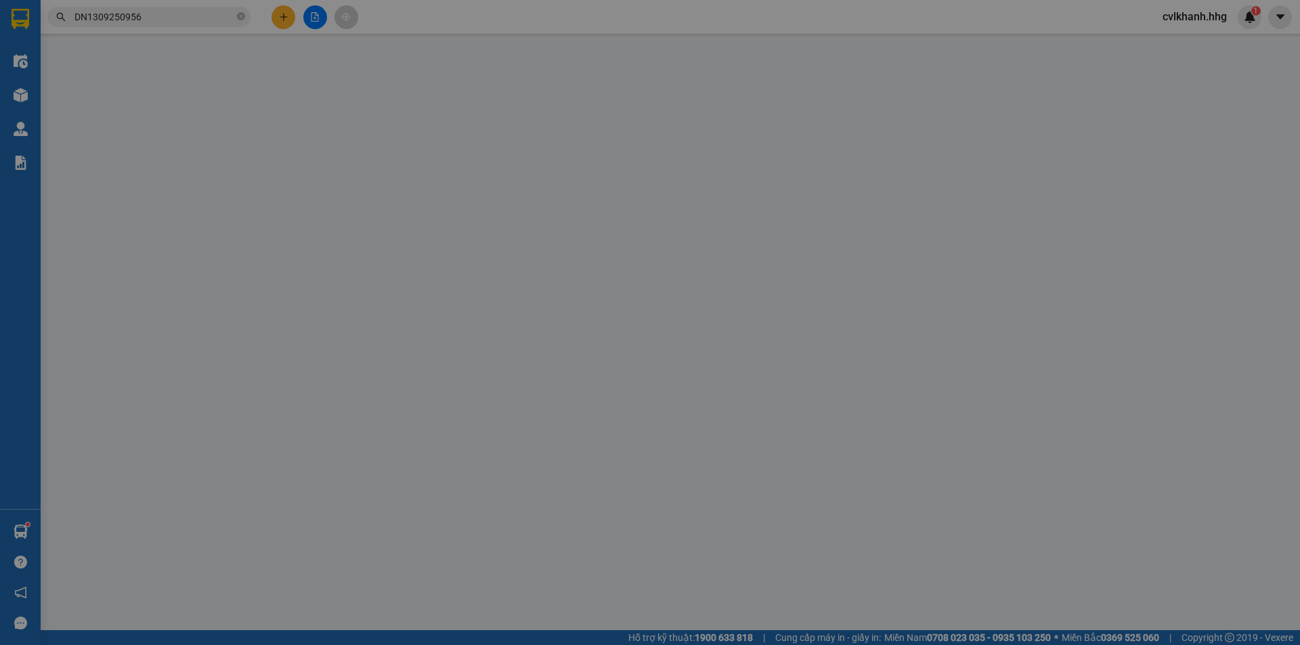
type input "100.000"
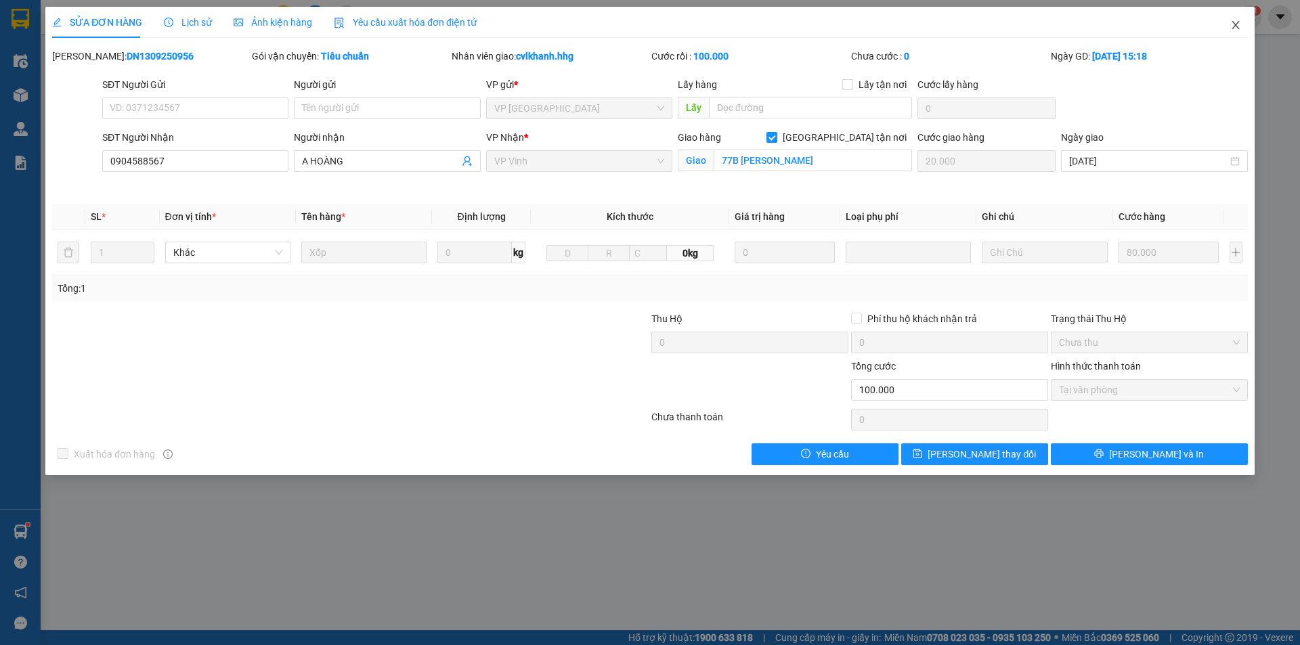
click at [1233, 25] on icon "close" at bounding box center [1236, 25] width 11 height 11
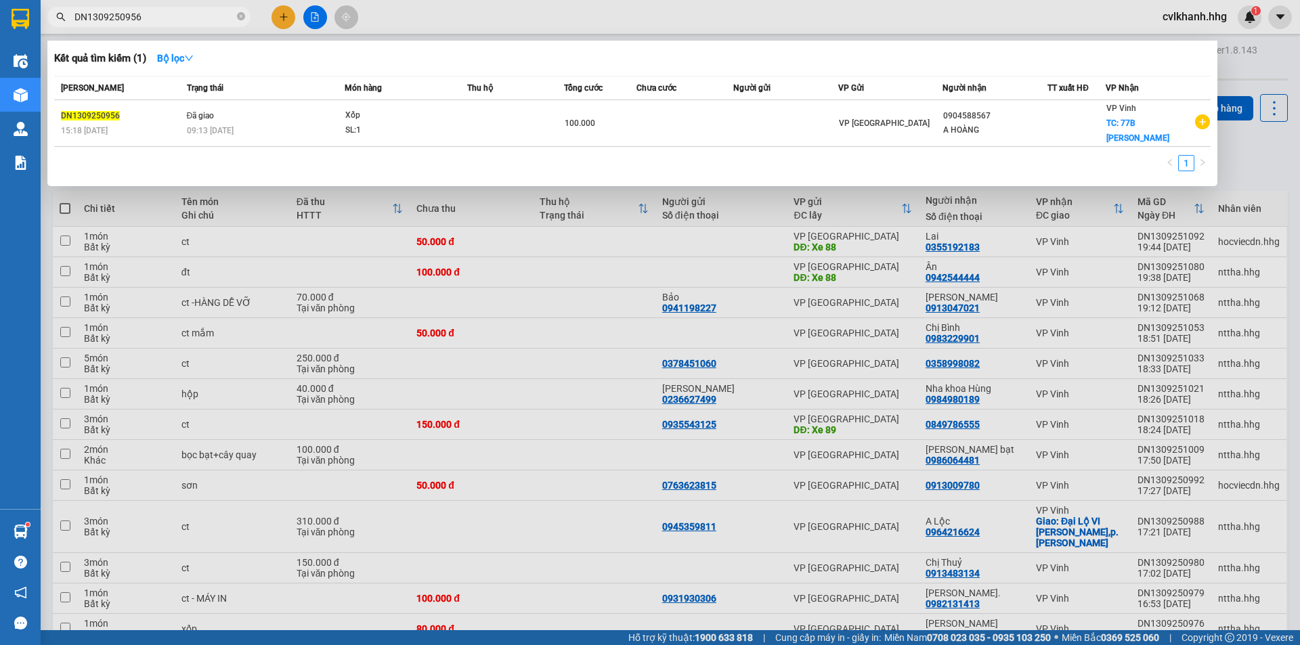
click at [175, 19] on input "DN1309250956" at bounding box center [155, 16] width 160 height 15
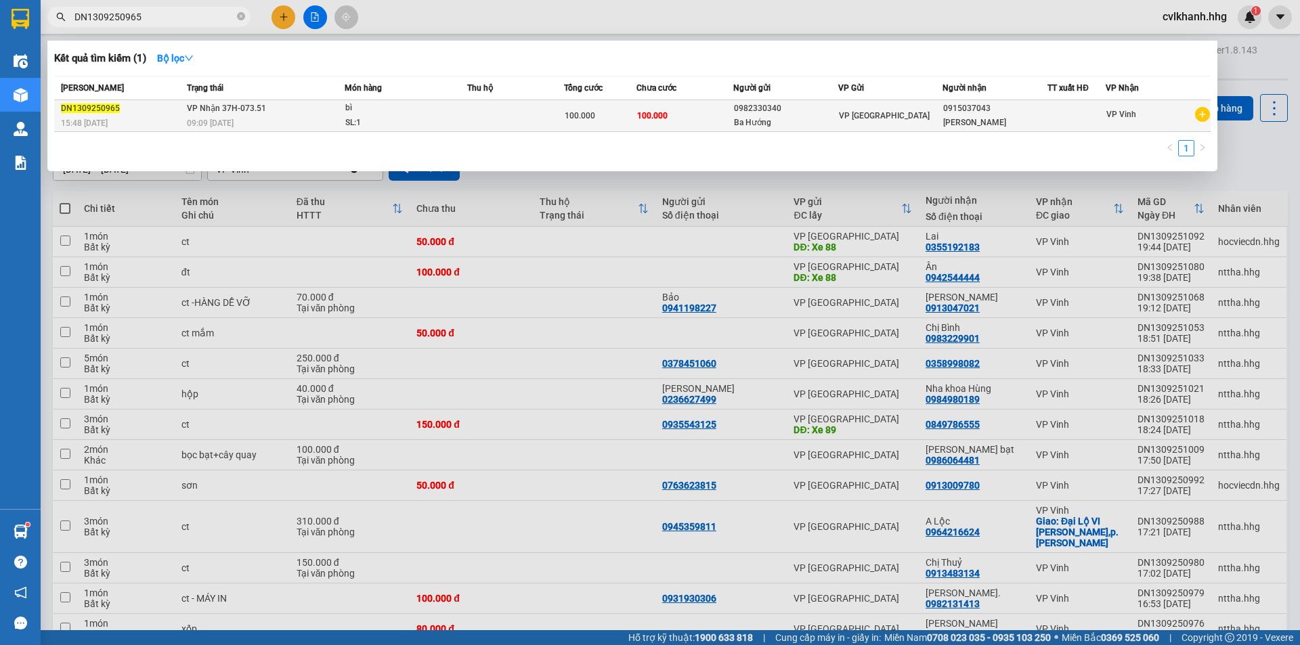
type input "DN1309250965"
click at [240, 110] on span "VP Nhận 37H-073.51" at bounding box center [226, 108] width 79 height 9
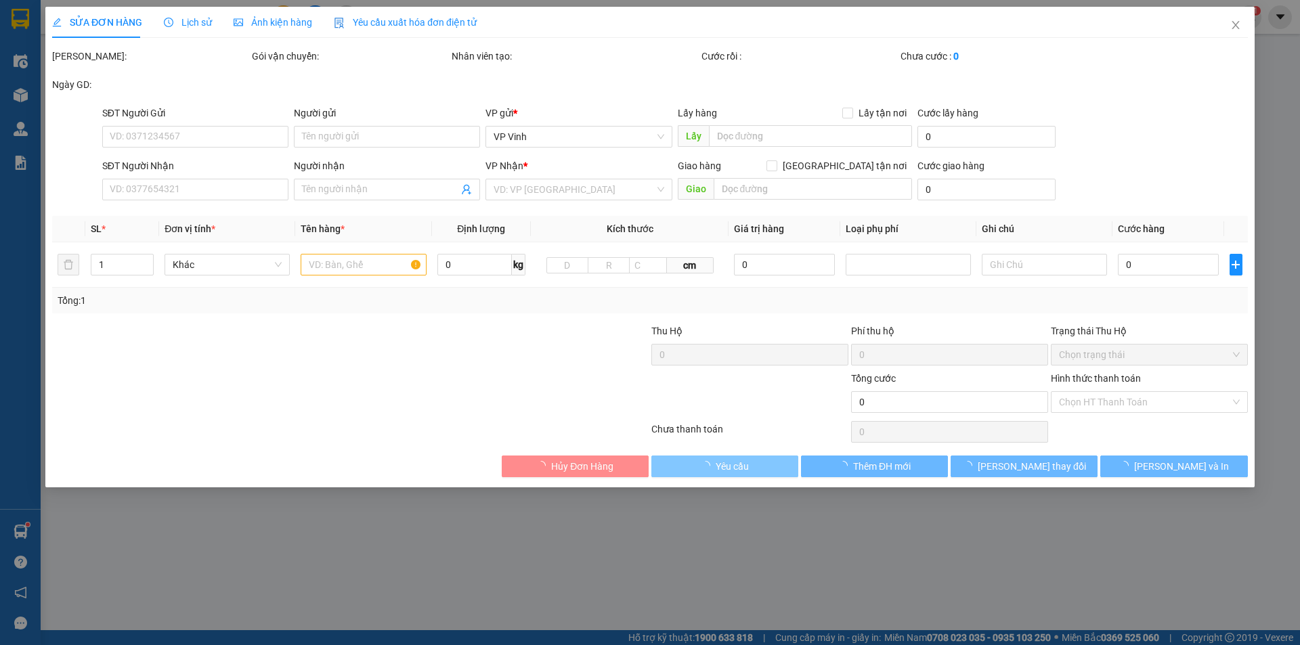
type input "0982330340"
type input "Ba Hướng"
type input "0915037043"
type input "[PERSON_NAME]"
type input "100.000"
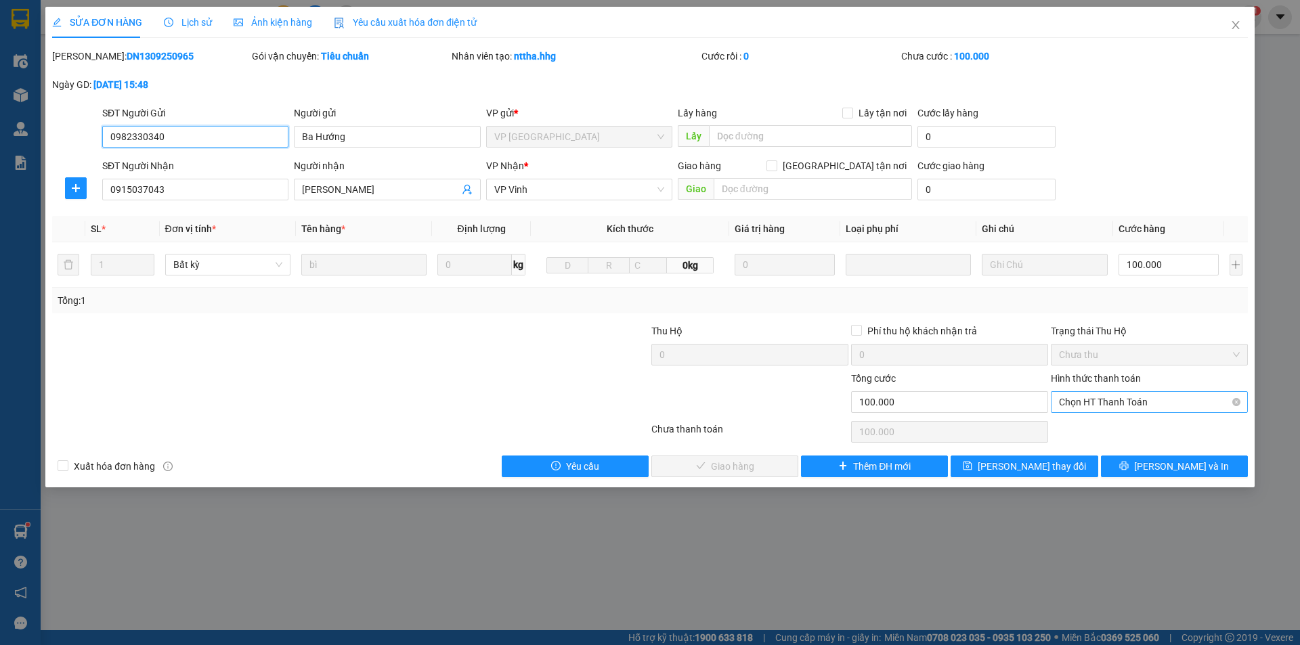
click at [1106, 404] on span "Chọn HT Thanh Toán" at bounding box center [1149, 402] width 181 height 20
click at [1086, 433] on div "Tại văn phòng" at bounding box center [1149, 429] width 181 height 15
type input "0"
click at [745, 465] on span "[PERSON_NAME] và Giao hàng" at bounding box center [742, 466] width 130 height 15
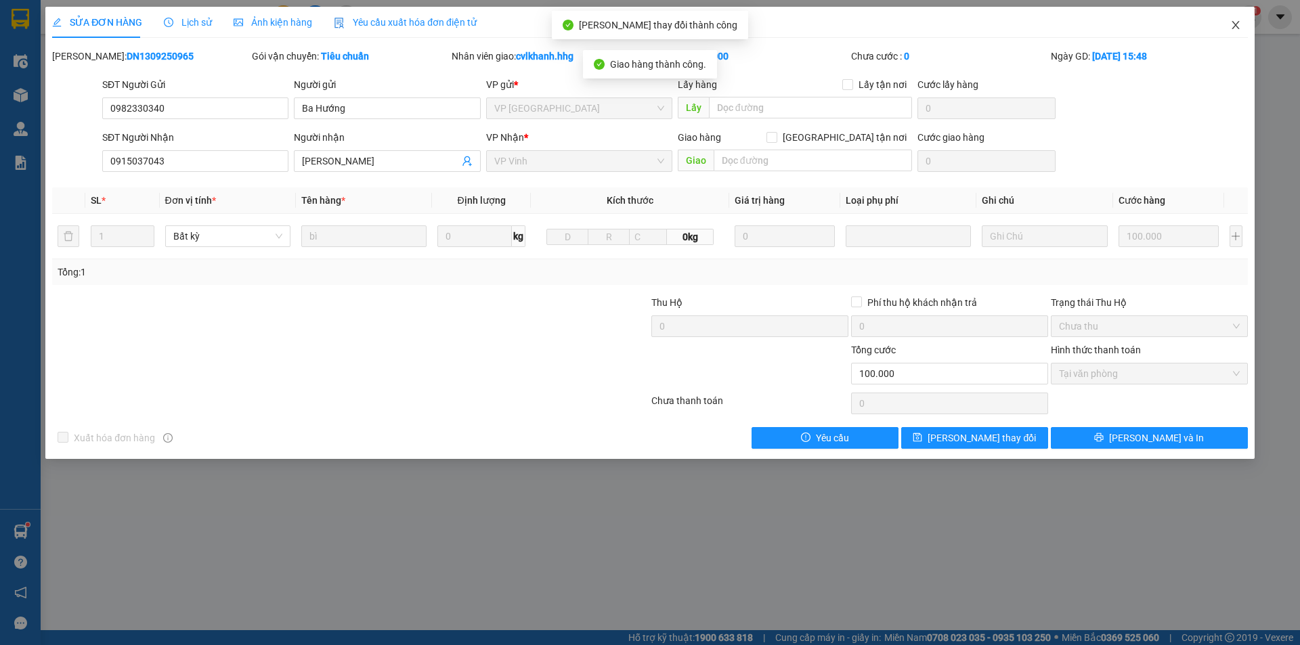
click at [1238, 28] on icon "close" at bounding box center [1235, 25] width 7 height 8
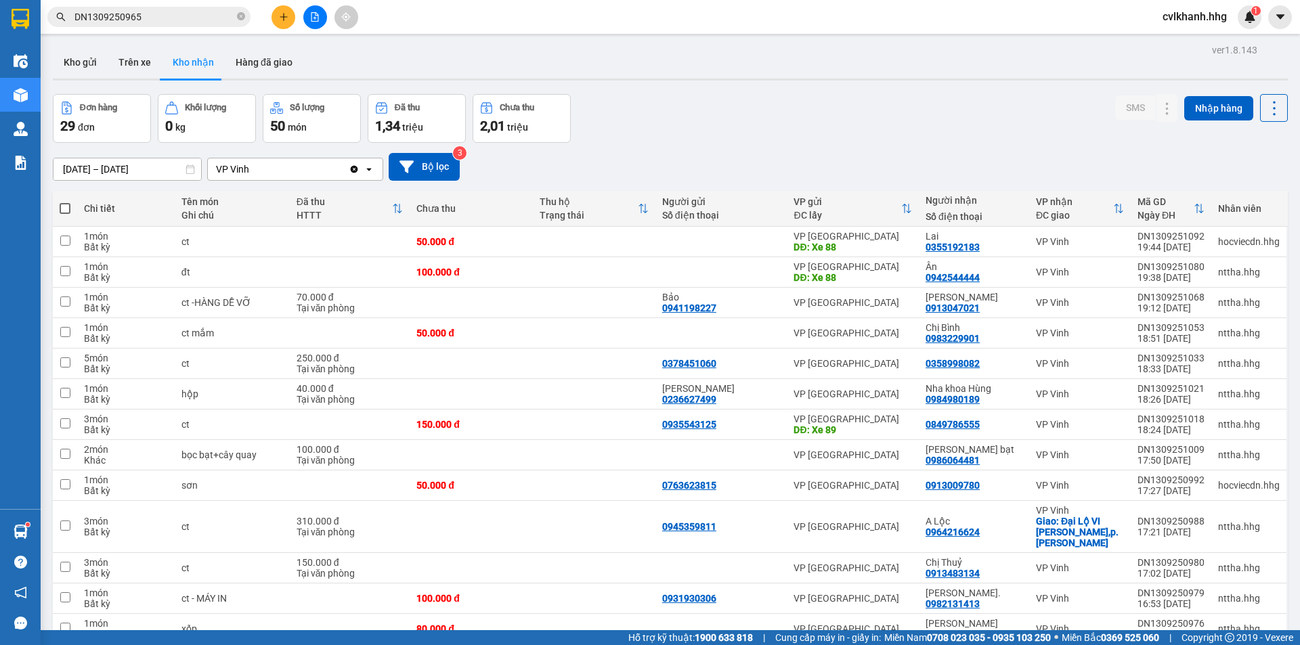
click at [165, 14] on input "DN1309250965" at bounding box center [155, 16] width 160 height 15
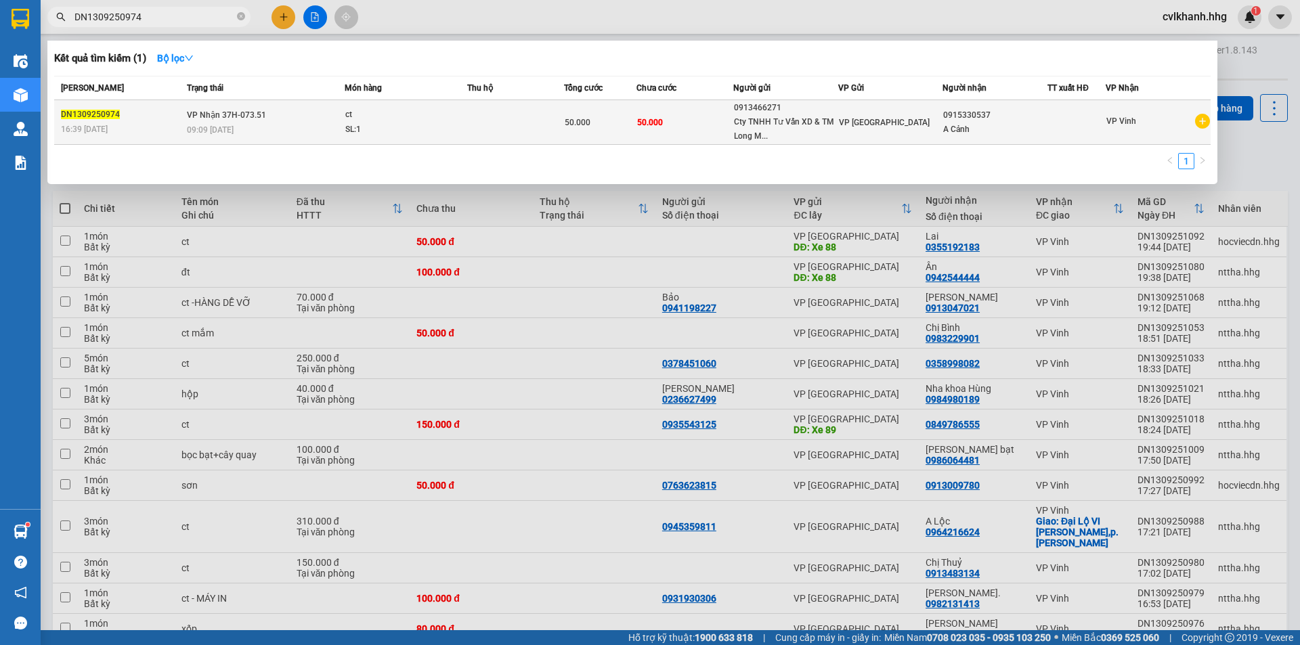
type input "DN1309250974"
click at [273, 127] on div "09:09 [DATE]" at bounding box center [265, 130] width 157 height 15
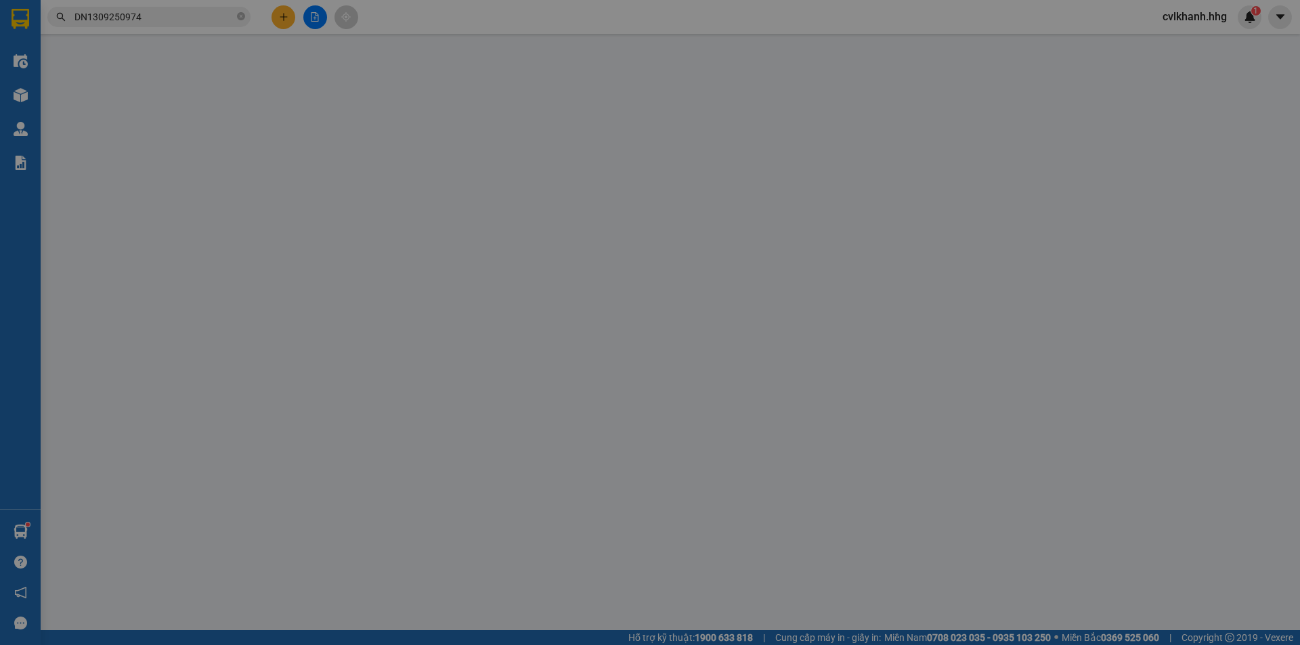
type input "0913466271"
type input "Cty TNHH Tư Vấn XD & TM Long Minh"
type input "0915330537"
type input "A Cảnh"
type input "50.000"
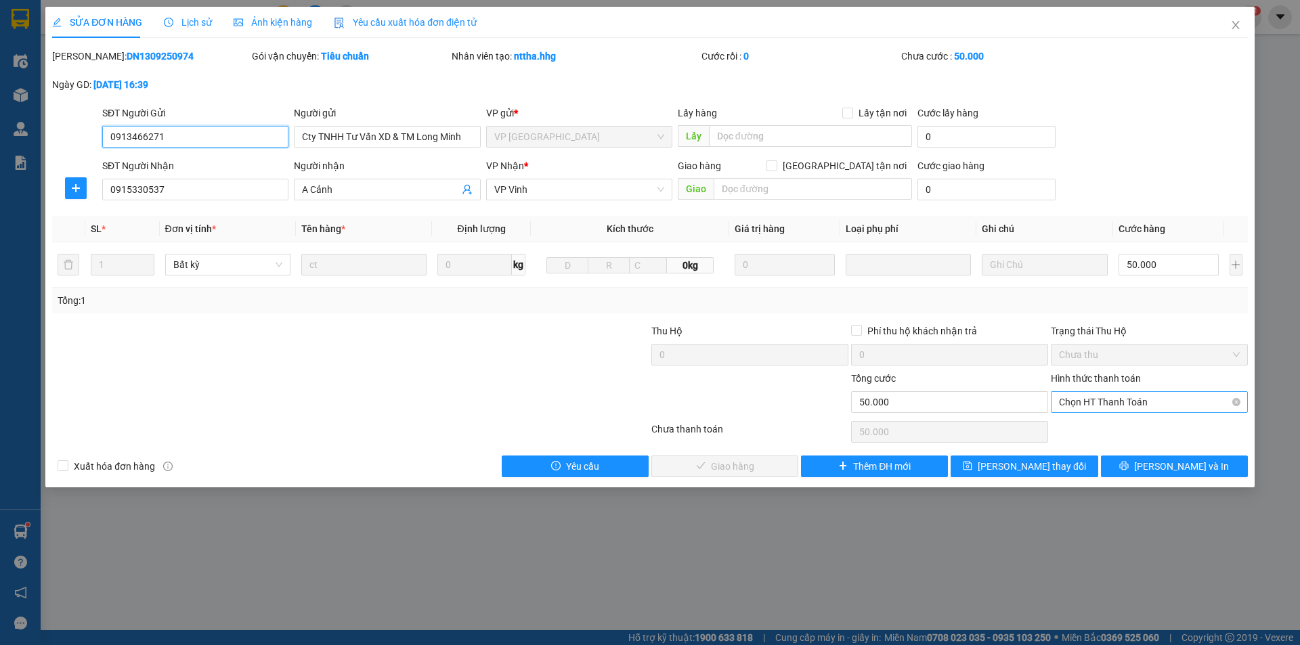
click at [1096, 403] on span "Chọn HT Thanh Toán" at bounding box center [1149, 402] width 181 height 20
click at [1086, 419] on div "Tại văn phòng" at bounding box center [1149, 430] width 197 height 22
type input "0"
click at [708, 463] on span "[PERSON_NAME] và Giao hàng" at bounding box center [742, 466] width 130 height 15
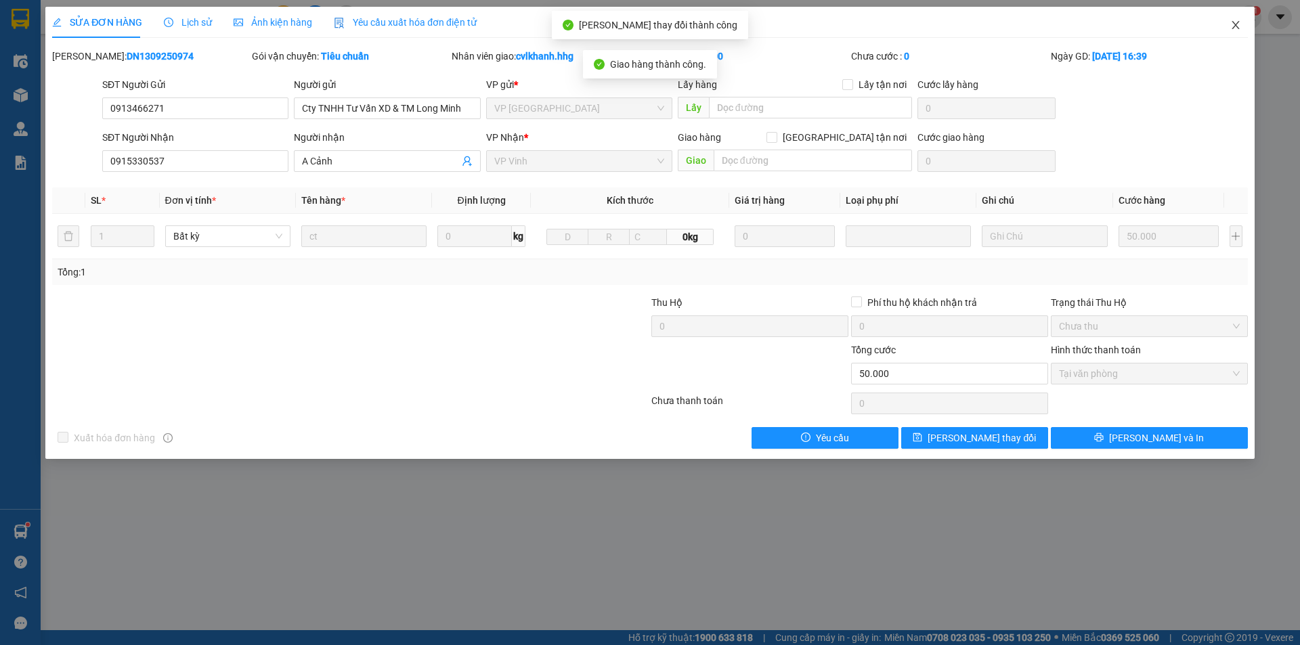
click at [1235, 22] on icon "close" at bounding box center [1236, 25] width 11 height 11
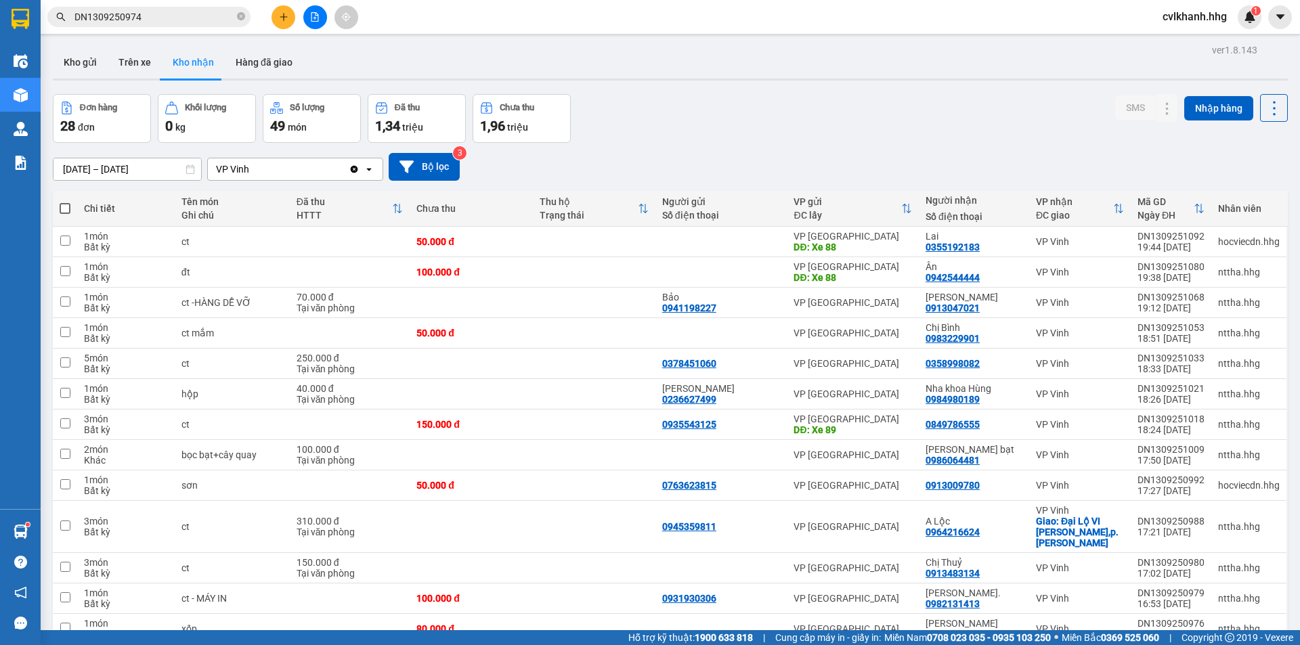
click at [158, 15] on input "DN1309250974" at bounding box center [155, 16] width 160 height 15
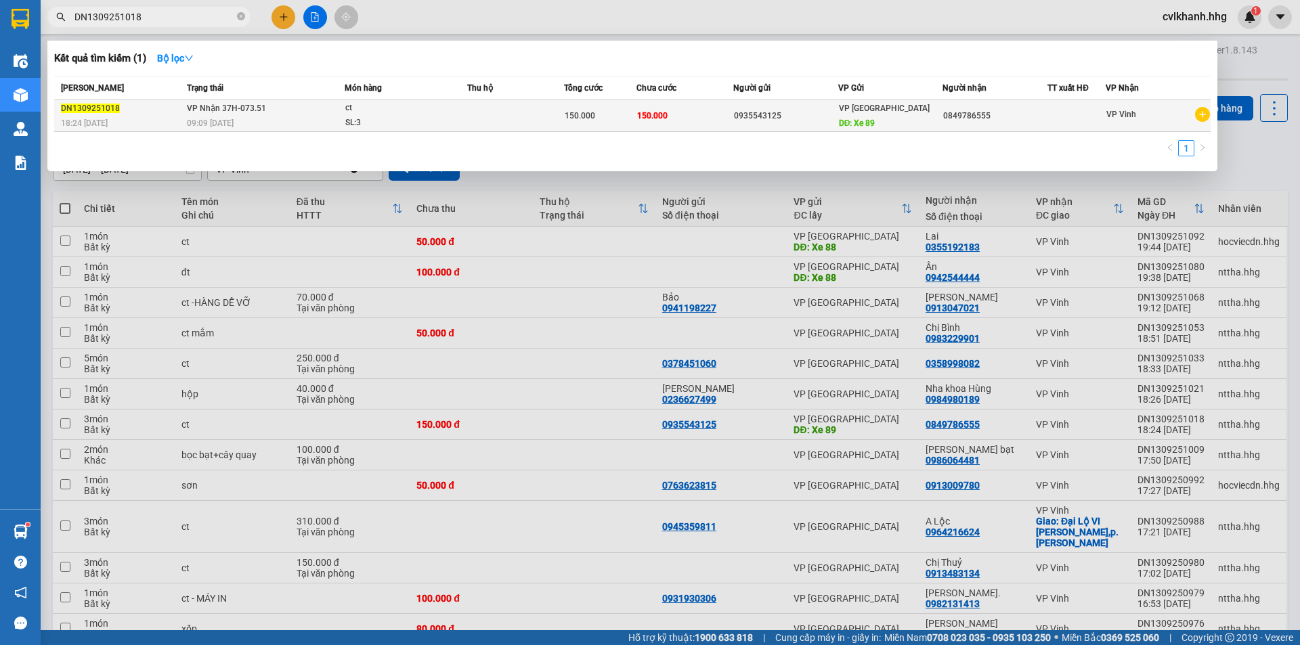
type input "DN1309251018"
click at [316, 124] on div "09:09 [DATE]" at bounding box center [265, 123] width 157 height 15
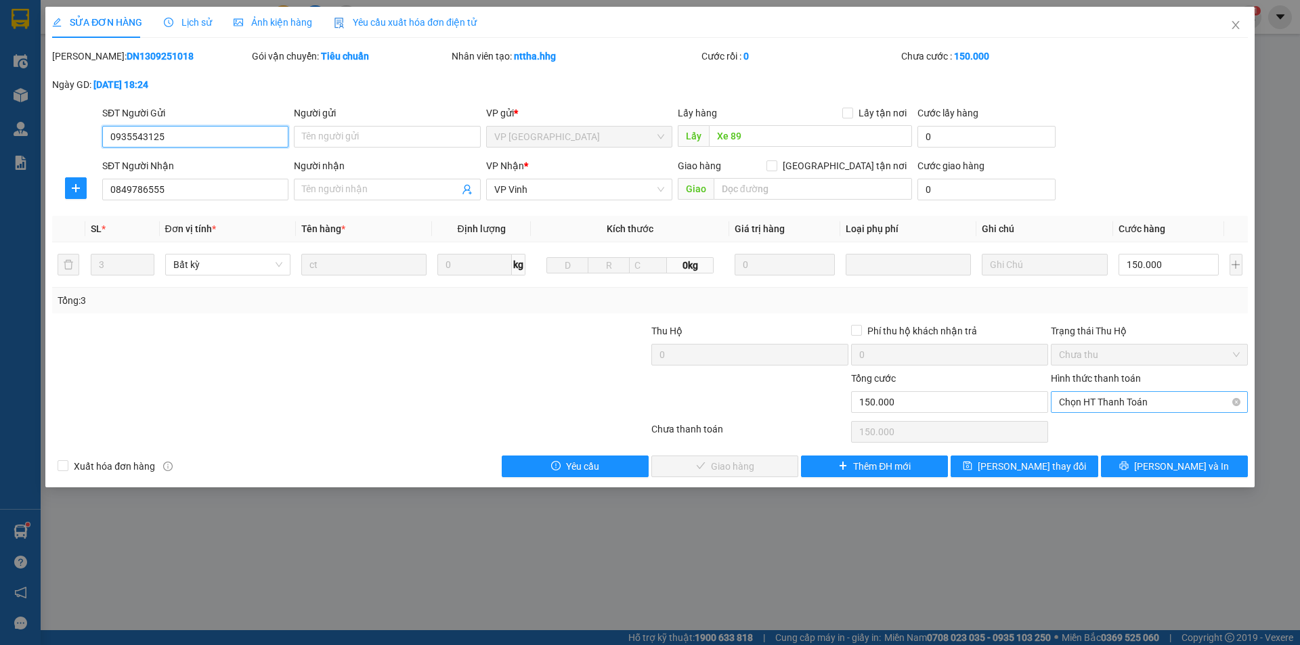
click at [1074, 399] on span "Chọn HT Thanh Toán" at bounding box center [1149, 402] width 181 height 20
click at [1067, 417] on div "Total Paid Fee 0 Total UnPaid Fee 150.000 Cash Collection Total Fee Mã ĐH: DN13…" at bounding box center [650, 263] width 1196 height 429
click at [1079, 408] on span "Chọn HT Thanh Toán" at bounding box center [1149, 402] width 181 height 20
click at [1084, 421] on div "Tại văn phòng" at bounding box center [1149, 430] width 197 height 22
type input "0"
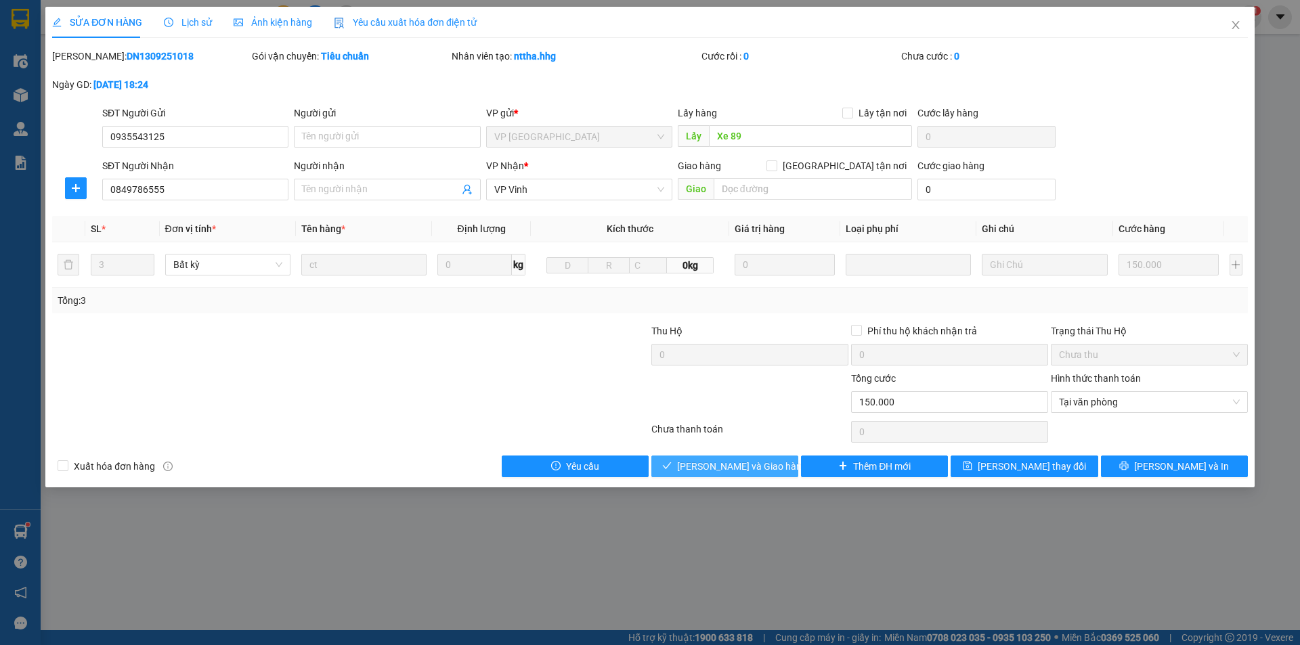
click at [708, 467] on span "[PERSON_NAME] và Giao hàng" at bounding box center [742, 466] width 130 height 15
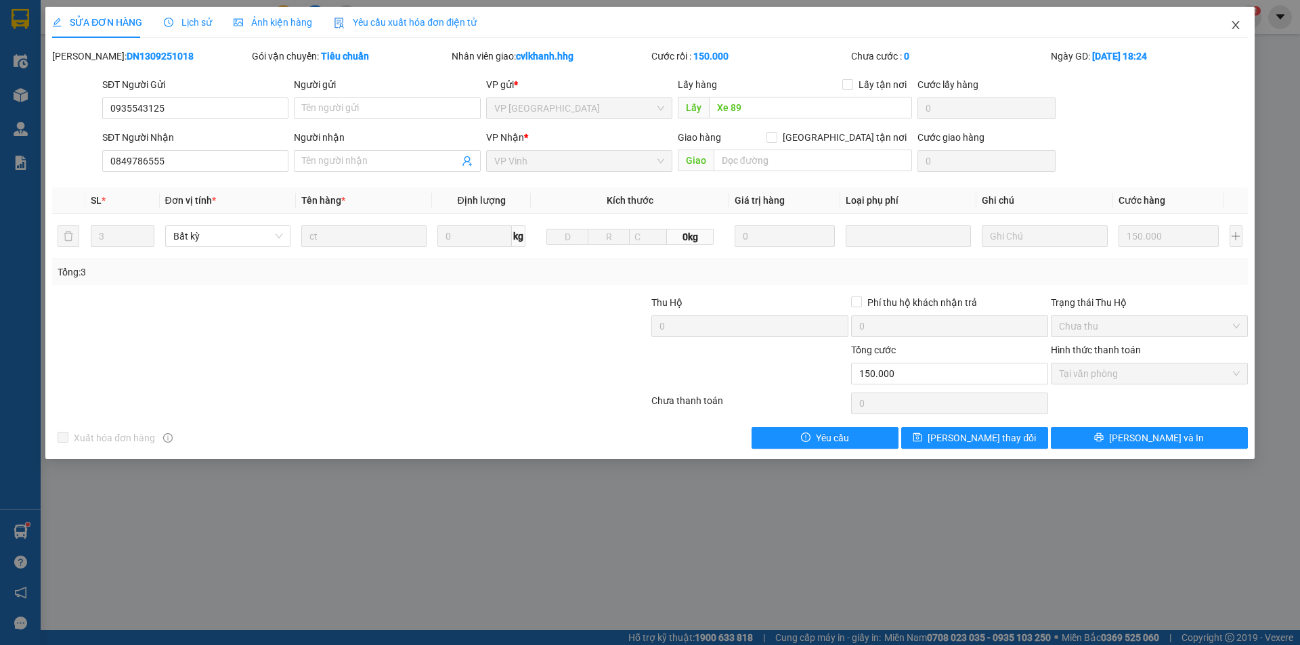
click at [1234, 23] on icon "close" at bounding box center [1235, 25] width 7 height 8
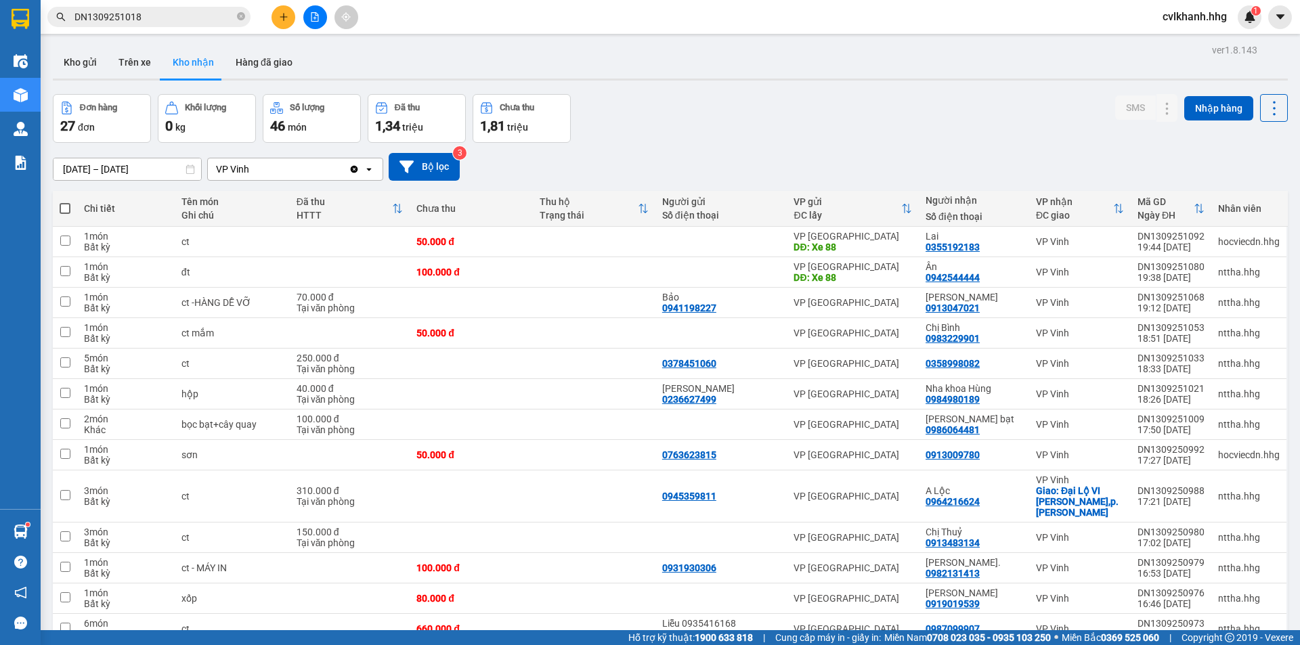
click at [1223, 16] on span "cvlkhanh.hhg" at bounding box center [1195, 16] width 86 height 17
click at [1184, 43] on span "Đăng xuất" at bounding box center [1201, 42] width 58 height 15
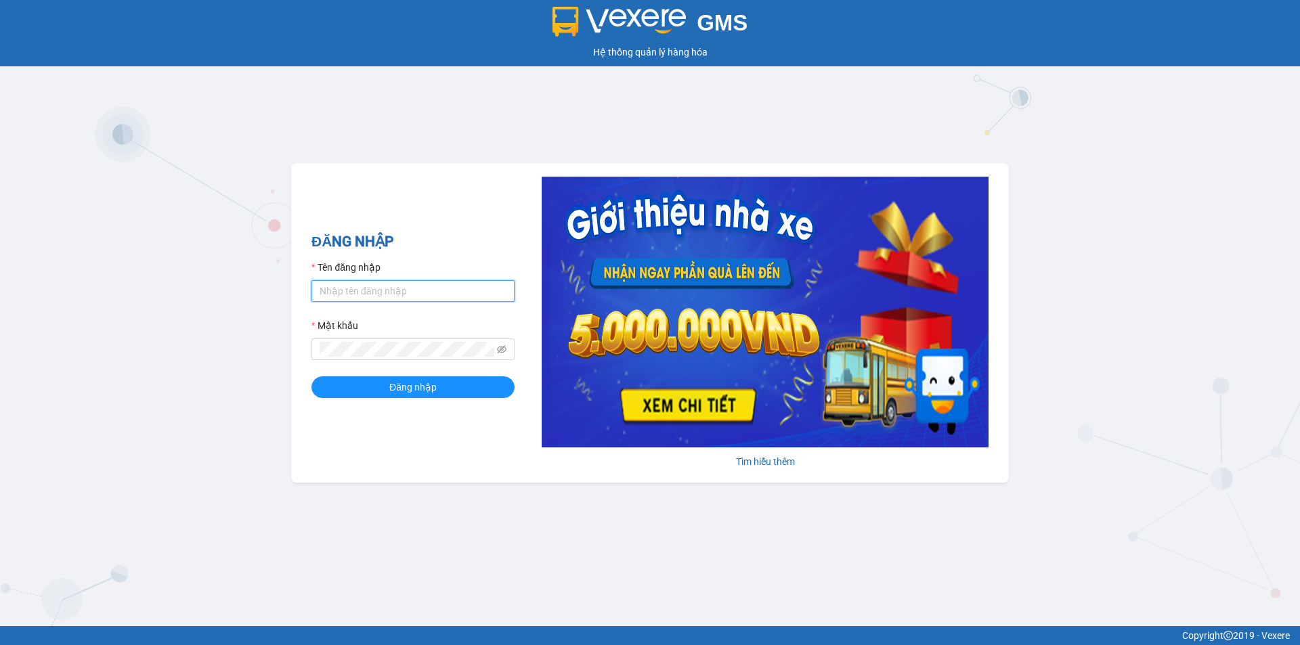
click at [356, 291] on input "Tên đăng nhập" at bounding box center [413, 291] width 203 height 22
type input "cvlkhanh.hhg"
click at [312, 377] on button "Đăng nhập" at bounding box center [413, 388] width 203 height 22
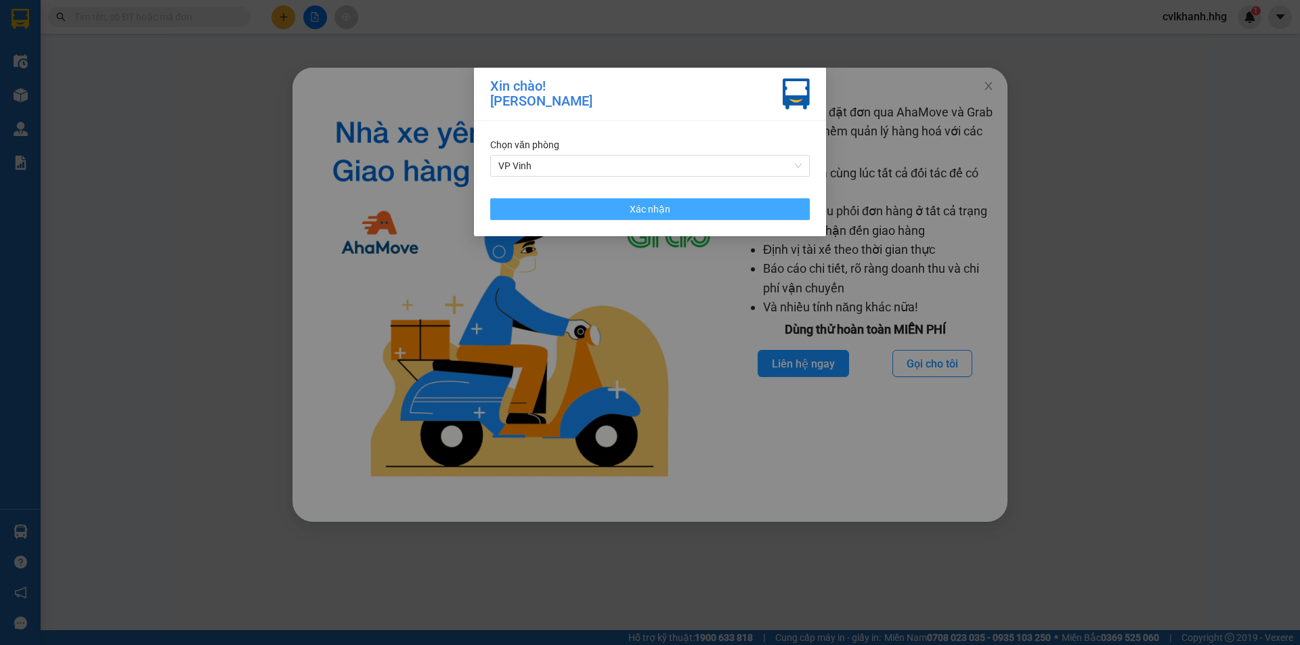
click at [666, 204] on span "Xác nhận" at bounding box center [650, 209] width 41 height 15
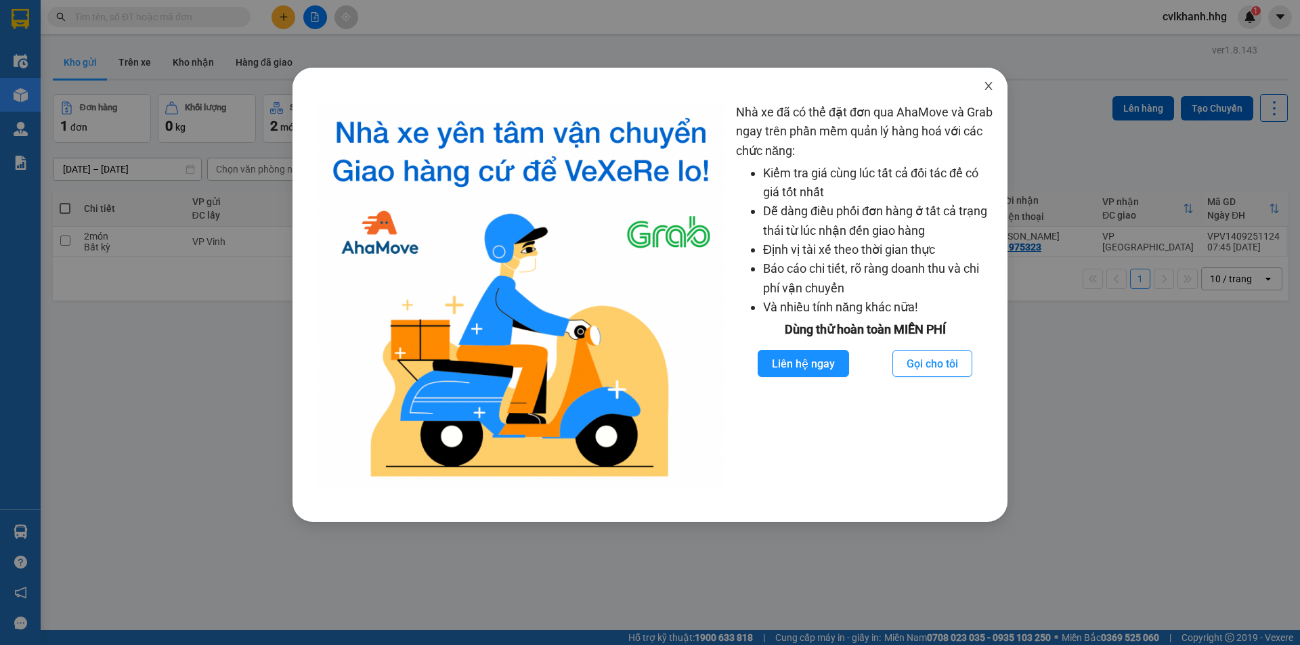
click at [993, 89] on icon "close" at bounding box center [988, 86] width 11 height 11
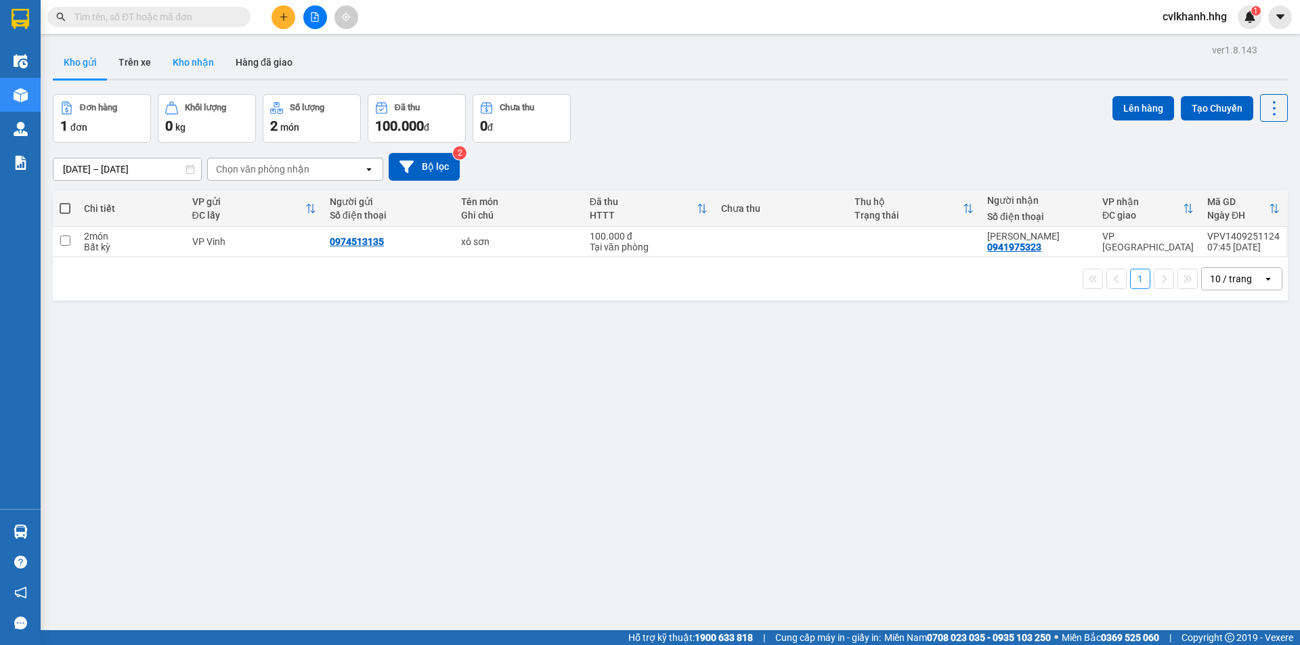
click at [213, 62] on button "Kho nhận" at bounding box center [193, 62] width 63 height 33
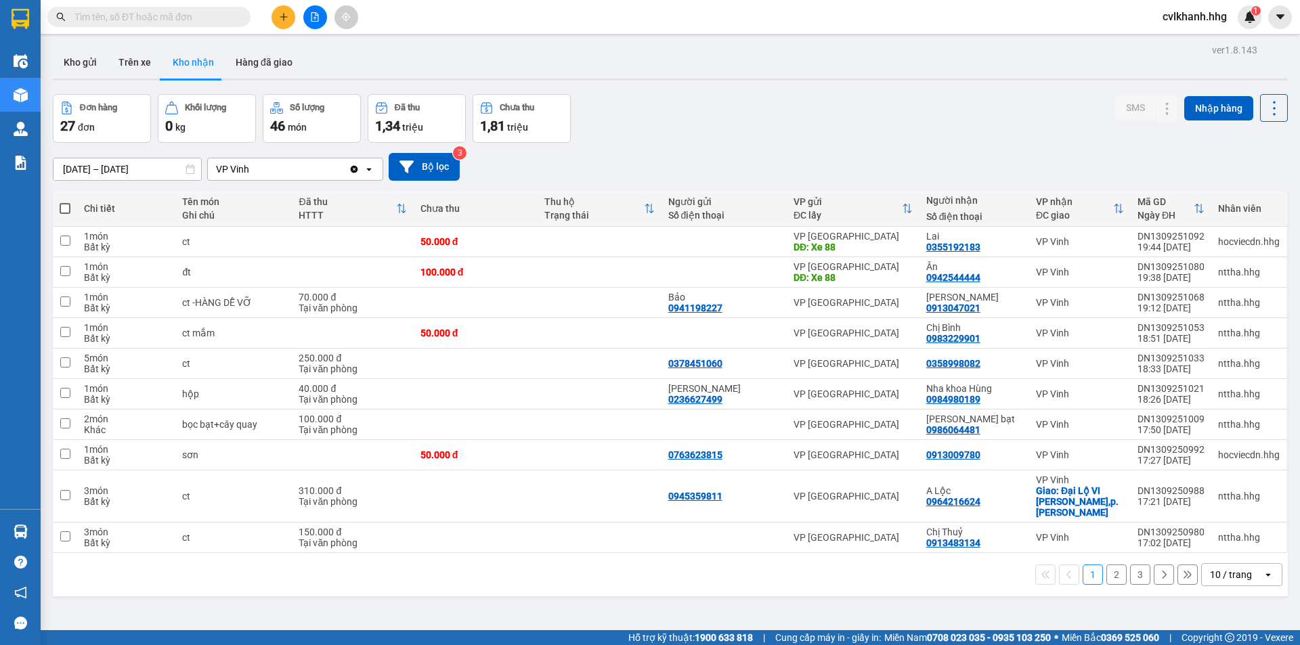
click at [1239, 568] on div "10 / trang" at bounding box center [1231, 575] width 42 height 14
click at [1220, 534] on span "100 / trang" at bounding box center [1226, 535] width 49 height 14
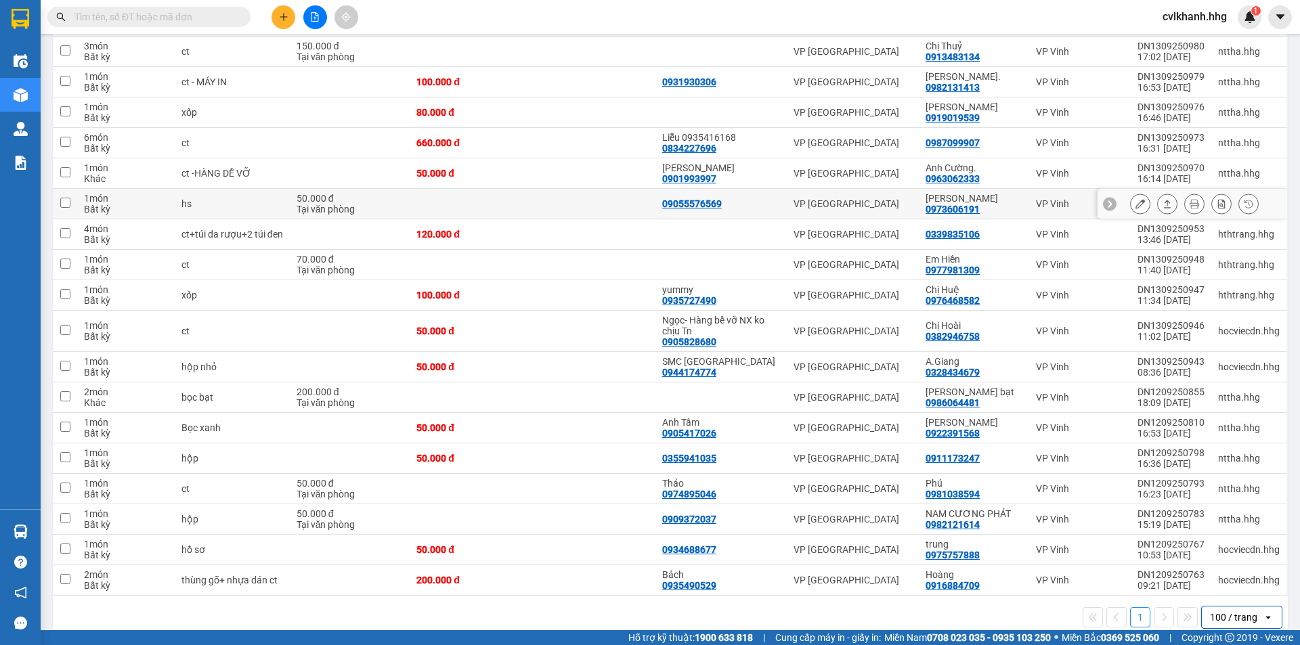
scroll to position [496, 0]
